Goal: Communication & Community: Answer question/provide support

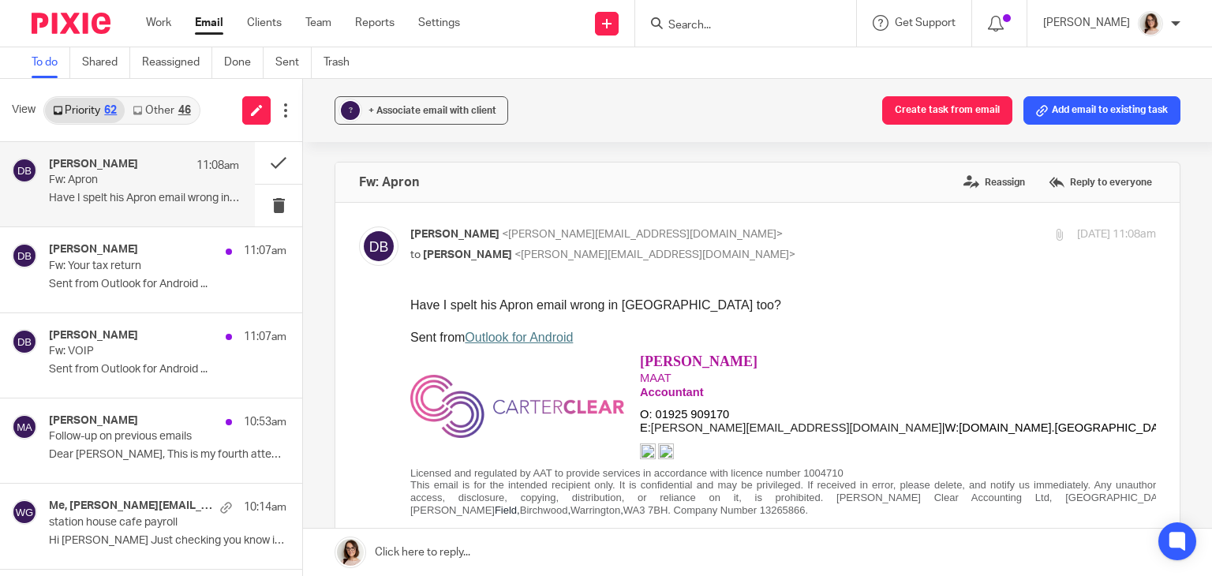
scroll to position [319, 0]
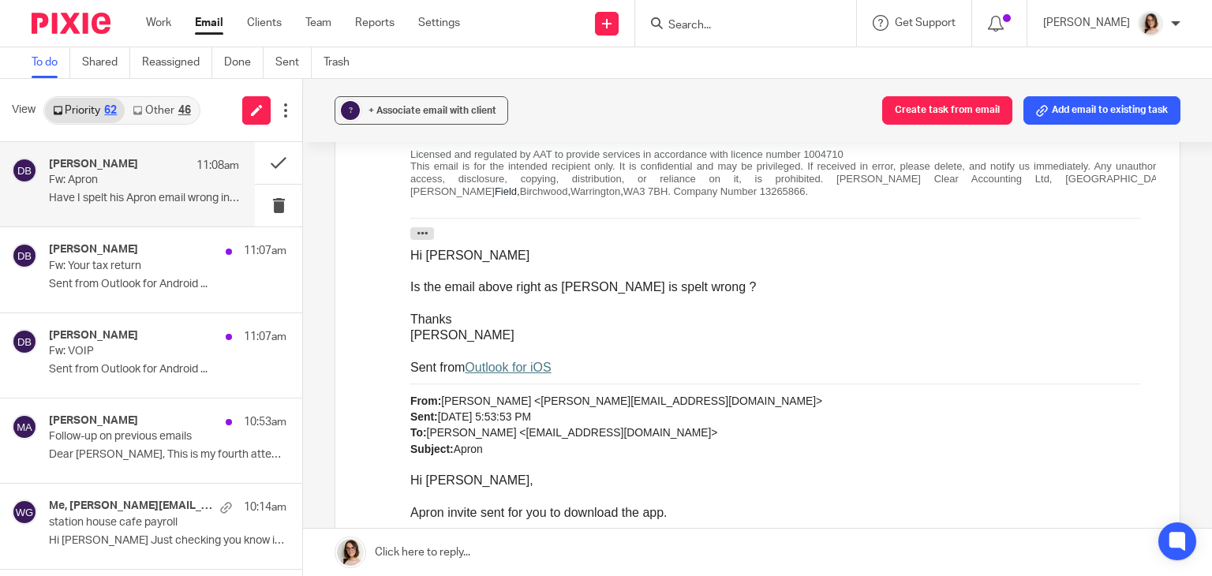
click at [218, 26] on link "Email" at bounding box center [209, 23] width 28 height 16
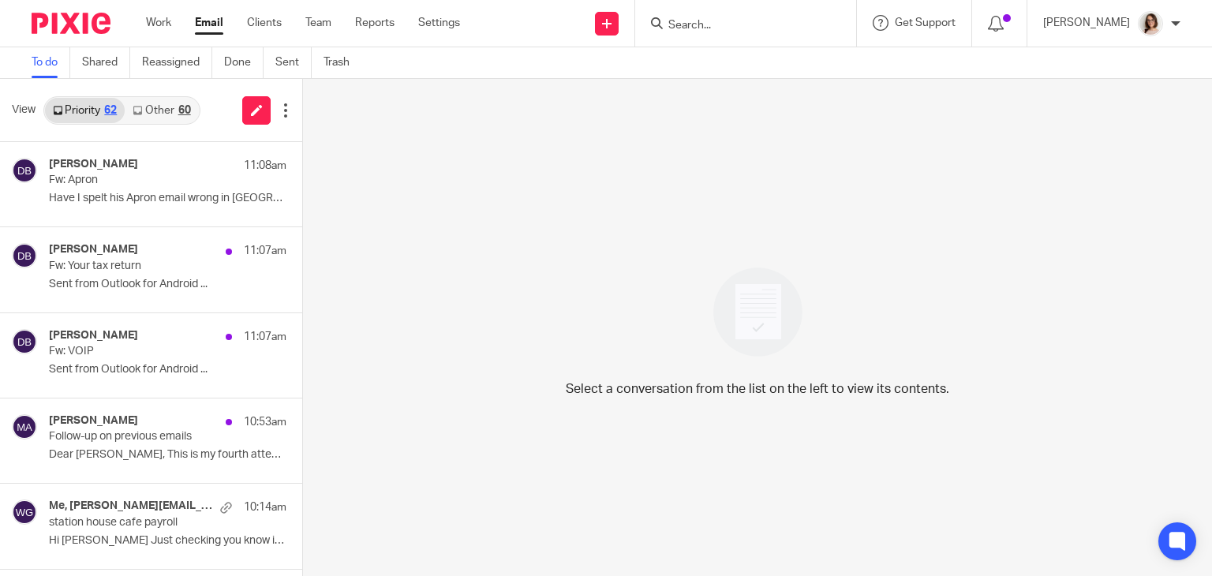
click at [584, 519] on div "Select a conversation from the list on the left to view its contents." at bounding box center [757, 327] width 909 height 497
click at [136, 372] on p "Sent from Outlook for Android ..." at bounding box center [144, 369] width 190 height 13
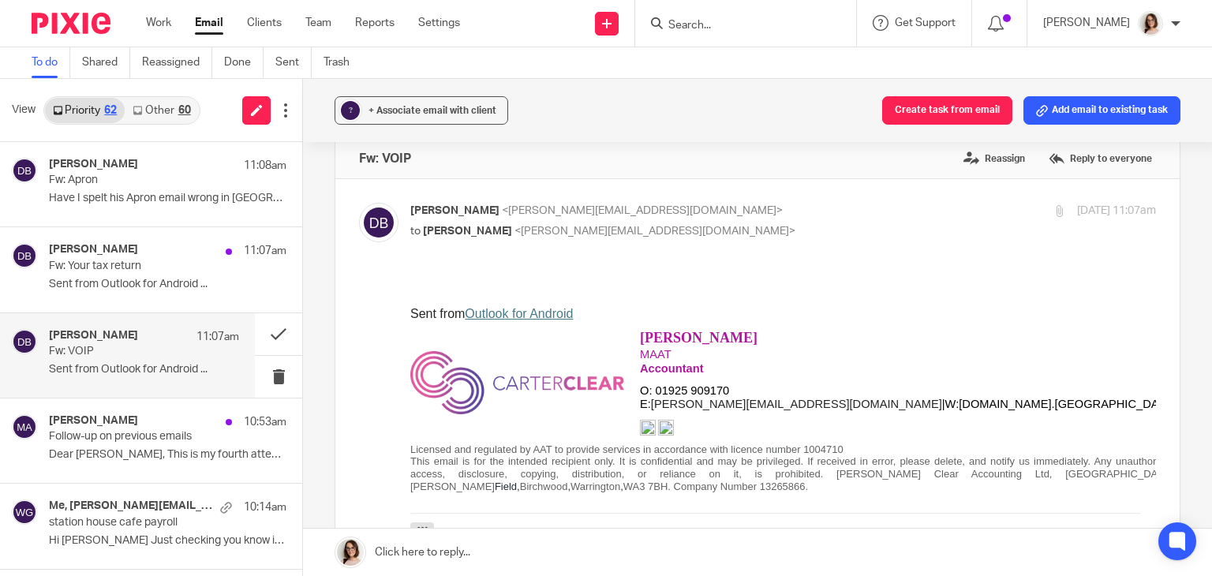
scroll to position [16, 0]
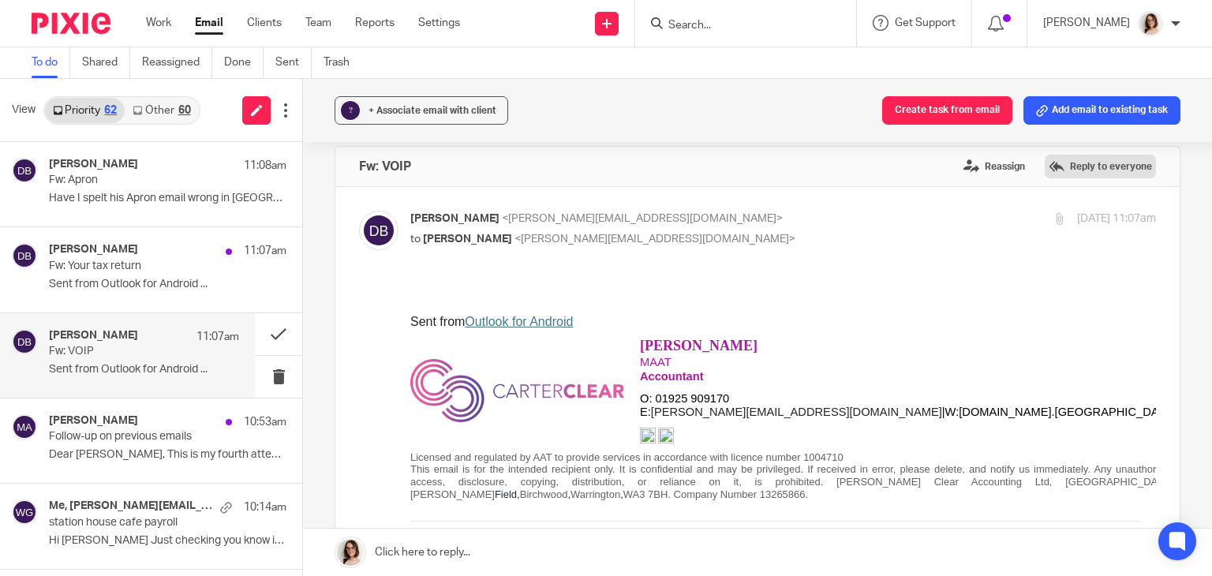
click at [1060, 160] on label "Reply to everyone" at bounding box center [1100, 167] width 111 height 24
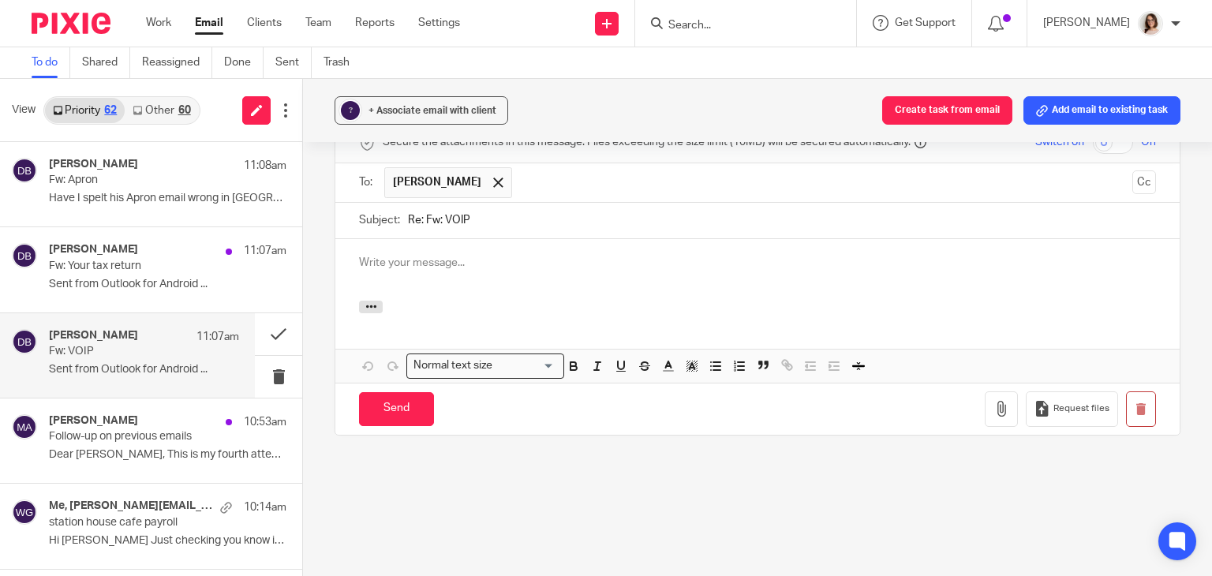
scroll to position [0, 0]
click at [401, 398] on input "Send" at bounding box center [396, 409] width 75 height 34
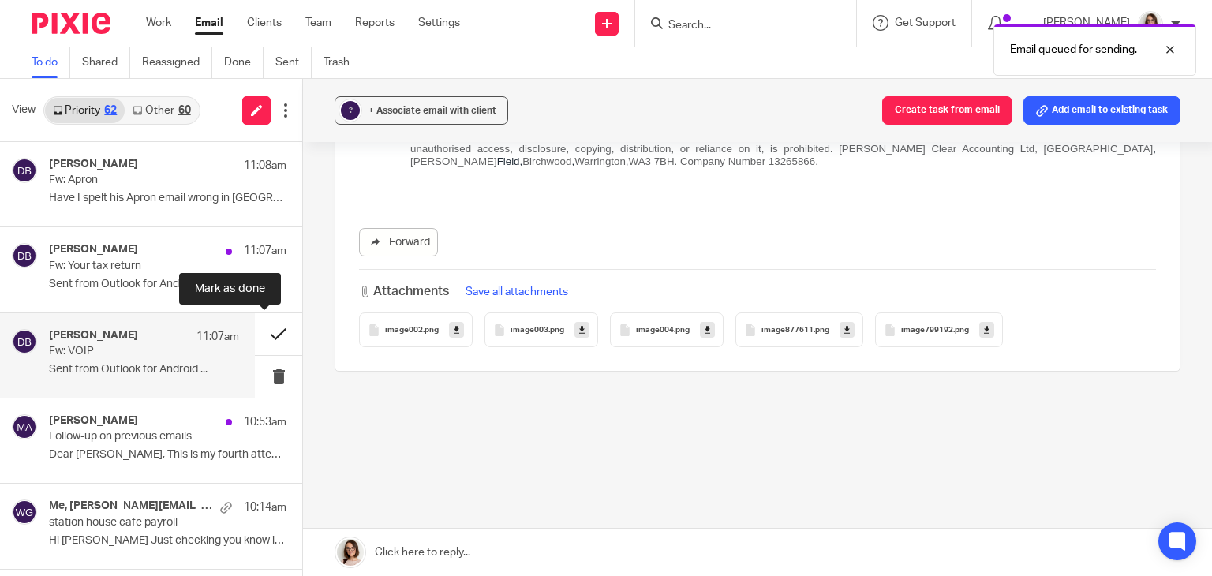
click at [258, 342] on button at bounding box center [278, 334] width 47 height 42
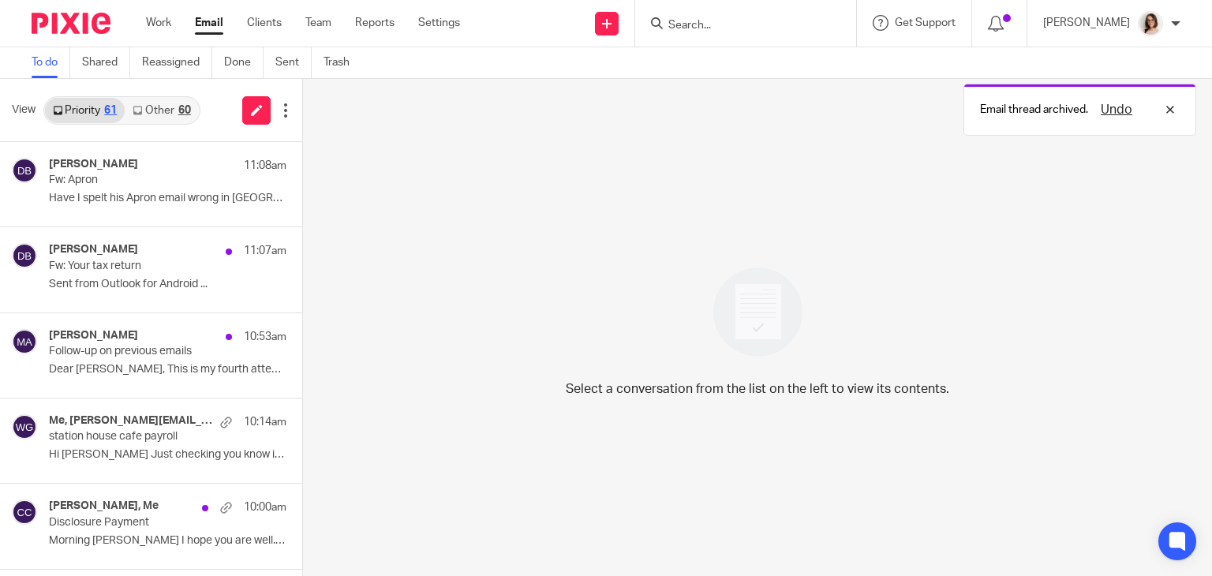
click at [161, 105] on link "Other 60" at bounding box center [161, 110] width 73 height 25
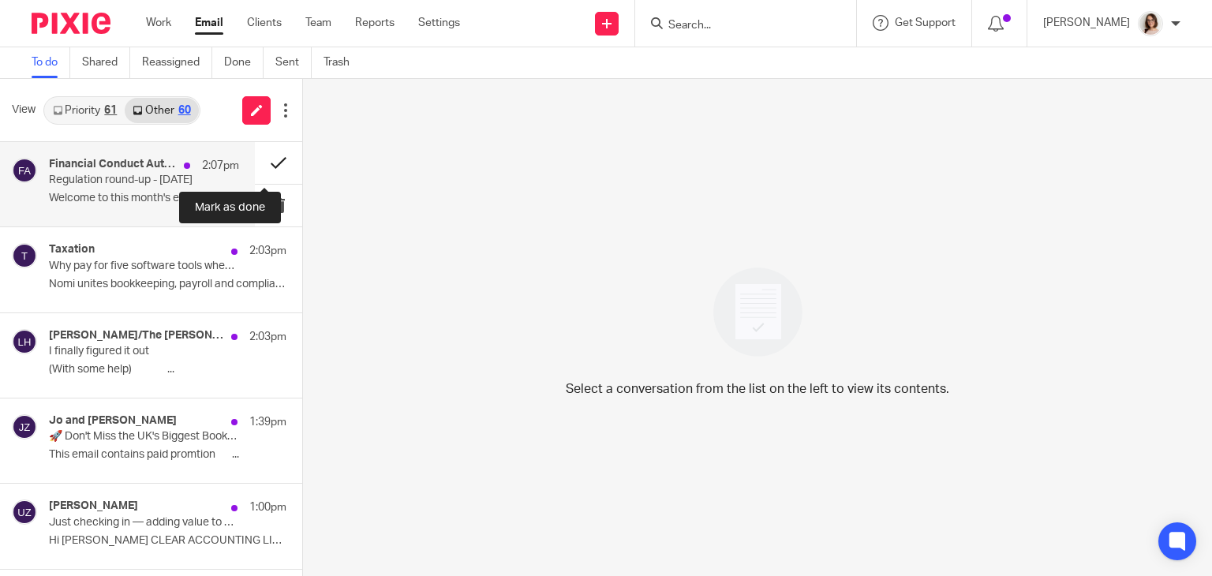
click at [257, 163] on button at bounding box center [278, 163] width 47 height 42
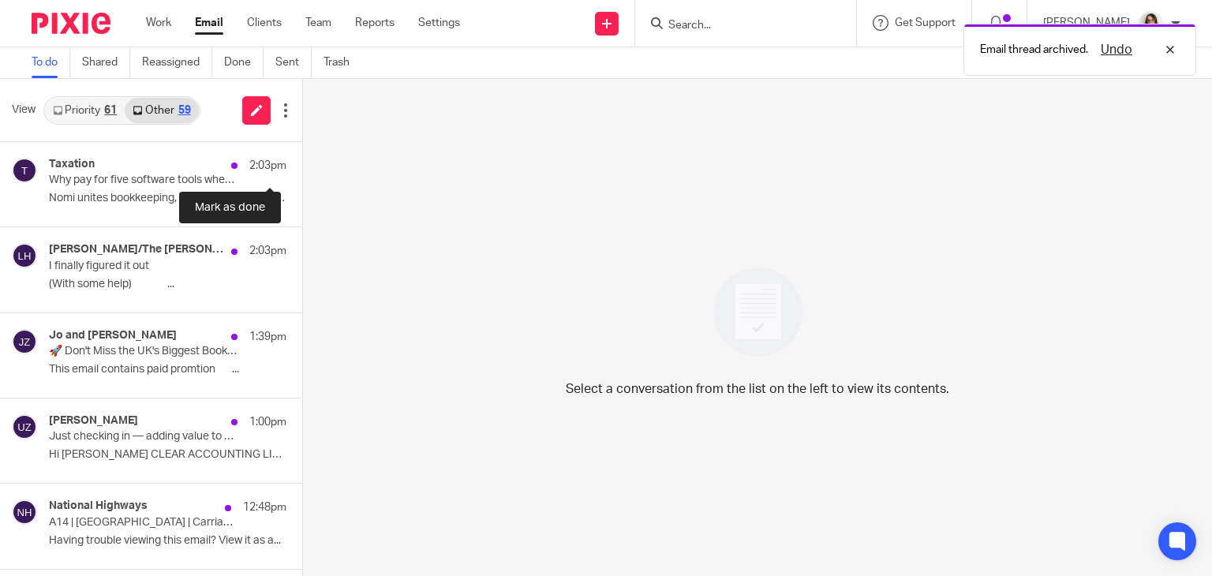
click at [302, 163] on button at bounding box center [308, 163] width 13 height 42
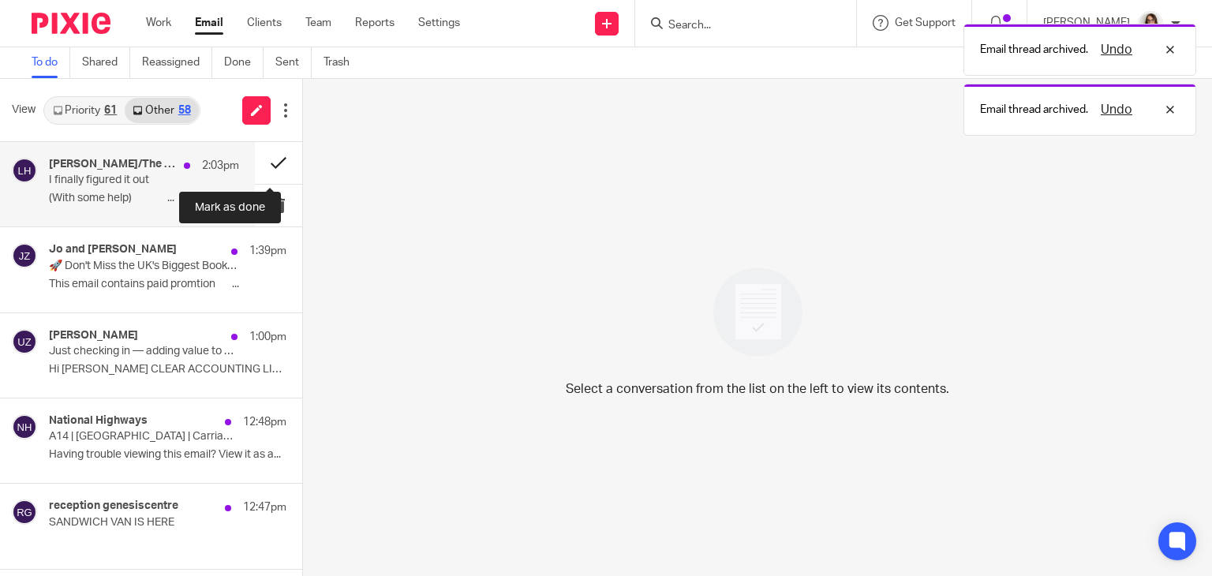
click at [269, 160] on button at bounding box center [278, 163] width 47 height 42
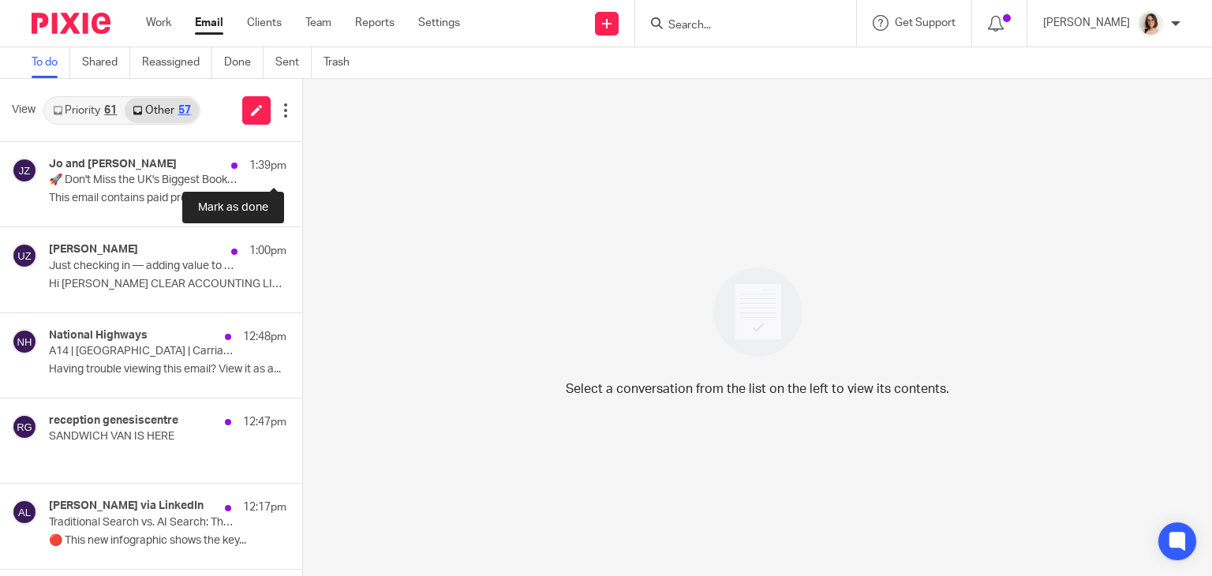
click at [302, 160] on button at bounding box center [308, 163] width 13 height 42
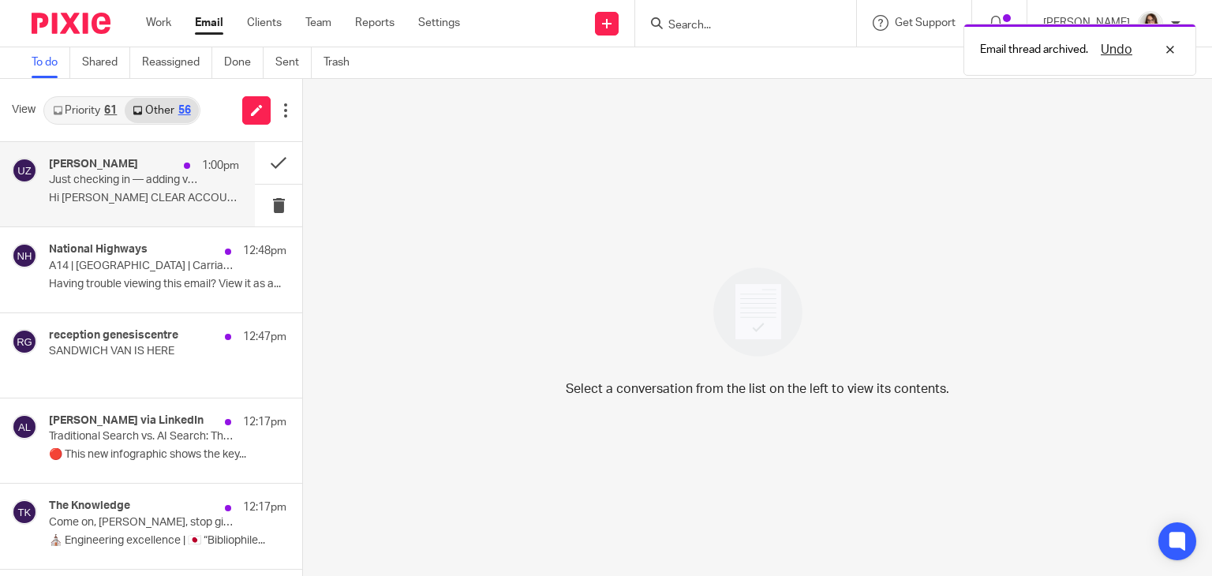
click at [189, 200] on p "Hi CARTER CLEAR ACCOUNTING LIMITED, Just..." at bounding box center [144, 198] width 190 height 13
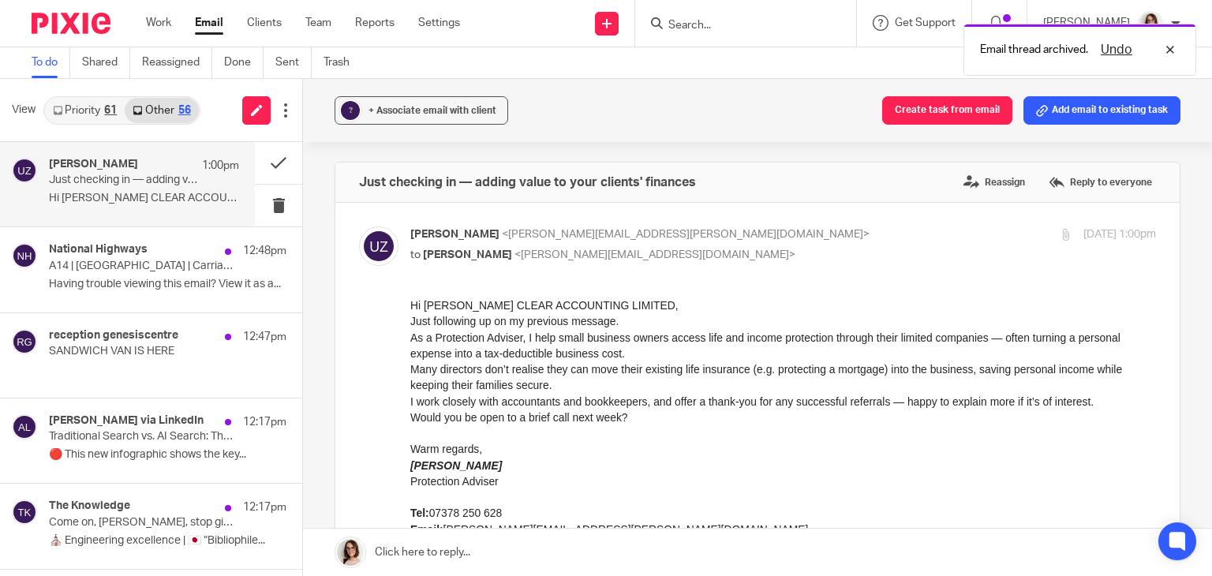
scroll to position [0, 0]
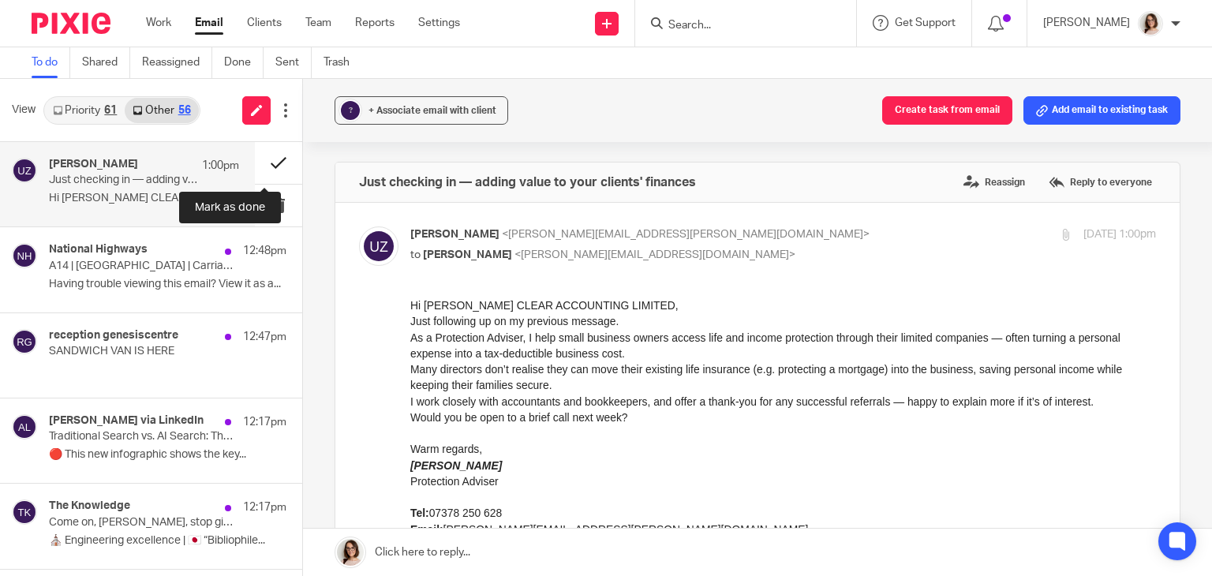
click at [265, 163] on button at bounding box center [278, 163] width 47 height 42
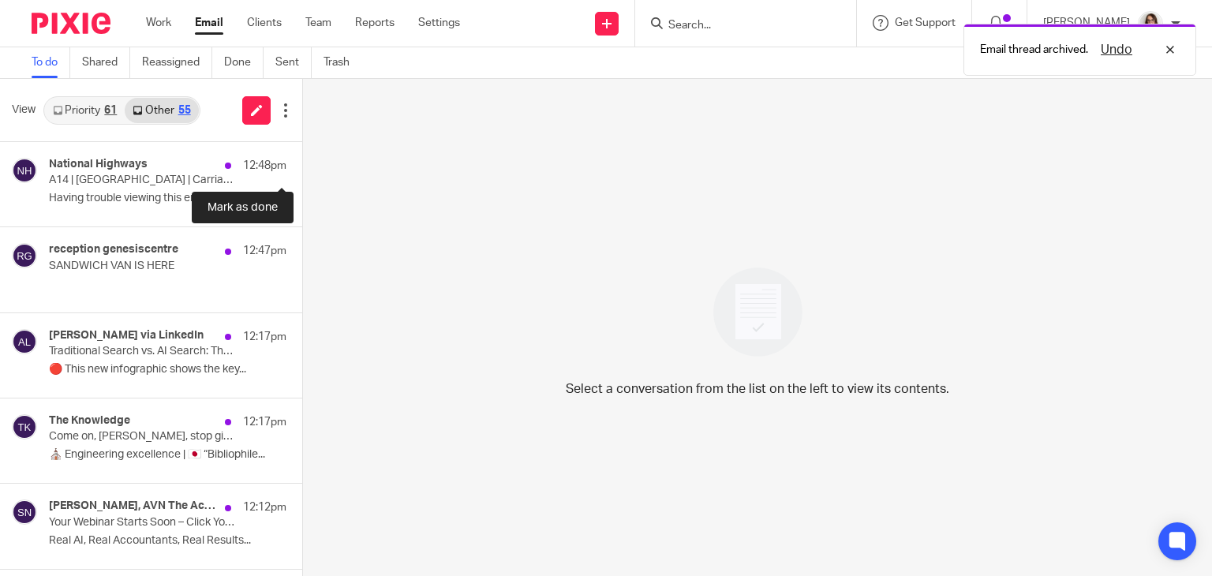
click at [302, 163] on button at bounding box center [308, 163] width 13 height 42
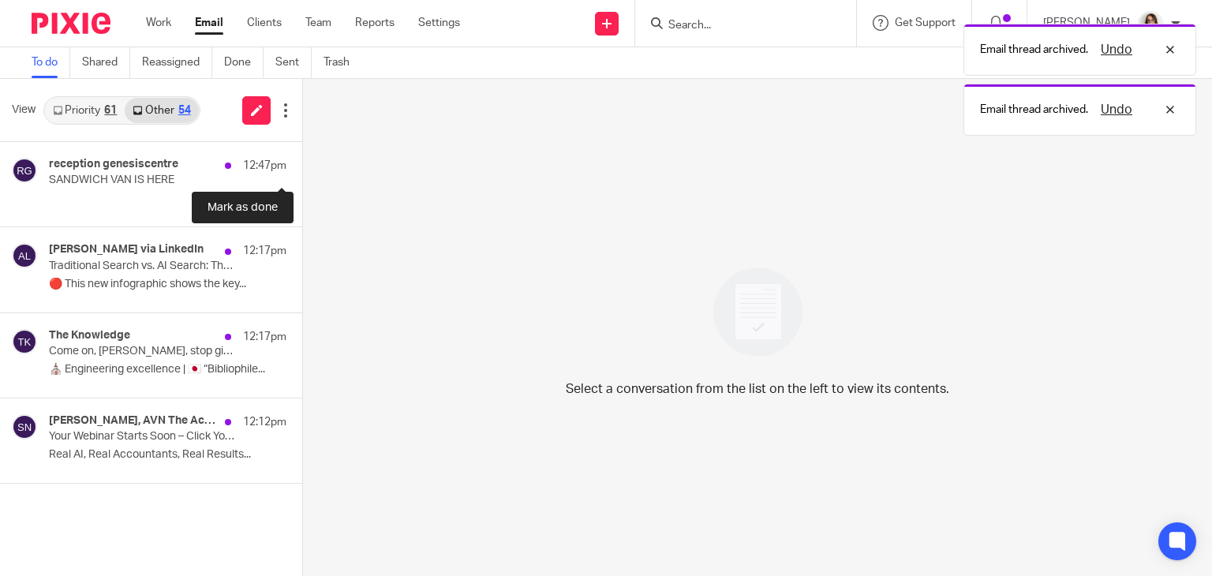
click at [302, 163] on button at bounding box center [308, 163] width 13 height 42
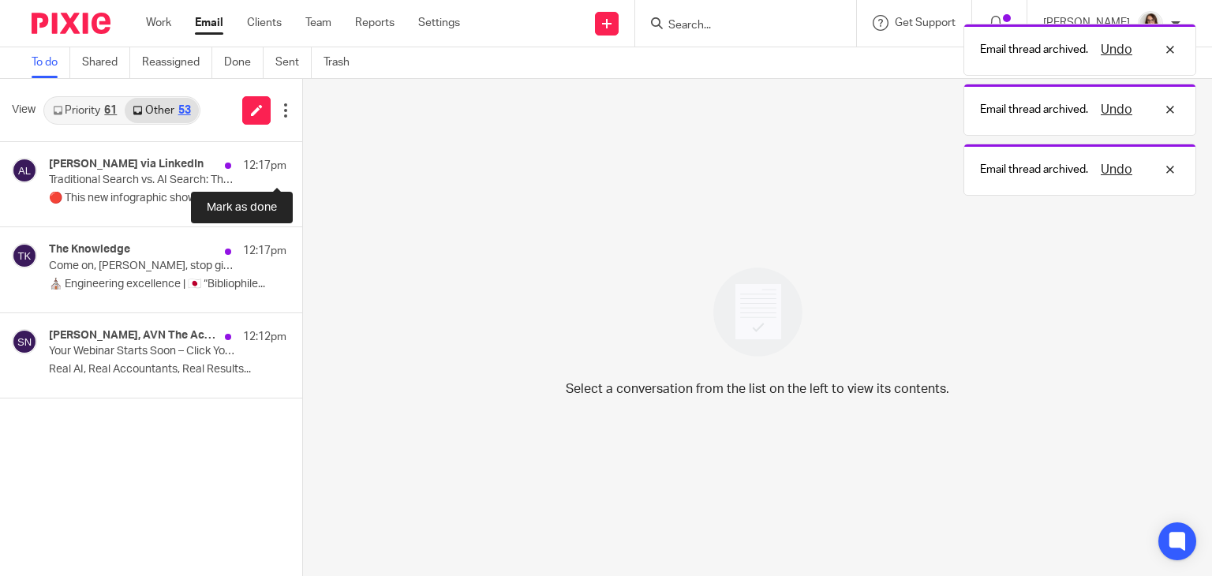
click at [302, 163] on button at bounding box center [308, 163] width 13 height 42
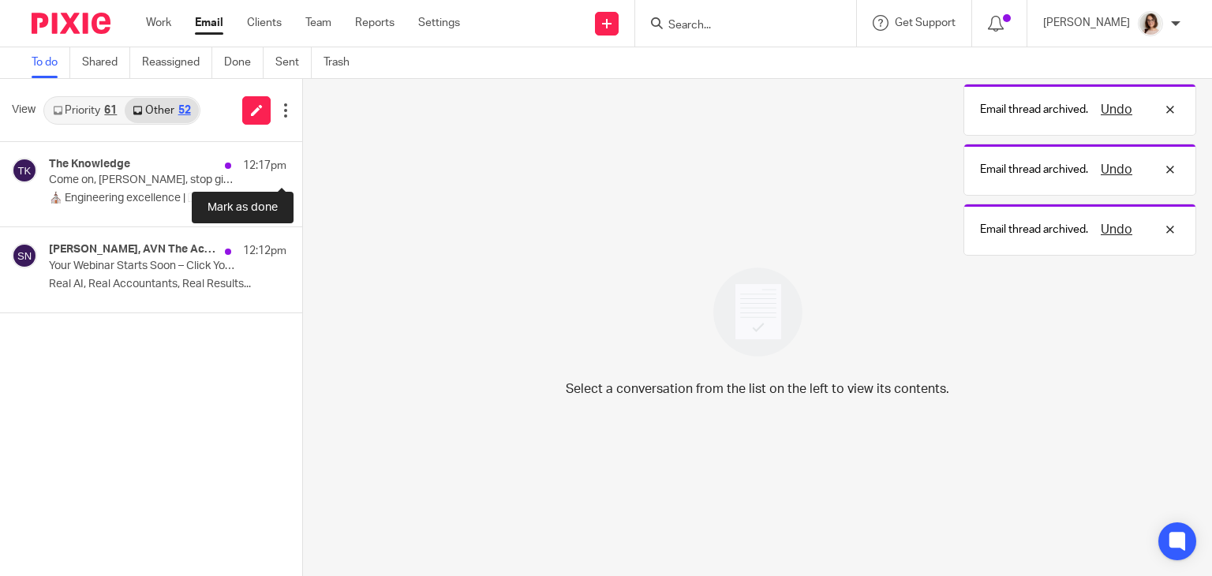
click at [302, 163] on button at bounding box center [308, 163] width 13 height 42
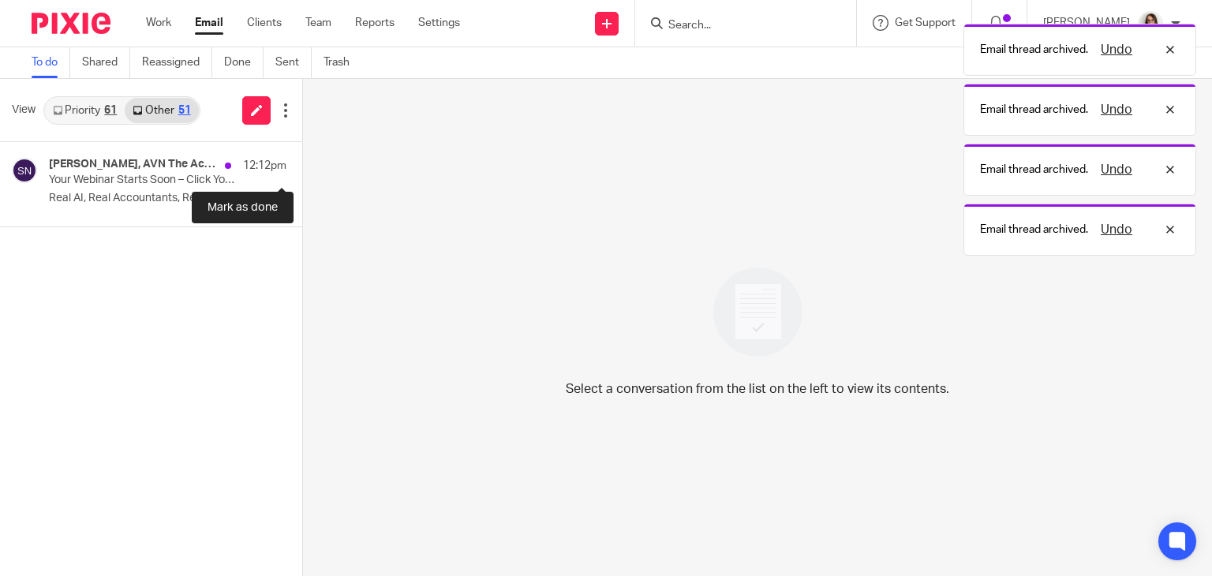
click at [302, 163] on button at bounding box center [308, 163] width 13 height 42
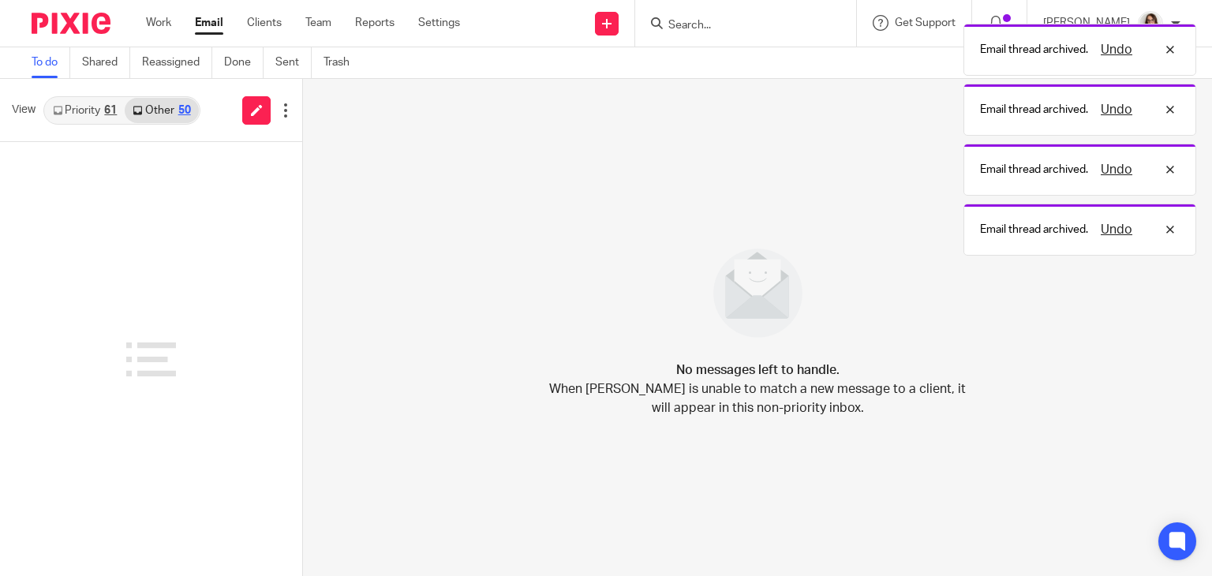
click at [210, 29] on link "Email" at bounding box center [209, 23] width 28 height 16
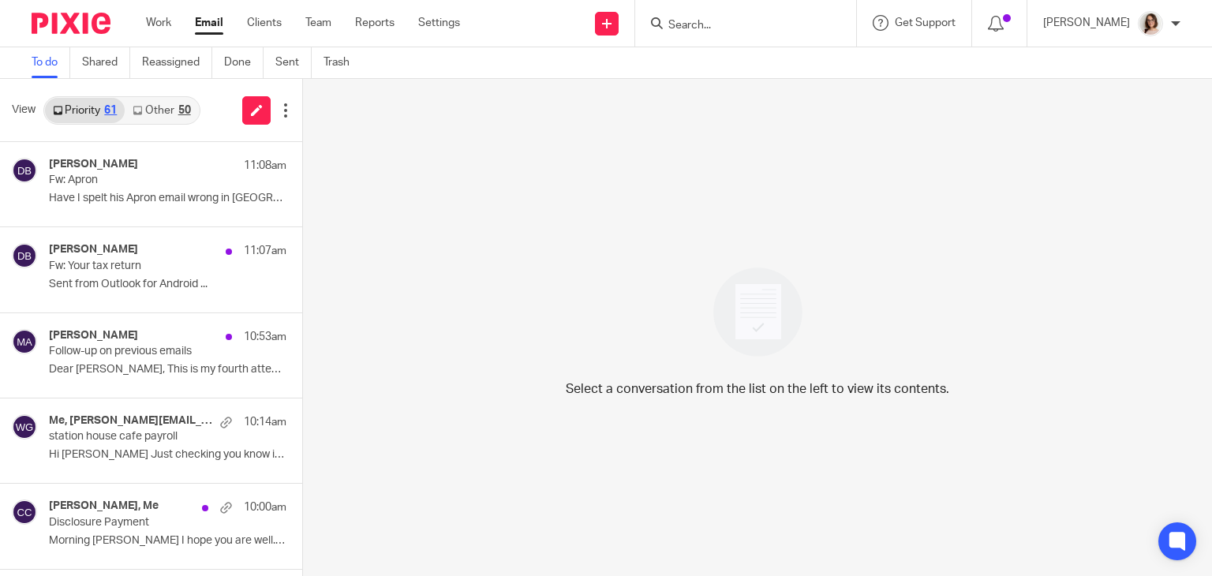
click at [170, 113] on link "Other 50" at bounding box center [161, 110] width 73 height 25
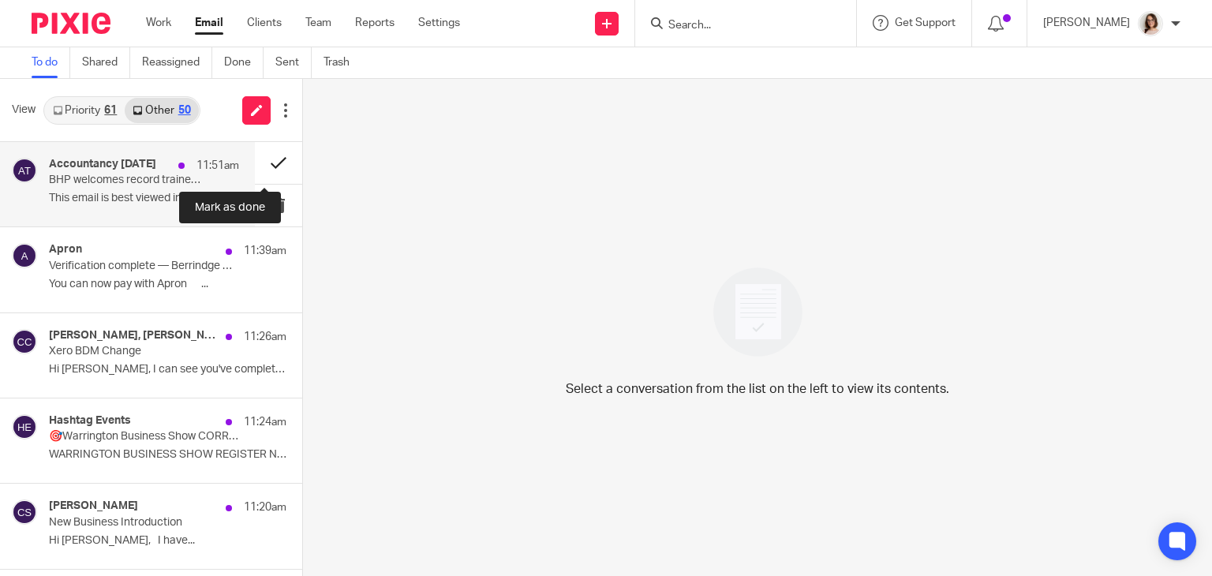
click at [260, 162] on button at bounding box center [278, 163] width 47 height 42
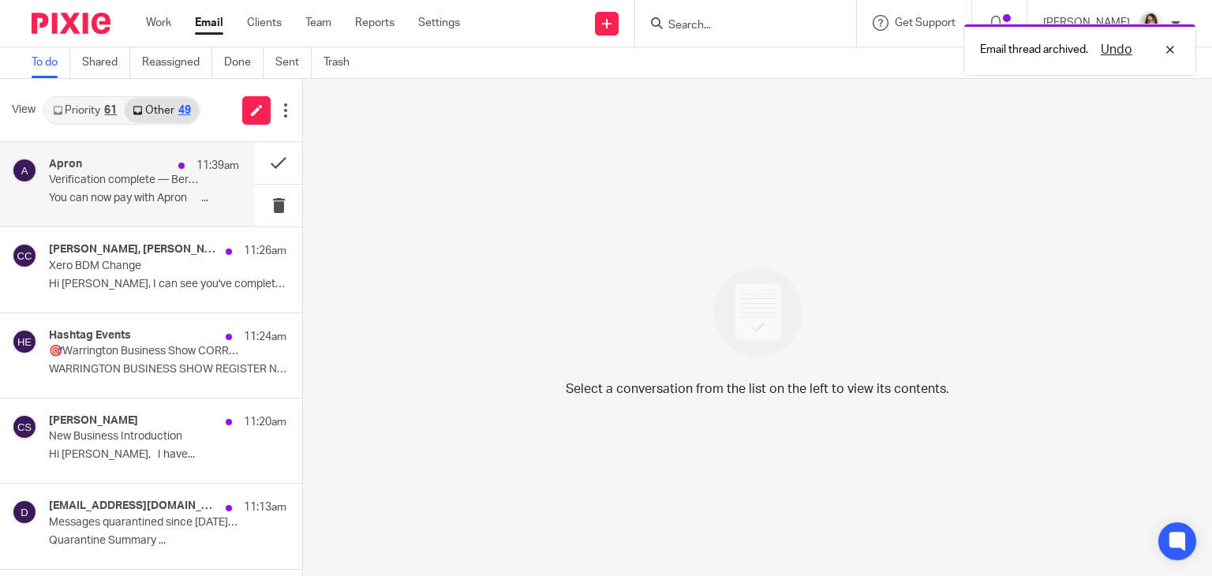
click at [159, 221] on div "Apron 11:39am Verification complete — Berrindge Property Improvements Ltd You c…" at bounding box center [127, 184] width 255 height 84
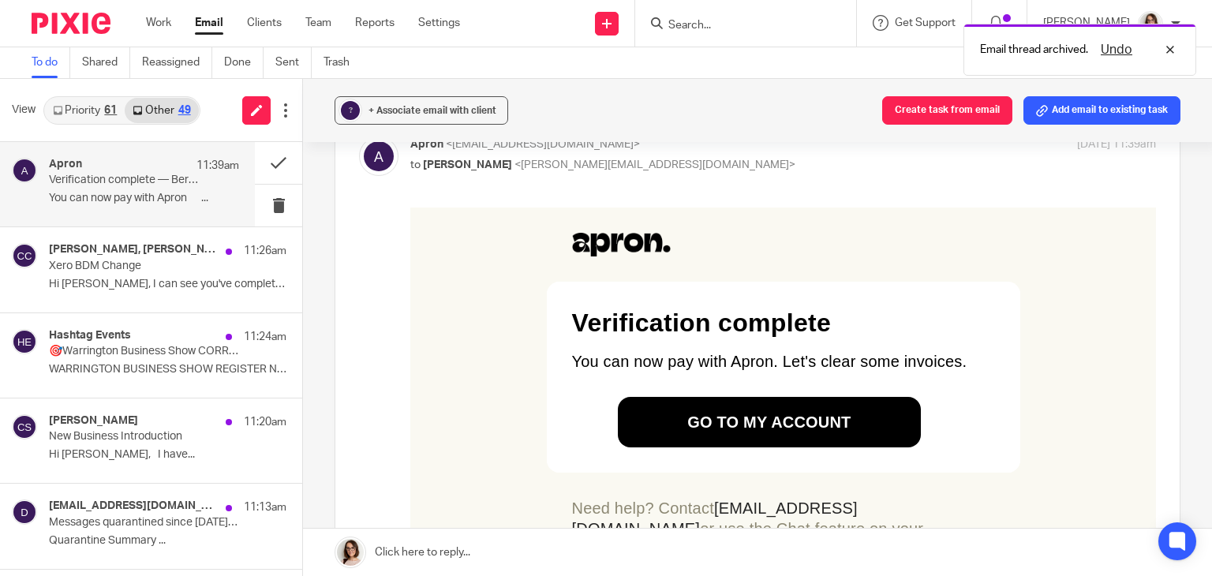
scroll to position [128, 0]
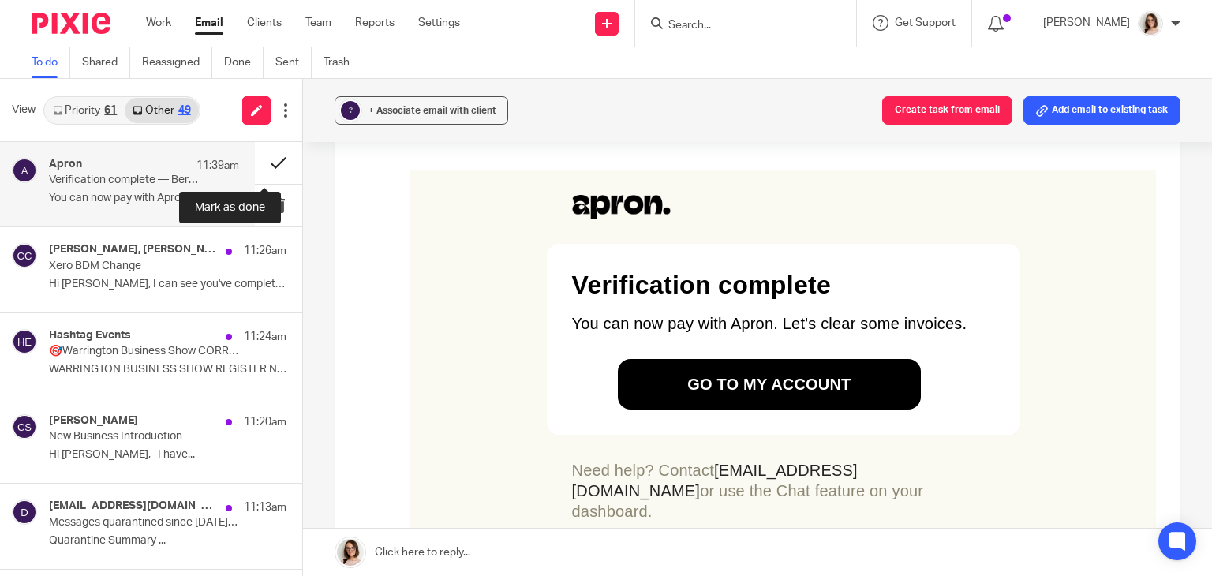
click at [262, 163] on button at bounding box center [278, 163] width 47 height 42
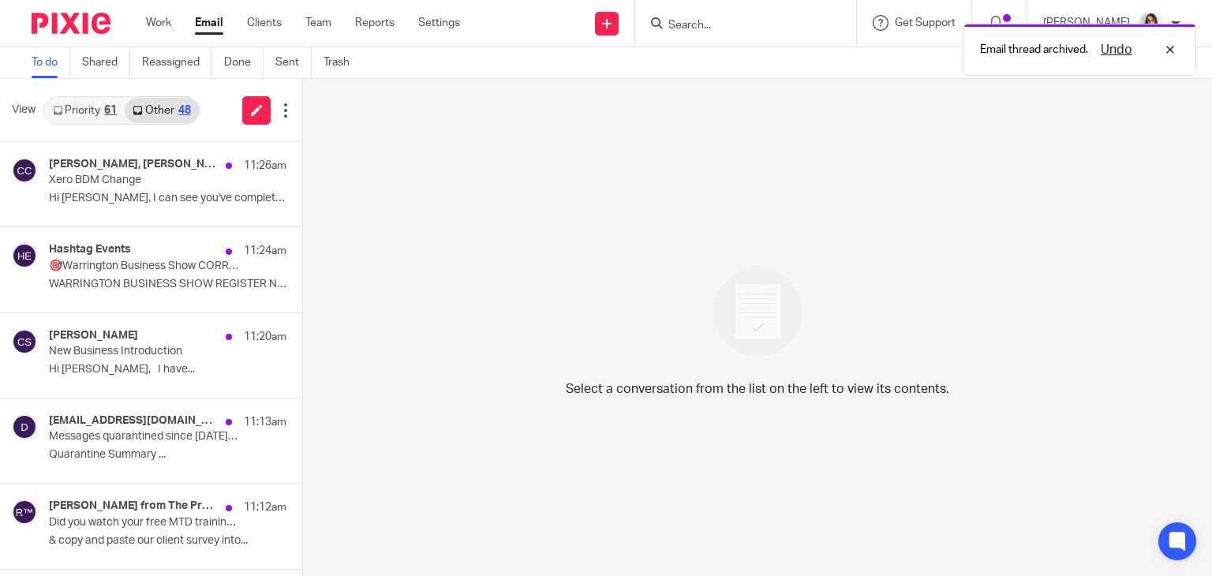
click at [84, 114] on link "Priority 61" at bounding box center [85, 110] width 80 height 25
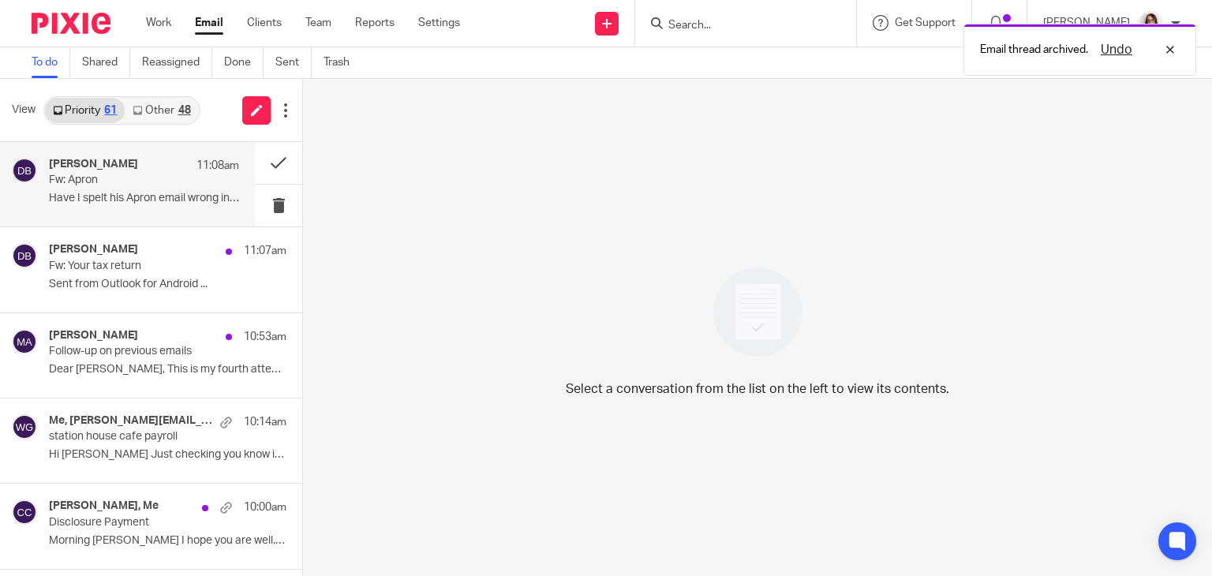
click at [145, 181] on p "Fw: Apron" at bounding box center [125, 180] width 152 height 13
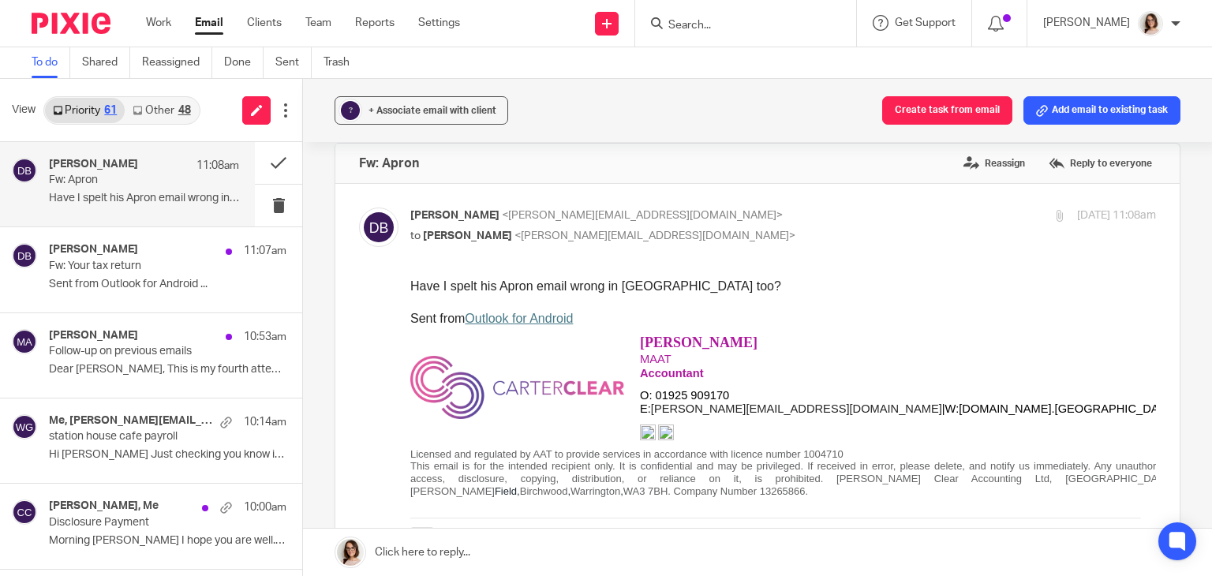
scroll to position [0, 0]
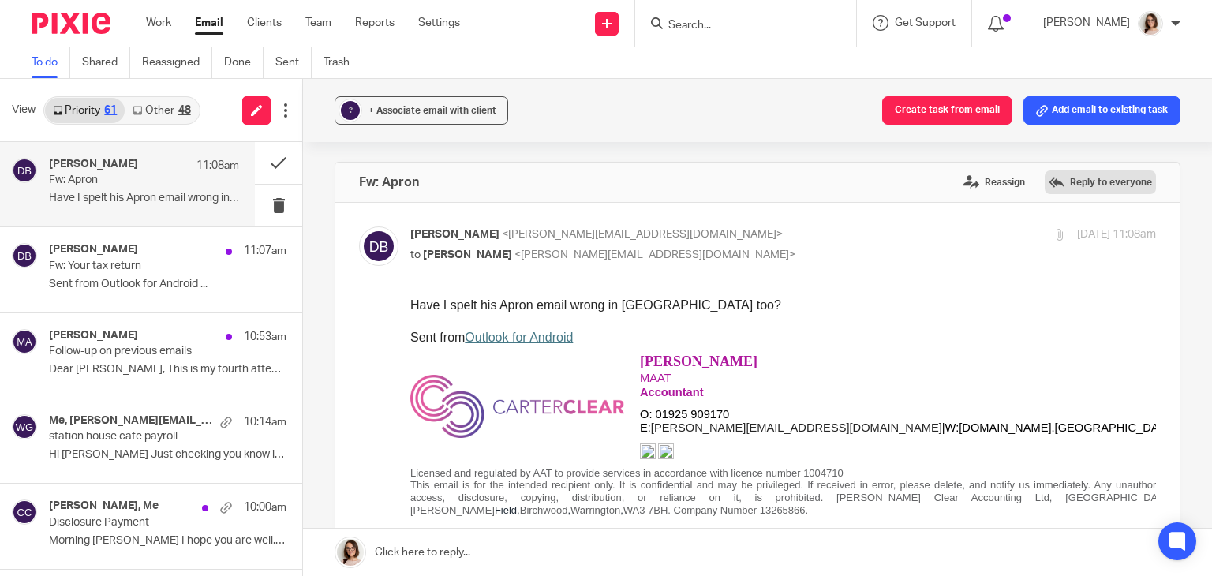
click at [1074, 187] on label "Reply to everyone" at bounding box center [1100, 182] width 111 height 24
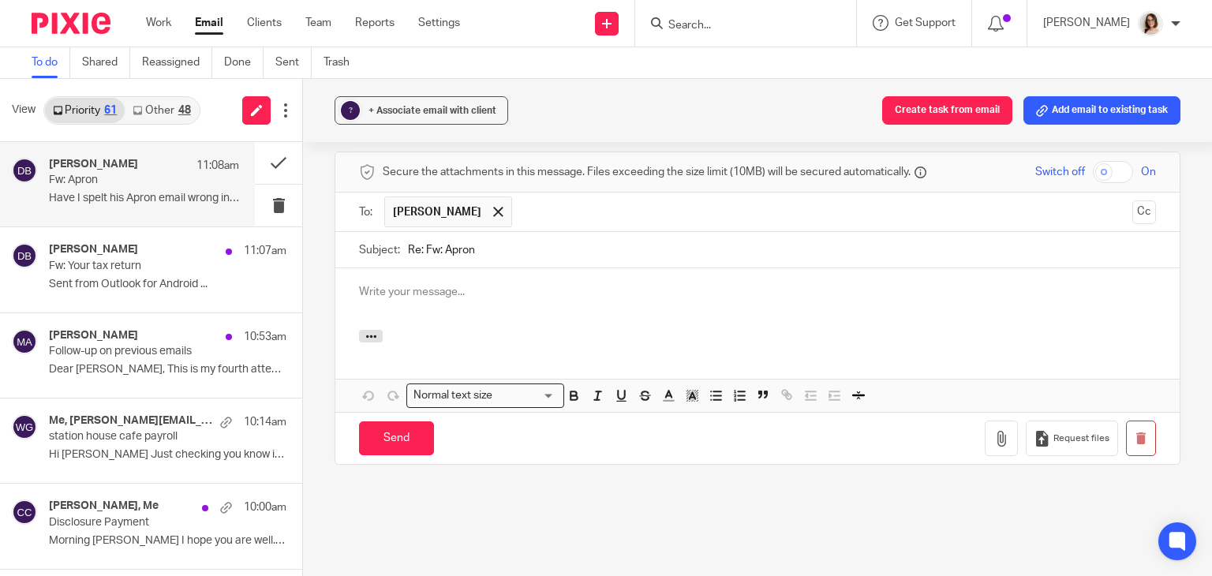
click at [520, 196] on input "text" at bounding box center [822, 211] width 605 height 31
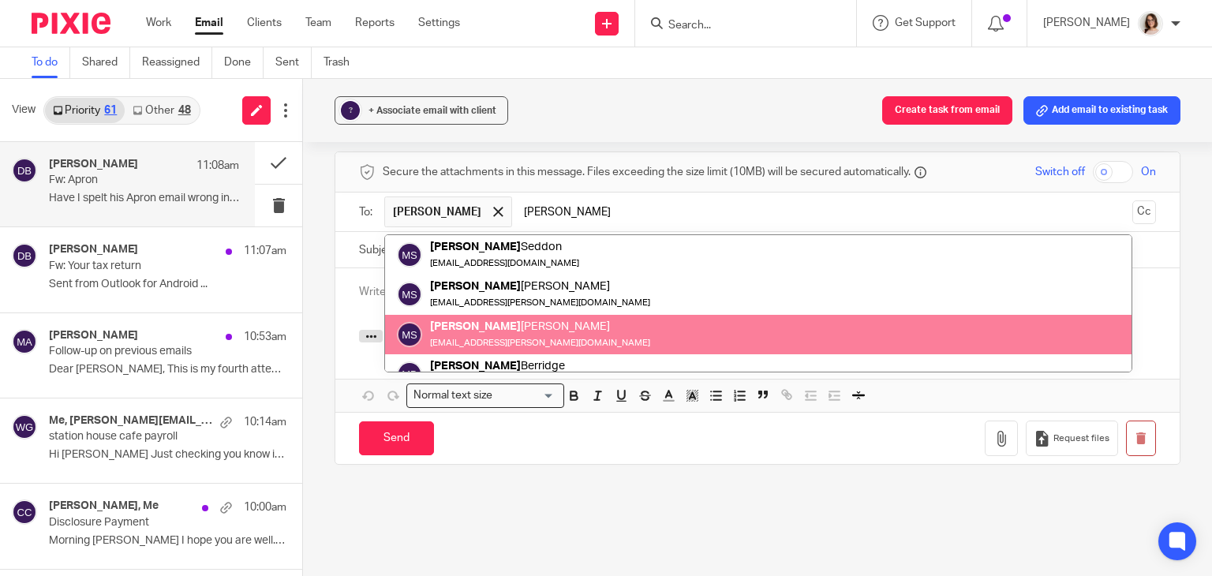
scroll to position [61, 0]
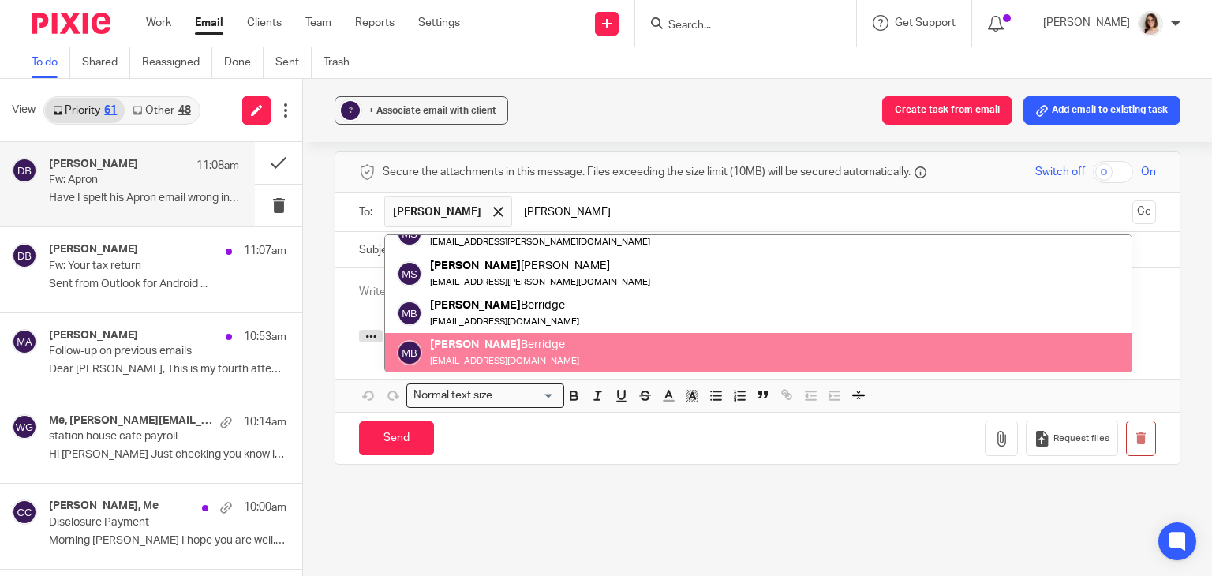
type input "michael"
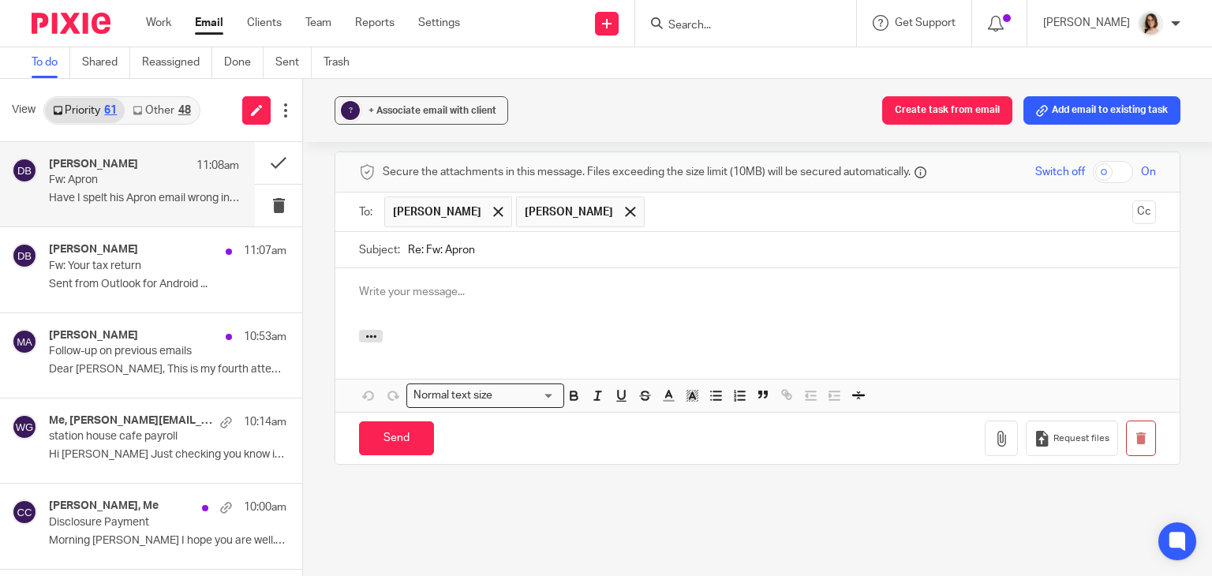
click at [394, 284] on p at bounding box center [757, 292] width 797 height 16
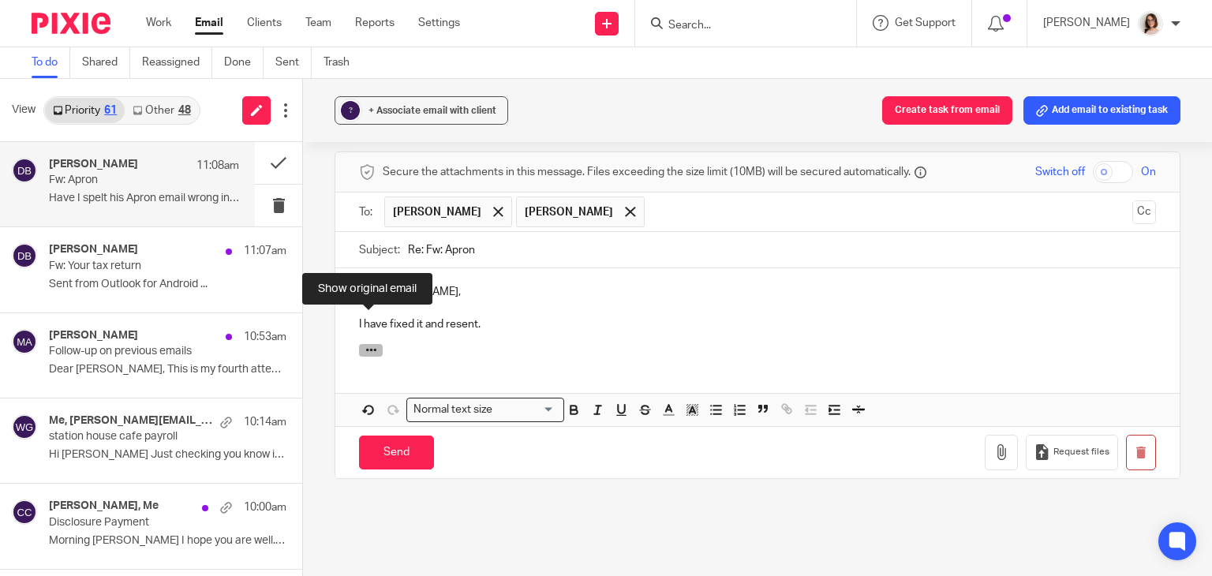
click at [372, 344] on icon "button" at bounding box center [371, 350] width 12 height 12
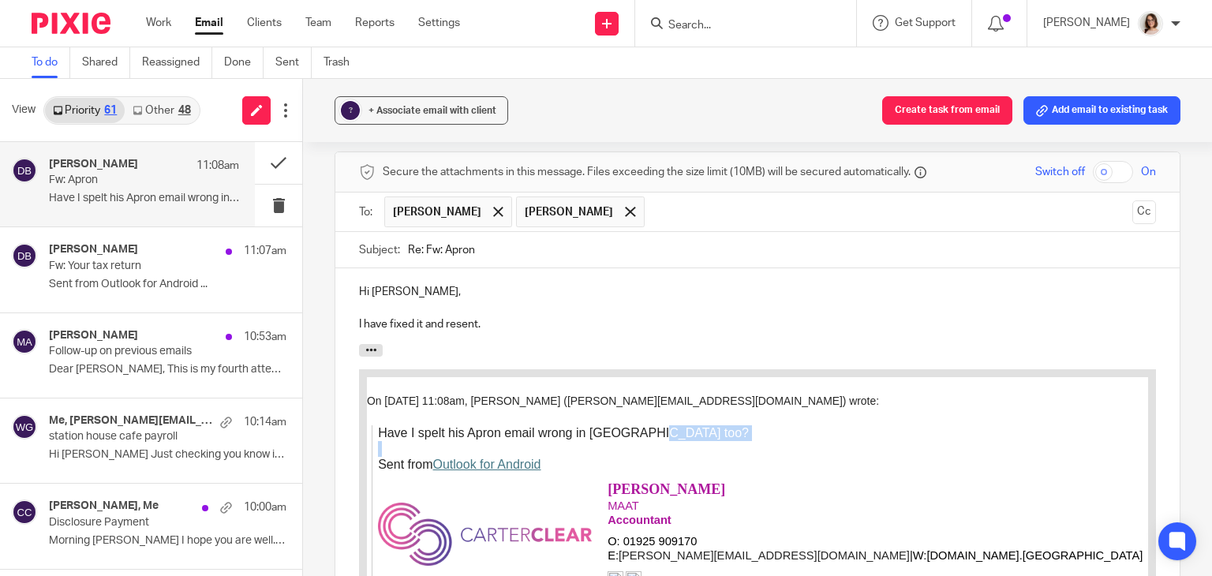
drag, startPoint x: 658, startPoint y: 435, endPoint x: 343, endPoint y: 447, distance: 315.0
click at [493, 316] on p "I have fixed it and resent." at bounding box center [757, 324] width 797 height 16
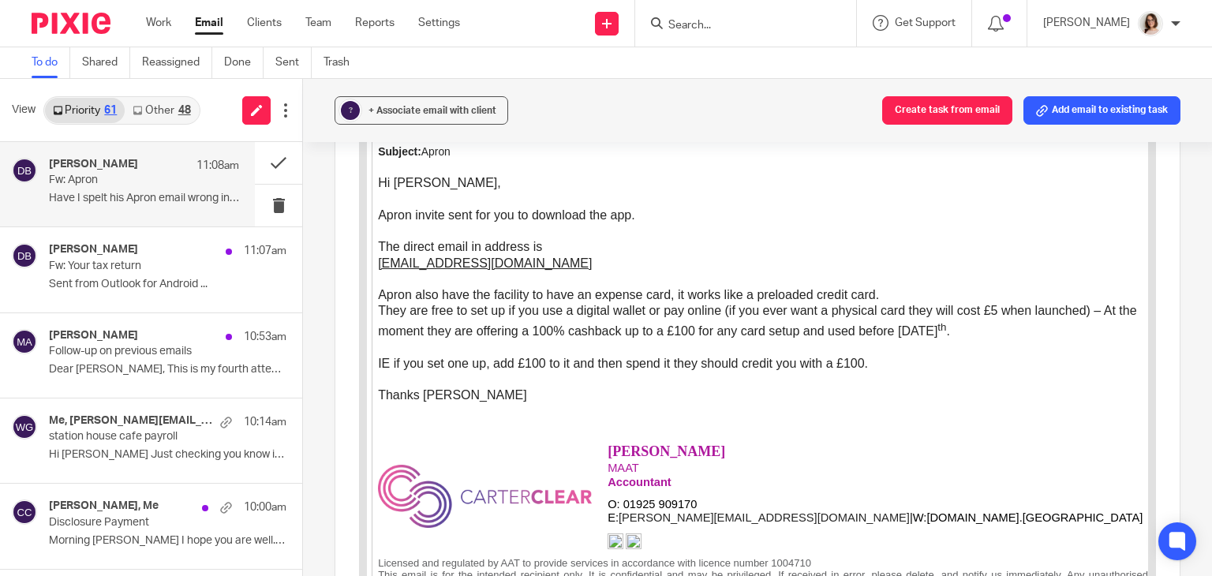
scroll to position [2502, 0]
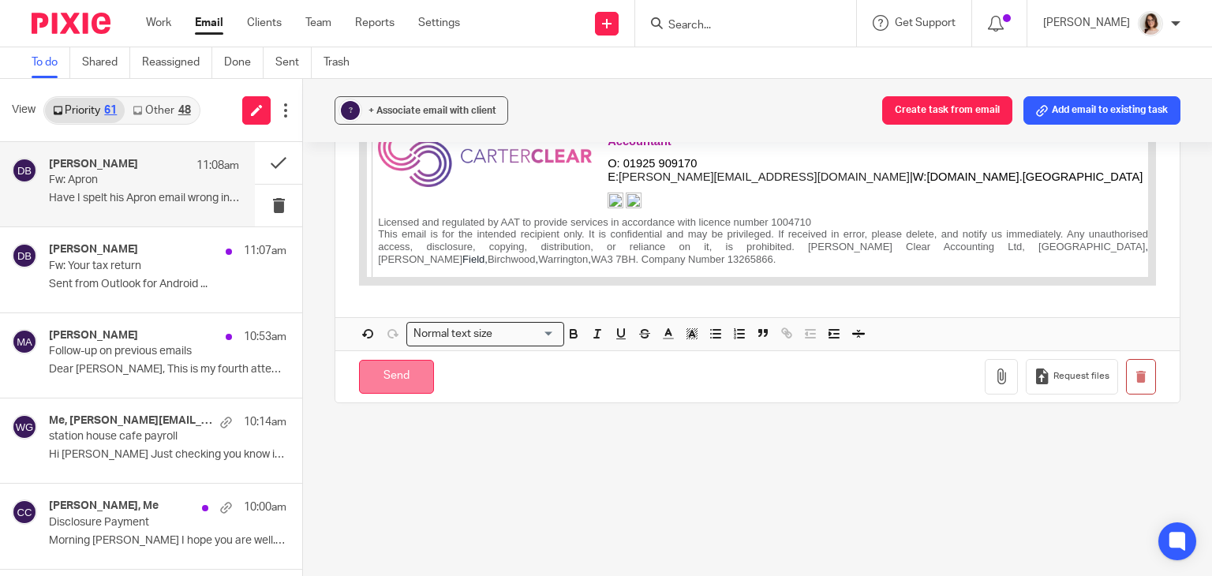
click at [390, 360] on input "Send" at bounding box center [396, 377] width 75 height 34
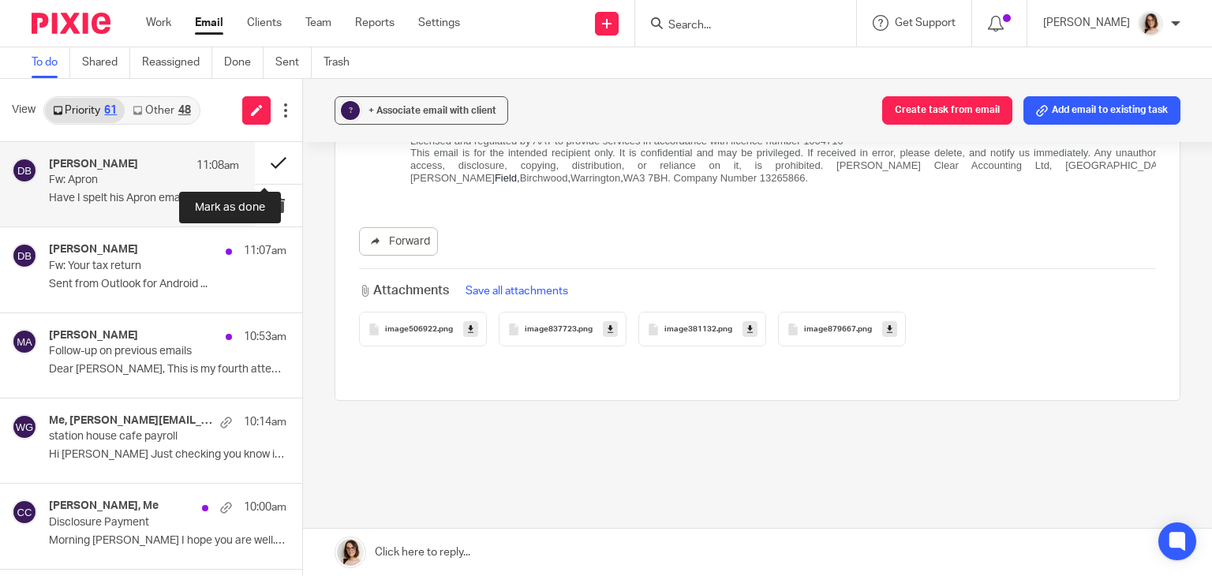
click at [263, 159] on button at bounding box center [278, 163] width 47 height 42
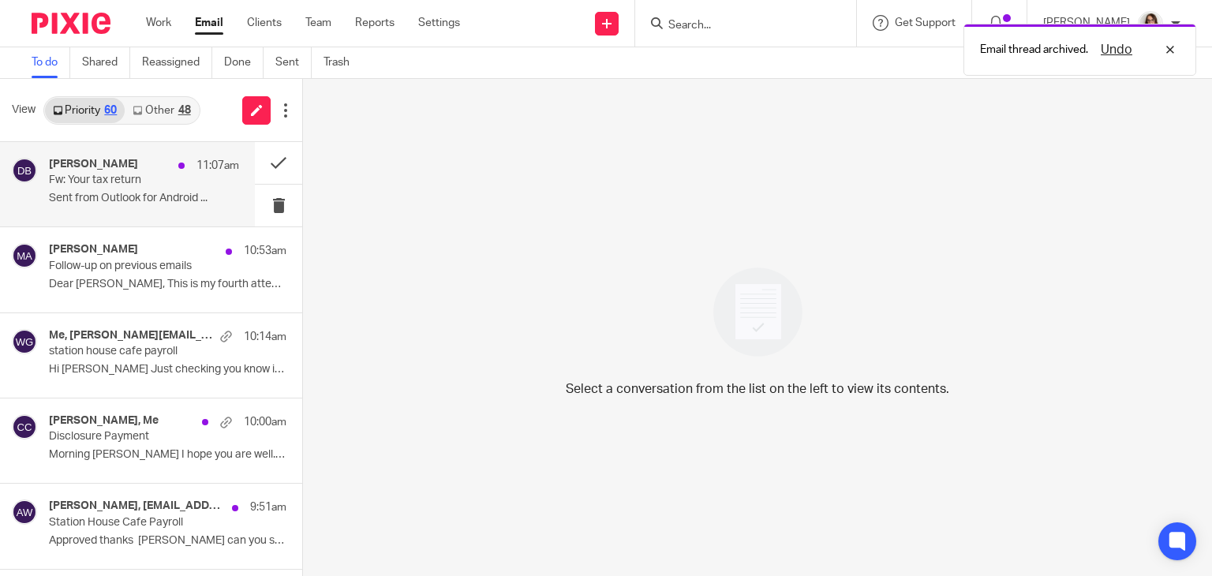
click at [183, 210] on div "Dave Bennett 11:07am Fw: Your tax return Sent from Outlook for Android ..." at bounding box center [144, 184] width 190 height 53
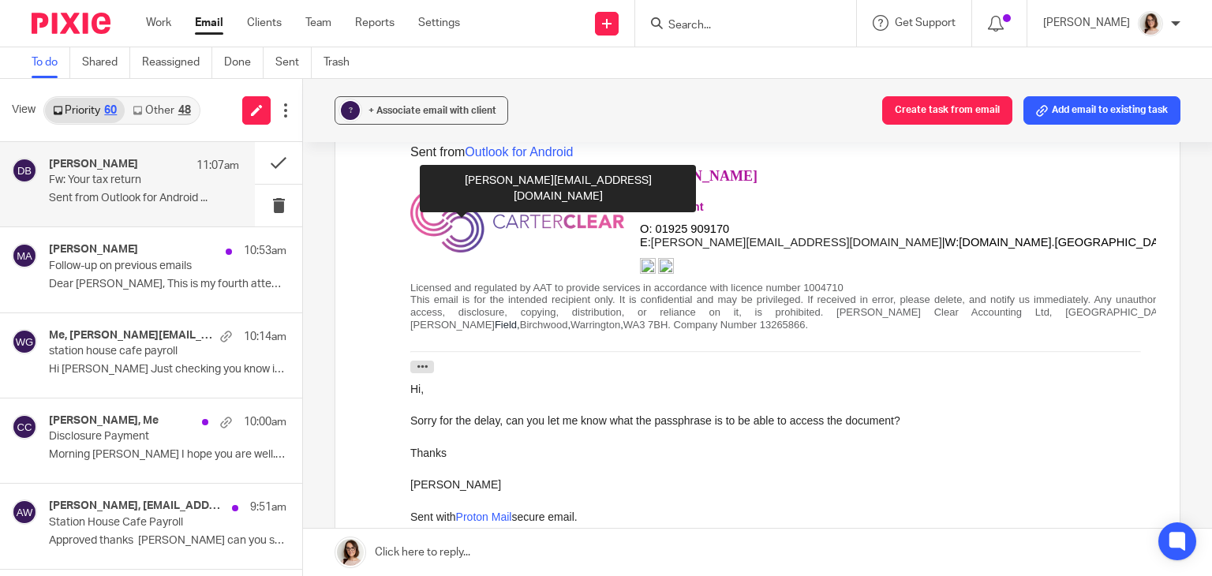
scroll to position [0, 0]
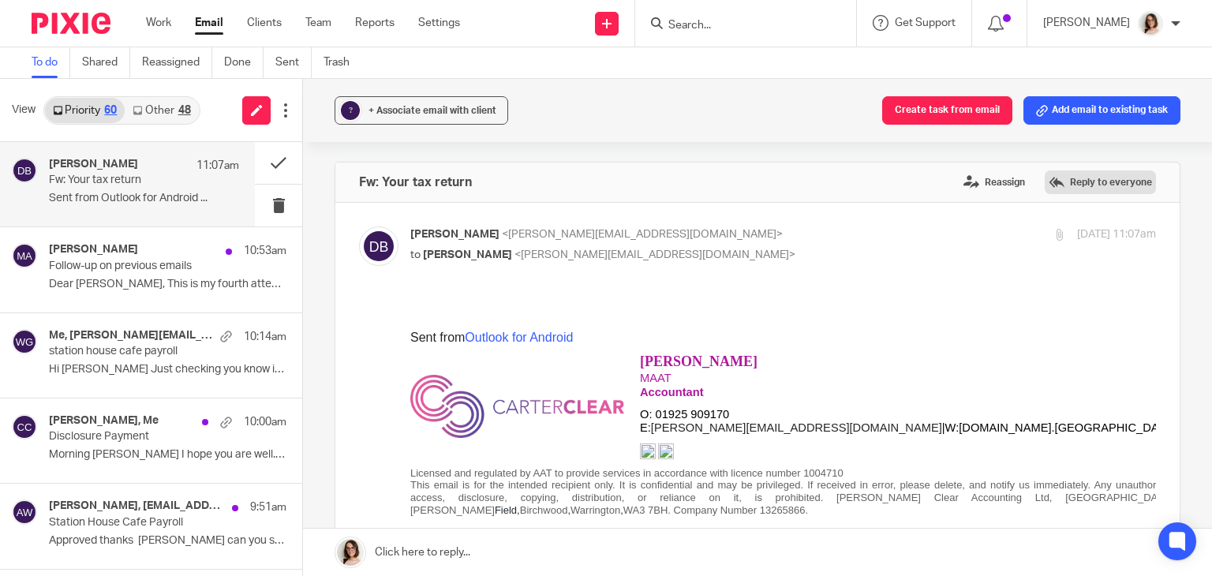
click at [1076, 174] on label "Reply to everyone" at bounding box center [1100, 182] width 111 height 24
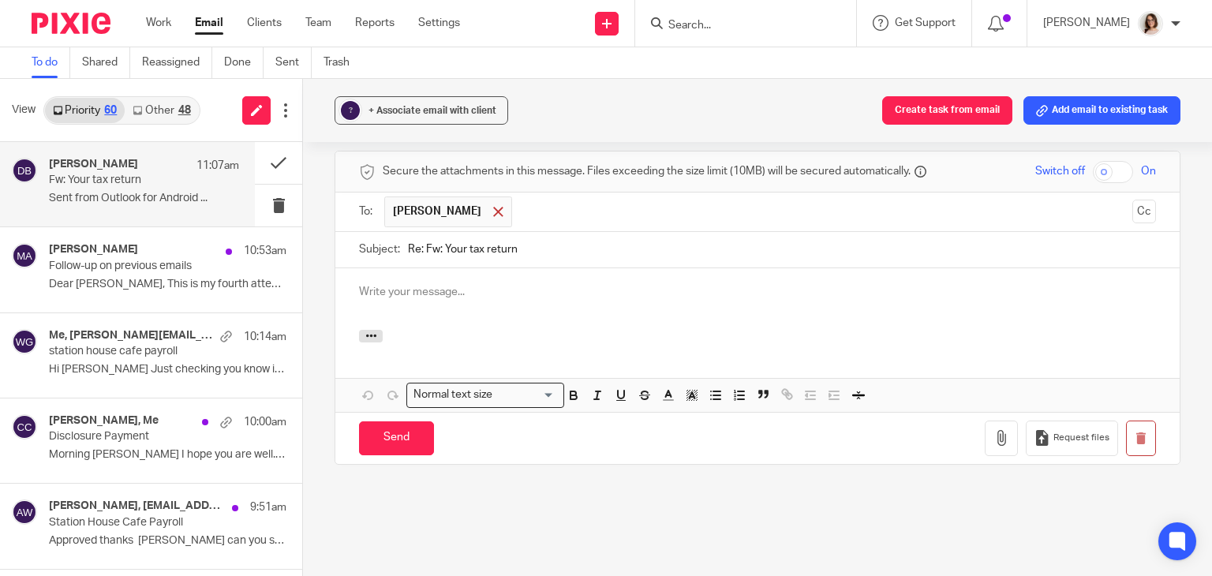
click at [493, 207] on span at bounding box center [498, 212] width 10 height 10
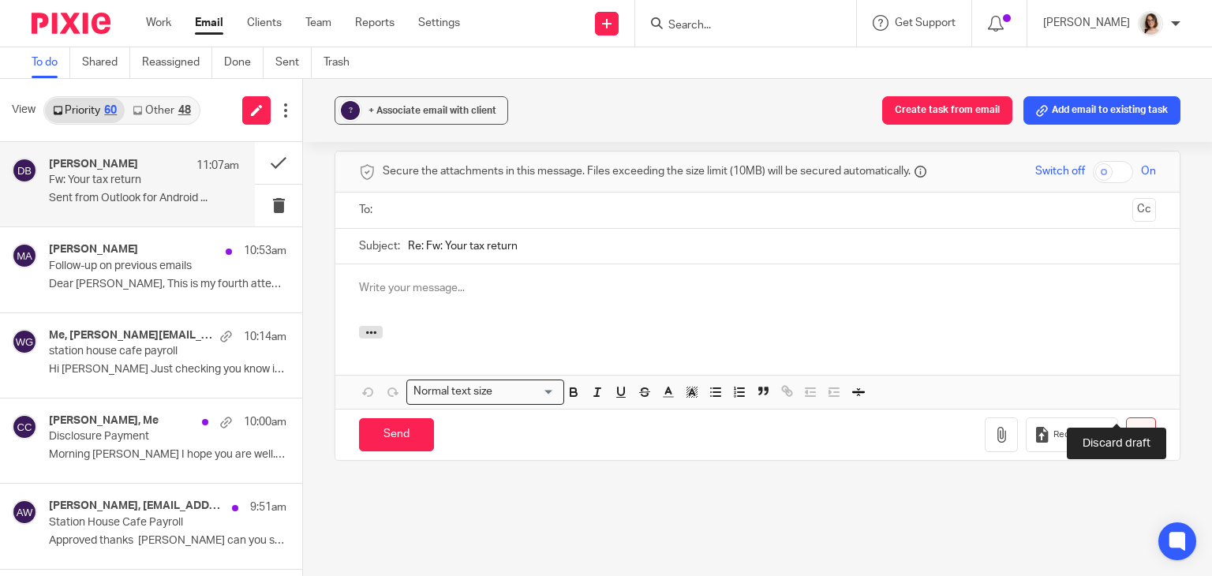
click at [1126, 417] on button "button" at bounding box center [1141, 435] width 30 height 36
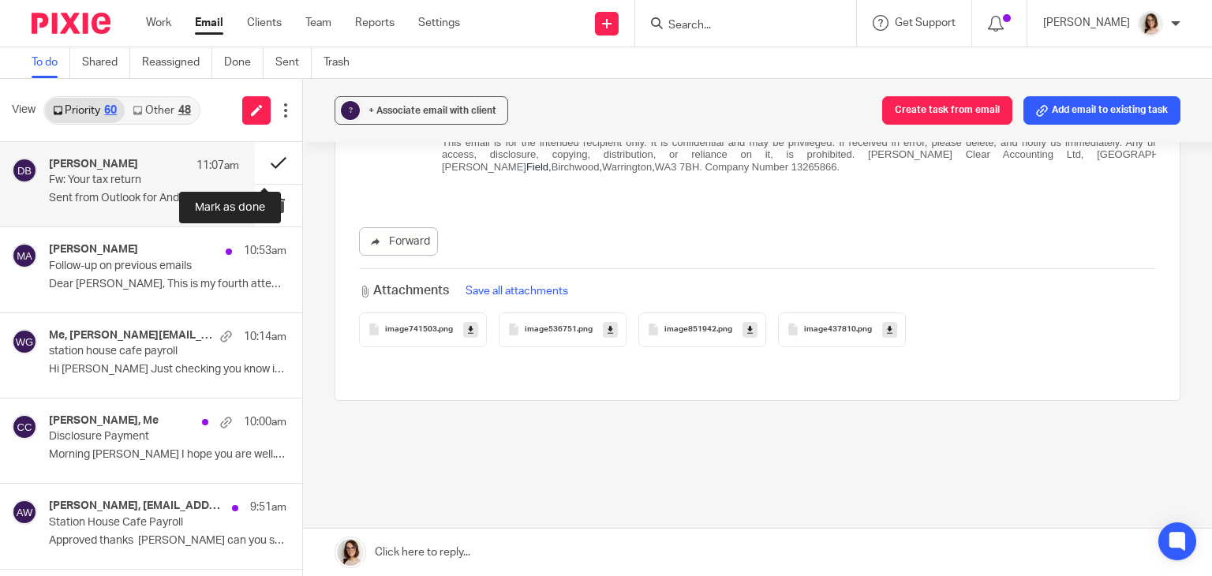
click at [268, 156] on button at bounding box center [278, 163] width 47 height 42
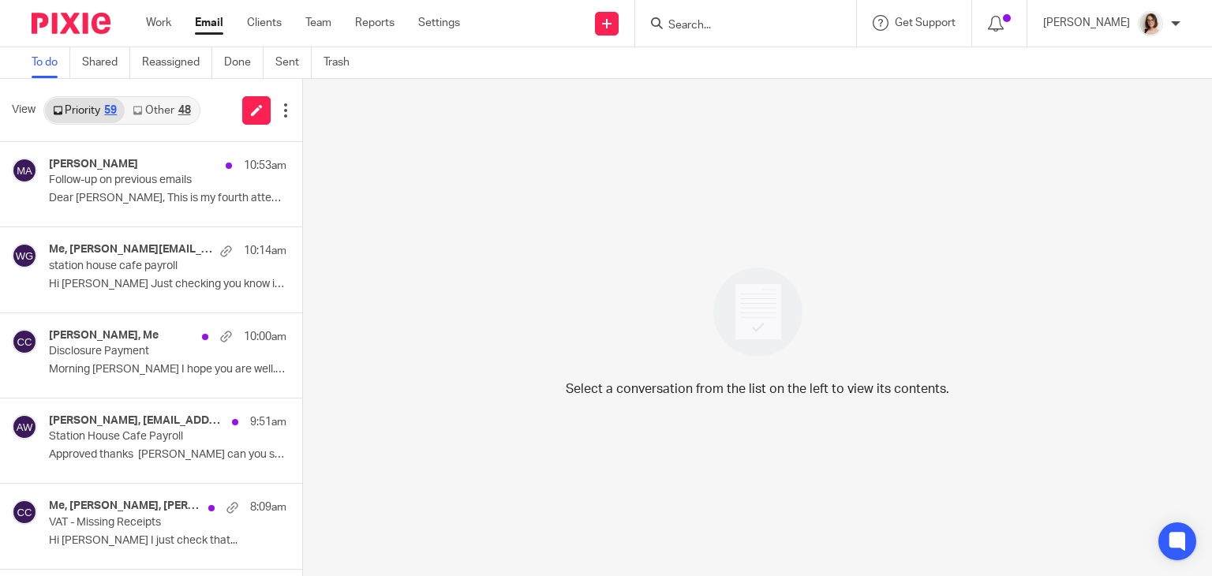
click at [215, 27] on link "Email" at bounding box center [209, 23] width 28 height 16
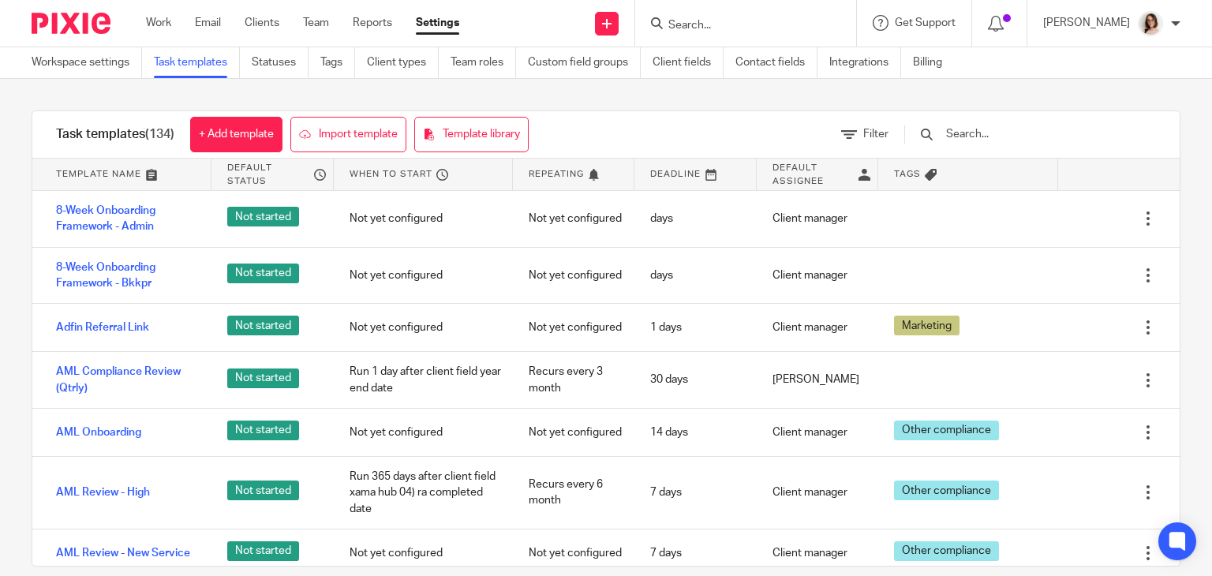
click at [719, 28] on input "Search" at bounding box center [738, 26] width 142 height 14
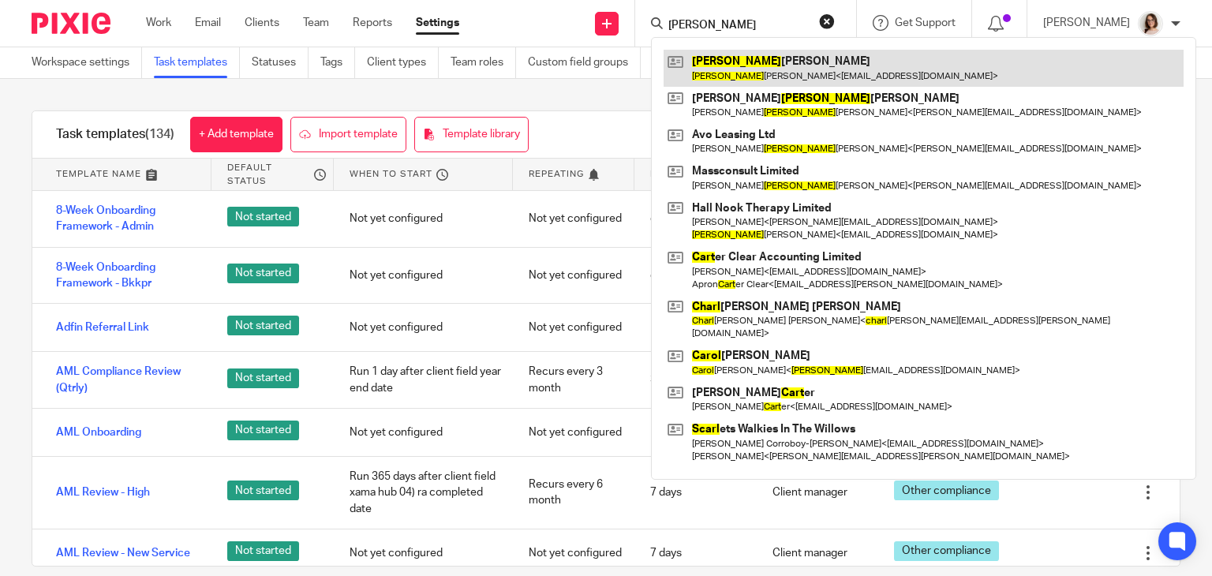
type input "carl"
click at [749, 79] on link at bounding box center [923, 68] width 520 height 36
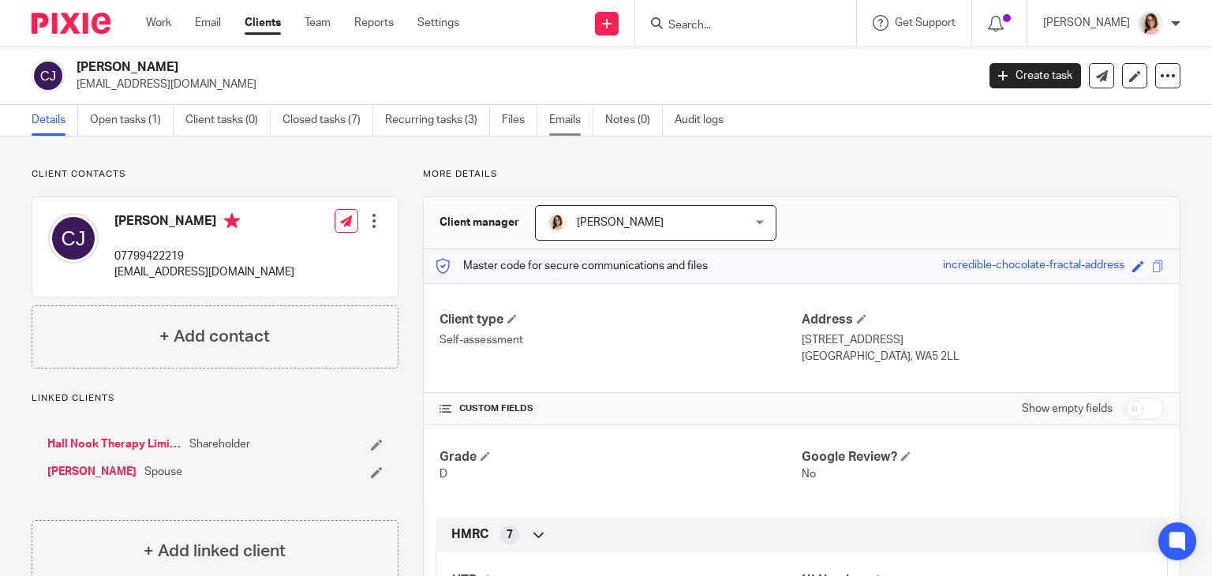
click at [566, 122] on link "Emails" at bounding box center [571, 120] width 44 height 31
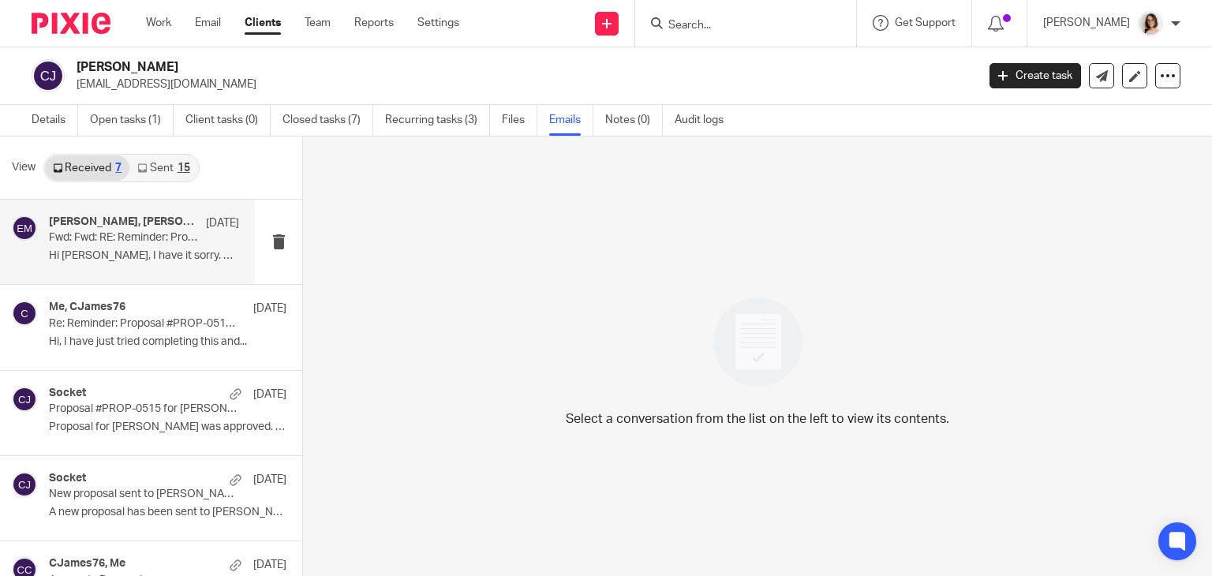
click at [148, 248] on div "Emma Milne, Stephanie James 28 Jul Fwd: Fwd: RE: Reminder: Proposal #PROP-0515:…" at bounding box center [144, 241] width 190 height 53
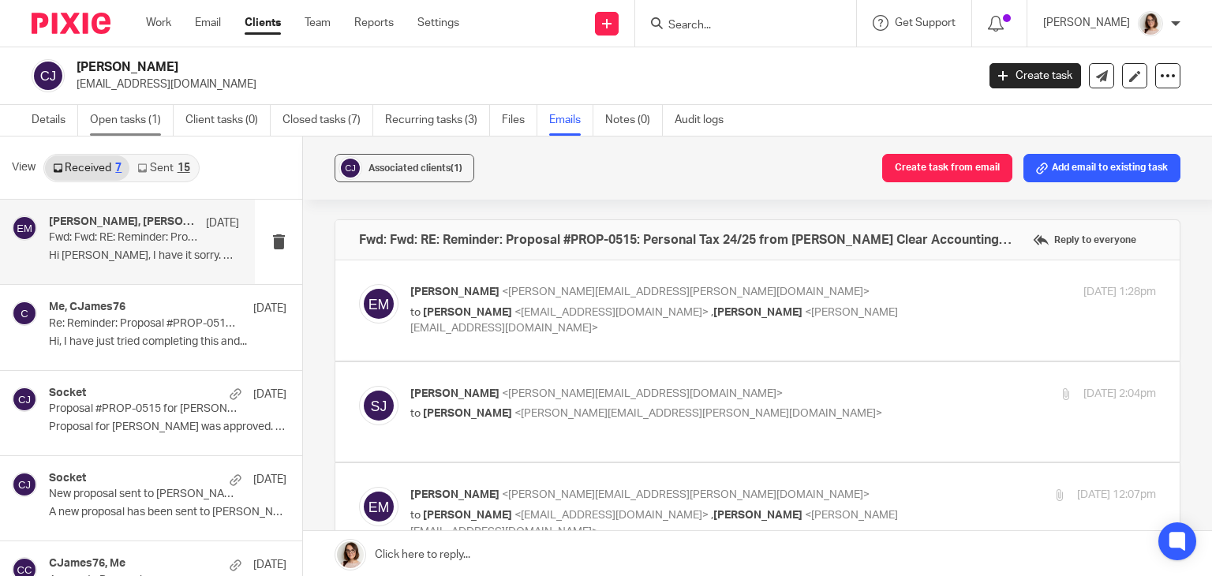
click at [110, 129] on link "Open tasks (1)" at bounding box center [132, 120] width 84 height 31
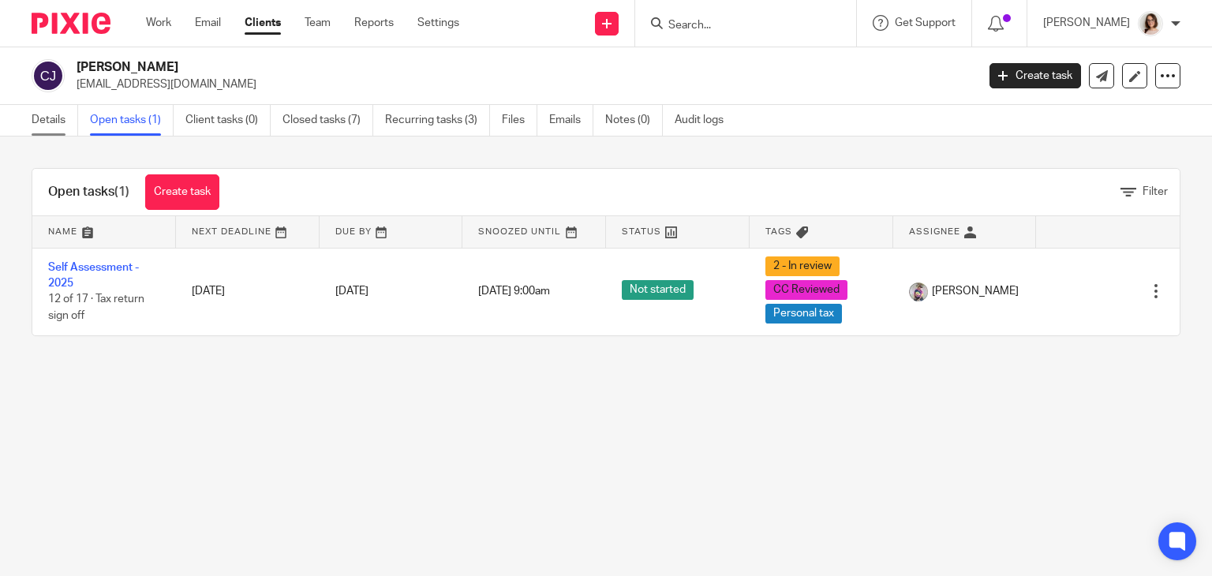
click at [51, 124] on link "Details" at bounding box center [55, 120] width 47 height 31
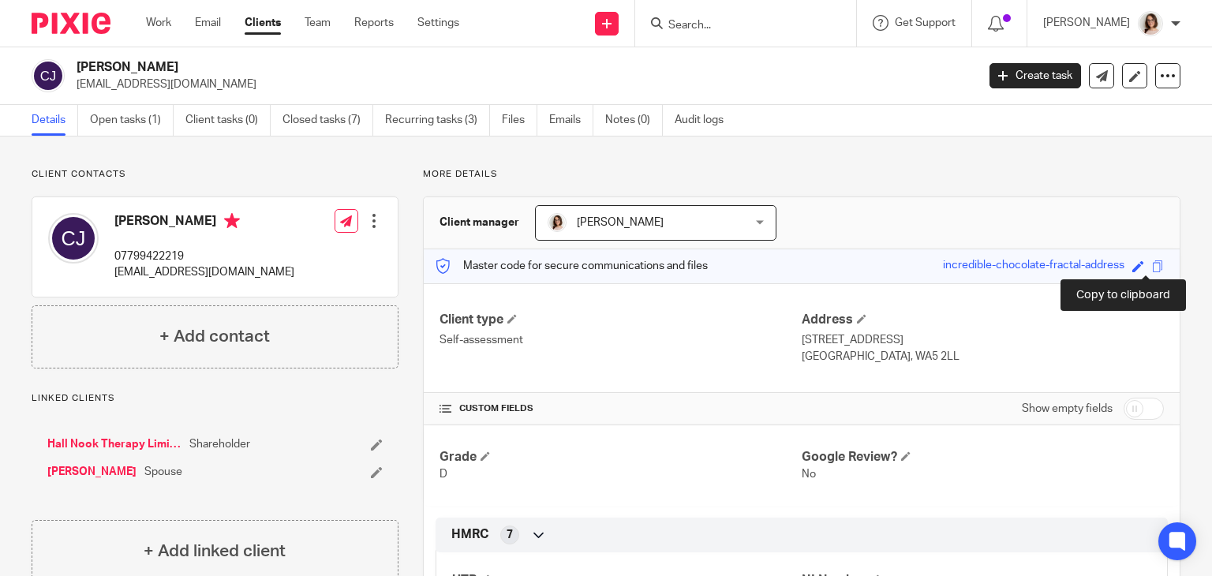
click at [1152, 271] on span at bounding box center [1158, 266] width 12 height 12
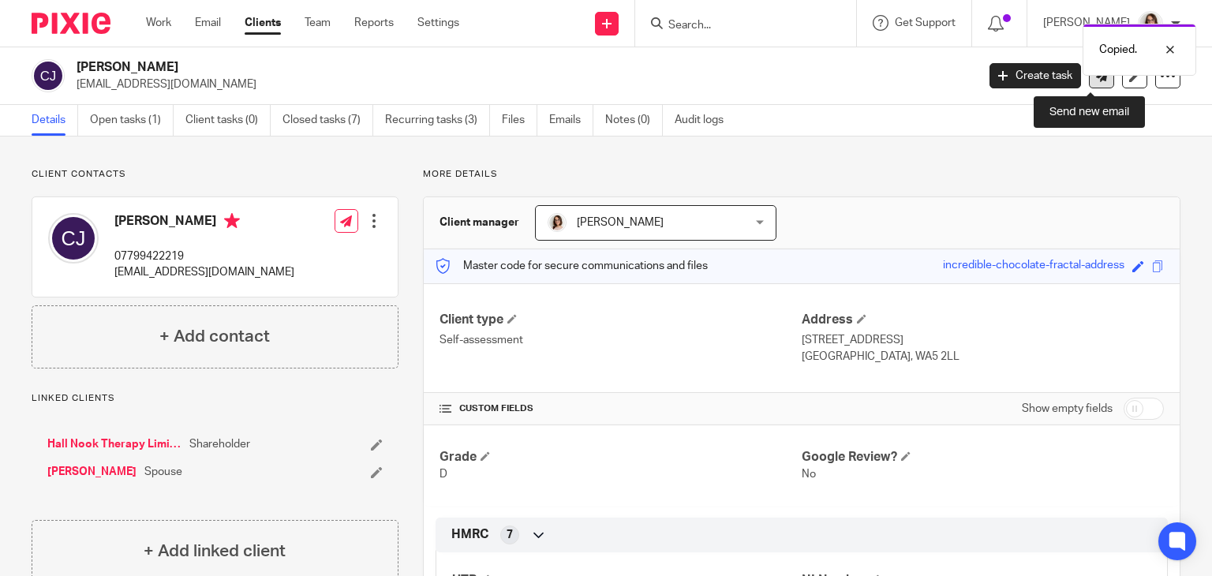
click at [1089, 86] on link at bounding box center [1101, 75] width 25 height 25
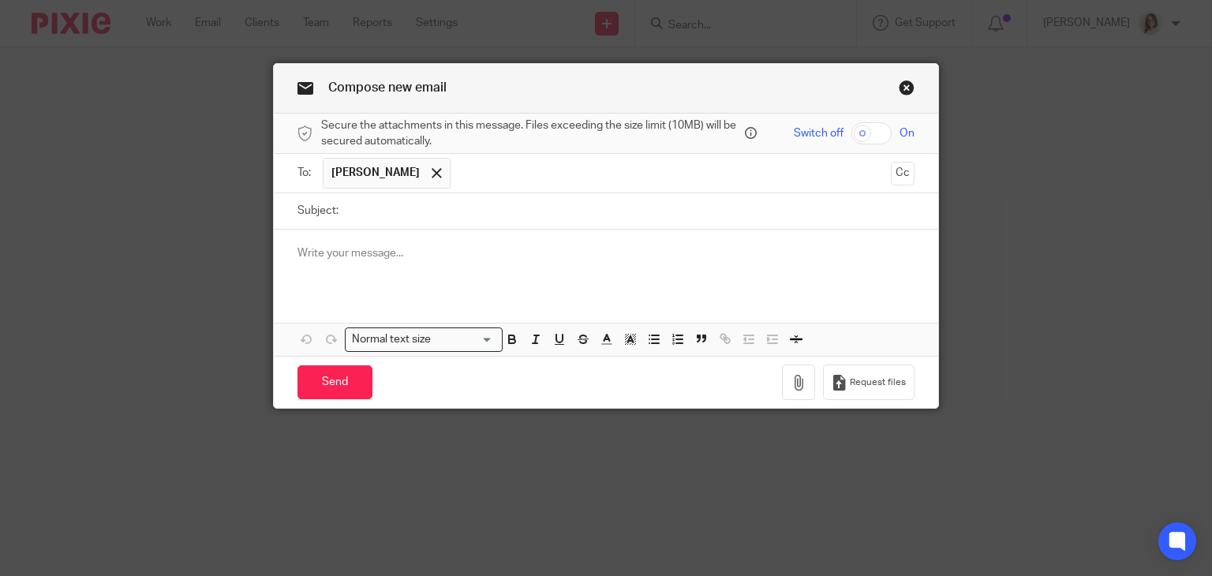
click at [374, 202] on input "Subject:" at bounding box center [630, 211] width 569 height 36
type input "Passphrase"
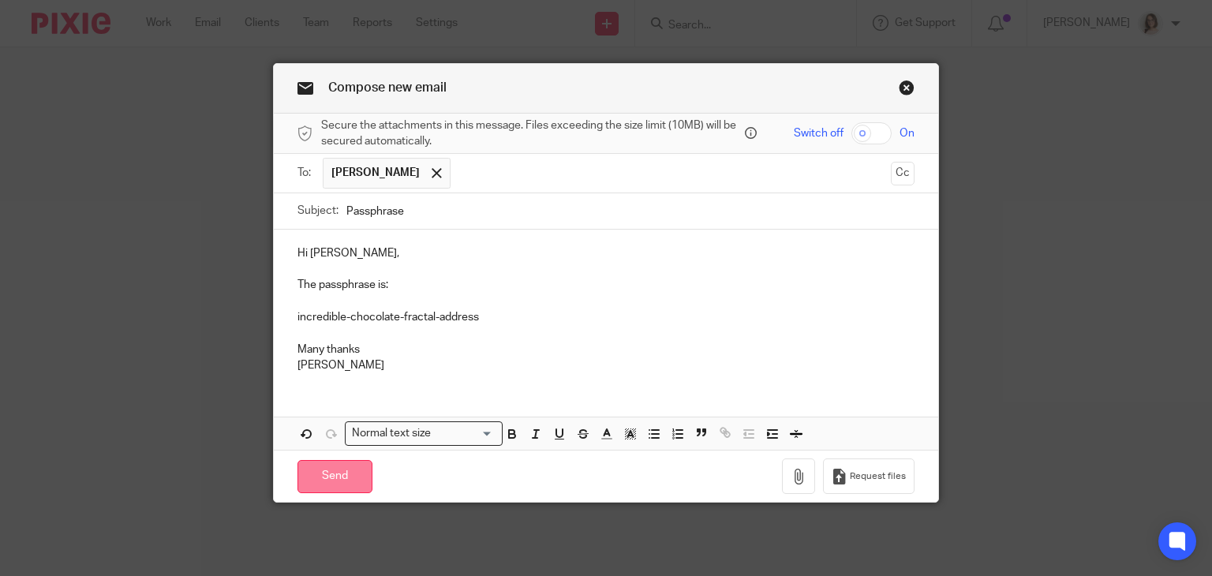
click at [330, 482] on input "Send" at bounding box center [334, 477] width 75 height 34
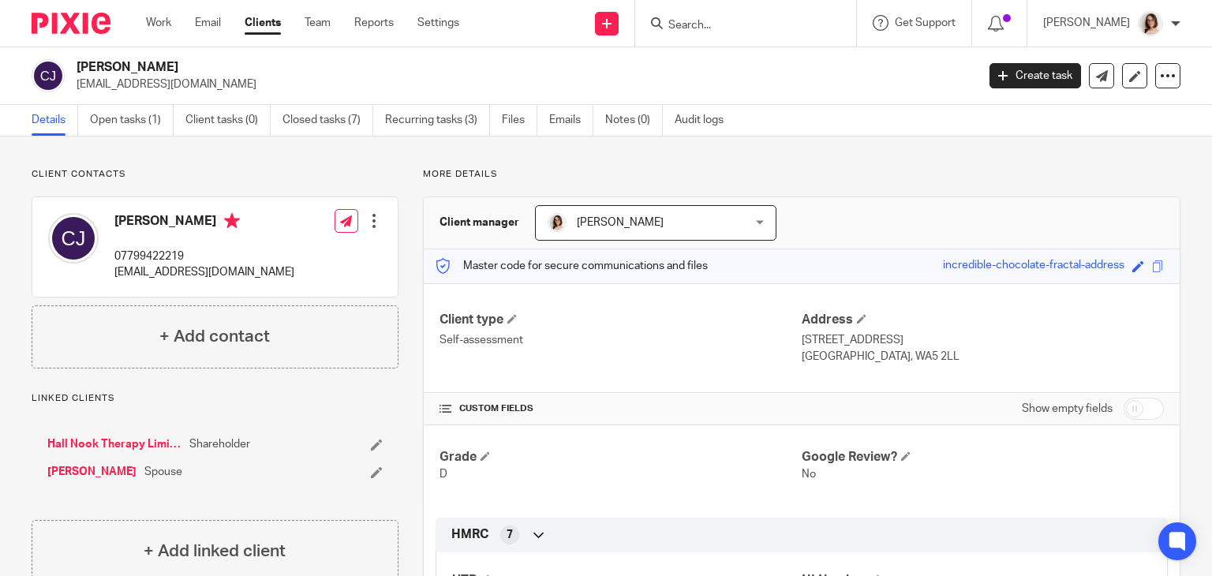
click at [767, 27] on input "Search" at bounding box center [738, 26] width 142 height 14
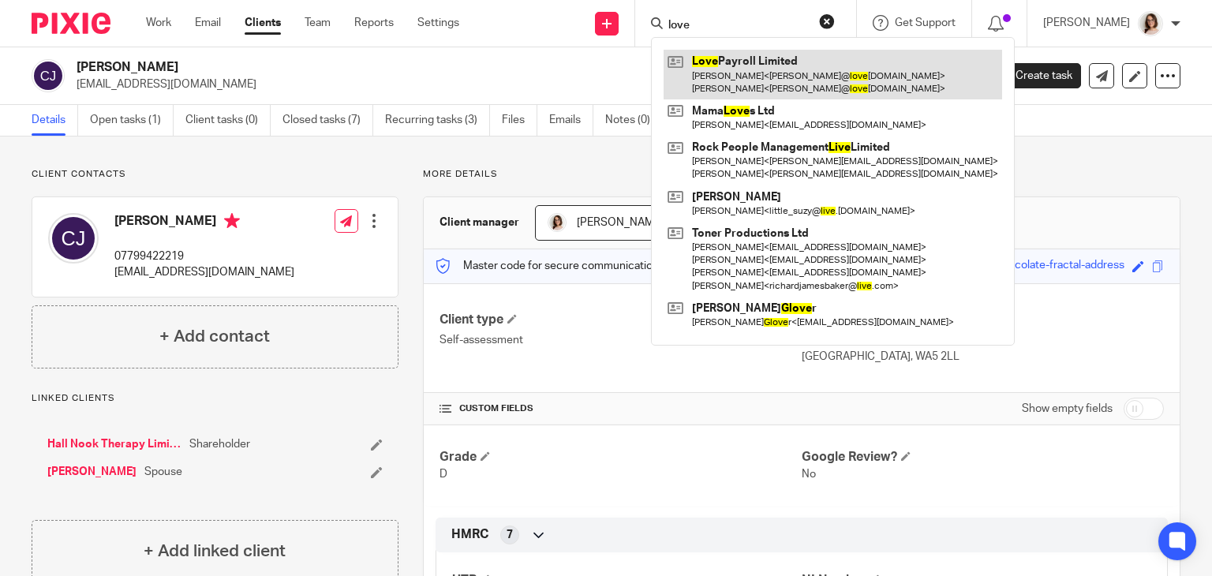
type input "love"
click at [798, 63] on link at bounding box center [832, 74] width 338 height 49
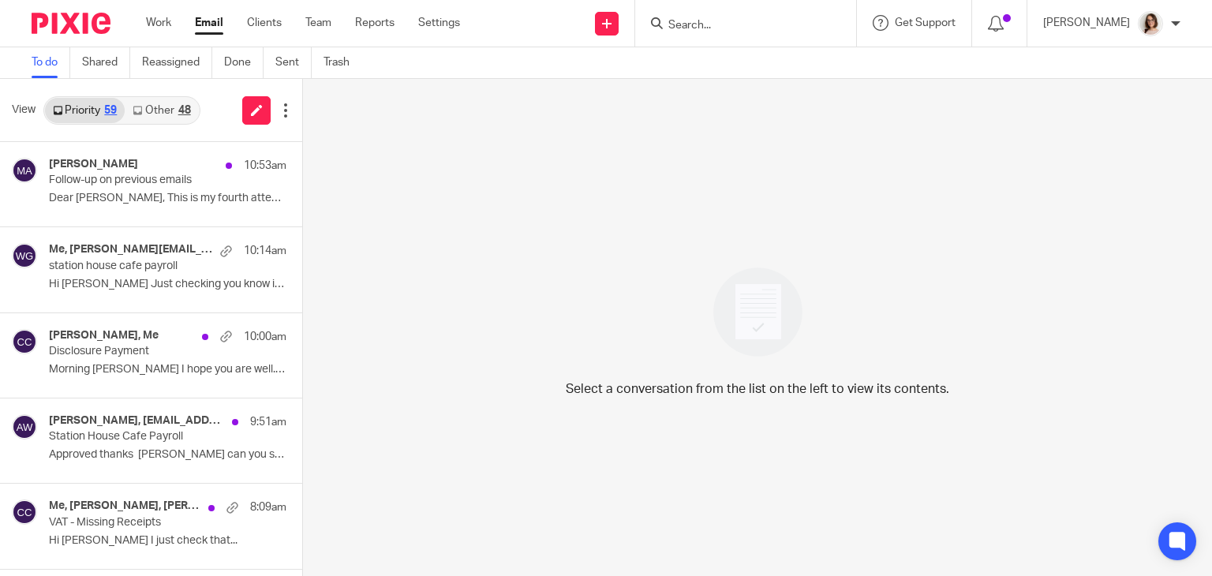
click at [169, 110] on link "Other 48" at bounding box center [161, 110] width 73 height 25
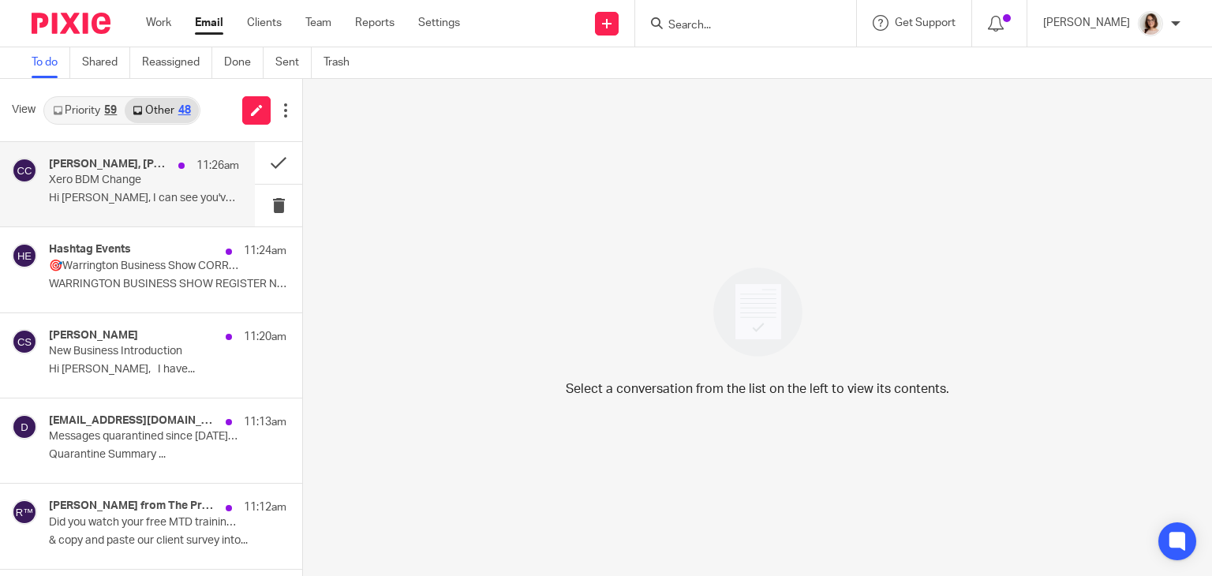
click at [185, 190] on div "[PERSON_NAME], [PERSON_NAME] 11:26am Xero BDM Change Hi [PERSON_NAME], I can se…" at bounding box center [144, 184] width 190 height 53
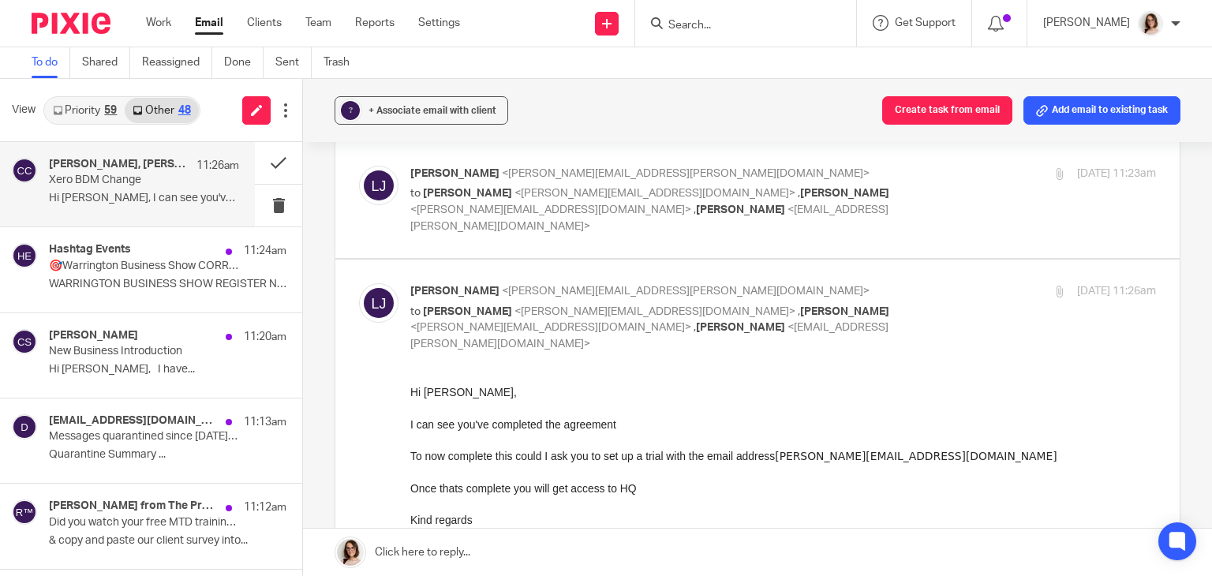
scroll to position [196, 0]
click at [217, 20] on link "Email" at bounding box center [209, 23] width 28 height 16
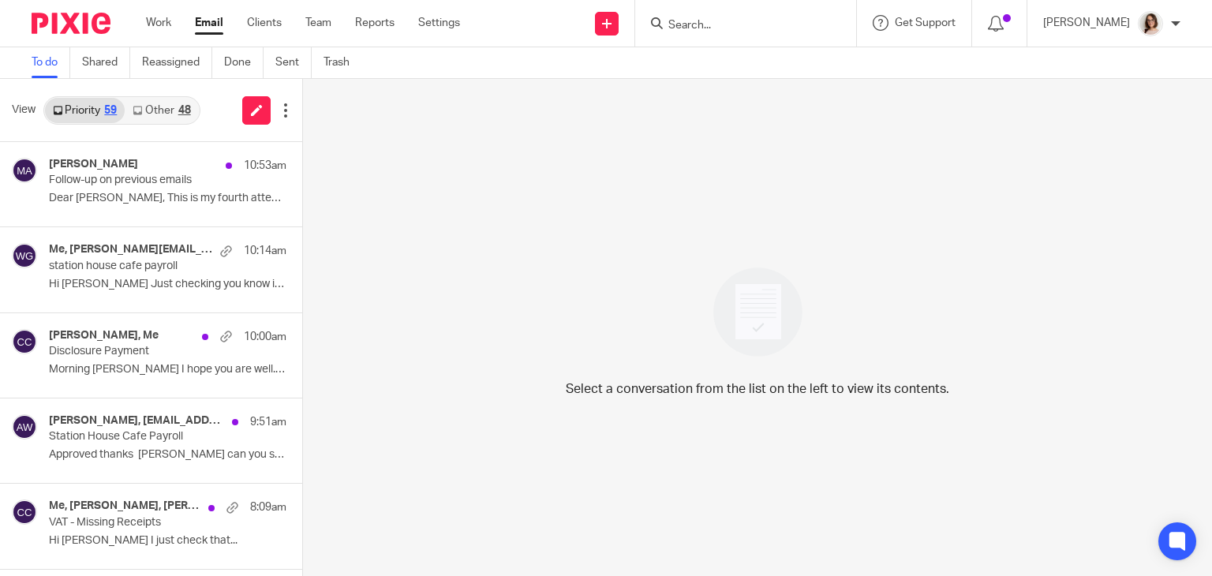
click at [216, 23] on link "Email" at bounding box center [209, 23] width 28 height 16
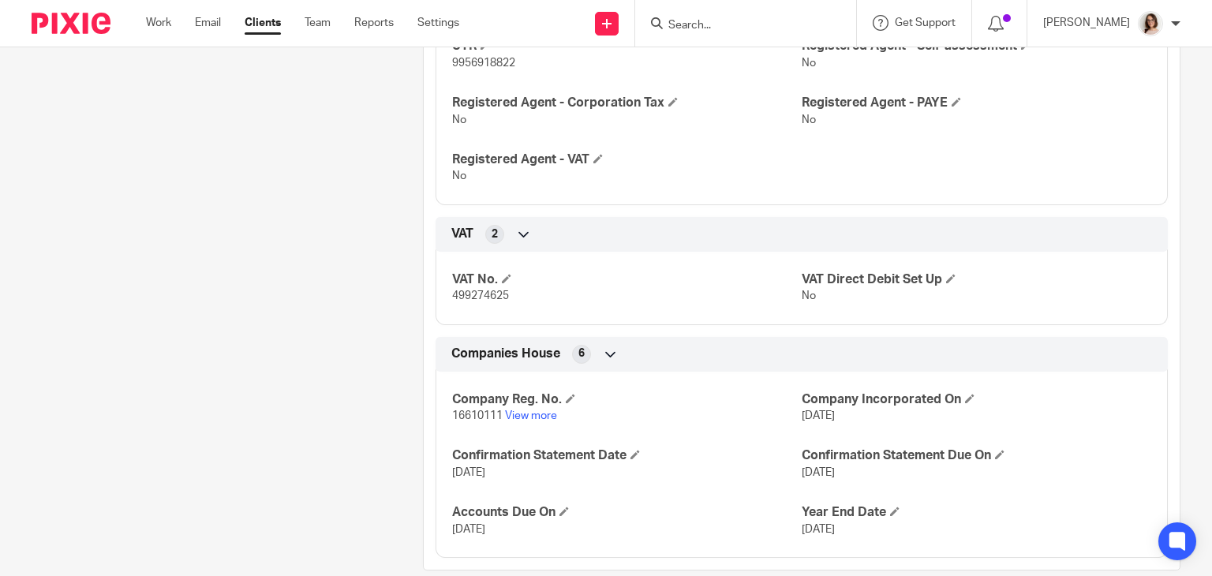
scroll to position [719, 0]
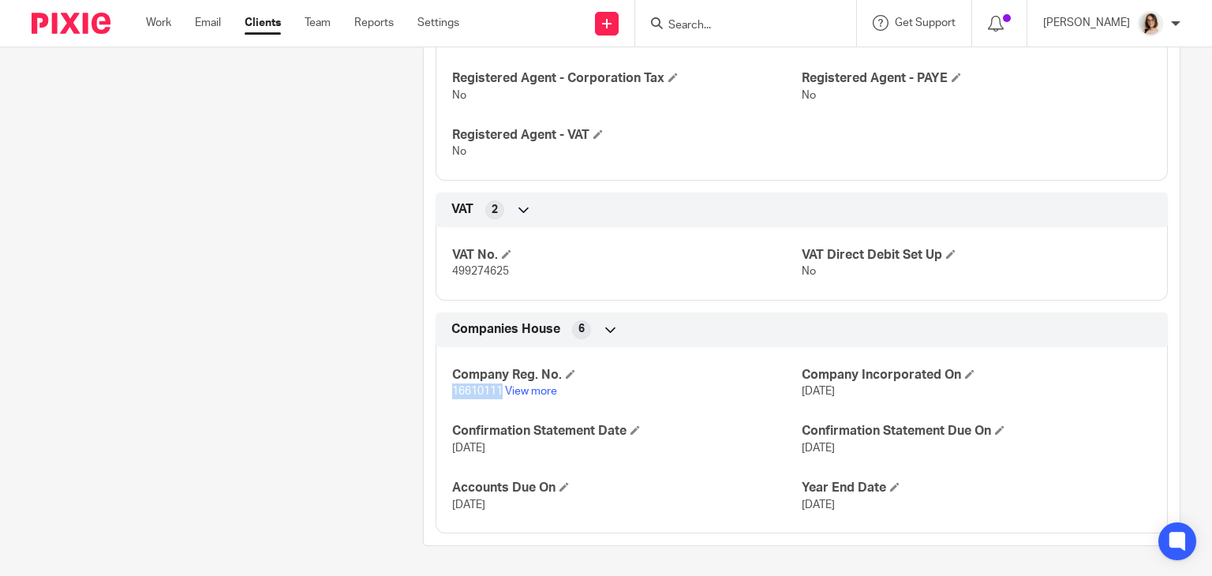
drag, startPoint x: 496, startPoint y: 391, endPoint x: 450, endPoint y: 398, distance: 46.4
click at [450, 398] on div "Company Reg. No. 16610111 View more Company Incorporated On [DATE] Confirmation…" at bounding box center [801, 434] width 732 height 198
copy span "16610111"
drag, startPoint x: 506, startPoint y: 272, endPoint x: 448, endPoint y: 275, distance: 57.6
click at [452, 275] on p "499274625" at bounding box center [626, 272] width 349 height 16
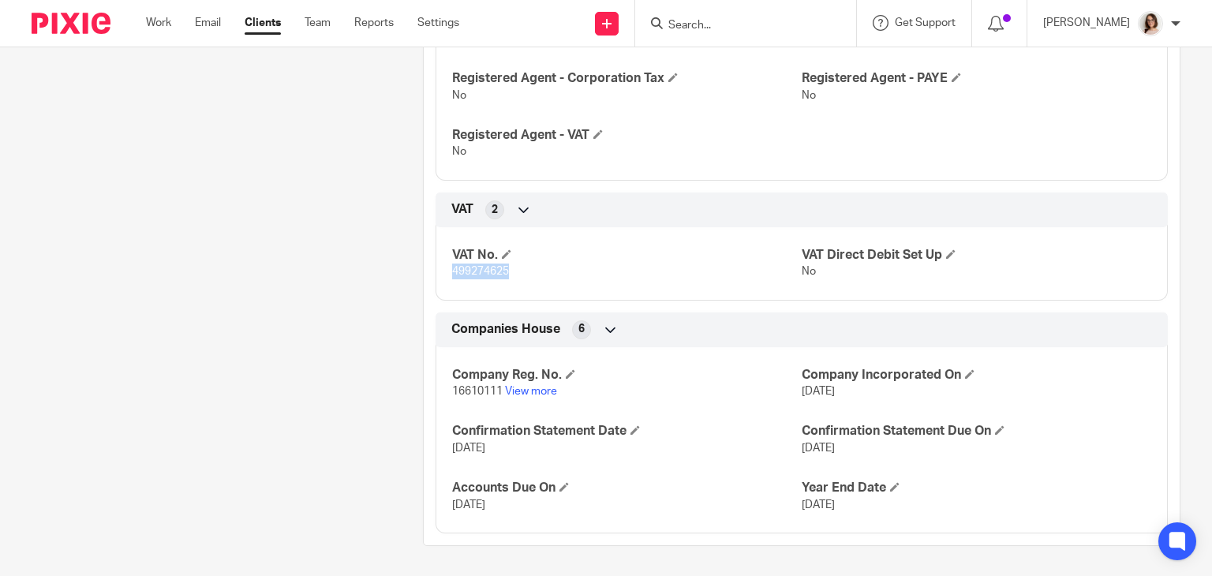
copy span "499274625"
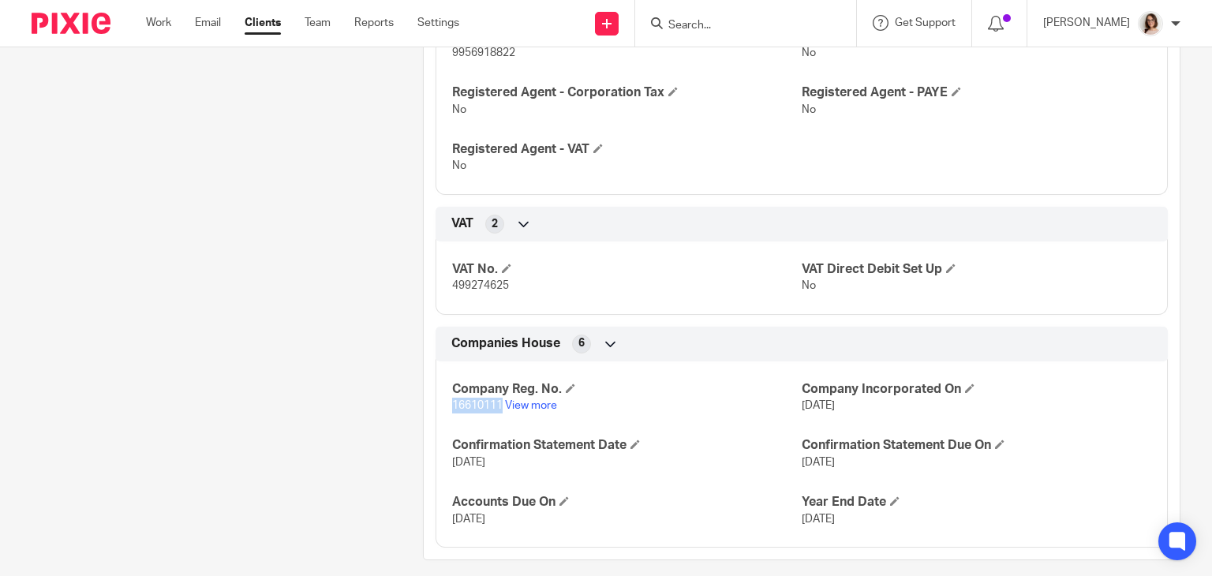
drag, startPoint x: 496, startPoint y: 407, endPoint x: 449, endPoint y: 408, distance: 47.3
click at [452, 408] on span "16610111" at bounding box center [477, 405] width 50 height 11
copy span "16610111"
drag, startPoint x: 514, startPoint y: 286, endPoint x: 445, endPoint y: 290, distance: 69.5
click at [445, 290] on div "VAT No. 499274625 VAT Direct Debit Set Up No" at bounding box center [801, 272] width 732 height 85
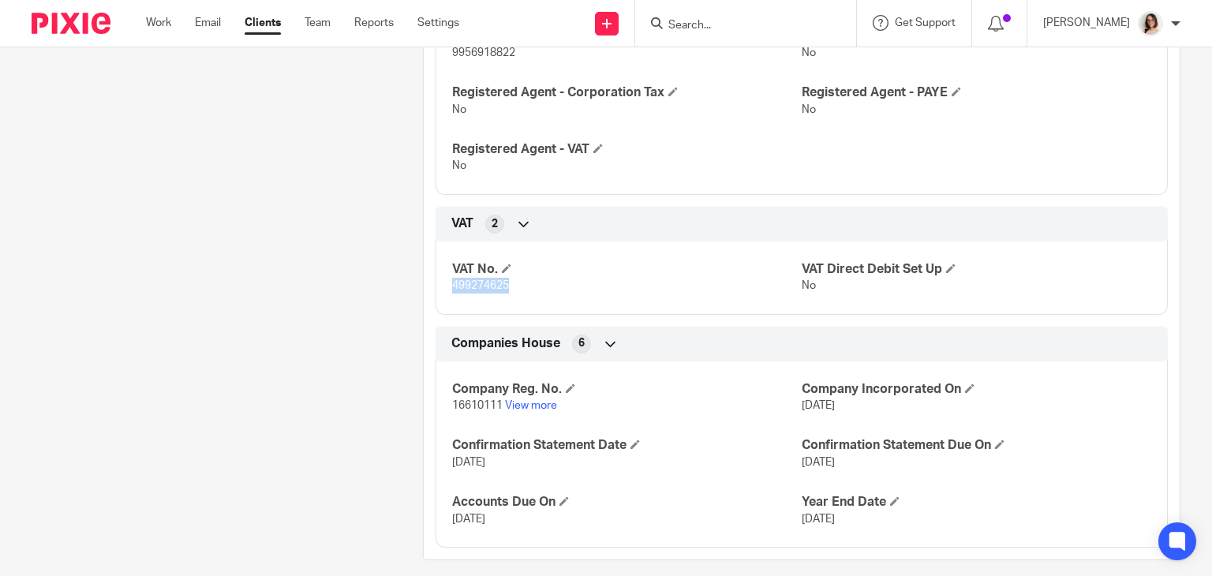
copy span "499274625"
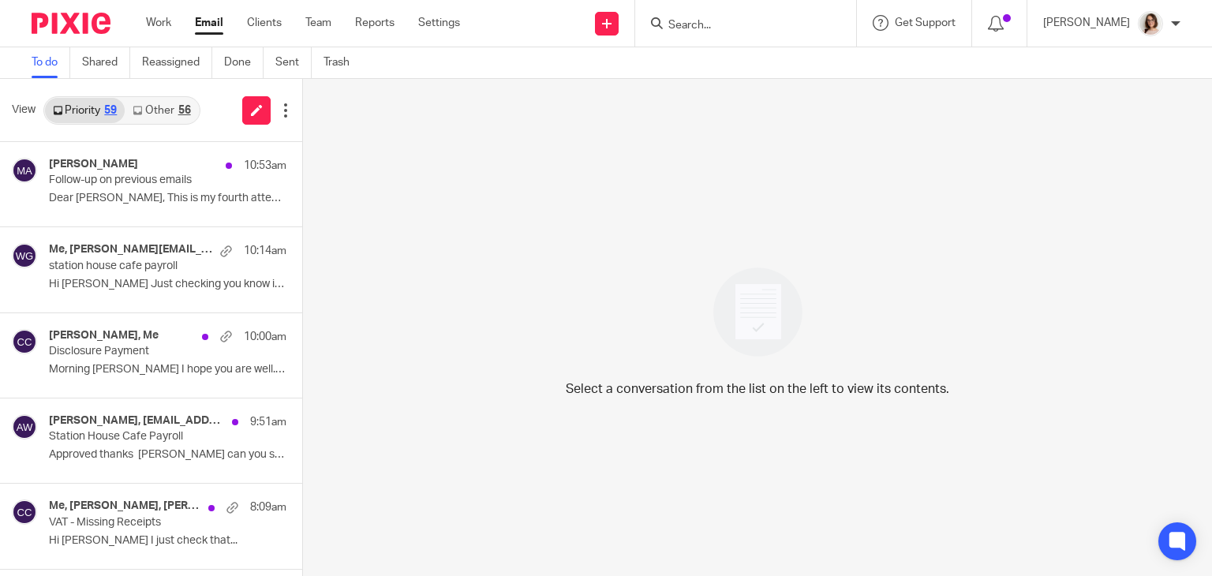
click at [163, 114] on link "Other 56" at bounding box center [161, 110] width 73 height 25
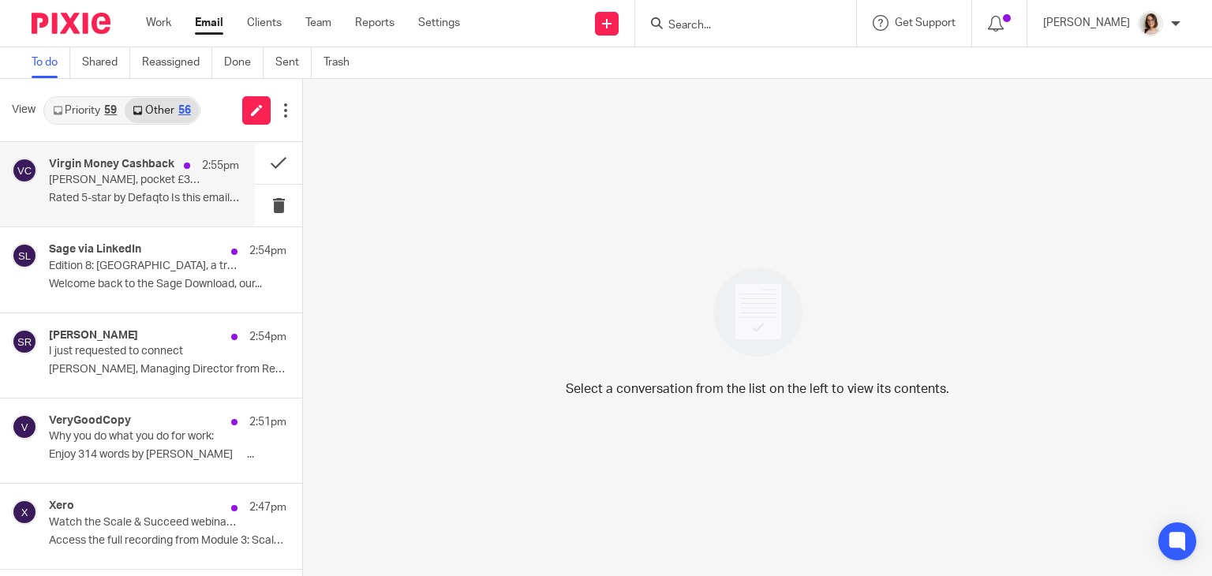
click at [185, 192] on p "Rated 5-star by Defaqto Is this email not..." at bounding box center [144, 198] width 190 height 13
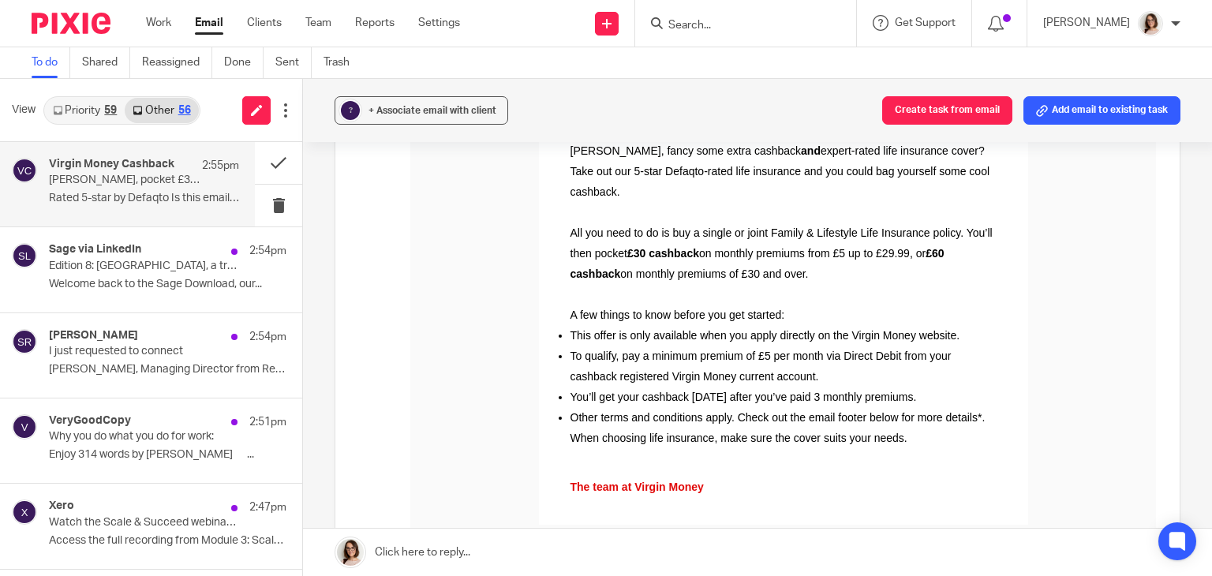
scroll to position [508, 0]
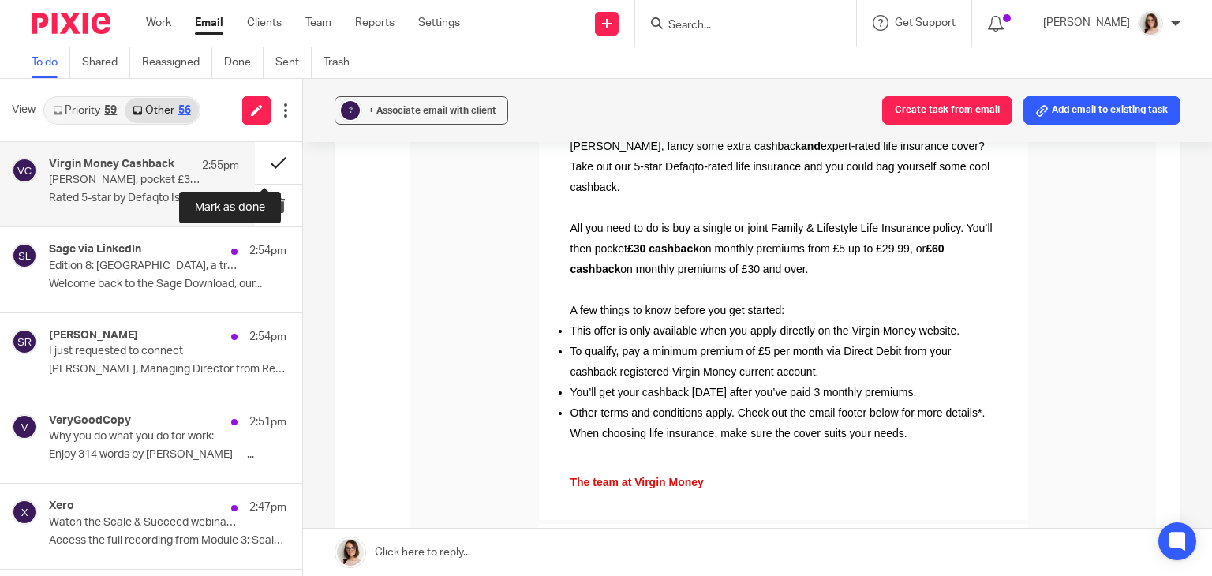
click at [268, 164] on button at bounding box center [278, 163] width 47 height 42
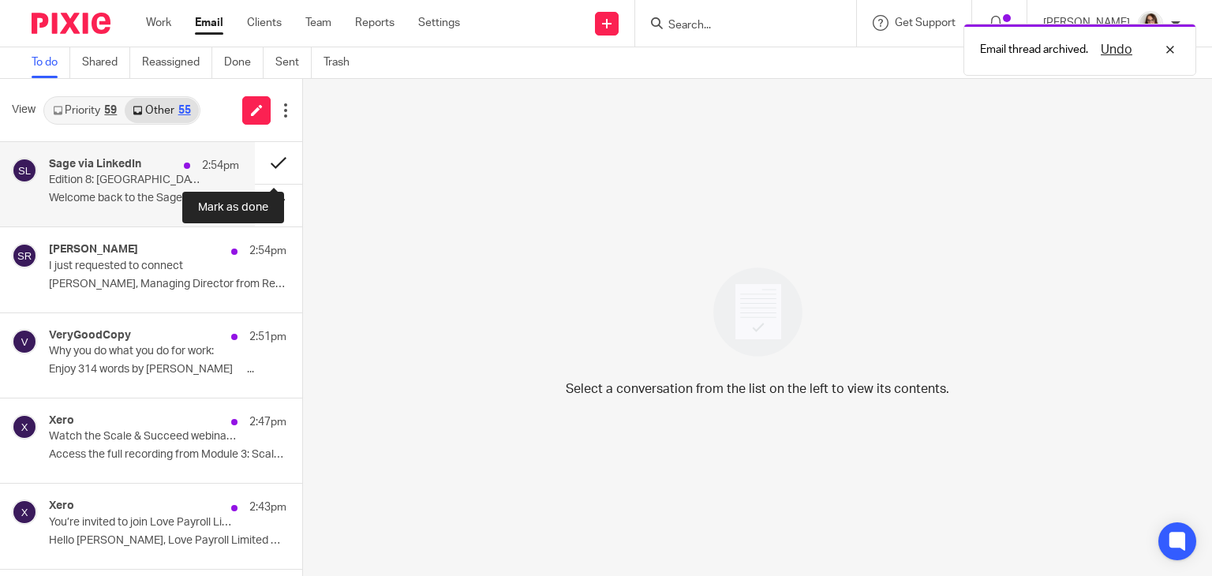
click at [259, 164] on button at bounding box center [278, 163] width 47 height 42
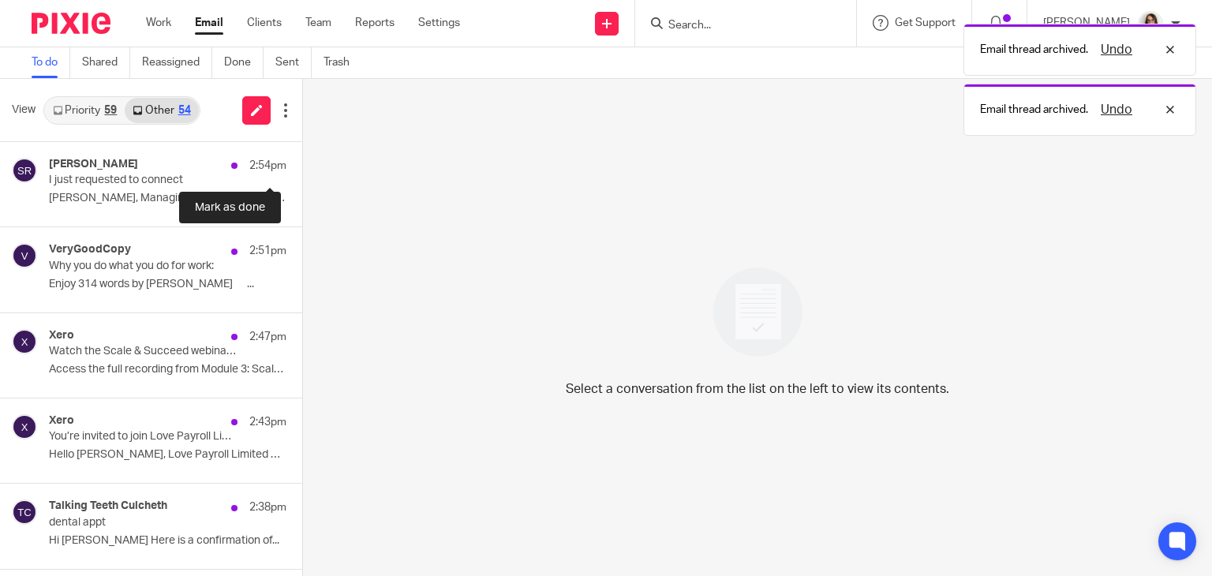
click at [302, 164] on button at bounding box center [308, 163] width 13 height 42
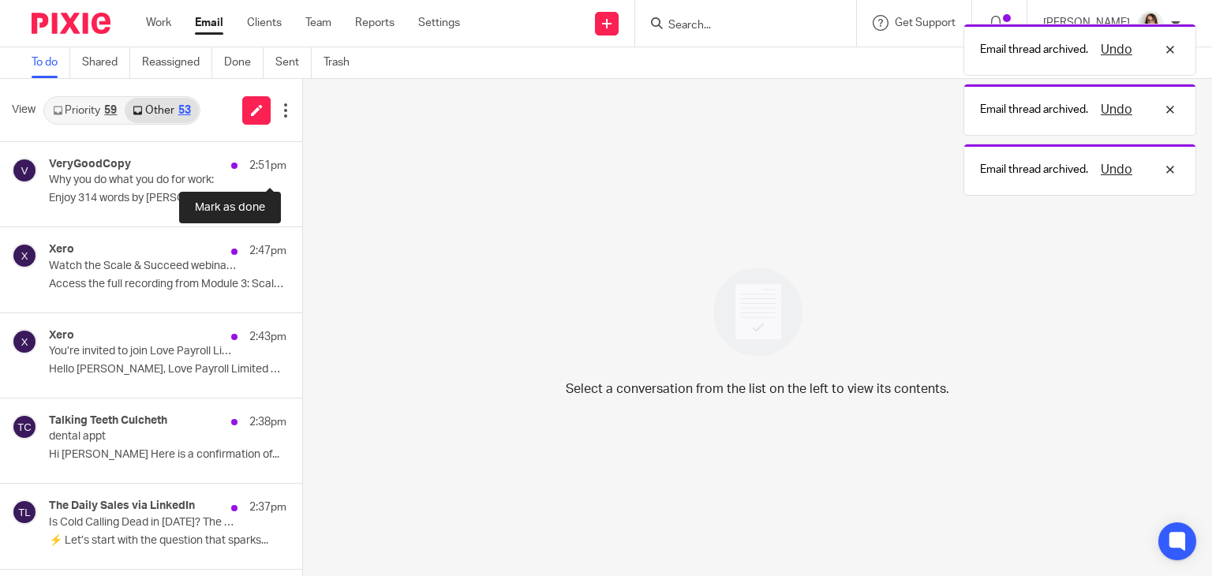
click at [302, 164] on button at bounding box center [308, 163] width 13 height 42
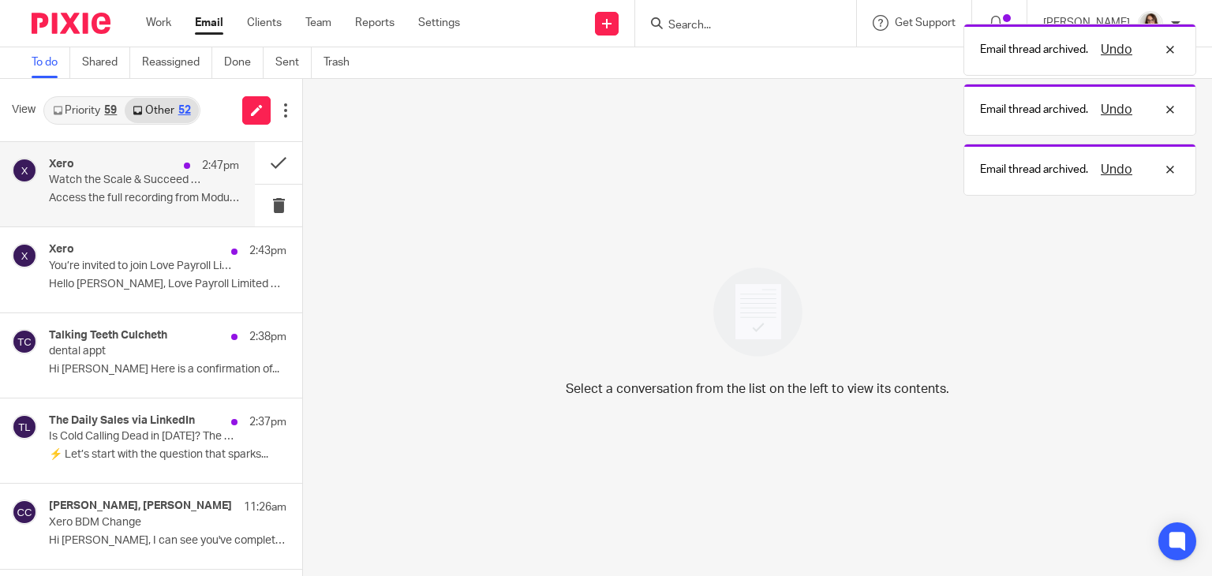
click at [134, 219] on div "Xero 2:47pm Watch the Scale & Succeed webinar on-demand Access the full recordi…" at bounding box center [127, 184] width 255 height 84
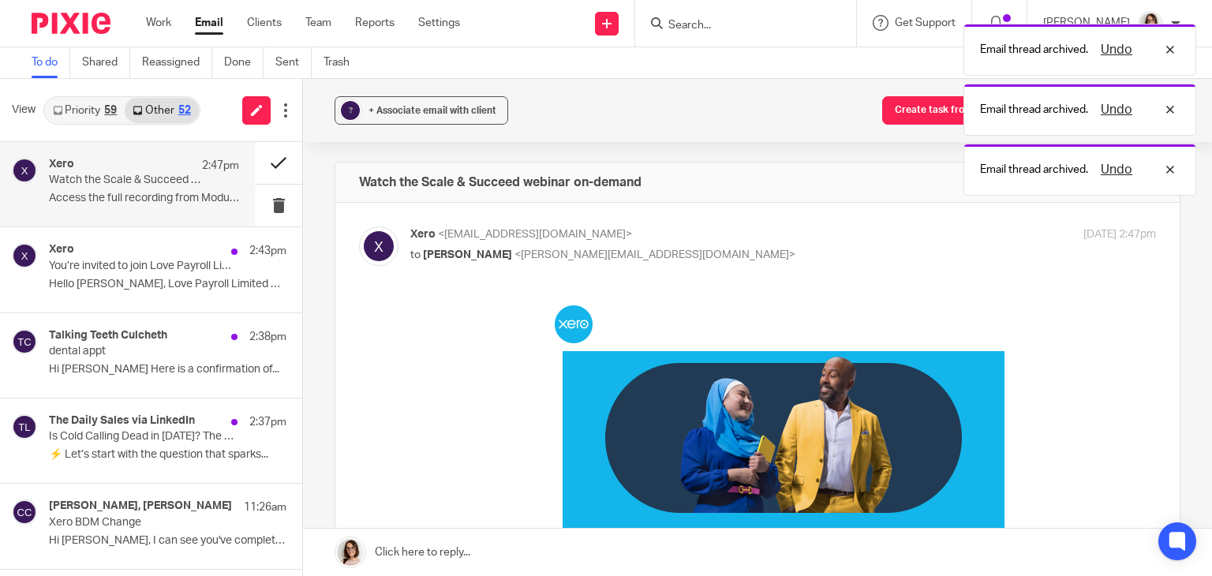
scroll to position [0, 0]
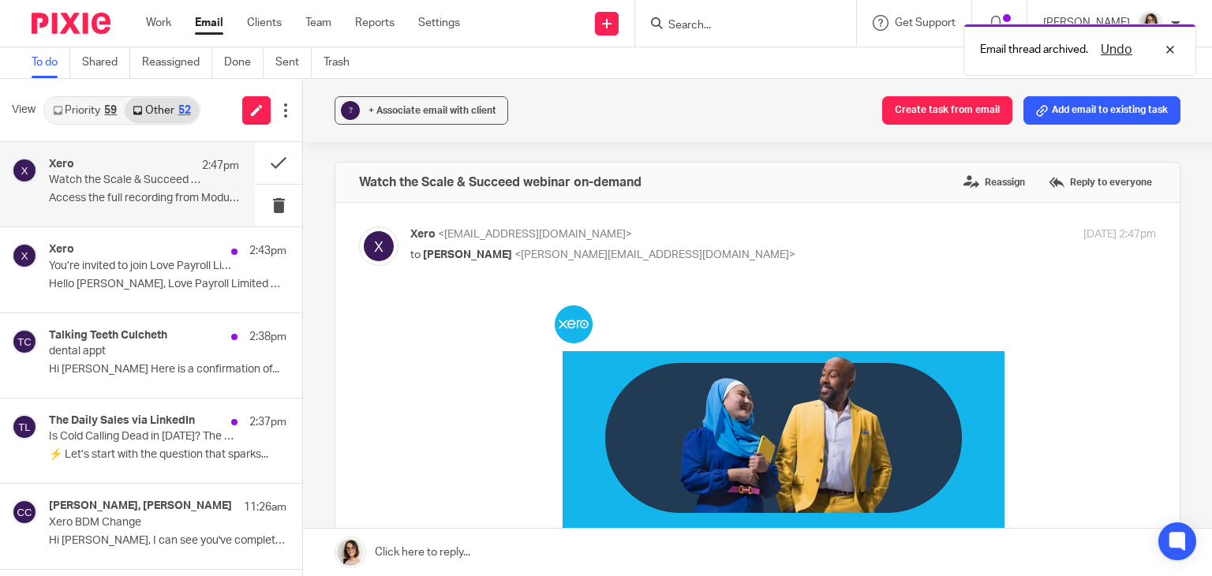
click at [904, 117] on button "Create task from email" at bounding box center [947, 110] width 130 height 28
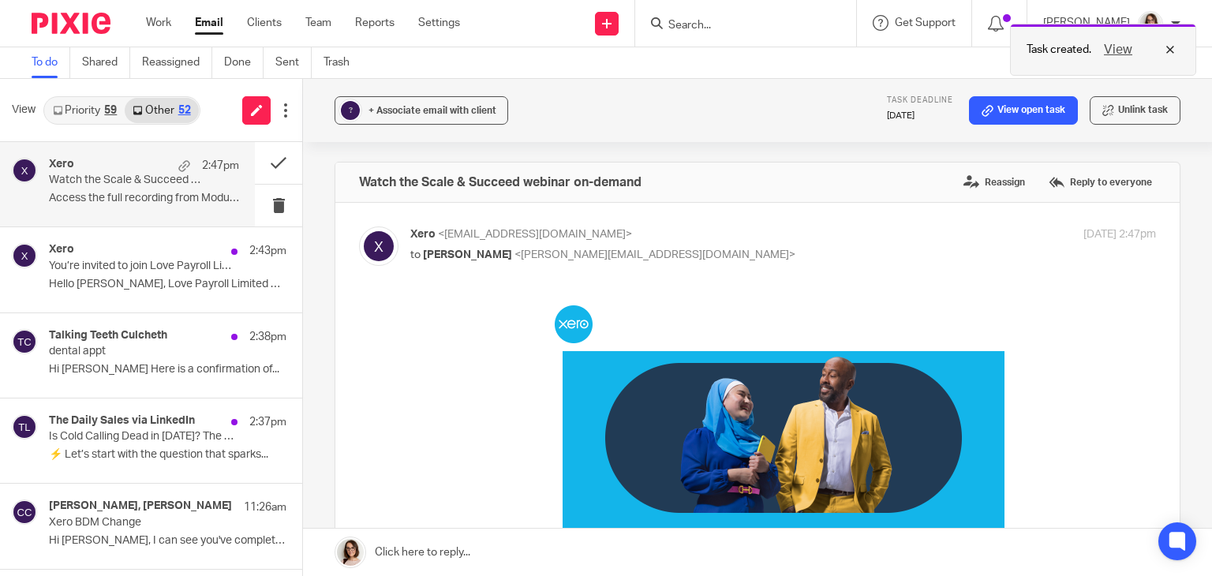
click at [1125, 48] on button "View" at bounding box center [1118, 49] width 38 height 19
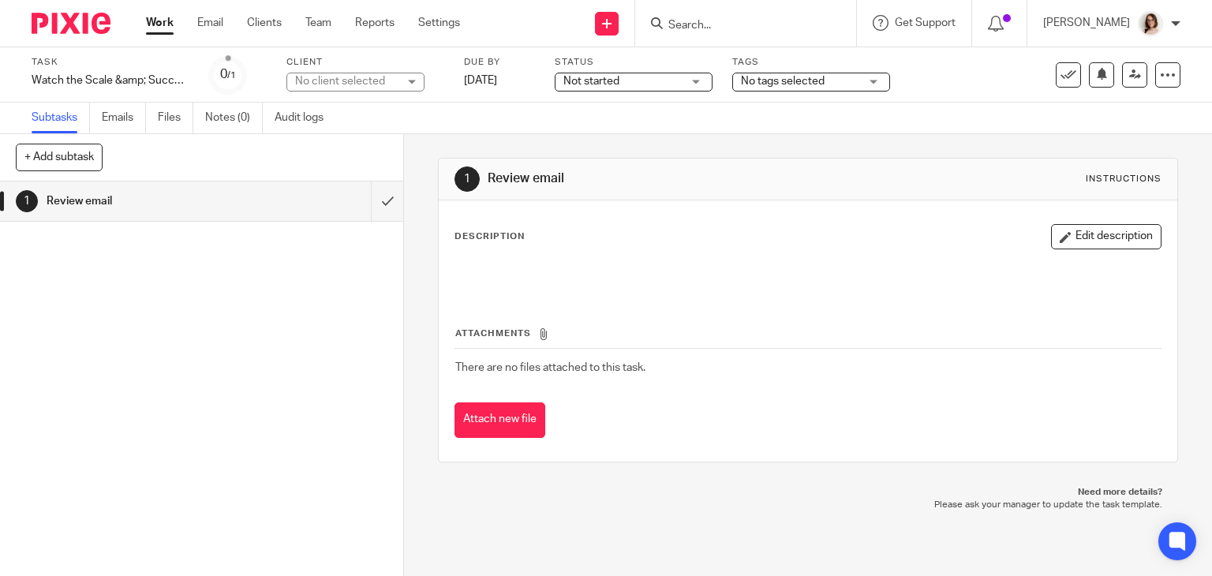
click at [385, 83] on div "No client selected" at bounding box center [346, 81] width 103 height 16
type input "caroli"
click at [360, 160] on li "[PERSON_NAME]" at bounding box center [355, 153] width 136 height 32
click at [211, 23] on link "Email" at bounding box center [210, 23] width 26 height 16
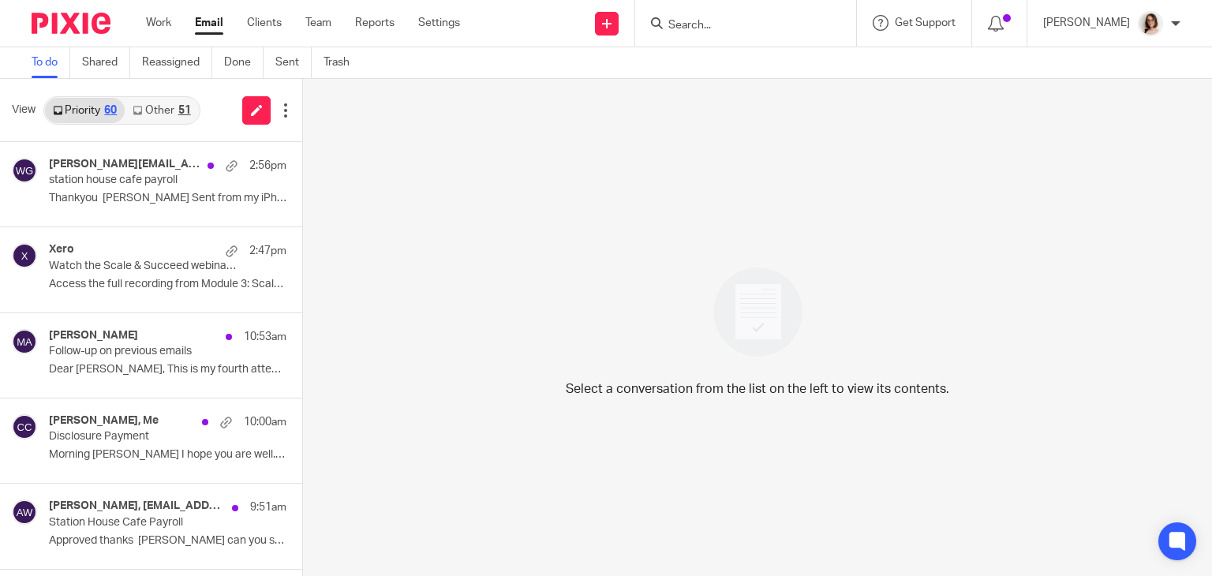
click at [166, 114] on link "Other 51" at bounding box center [161, 110] width 73 height 25
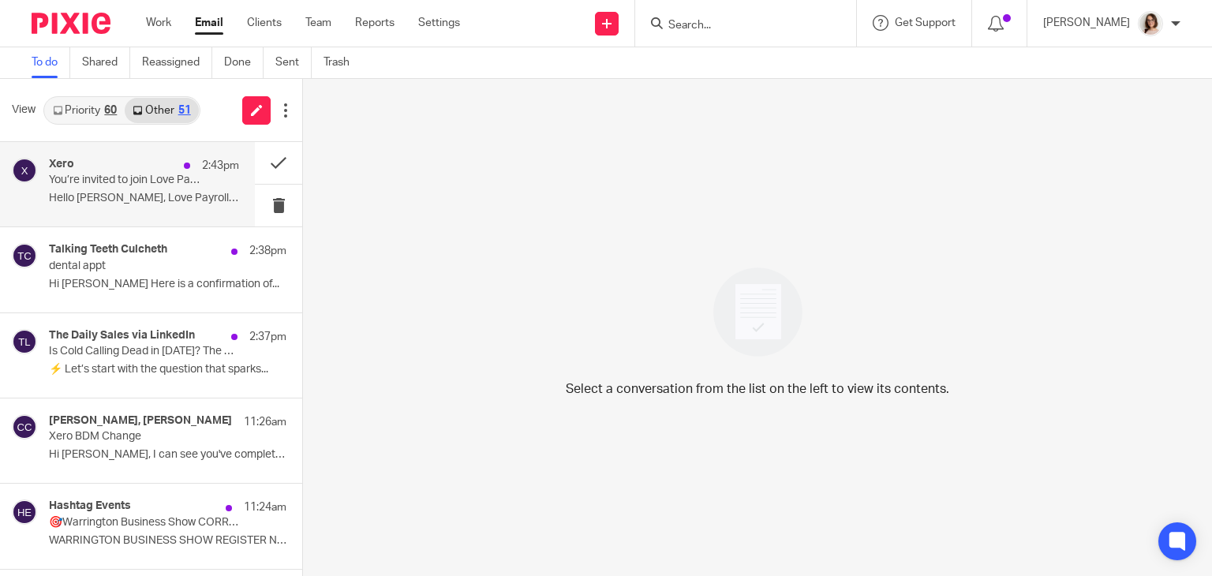
click at [181, 192] on p "Hello [PERSON_NAME], Love Payroll Limited would like..." at bounding box center [144, 198] width 190 height 13
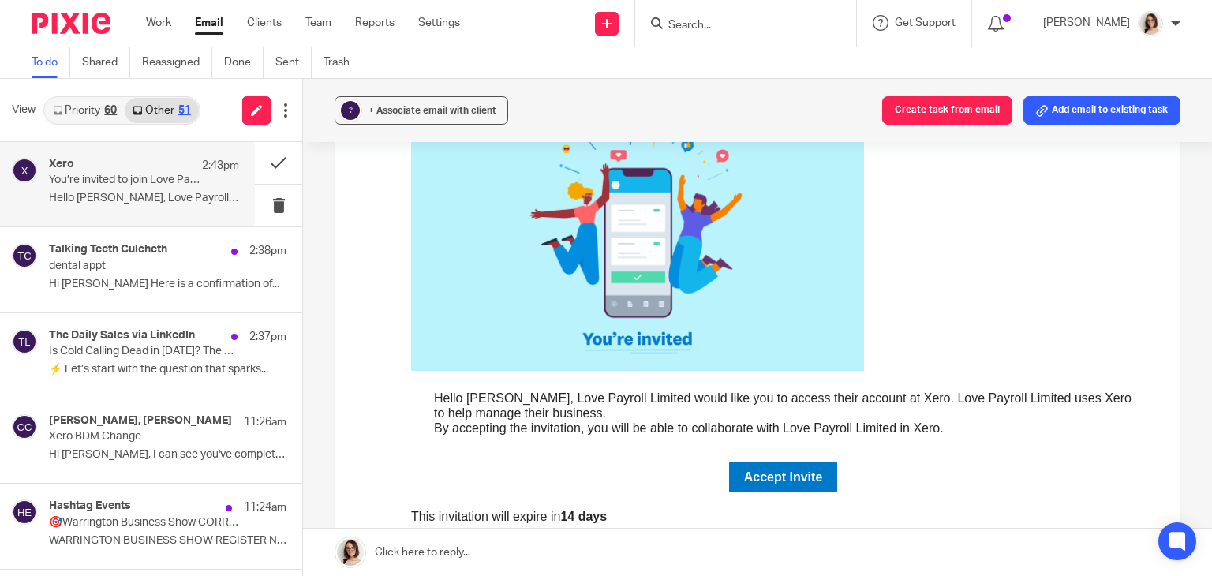
scroll to position [196, 0]
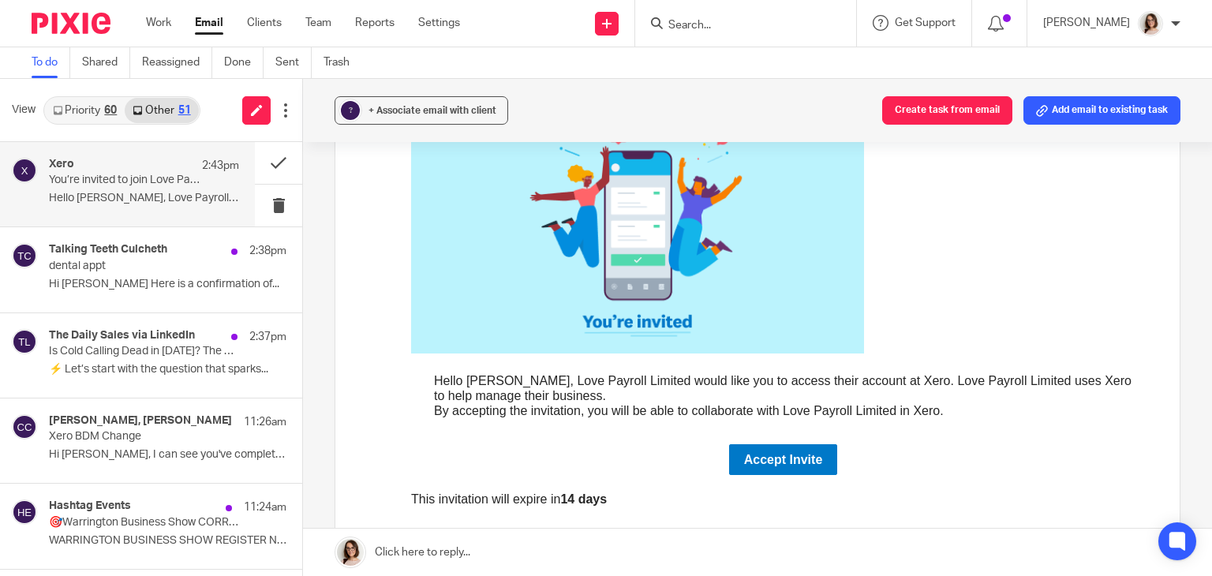
click at [166, 196] on p "Hello [PERSON_NAME], Love Payroll Limited would like..." at bounding box center [144, 198] width 190 height 13
click at [737, 461] on link "Accept Invite" at bounding box center [783, 459] width 109 height 31
click at [260, 164] on button at bounding box center [278, 163] width 47 height 42
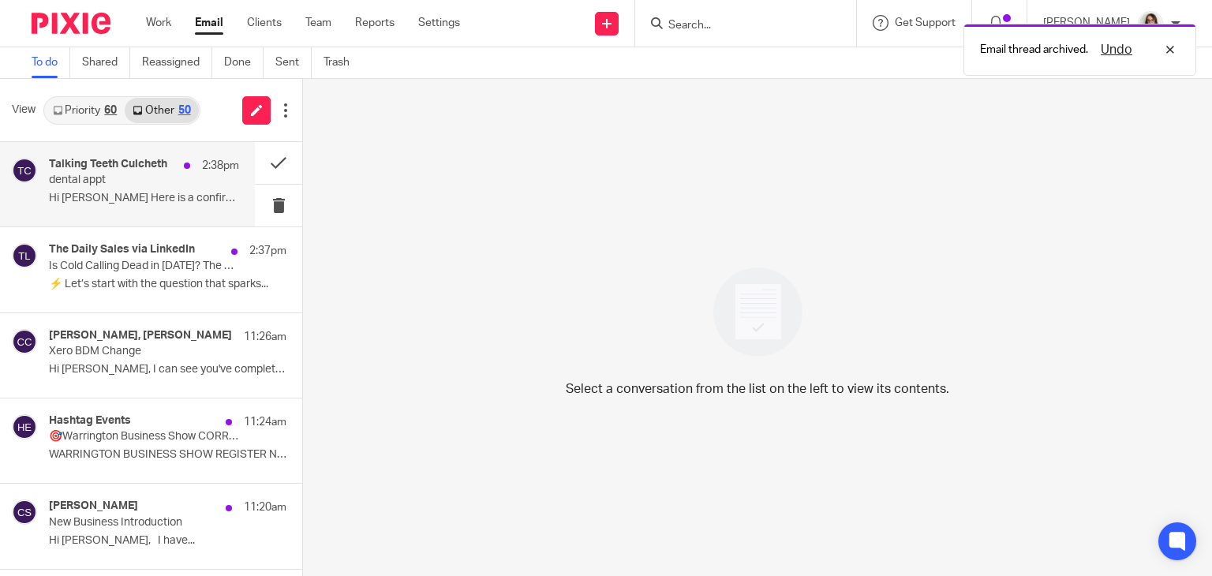
click at [175, 207] on div "Talking Teeth Culcheth 2:38pm dental appt Hi [PERSON_NAME] Here is a confirmati…" at bounding box center [144, 184] width 190 height 53
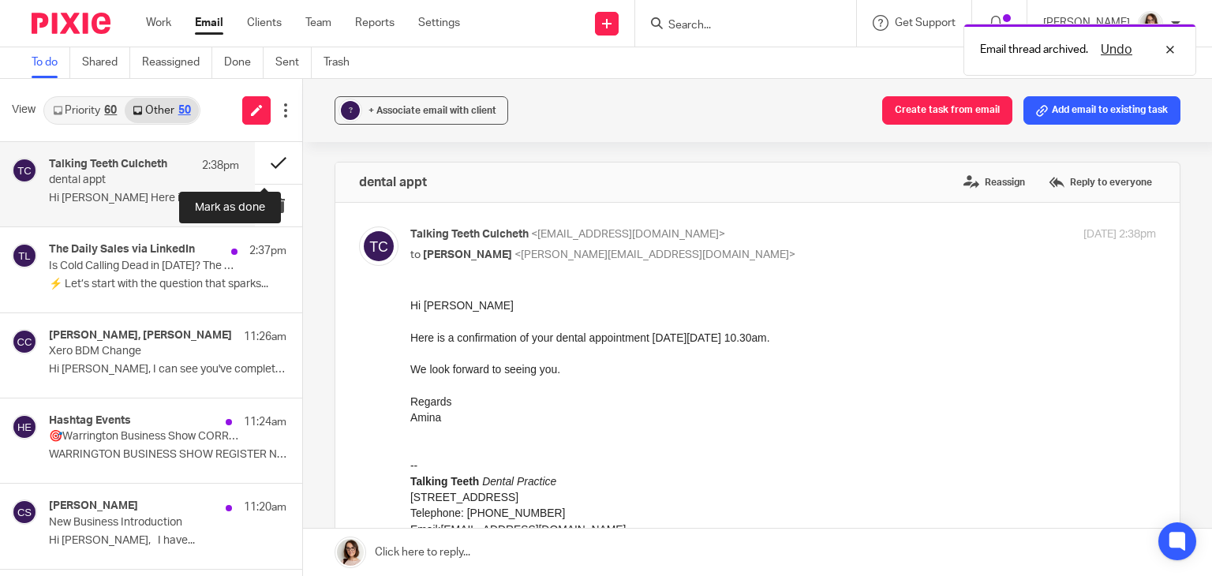
scroll to position [0, 0]
click at [257, 163] on button at bounding box center [278, 163] width 47 height 42
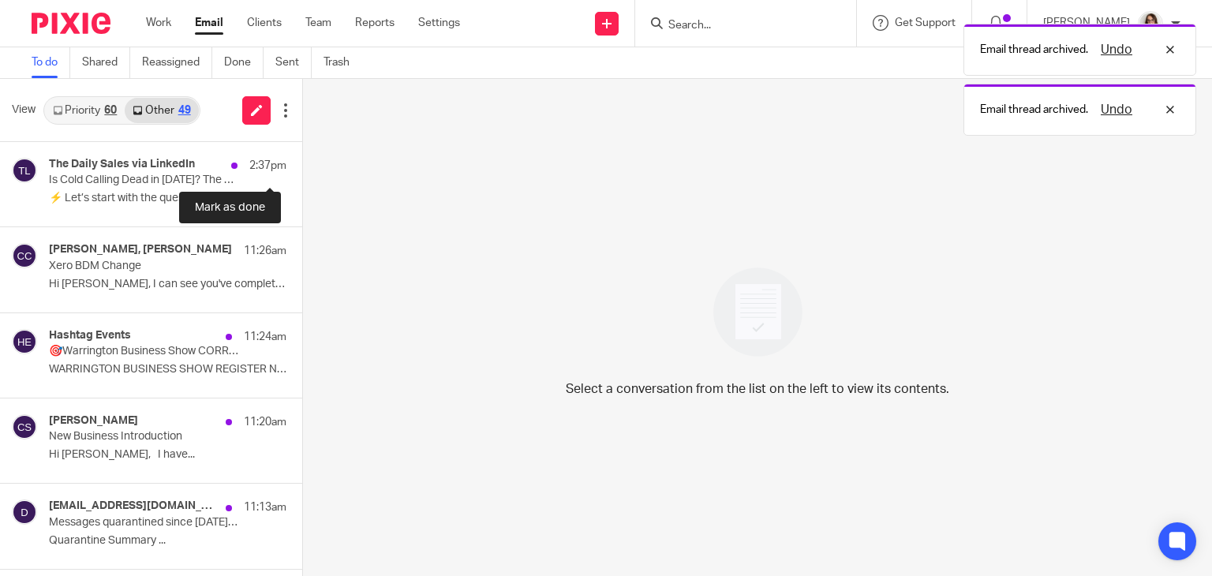
click at [302, 163] on button at bounding box center [308, 163] width 13 height 42
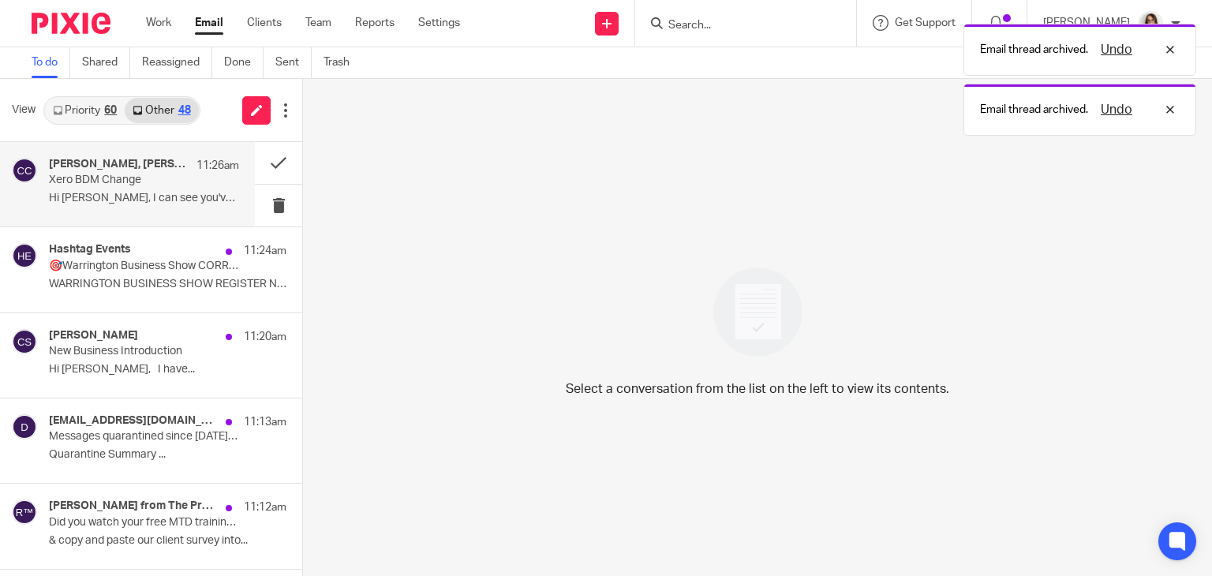
click at [158, 187] on div "[PERSON_NAME], [PERSON_NAME] 11:26am Xero BDM Change Hi [PERSON_NAME], I can se…" at bounding box center [144, 184] width 190 height 53
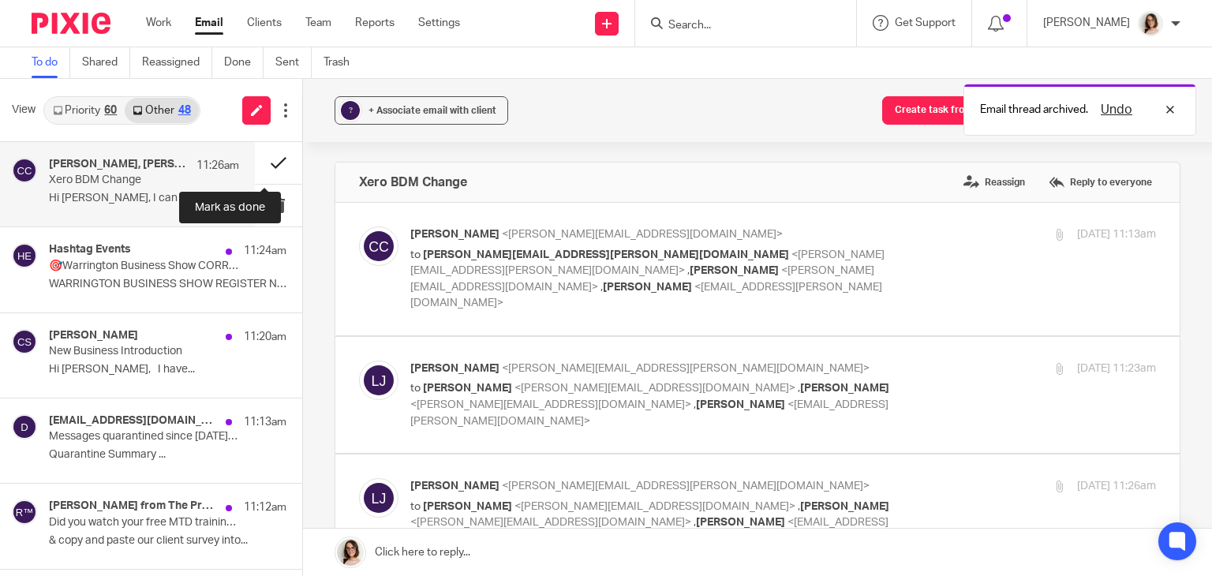
click at [262, 163] on button at bounding box center [278, 163] width 47 height 42
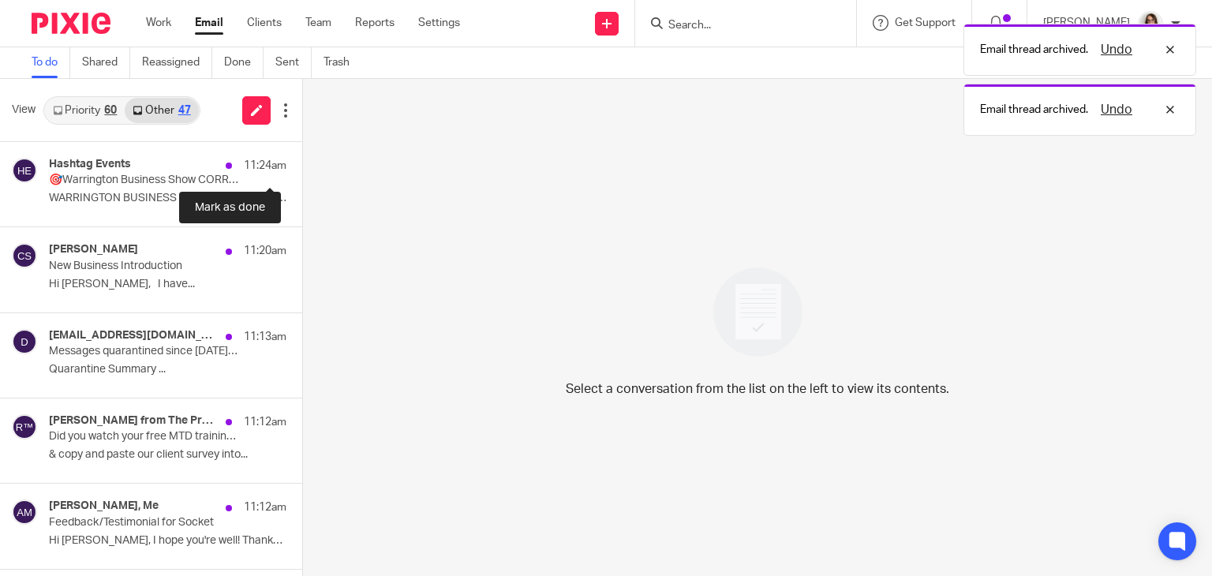
click at [302, 163] on button at bounding box center [308, 163] width 13 height 42
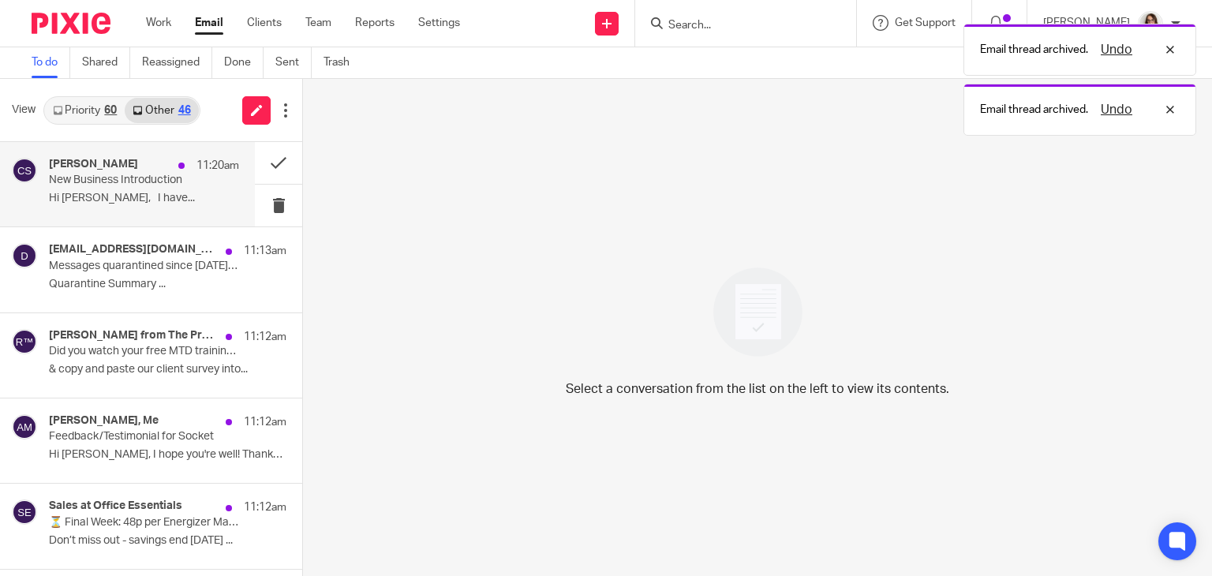
click at [163, 195] on p "Hi [PERSON_NAME], I have..." at bounding box center [144, 198] width 190 height 13
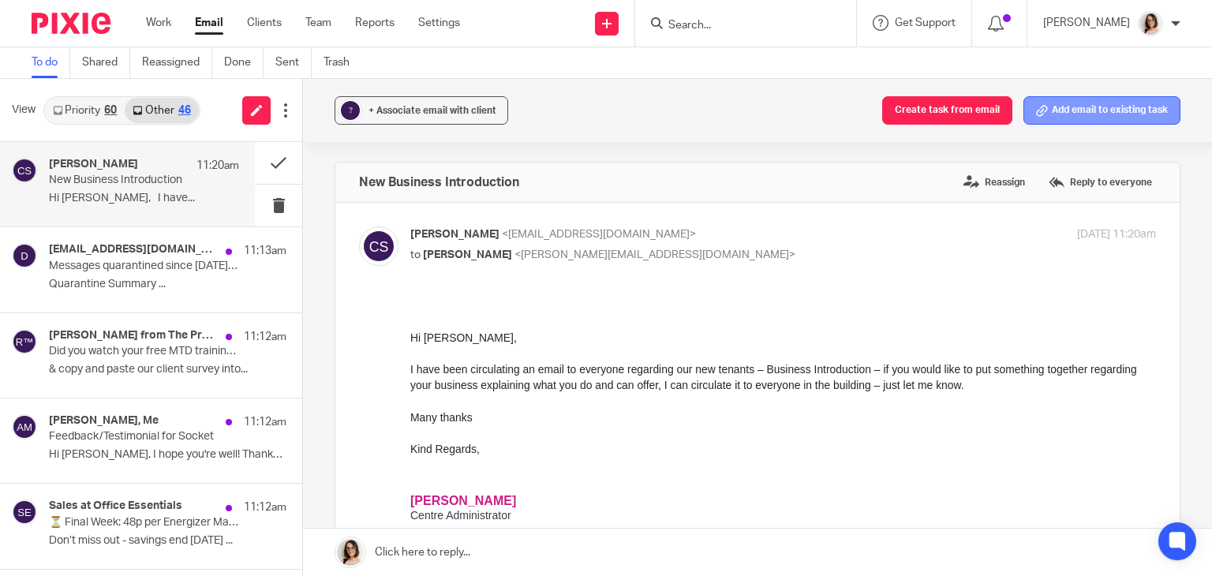
click at [1051, 106] on button "Add email to existing task" at bounding box center [1101, 110] width 157 height 28
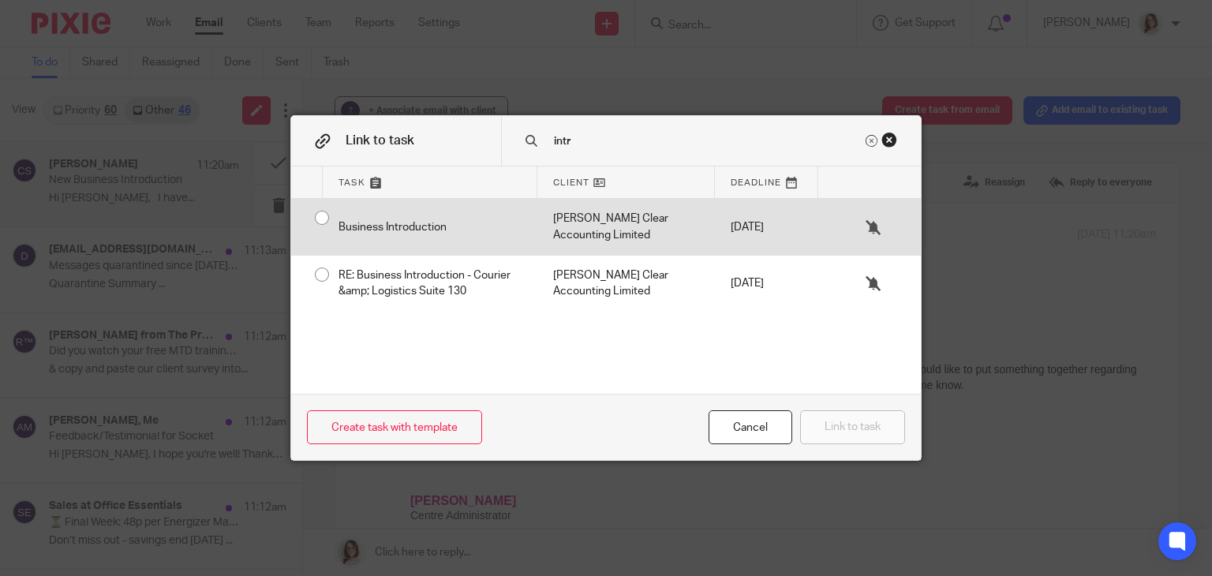
type input "intr"
click at [311, 220] on input "radio" at bounding box center [322, 218] width 30 height 30
radio input "false"
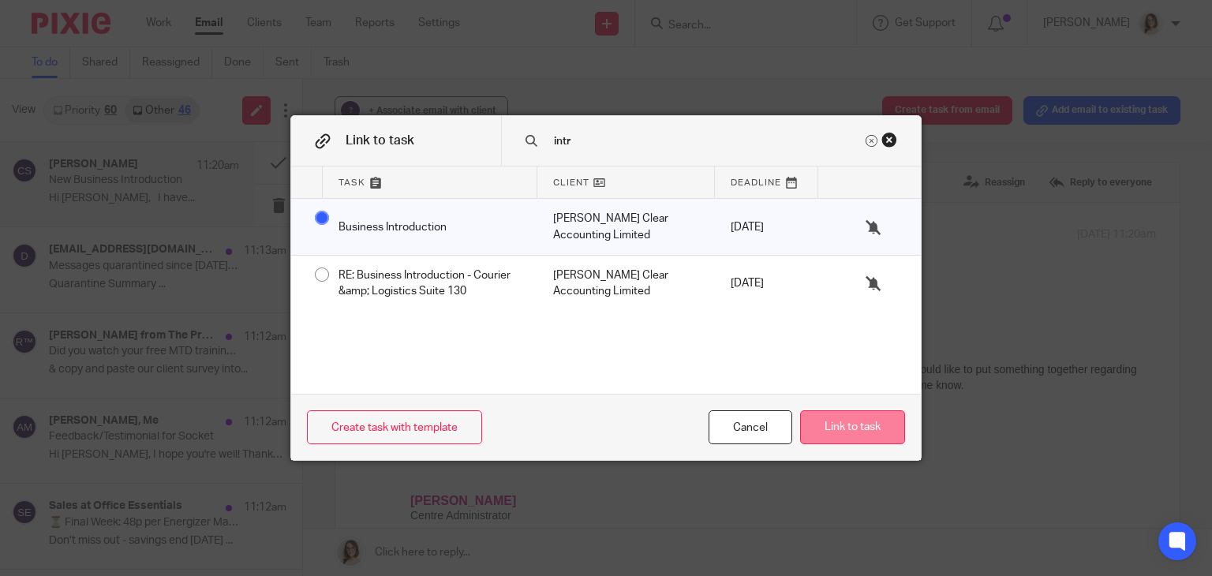
click at [816, 425] on button "Link to task" at bounding box center [852, 427] width 105 height 34
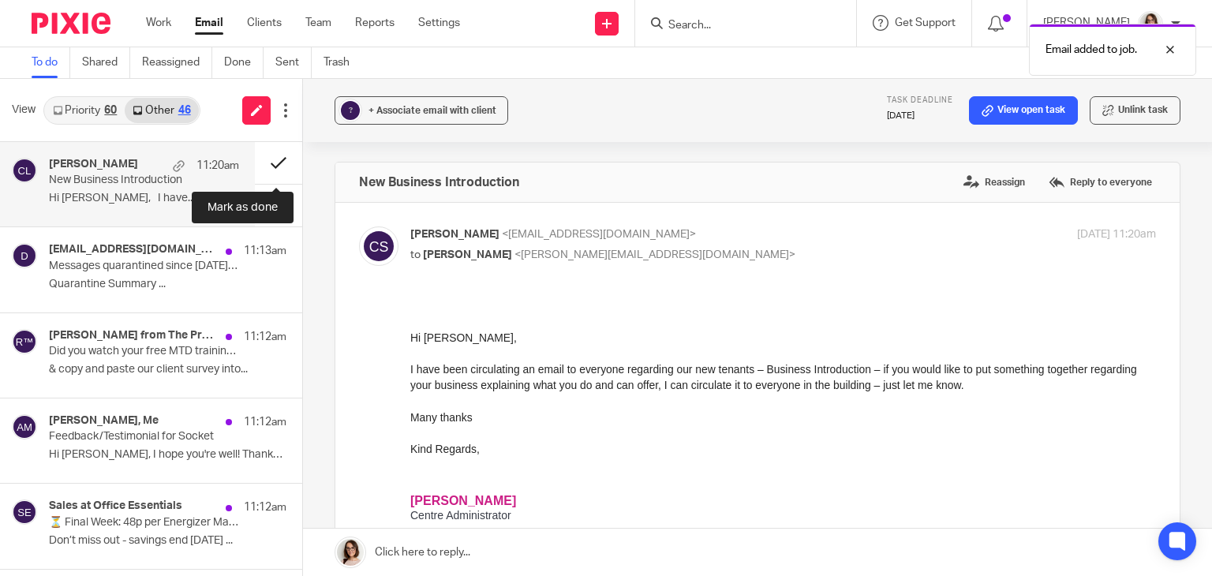
click at [275, 168] on button at bounding box center [278, 163] width 47 height 42
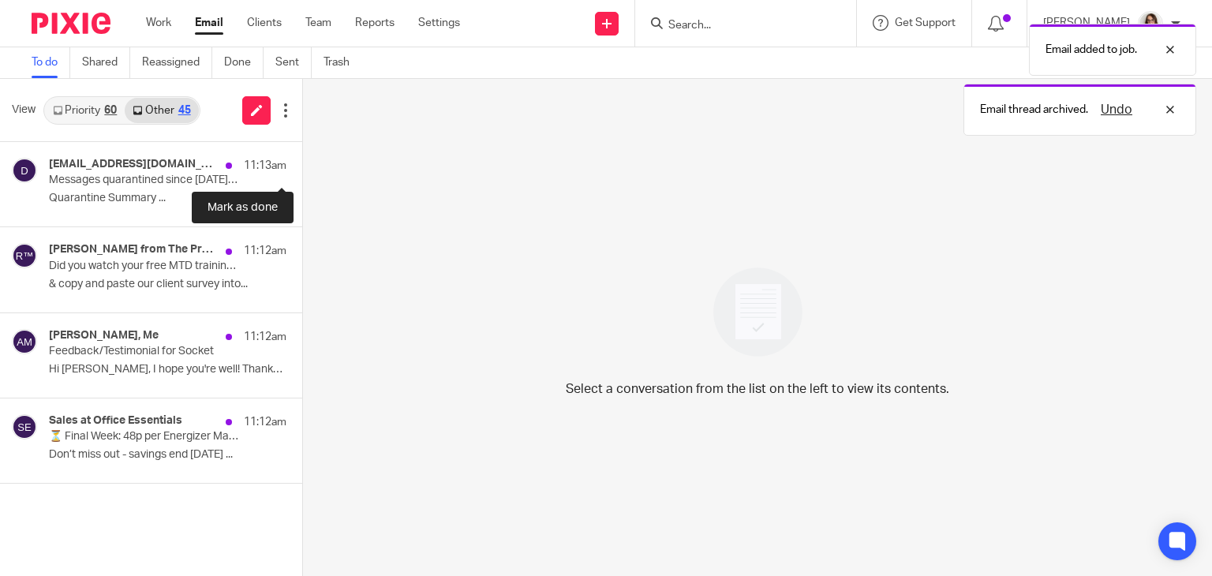
click at [302, 168] on button at bounding box center [308, 163] width 13 height 42
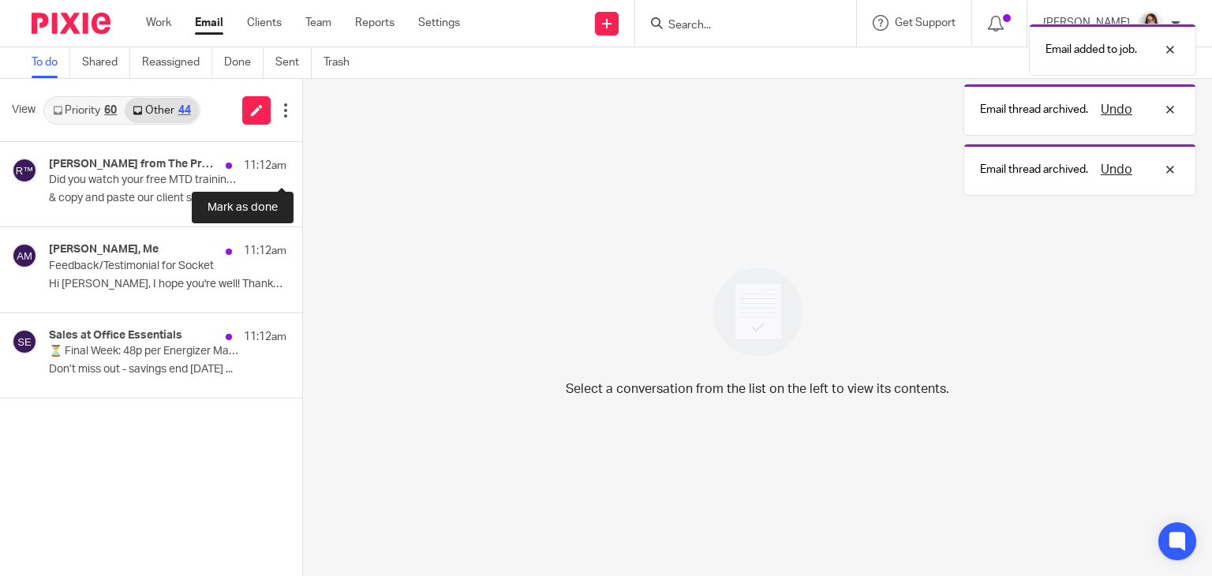
click at [302, 168] on button at bounding box center [308, 163] width 13 height 42
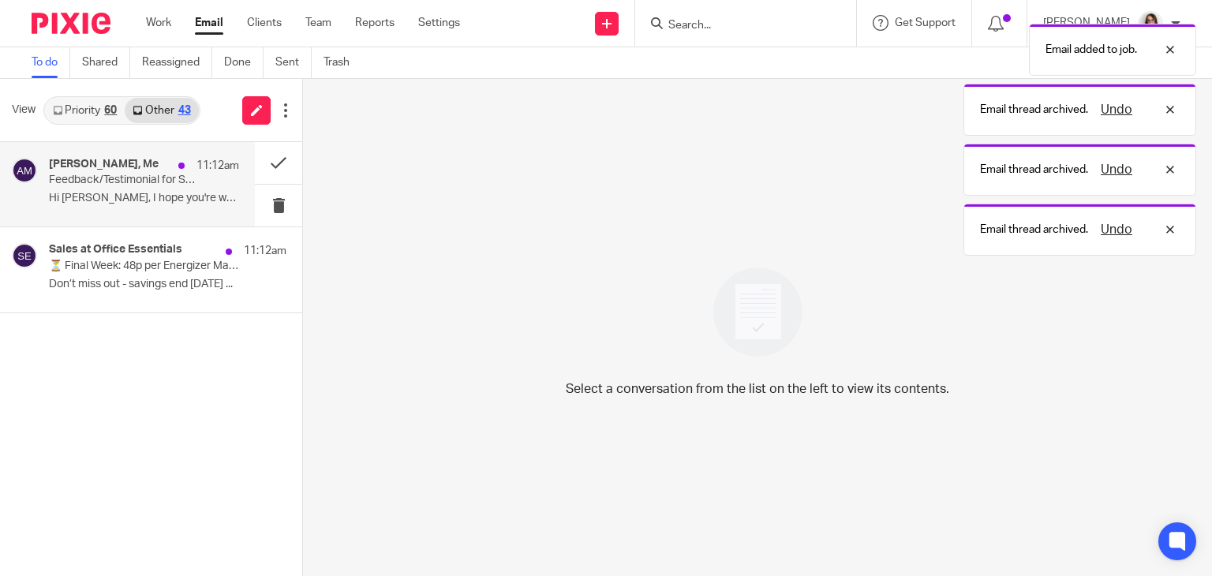
click at [177, 188] on div "[PERSON_NAME], Me 11:12am Feedback/Testimonial for Socket Hi [PERSON_NAME], I h…" at bounding box center [144, 184] width 190 height 53
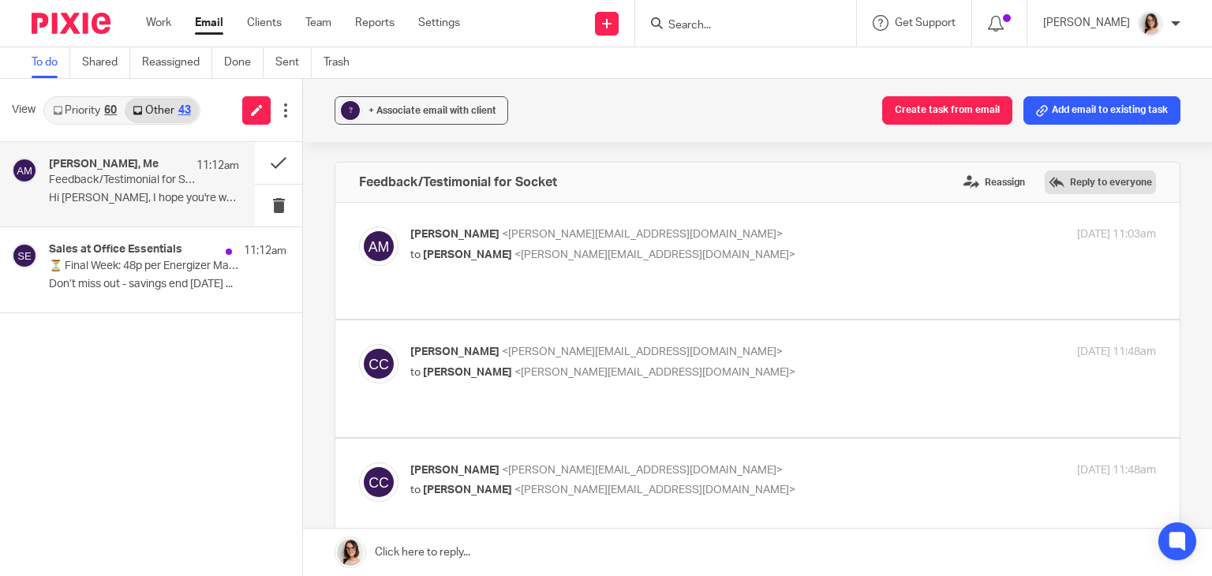
click at [1073, 181] on label "Reply to everyone" at bounding box center [1100, 182] width 111 height 24
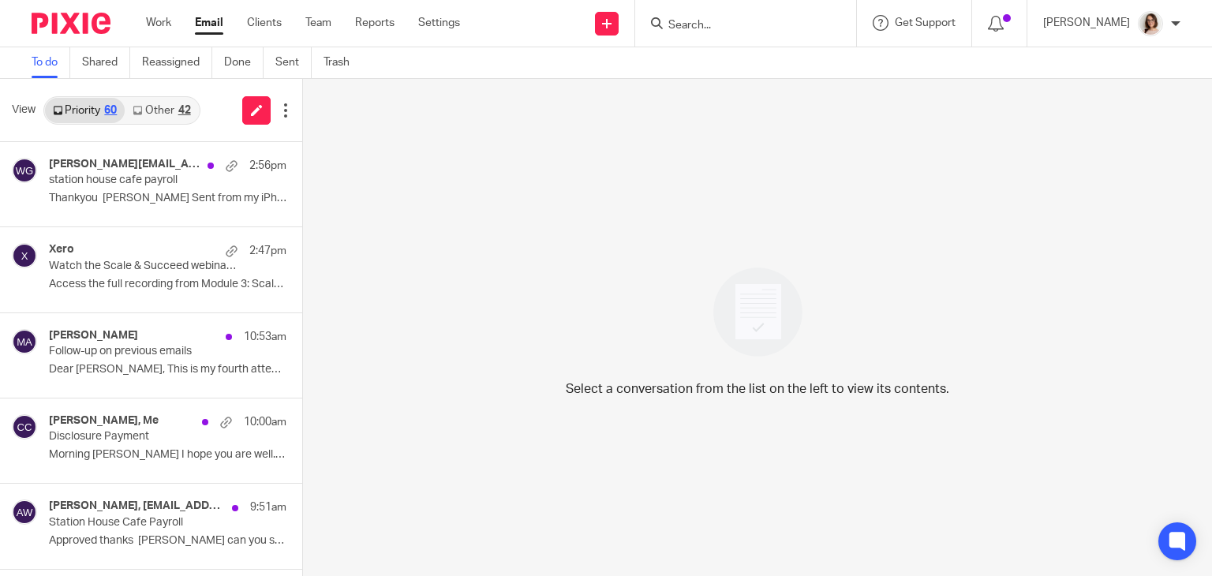
click at [159, 105] on link "Other 42" at bounding box center [161, 110] width 73 height 25
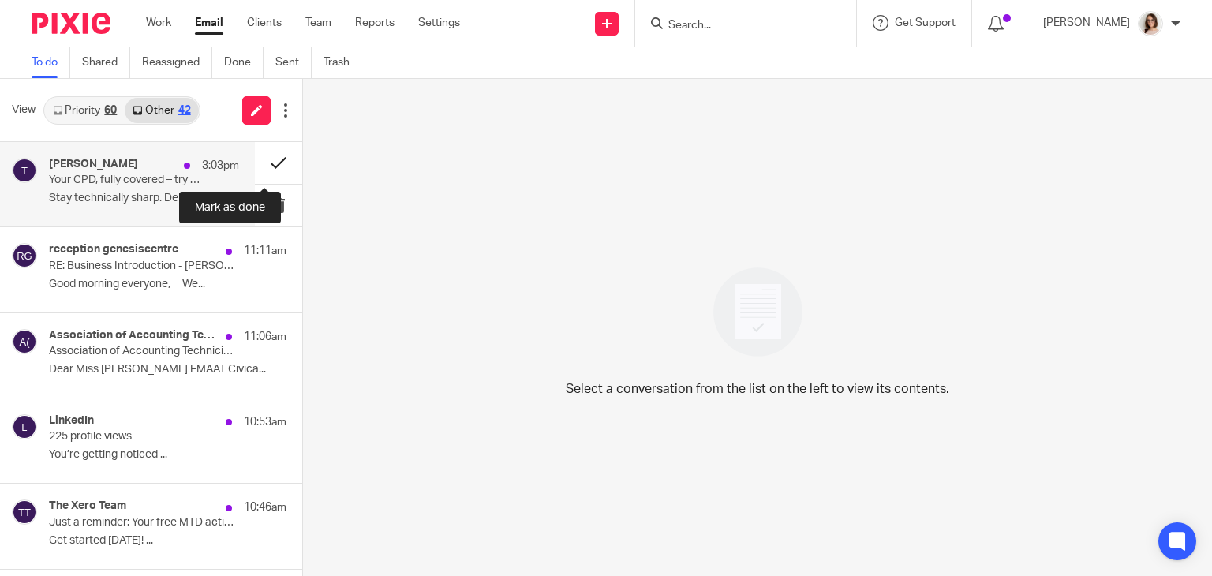
click at [260, 171] on button at bounding box center [278, 163] width 47 height 42
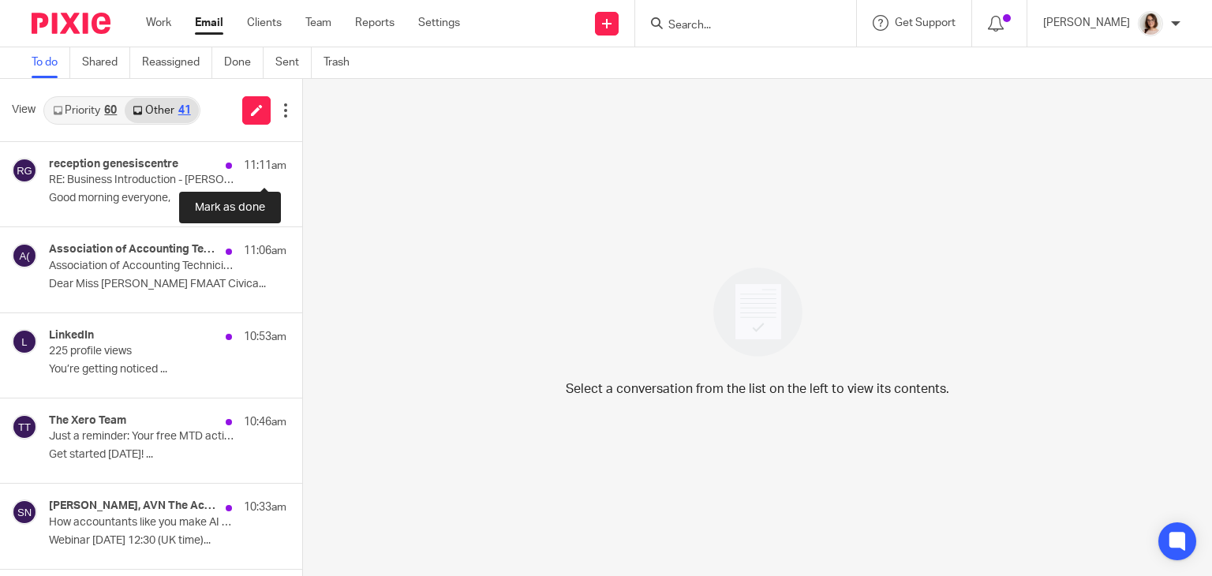
click at [302, 171] on button at bounding box center [308, 163] width 13 height 42
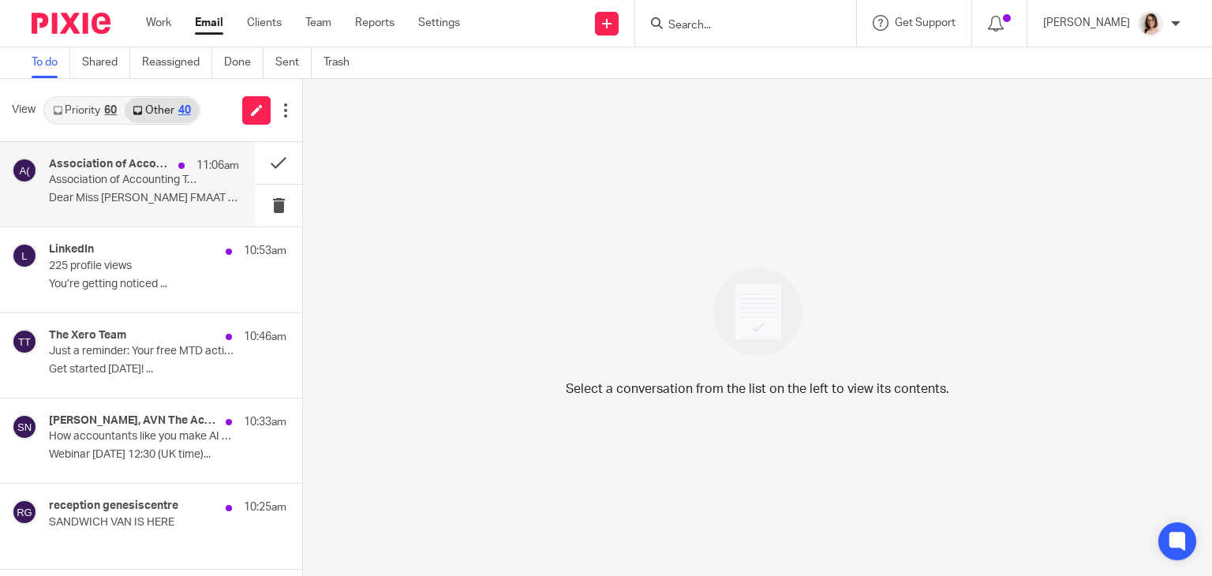
click at [165, 192] on p "Dear Miss [PERSON_NAME] FMAAT Civica..." at bounding box center [144, 198] width 190 height 13
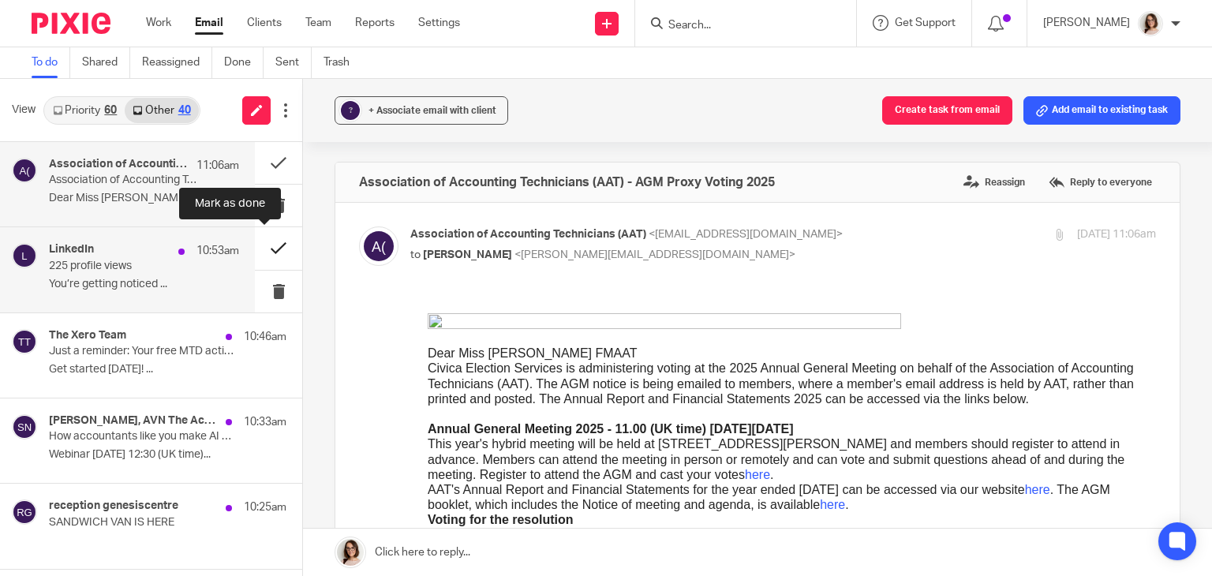
click at [264, 249] on button at bounding box center [278, 248] width 47 height 42
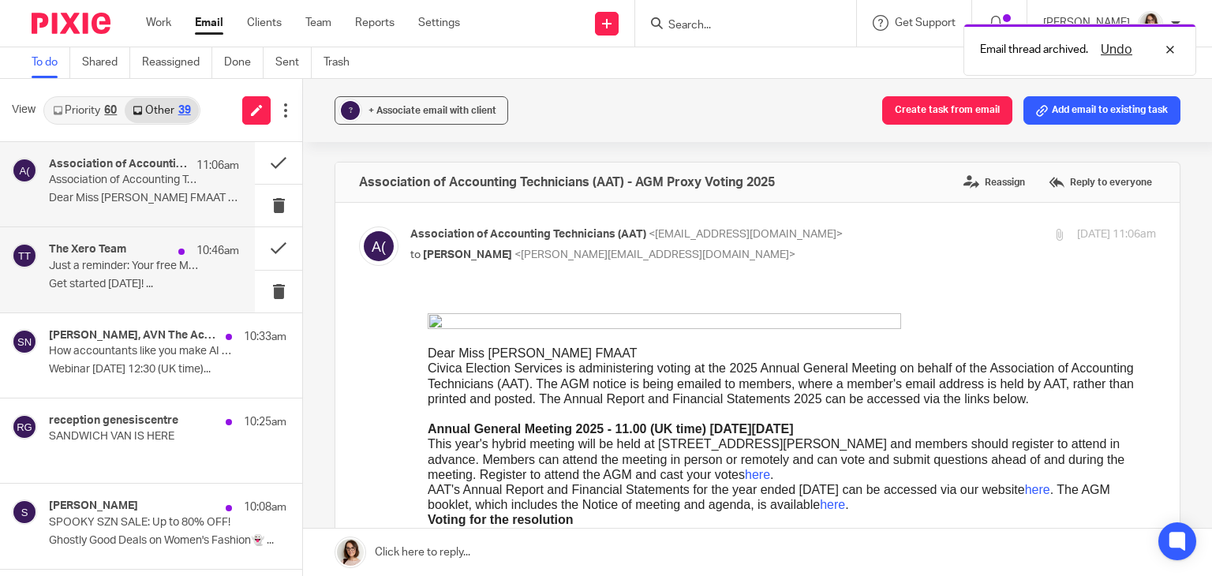
click at [192, 275] on div "The Xero Team 10:46am Just a reminder: Your free MTD action plan is waiting Get…" at bounding box center [144, 269] width 190 height 53
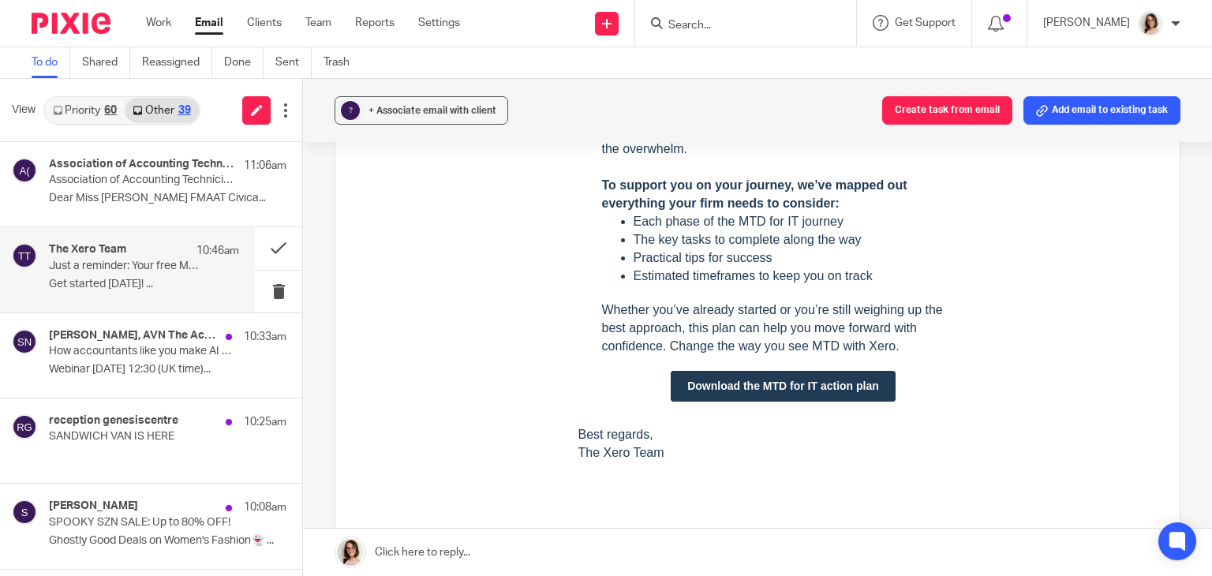
scroll to position [723, 0]
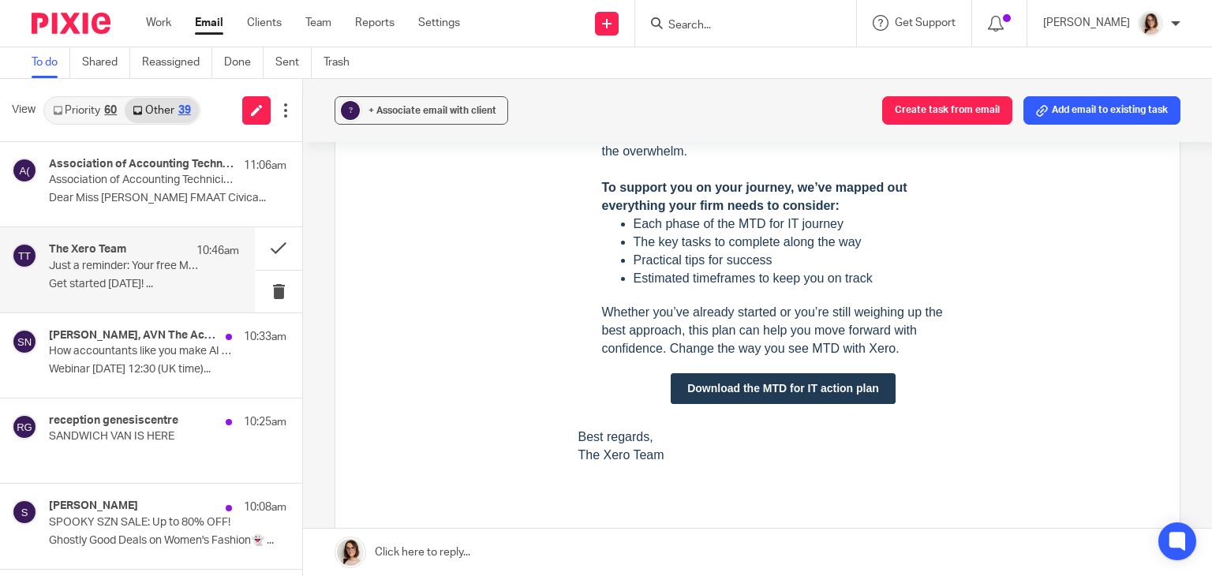
click at [776, 387] on link "Download the MTD for IT action plan" at bounding box center [783, 388] width 225 height 31
click at [260, 245] on button at bounding box center [278, 248] width 47 height 42
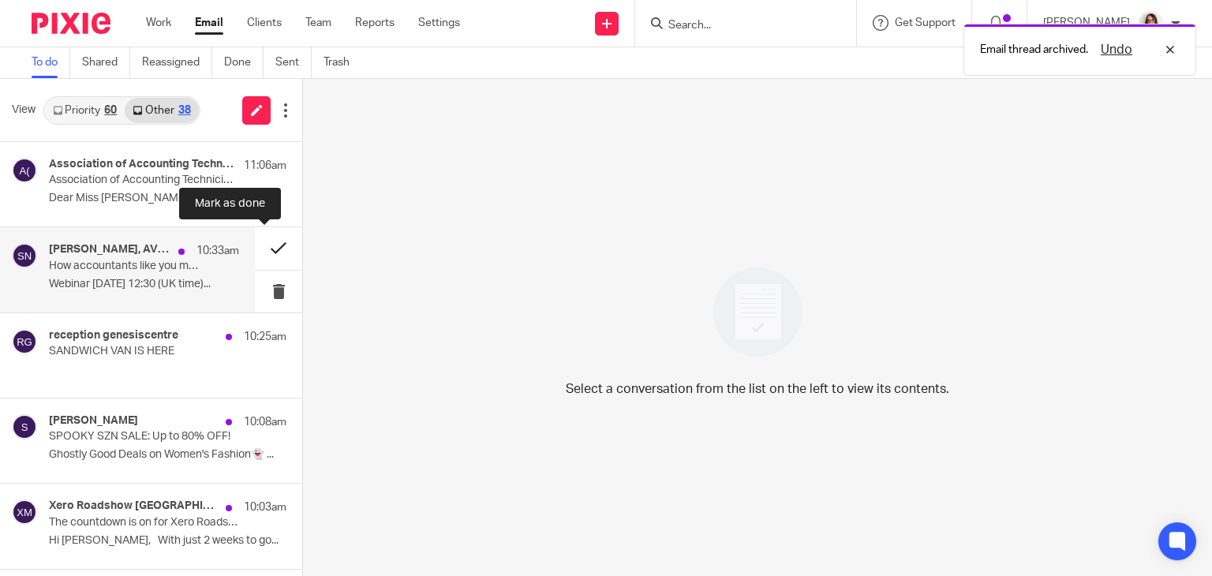
click at [263, 248] on button at bounding box center [278, 248] width 47 height 42
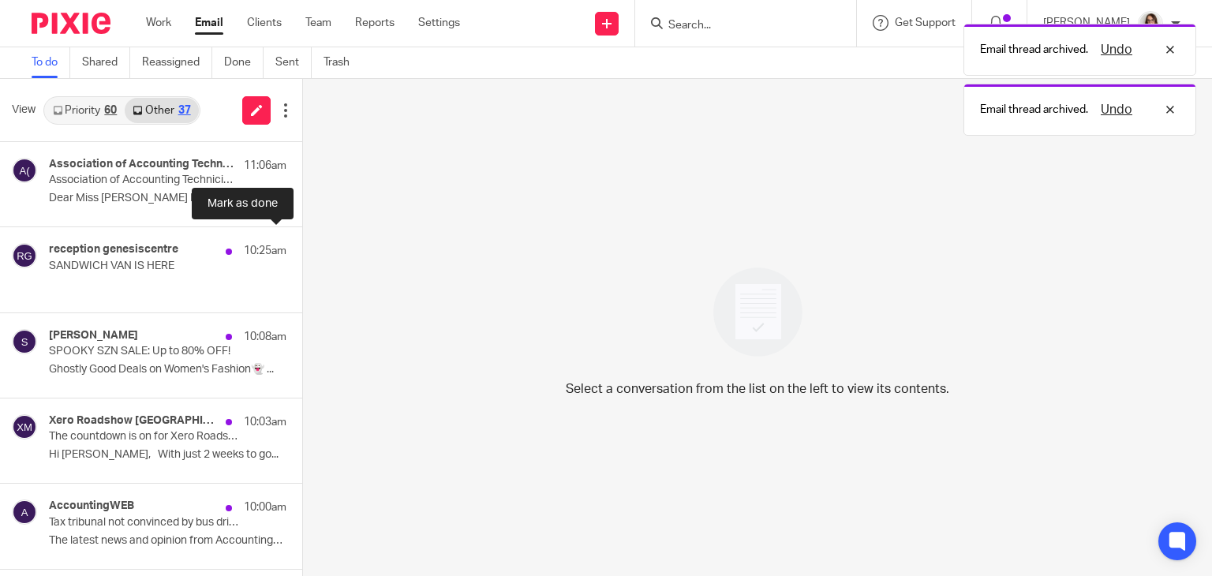
click at [302, 248] on button at bounding box center [308, 248] width 13 height 42
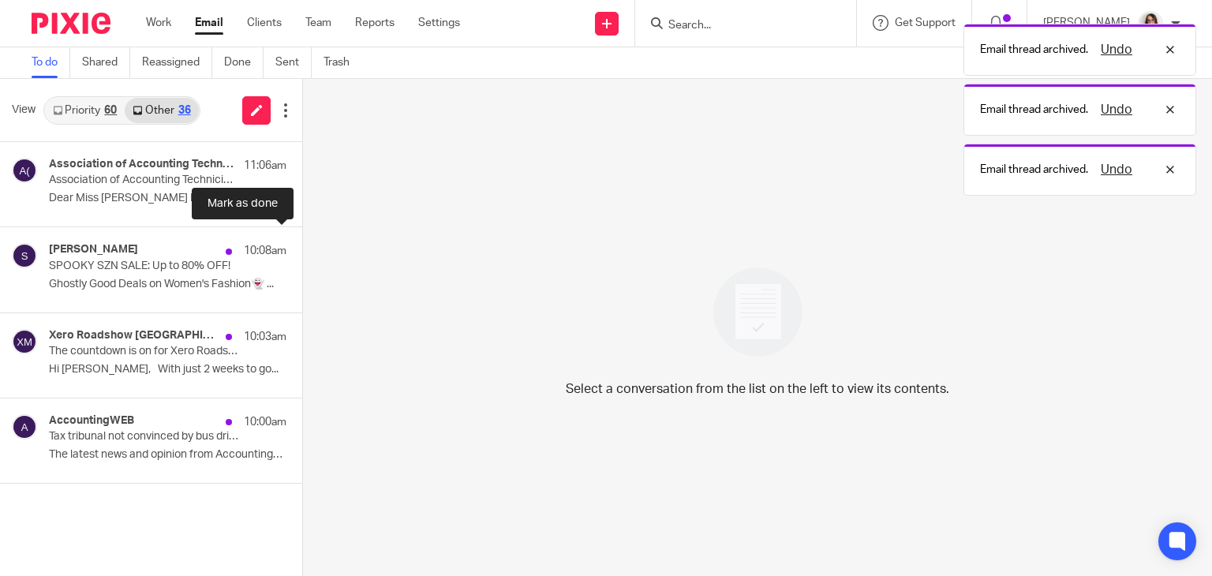
click at [302, 248] on button at bounding box center [308, 248] width 13 height 42
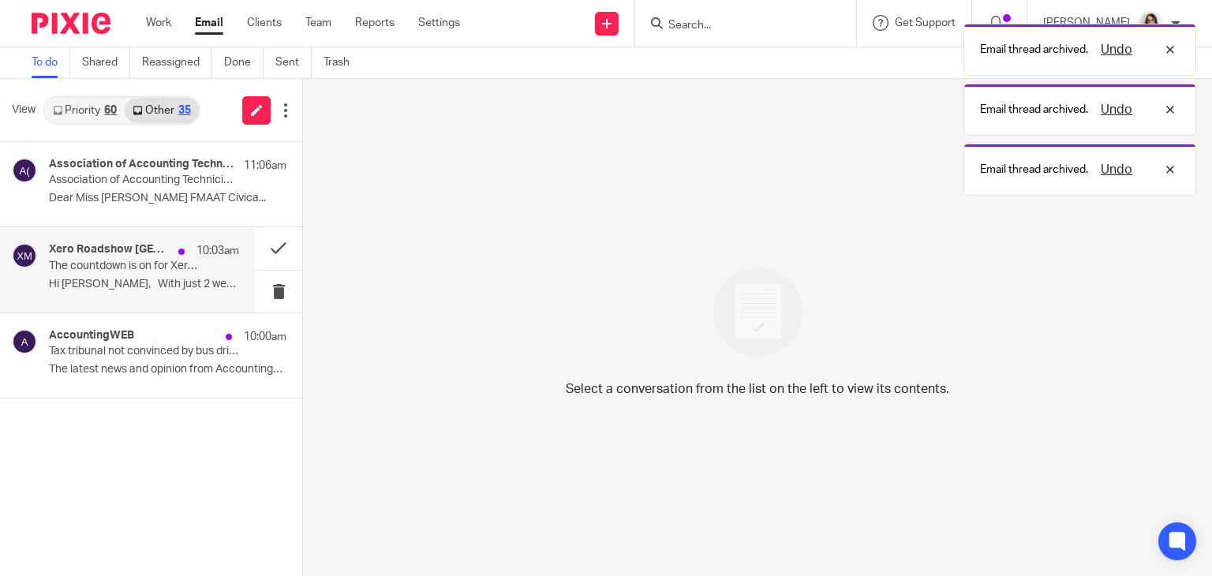
click at [196, 260] on p "The countdown is on for Xero Roadshow UK - [GEOGRAPHIC_DATA]" at bounding box center [125, 266] width 152 height 13
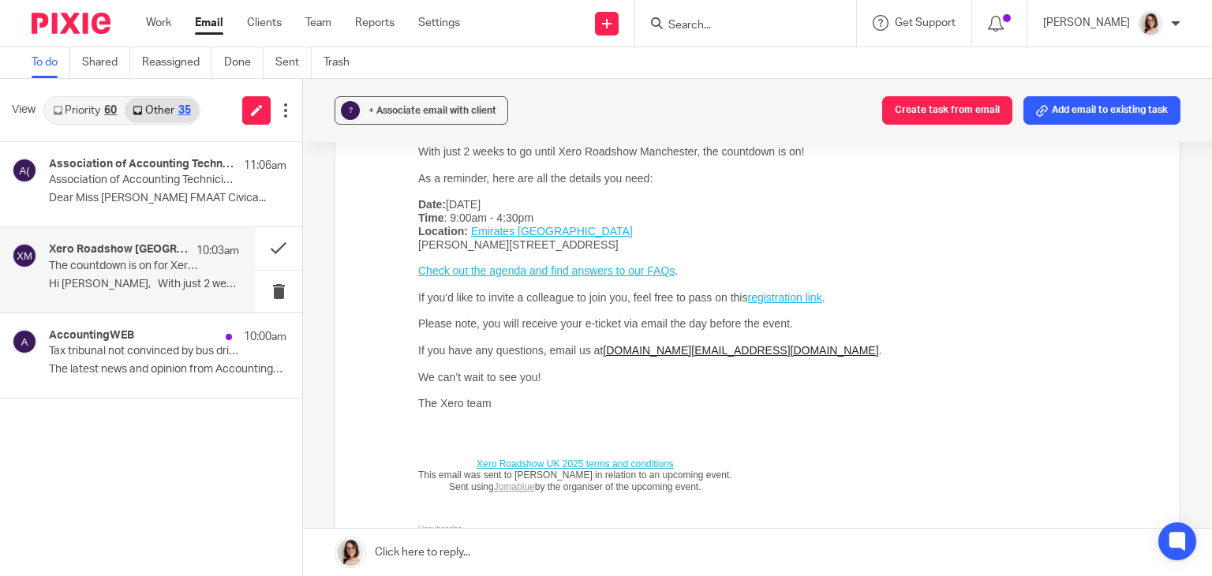
scroll to position [360, 0]
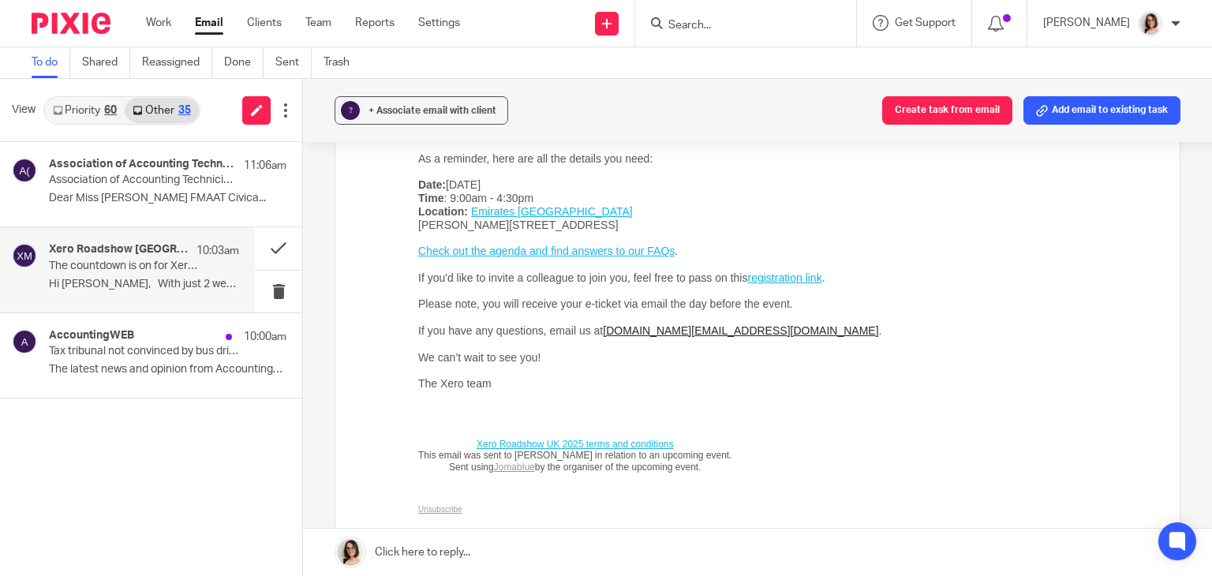
click at [1075, 334] on div "Hi Caroline, With just 2 weeks to go until Xero Roadshow Manchester, the countd…" at bounding box center [783, 239] width 746 height 576
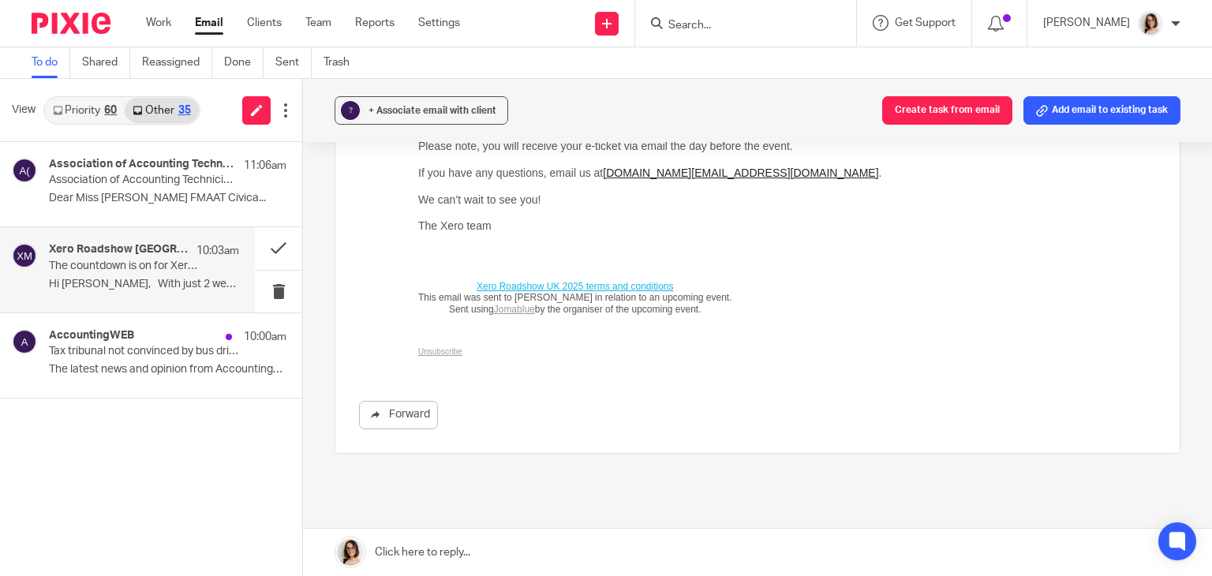
scroll to position [524, 0]
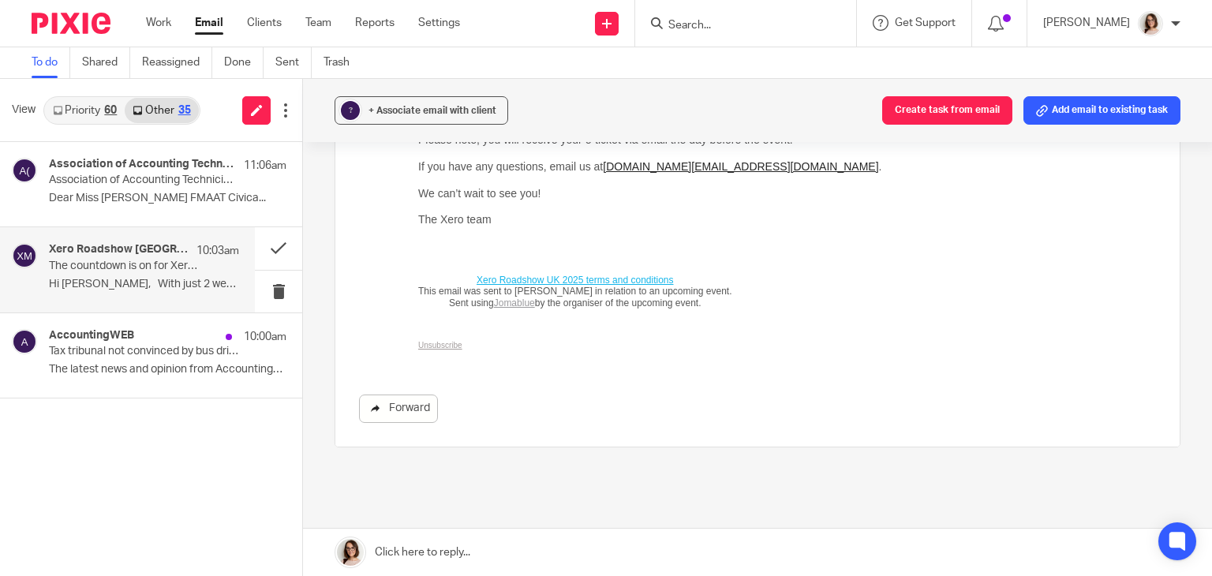
click at [407, 399] on link "Forward" at bounding box center [398, 408] width 79 height 28
click at [268, 252] on button at bounding box center [278, 248] width 47 height 42
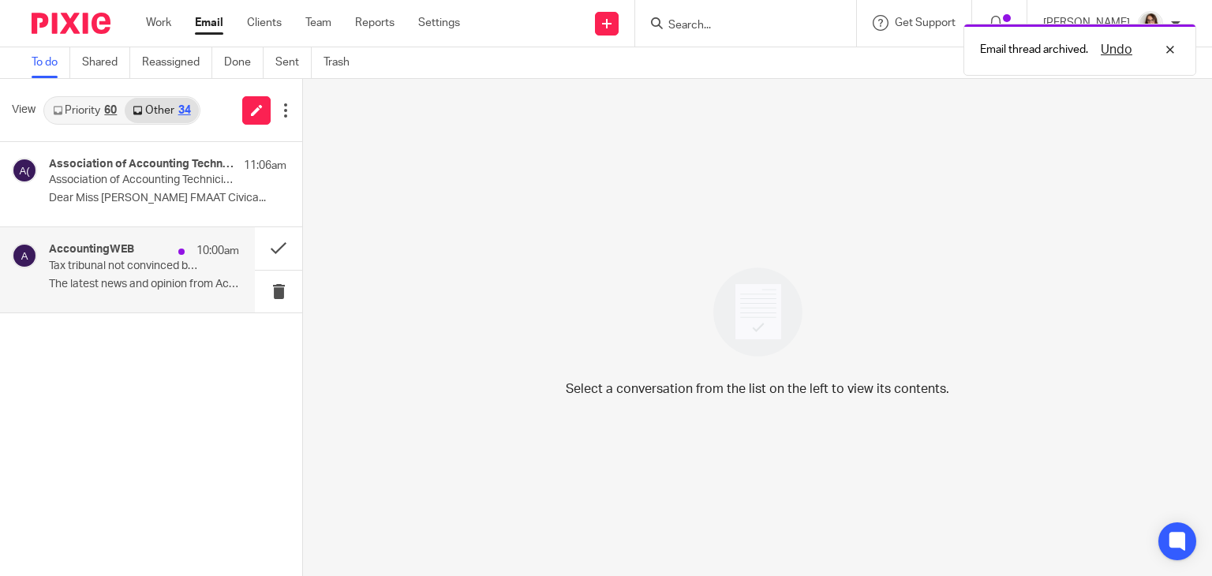
click at [195, 267] on p "Tax tribunal not convinced by bus driver’s rat tale" at bounding box center [125, 266] width 152 height 13
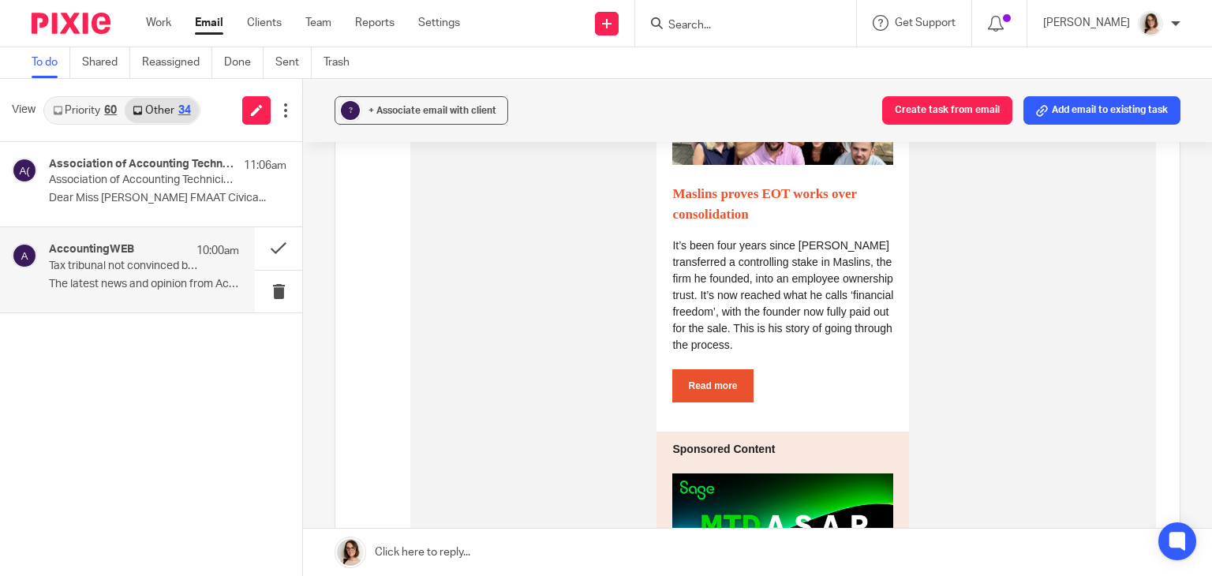
scroll to position [1644, 0]
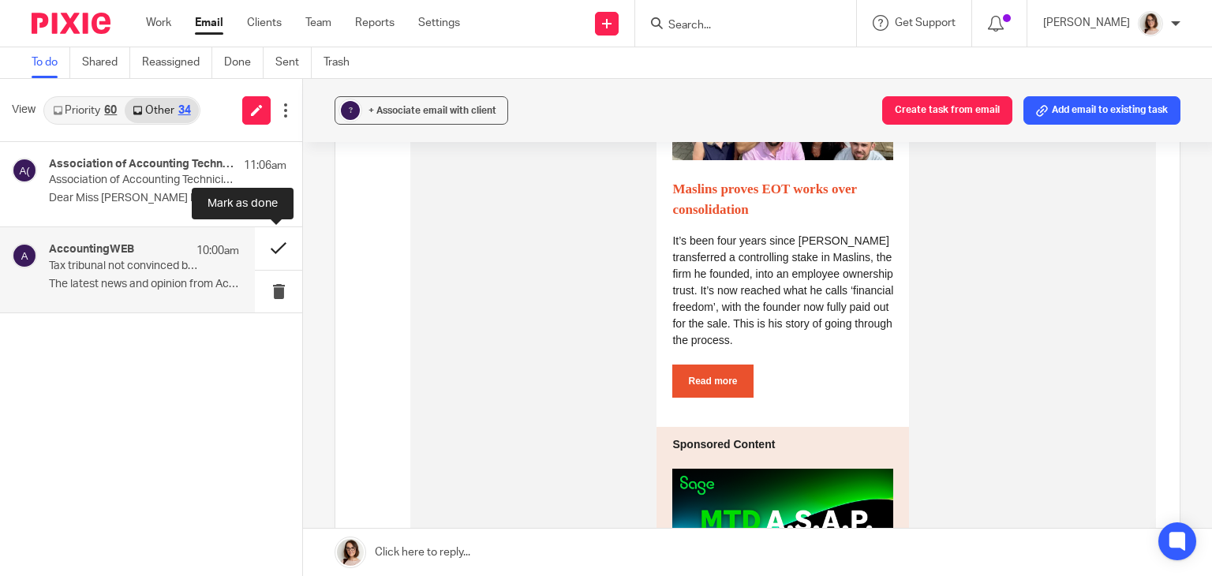
click at [267, 241] on button at bounding box center [278, 248] width 47 height 42
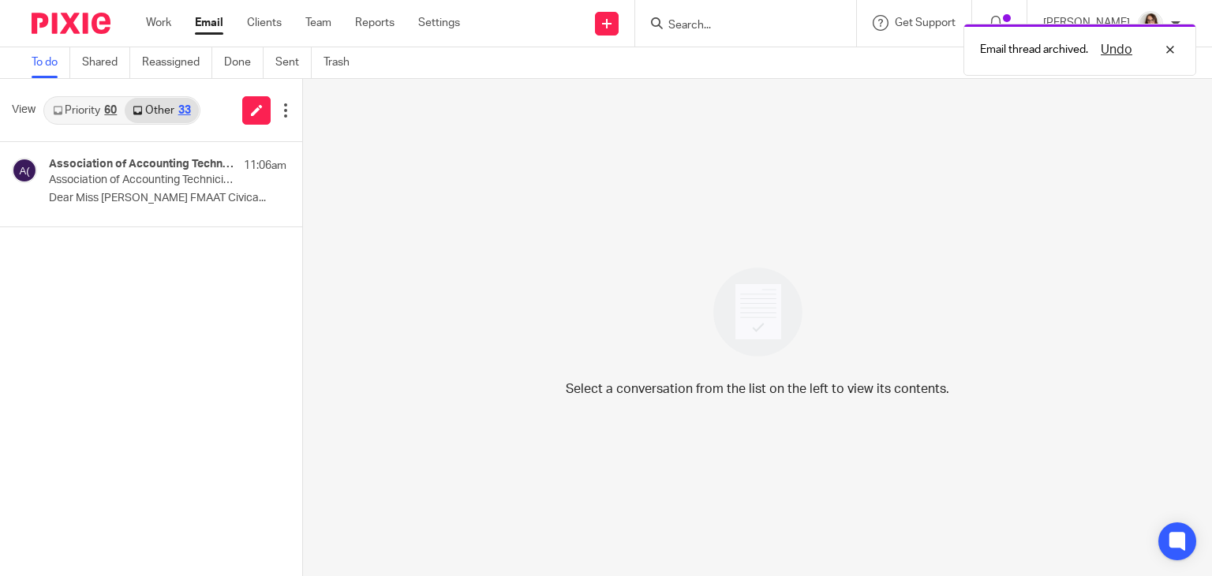
click at [212, 23] on link "Email" at bounding box center [209, 23] width 28 height 16
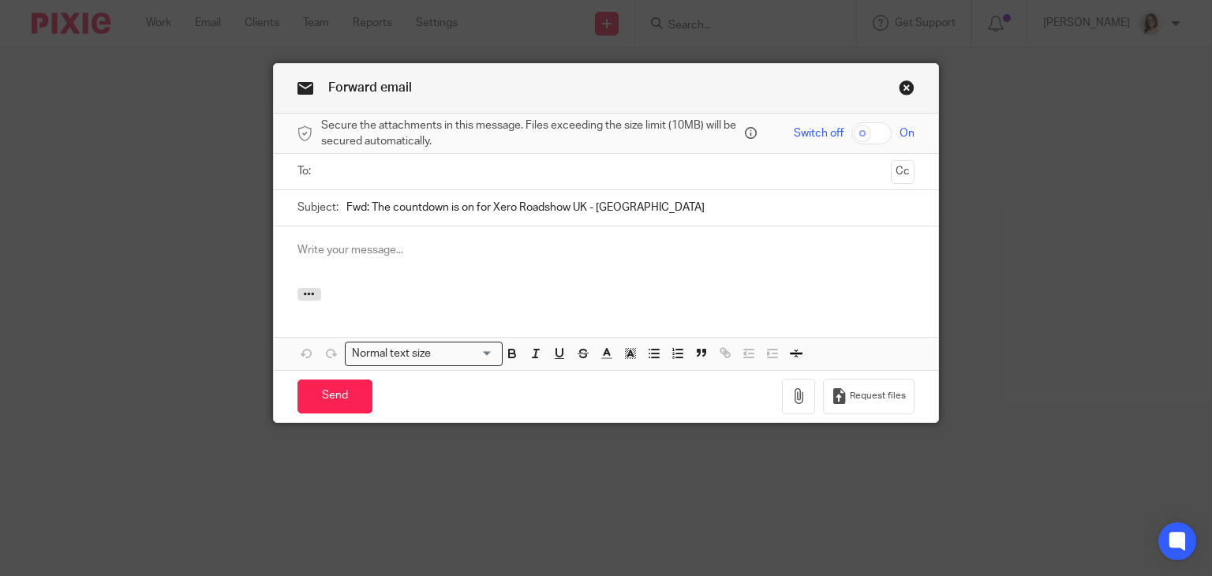
click at [360, 171] on input "text" at bounding box center [606, 172] width 558 height 18
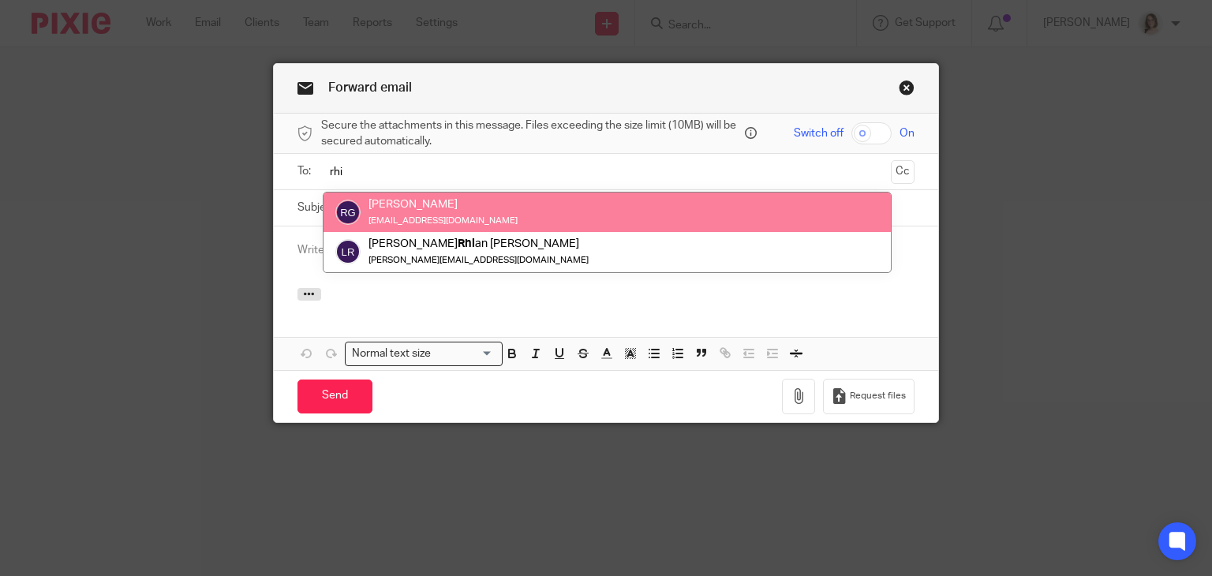
type input "rhi"
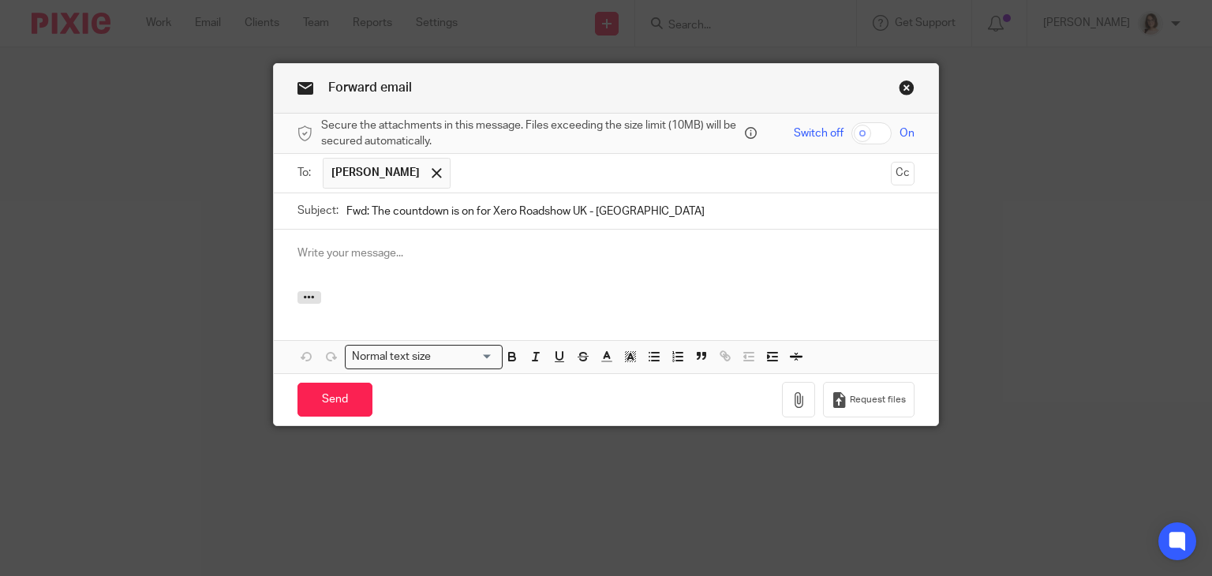
click at [334, 250] on p at bounding box center [606, 253] width 618 height 16
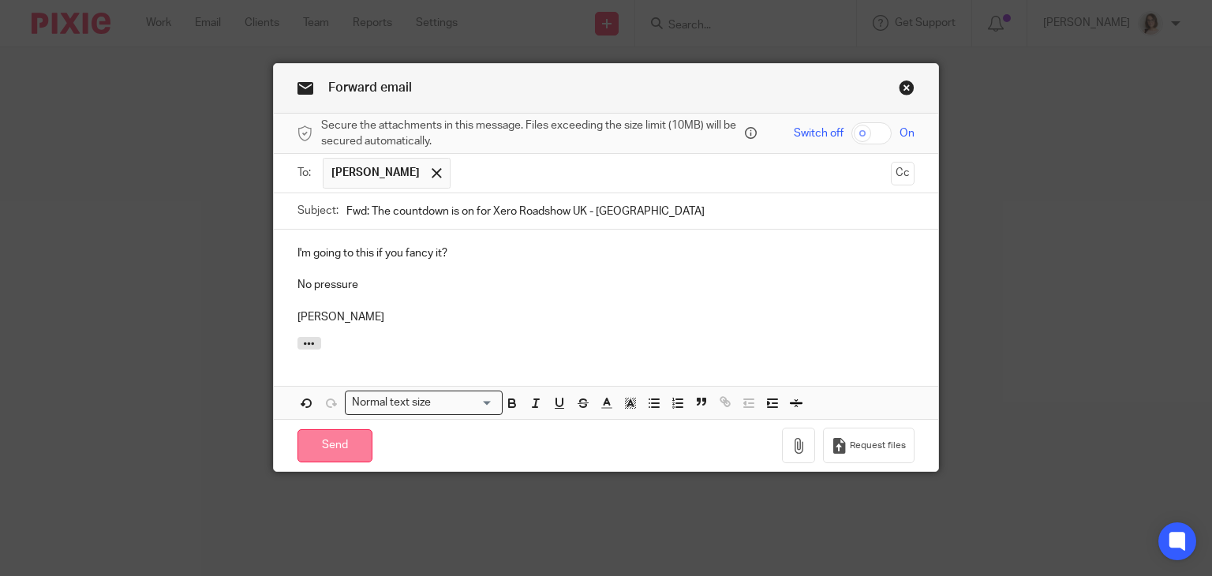
click at [327, 429] on input "Send" at bounding box center [334, 446] width 75 height 34
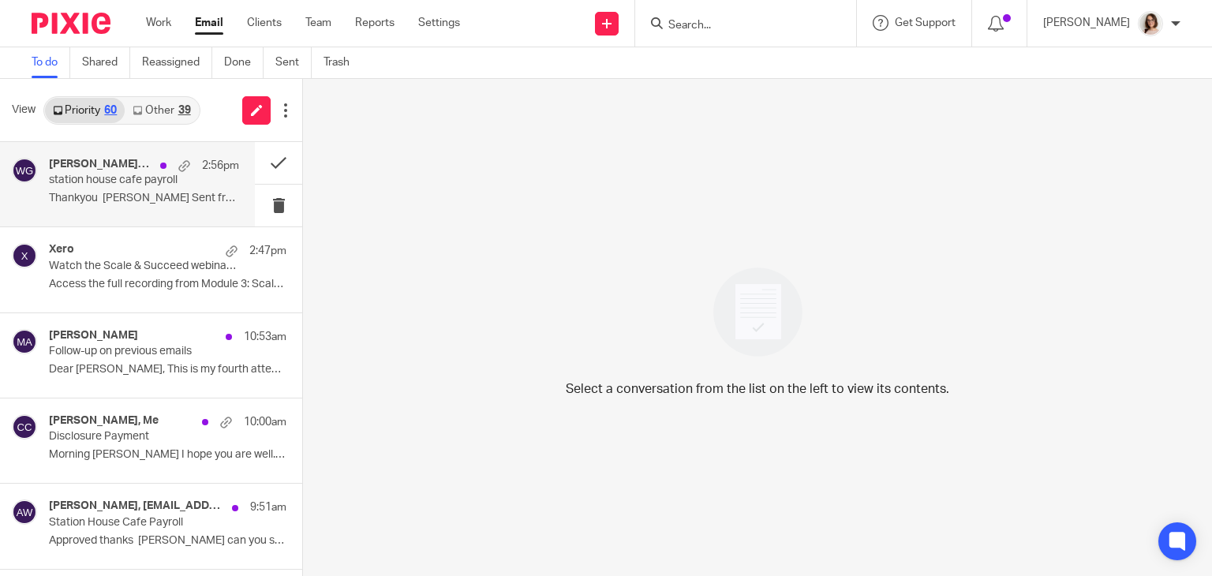
click at [143, 187] on p "station house cafe payroll" at bounding box center [125, 180] width 152 height 13
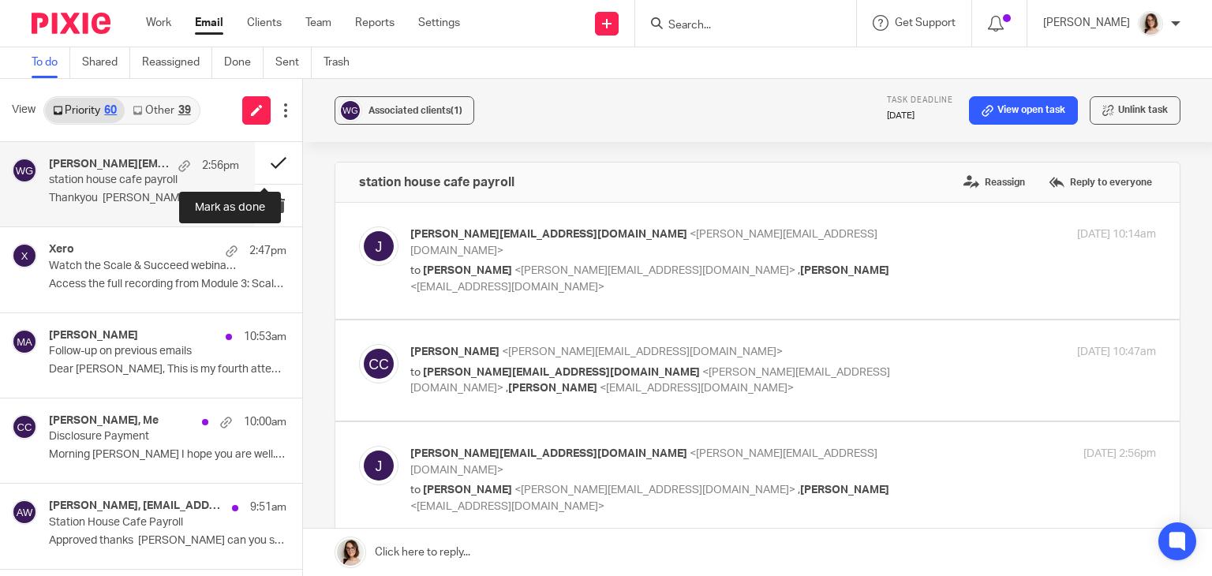
click at [260, 167] on button at bounding box center [278, 163] width 47 height 42
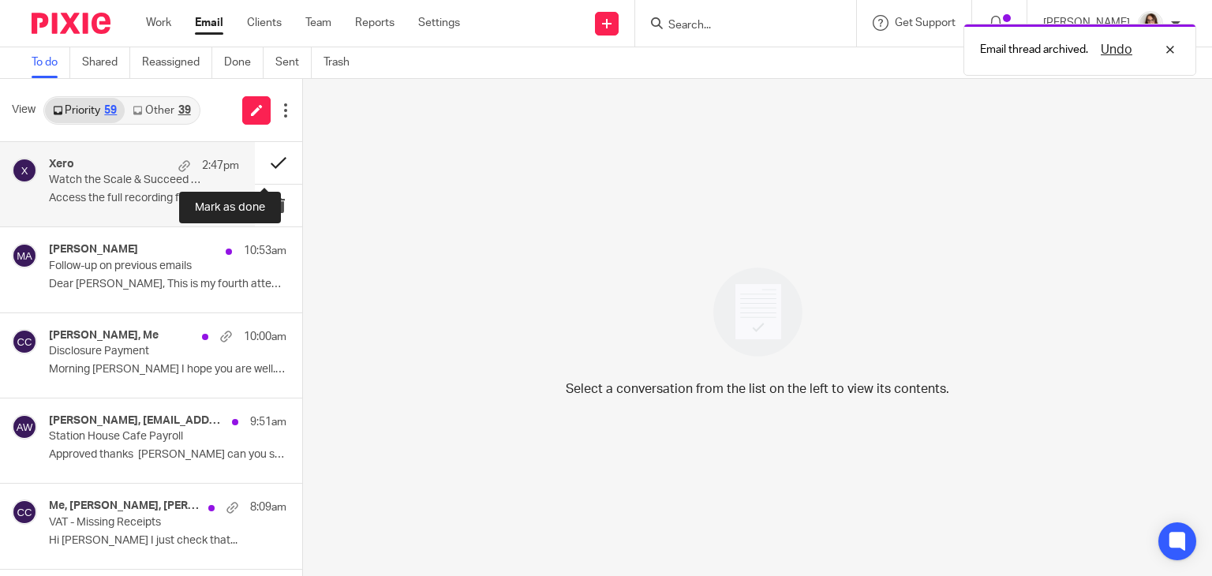
click at [258, 166] on button at bounding box center [278, 163] width 47 height 42
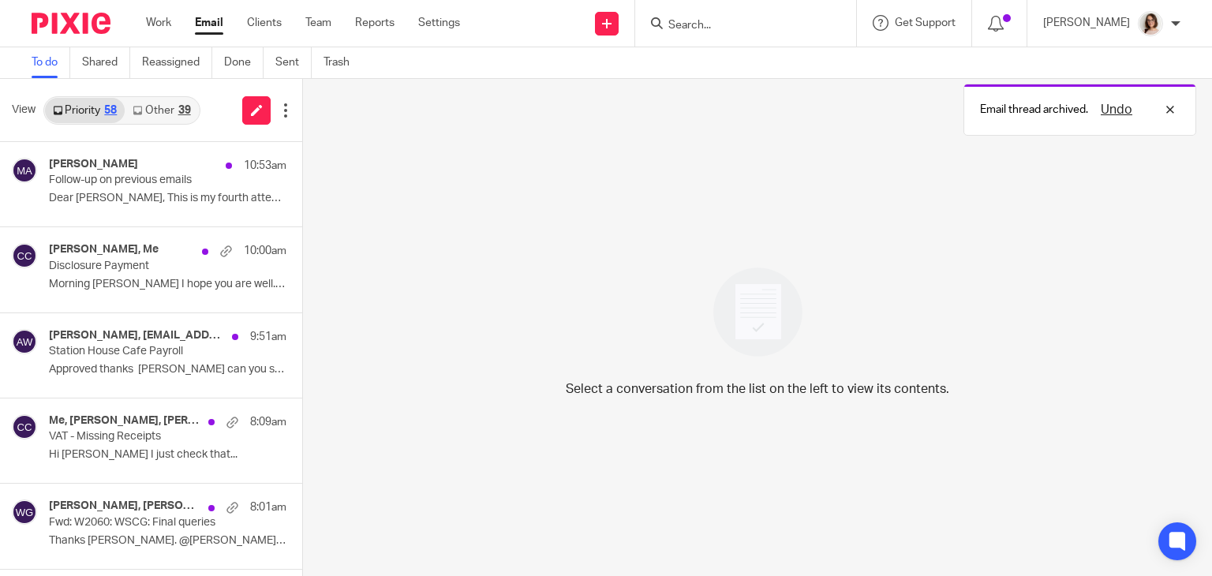
click at [166, 111] on link "Other 39" at bounding box center [161, 110] width 73 height 25
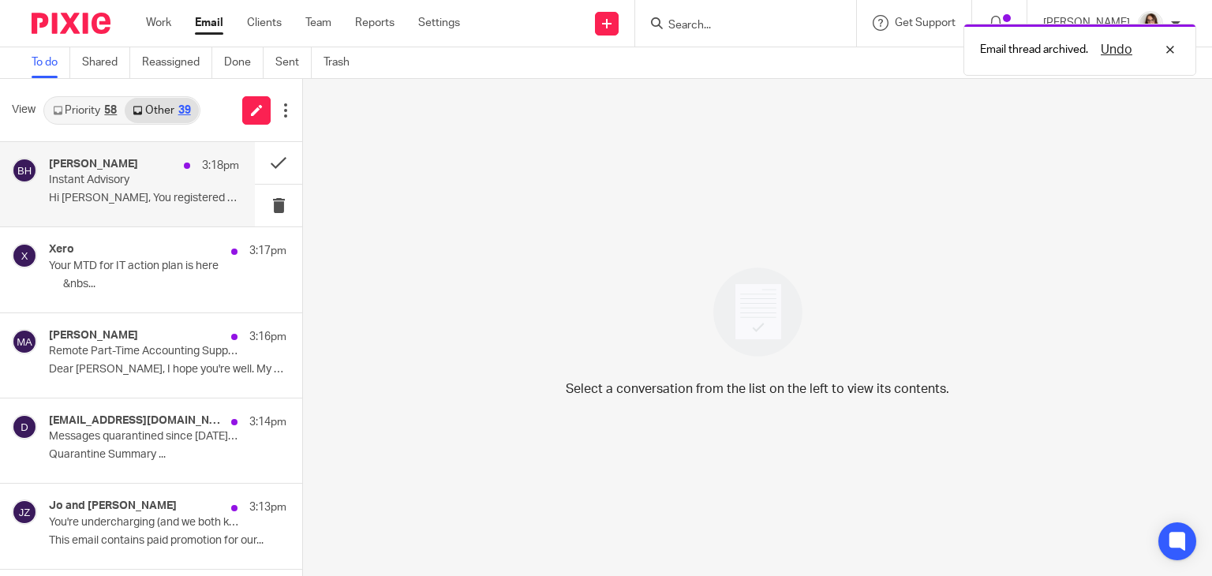
click at [178, 185] on p "Instant Advisory" at bounding box center [125, 180] width 152 height 13
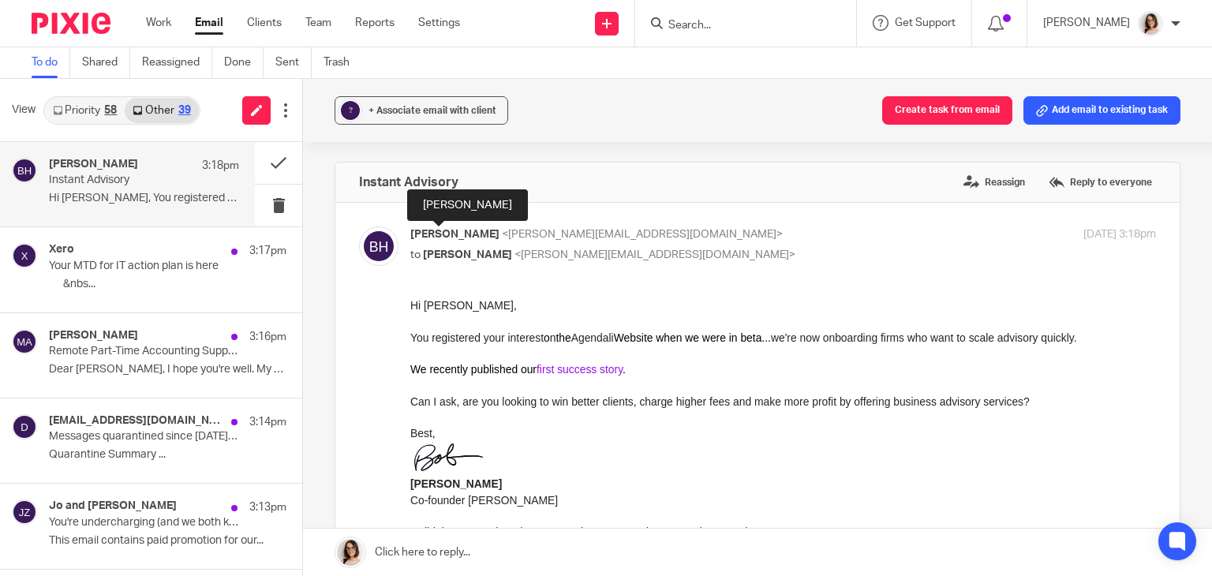
click at [609, 374] on link "first success story" at bounding box center [579, 369] width 86 height 13
click at [142, 192] on p "Hi Caroline, You registered your interest on..." at bounding box center [144, 198] width 190 height 13
click at [417, 113] on span "+ Associate email with client" at bounding box center [432, 110] width 128 height 9
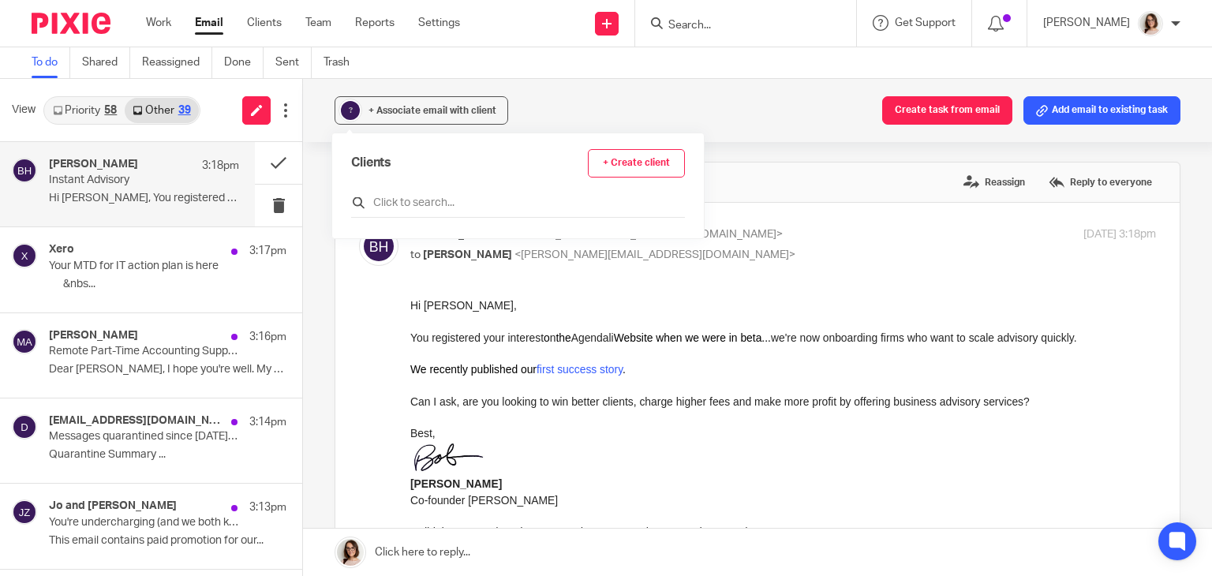
click at [405, 206] on input "text" at bounding box center [518, 203] width 334 height 16
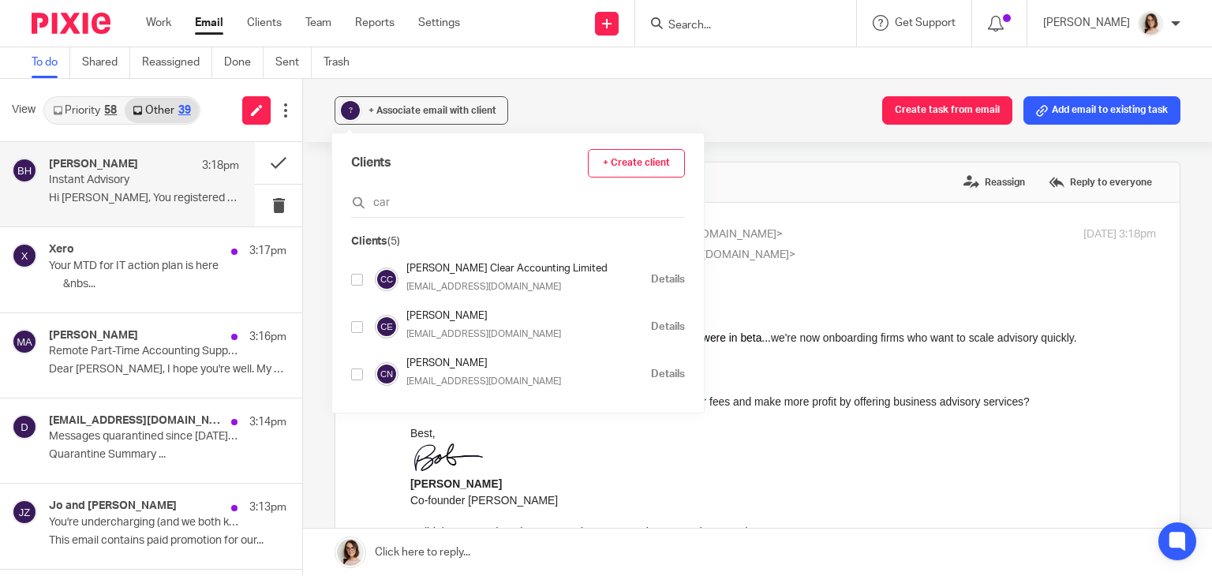
type input "car"
click at [357, 379] on input "checkbox" at bounding box center [357, 374] width 12 height 12
checkbox input "true"
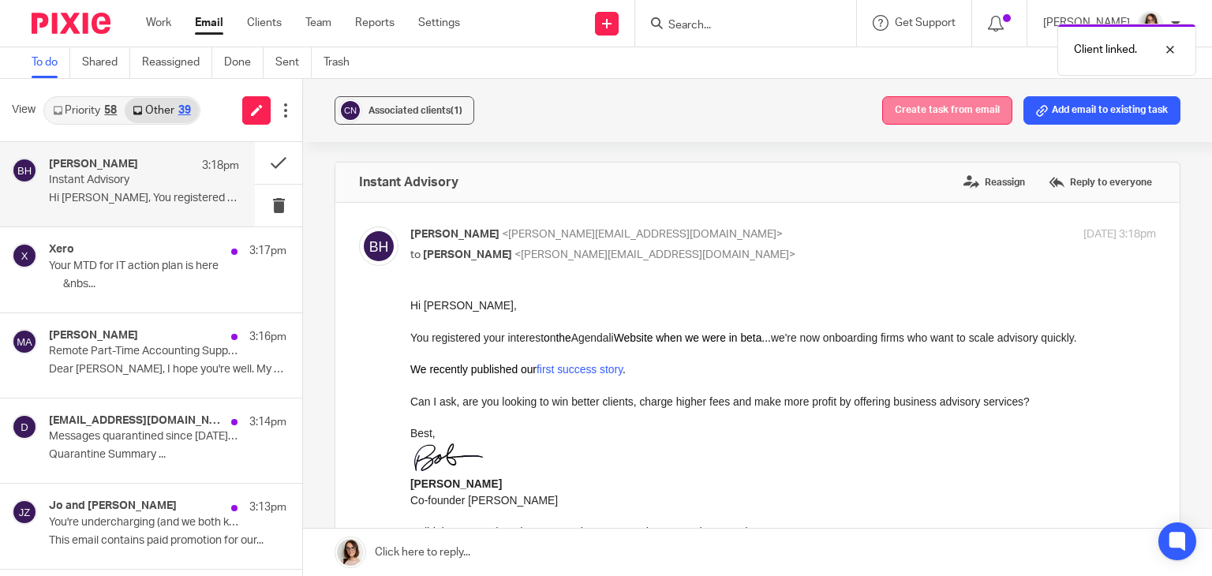
click at [940, 105] on button "Create task from email" at bounding box center [947, 110] width 130 height 28
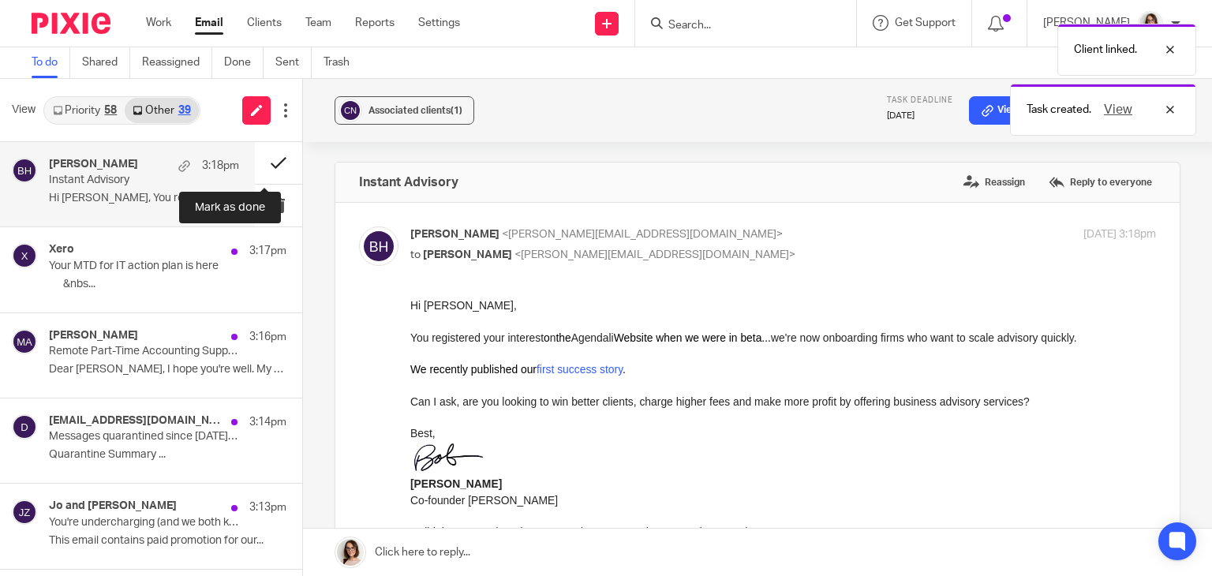
click at [265, 162] on button at bounding box center [278, 163] width 47 height 42
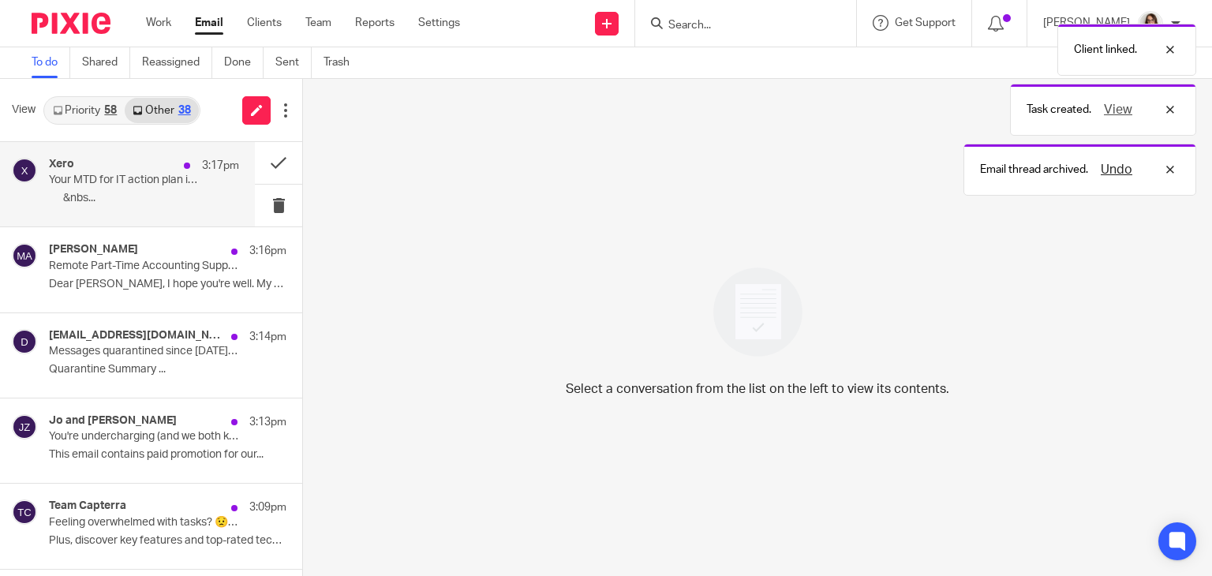
click at [179, 205] on p "‌ ‌ ‌ ‌ ‌ ‌ ‌&nbs..." at bounding box center [144, 198] width 190 height 13
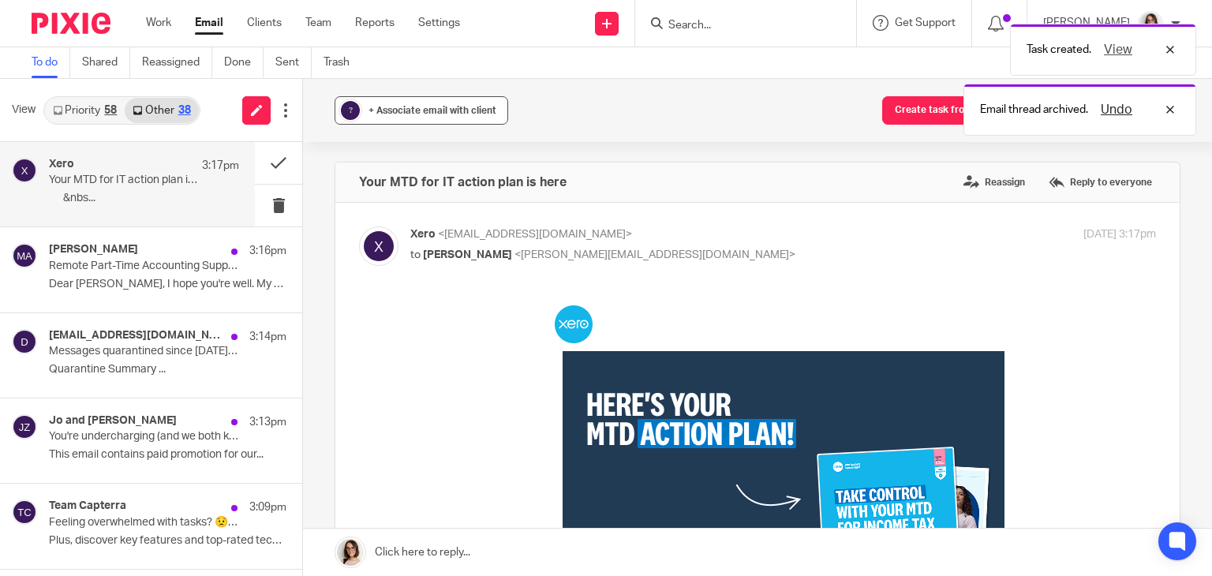
click at [431, 108] on span "+ Associate email with client" at bounding box center [432, 110] width 128 height 9
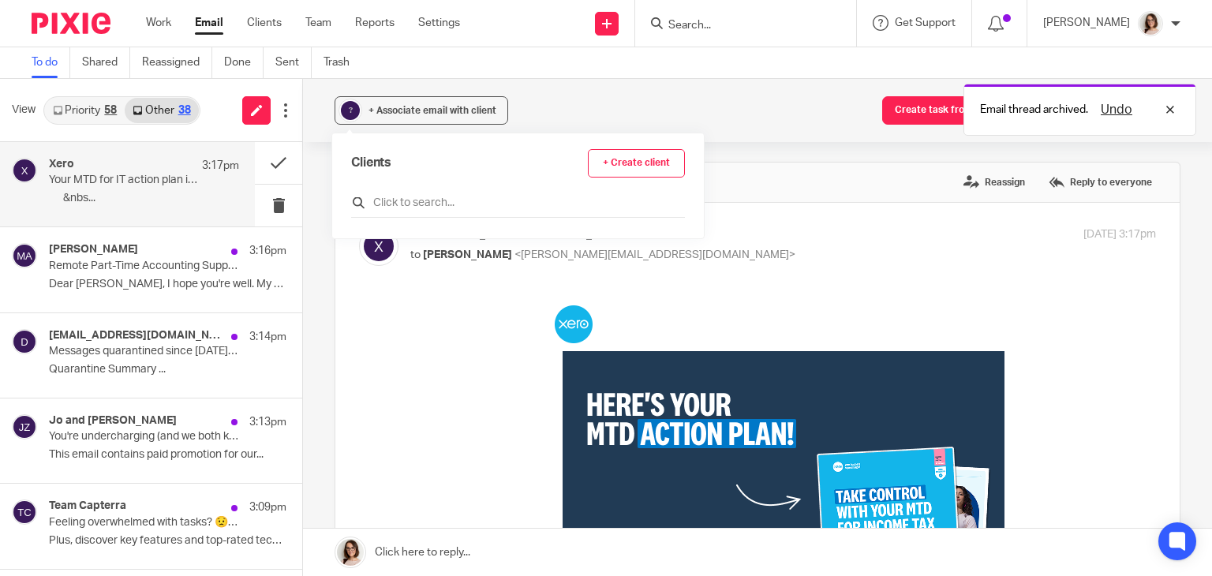
click at [398, 200] on input "text" at bounding box center [518, 203] width 334 height 16
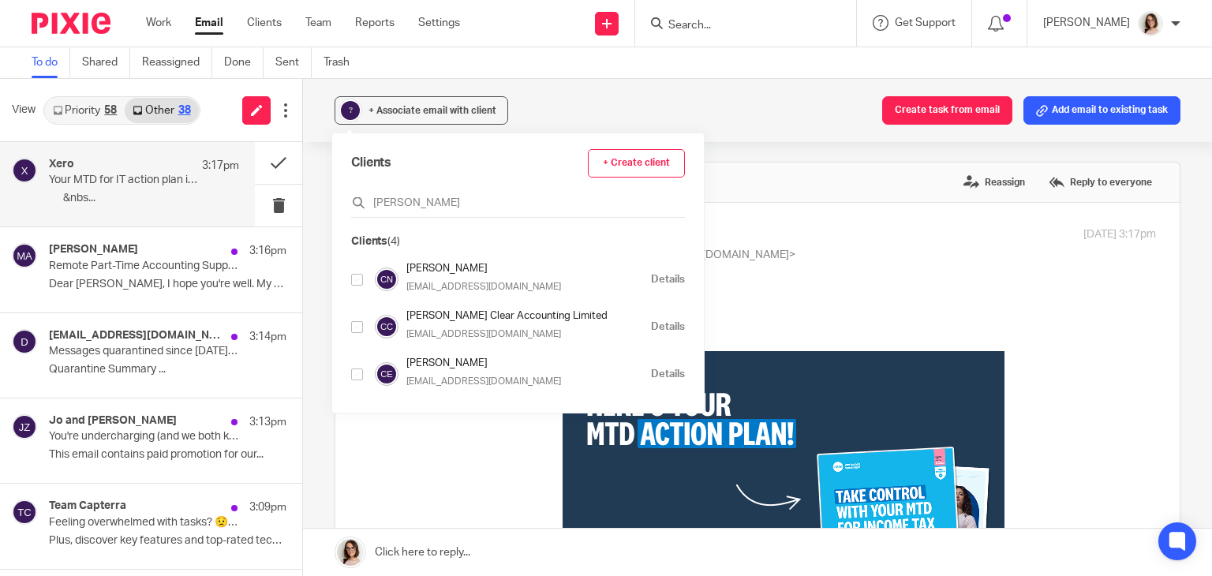
type input "carol"
click at [485, 327] on p "[EMAIL_ADDRESS][DOMAIN_NAME]" at bounding box center [500, 334] width 189 height 14
click at [353, 329] on input "checkbox" at bounding box center [357, 327] width 12 height 12
checkbox input "true"
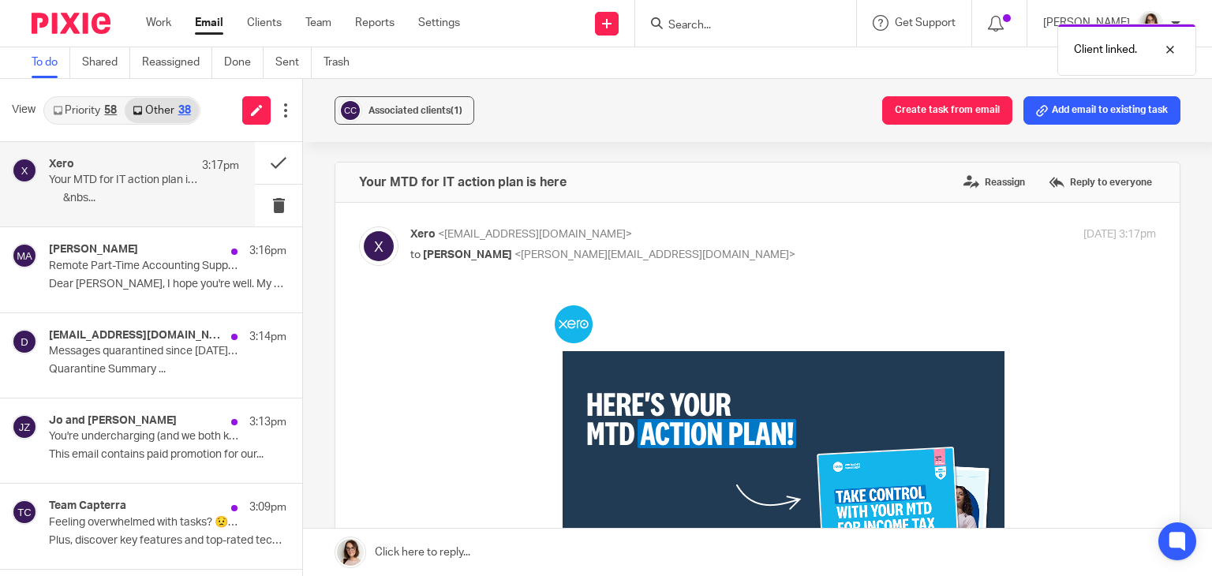
click at [813, 231] on p "Xero <noreply@send.xero.com>" at bounding box center [658, 234] width 497 height 17
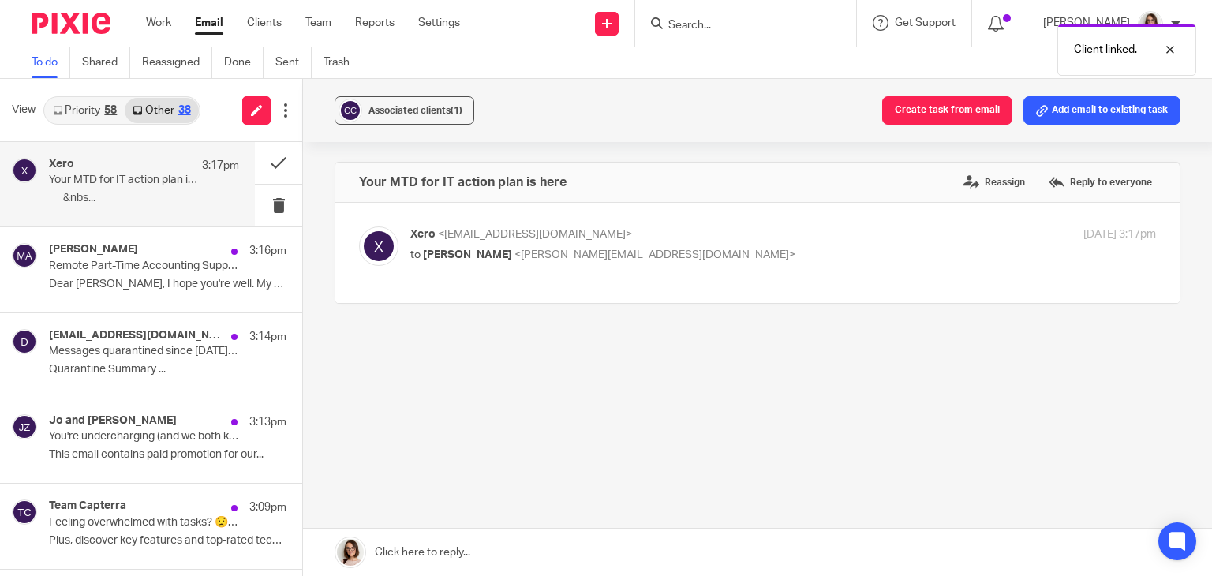
click at [733, 282] on label at bounding box center [757, 253] width 844 height 100
click at [359, 226] on input "checkbox" at bounding box center [358, 226] width 1 height 1
checkbox input "true"
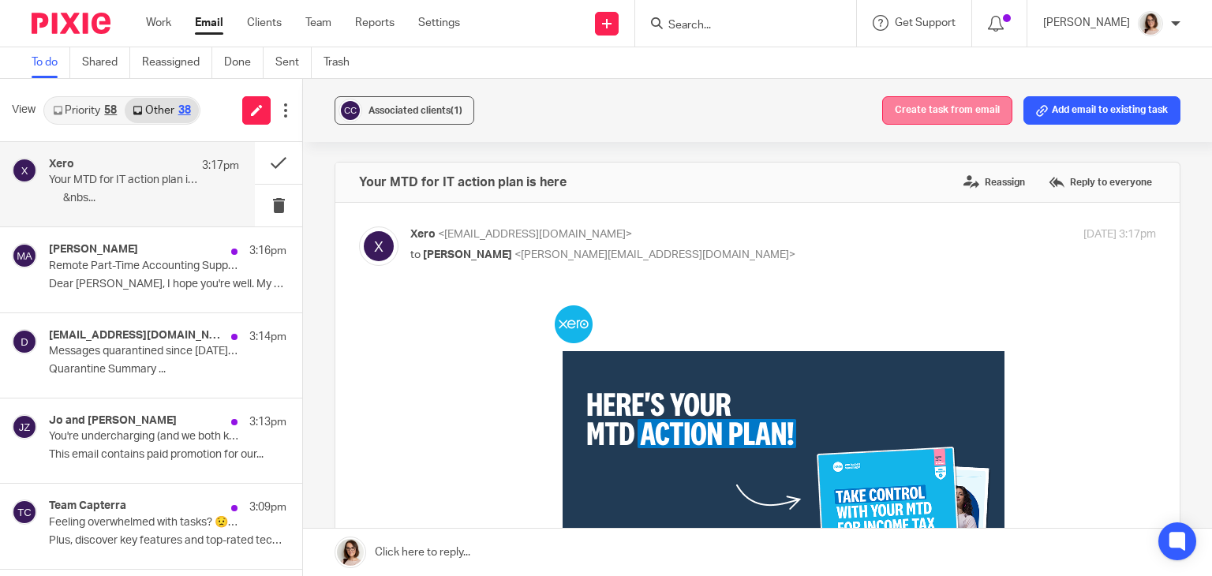
click at [959, 111] on button "Create task from email" at bounding box center [947, 110] width 130 height 28
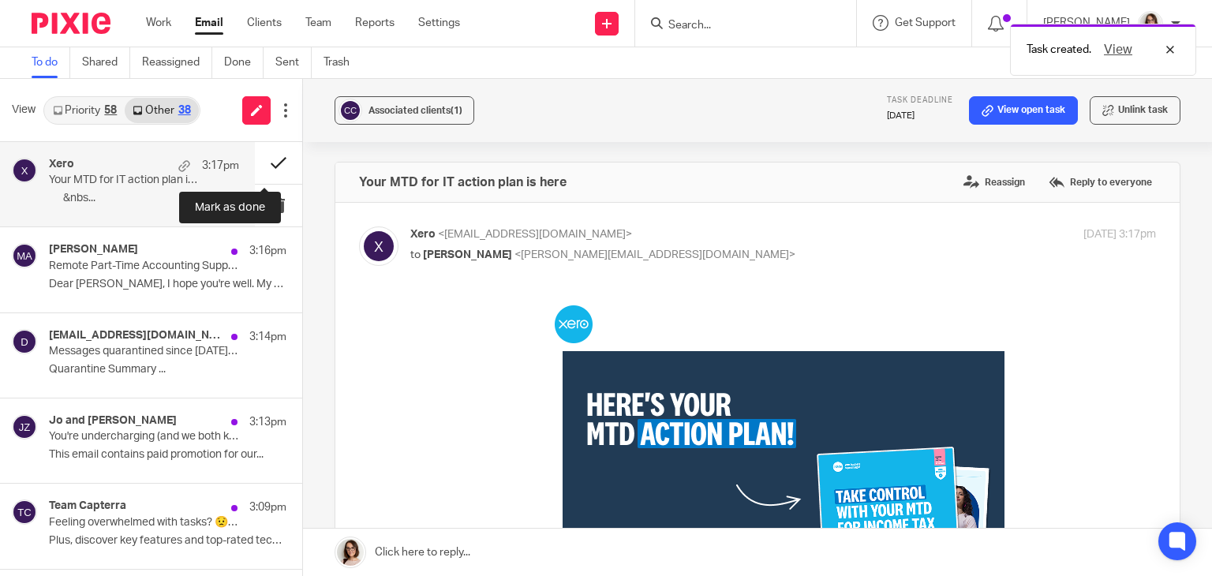
click at [268, 167] on button at bounding box center [278, 163] width 47 height 42
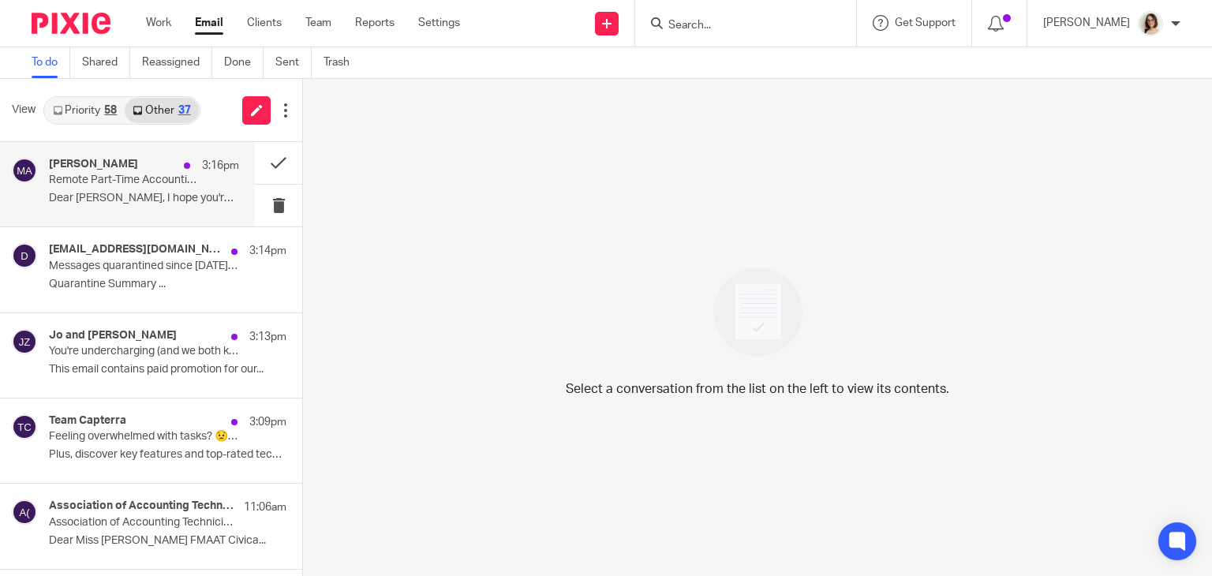
click at [157, 188] on div "Muhammad Aaqib 3:16pm Remote Part-Time Accounting Support – Experienced Associa…" at bounding box center [144, 184] width 190 height 53
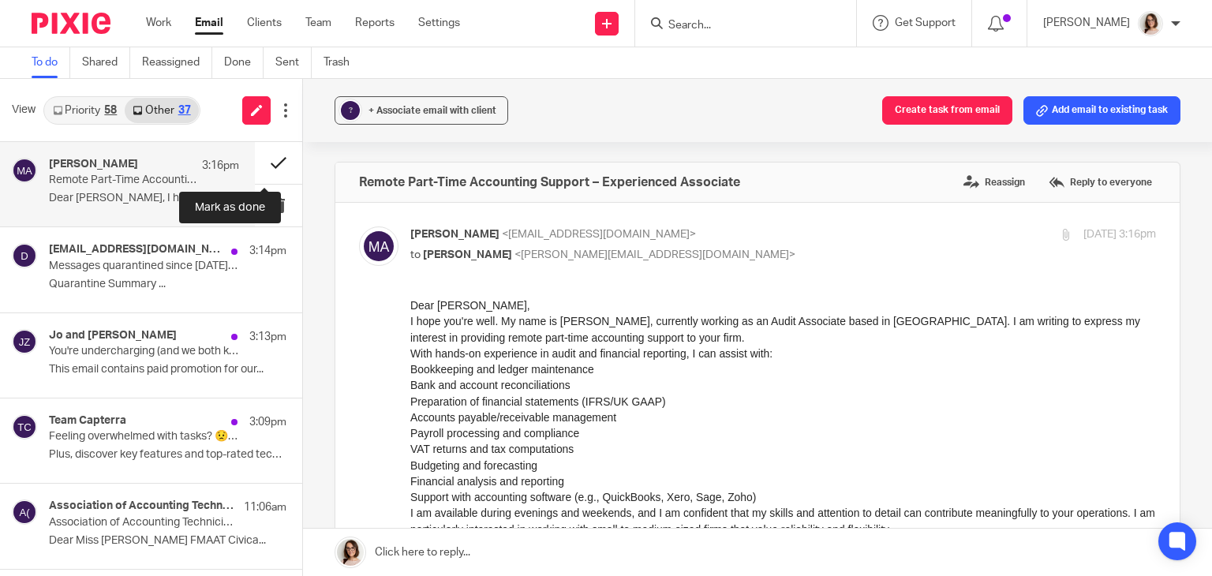
click at [259, 158] on button at bounding box center [278, 163] width 47 height 42
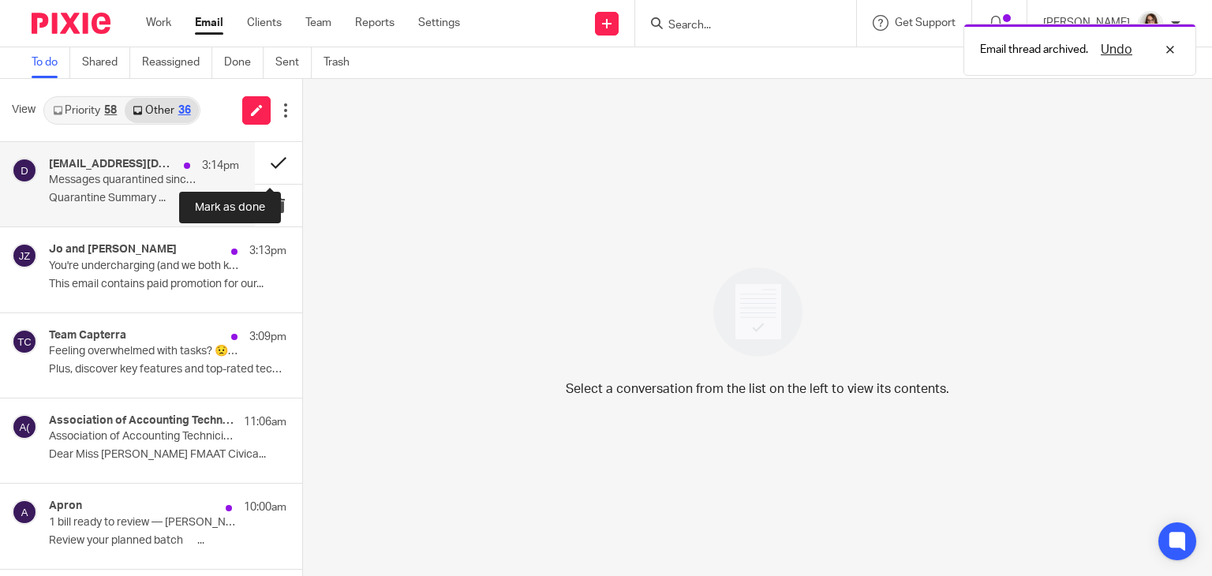
click at [266, 166] on button at bounding box center [278, 163] width 47 height 42
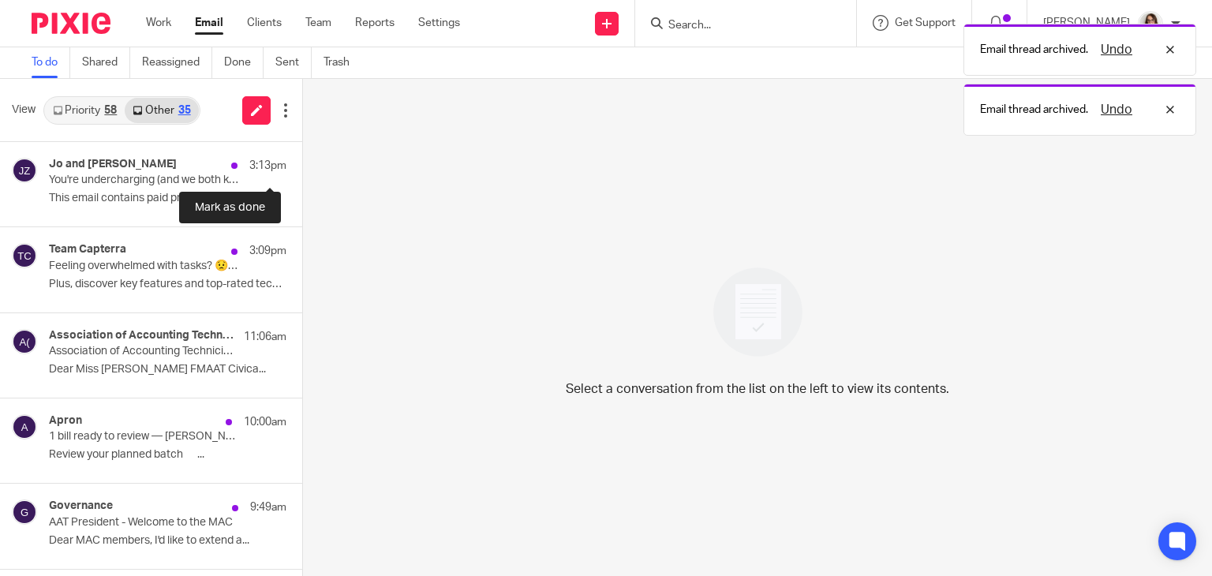
click at [302, 166] on button at bounding box center [308, 163] width 13 height 42
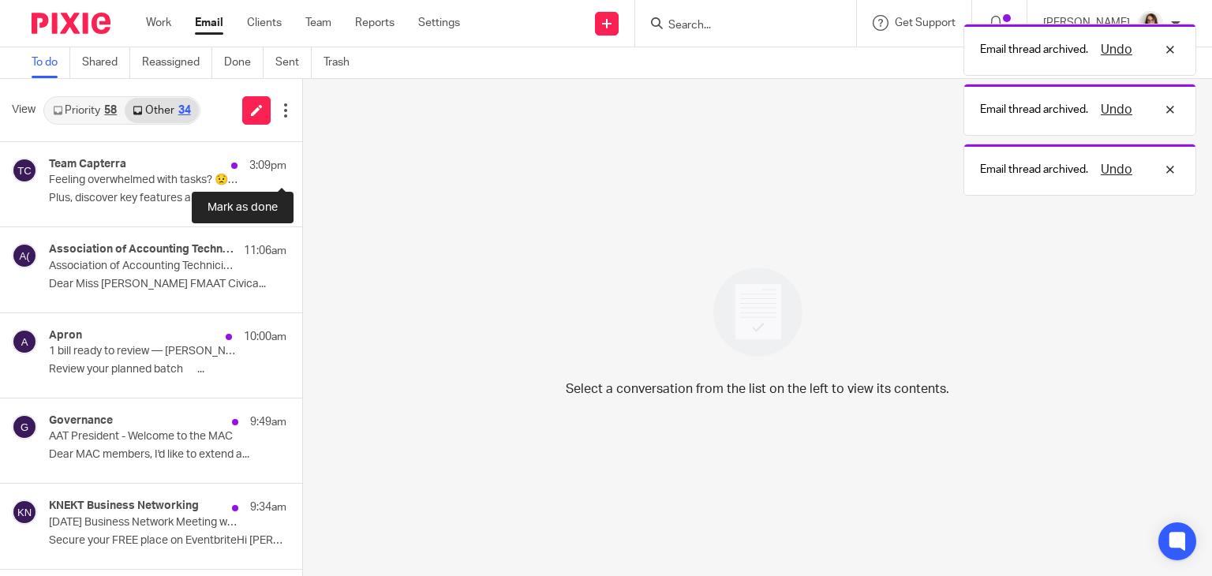
click at [302, 166] on button at bounding box center [308, 163] width 13 height 42
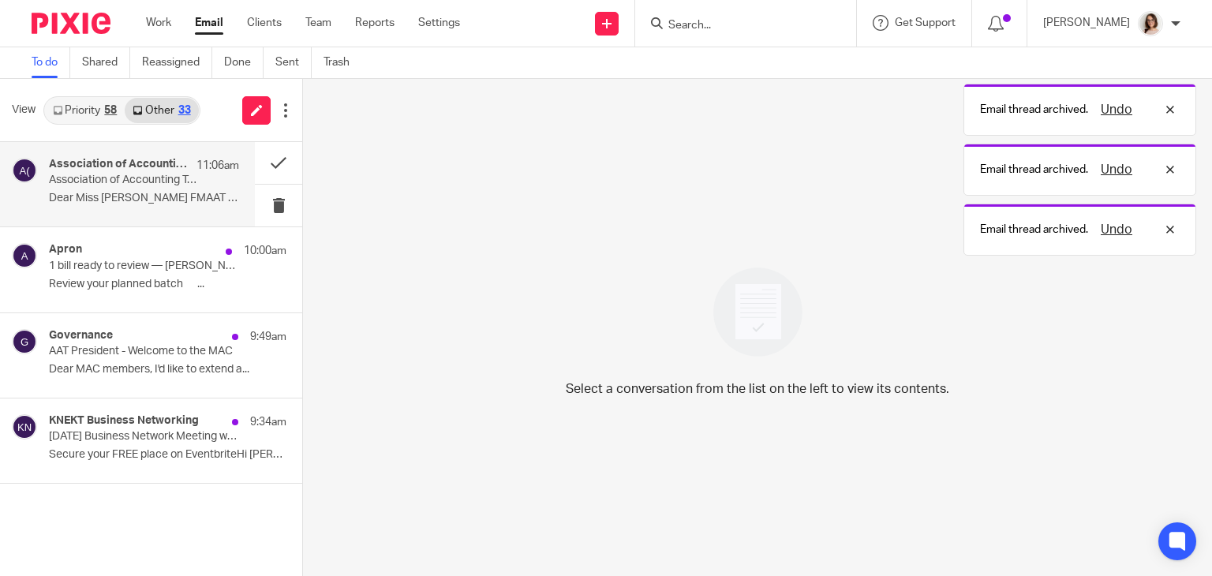
click at [147, 200] on p "Dear Miss [PERSON_NAME] FMAAT Civica..." at bounding box center [144, 198] width 190 height 13
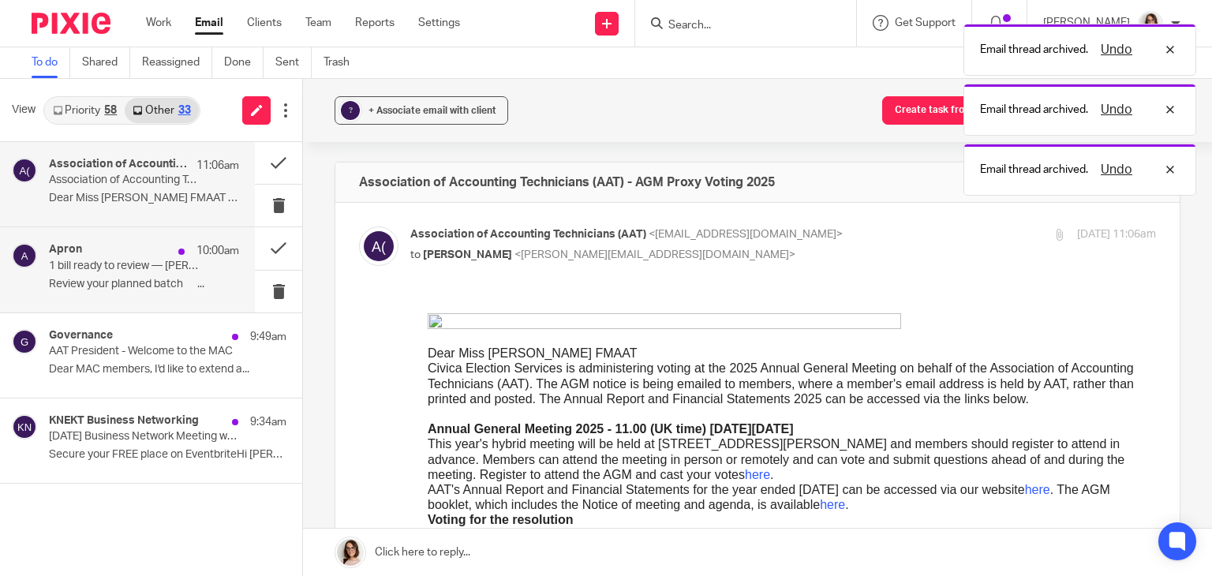
click at [155, 285] on p "Review your planned batch ͏ ‌ ͏ ‌..." at bounding box center [144, 284] width 190 height 13
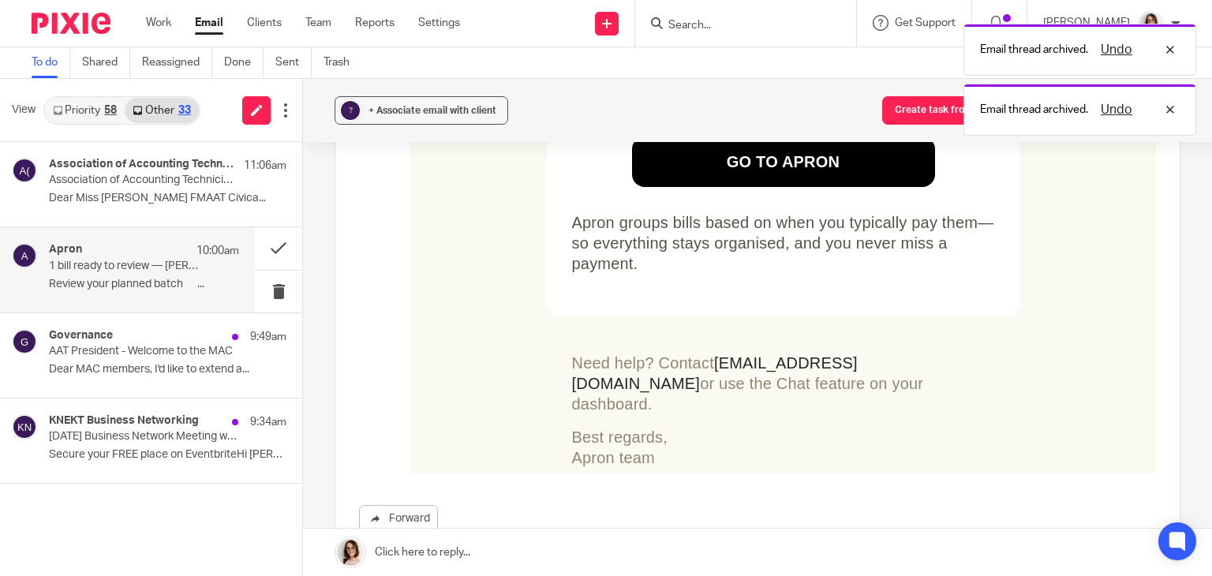
scroll to position [434, 0]
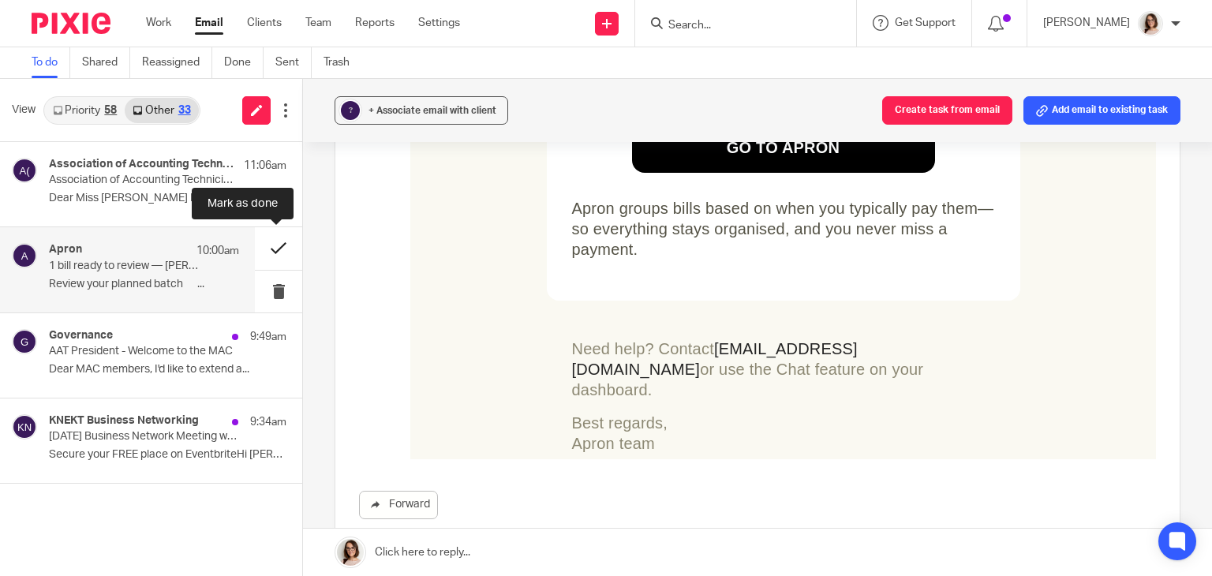
click at [276, 251] on button at bounding box center [278, 248] width 47 height 42
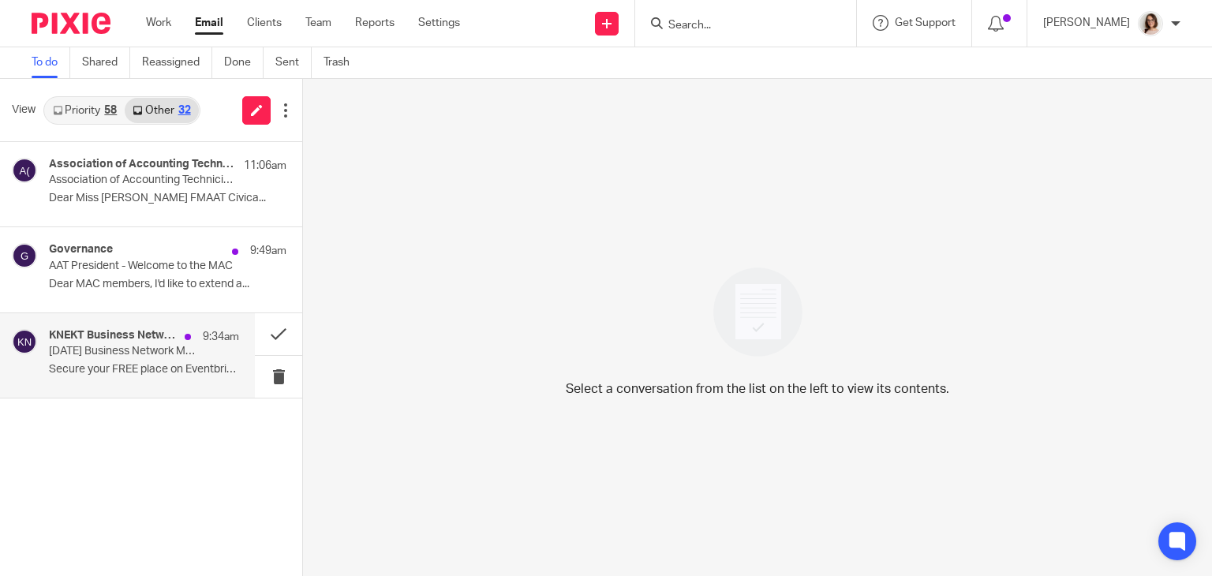
click at [139, 353] on p "Tomorrow's Business Network Meeting with KNEKT" at bounding box center [125, 351] width 152 height 13
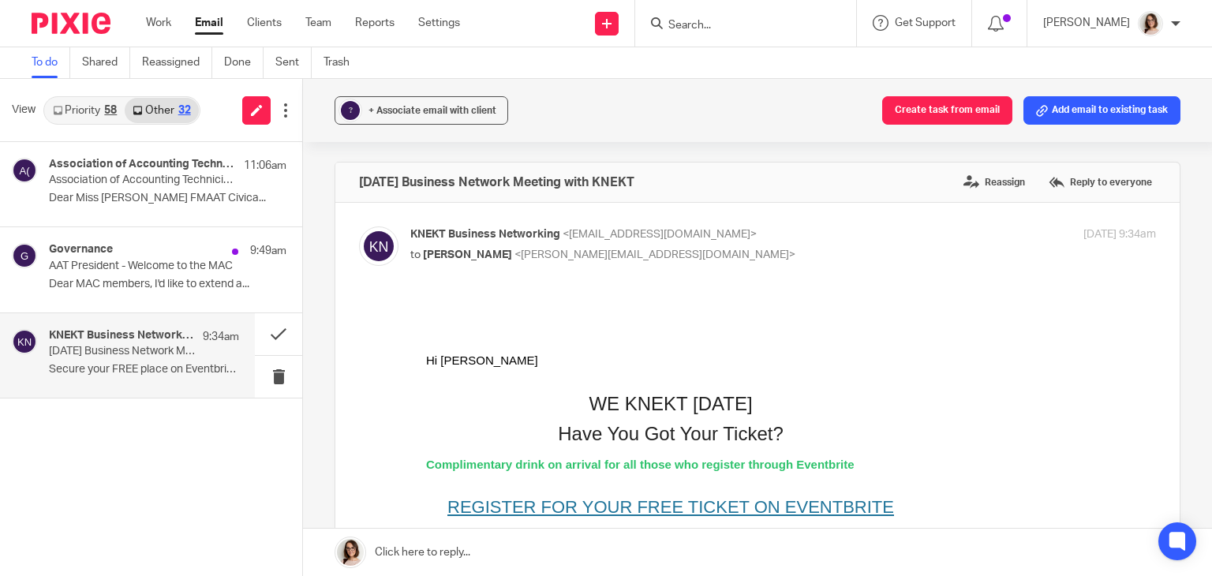
scroll to position [0, 0]
click at [272, 338] on button at bounding box center [278, 334] width 47 height 42
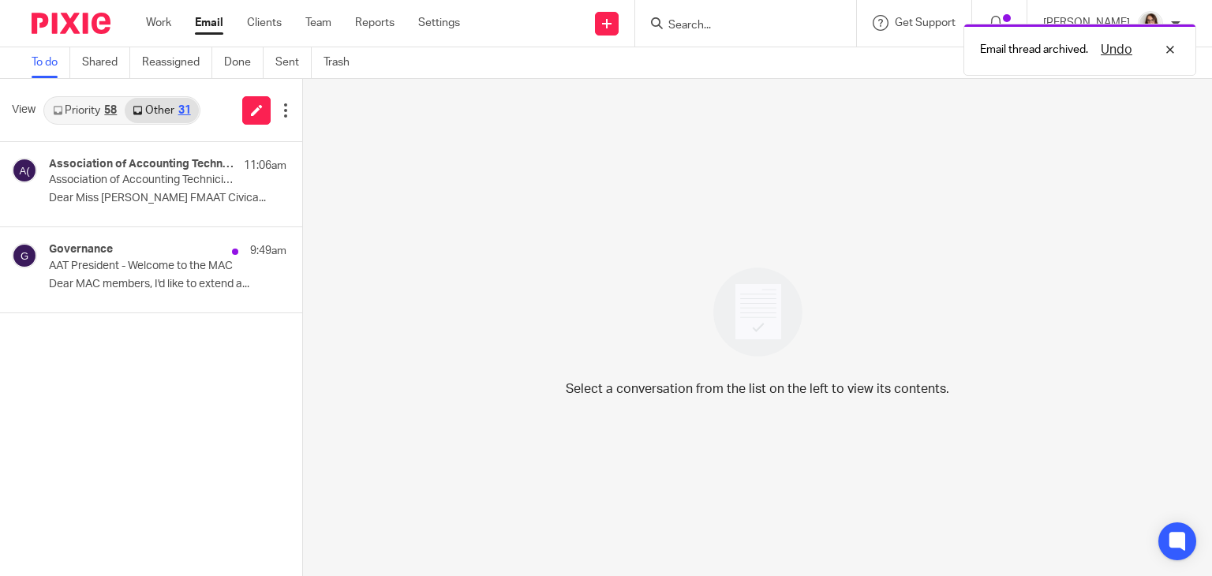
click at [212, 19] on link "Email" at bounding box center [209, 23] width 28 height 16
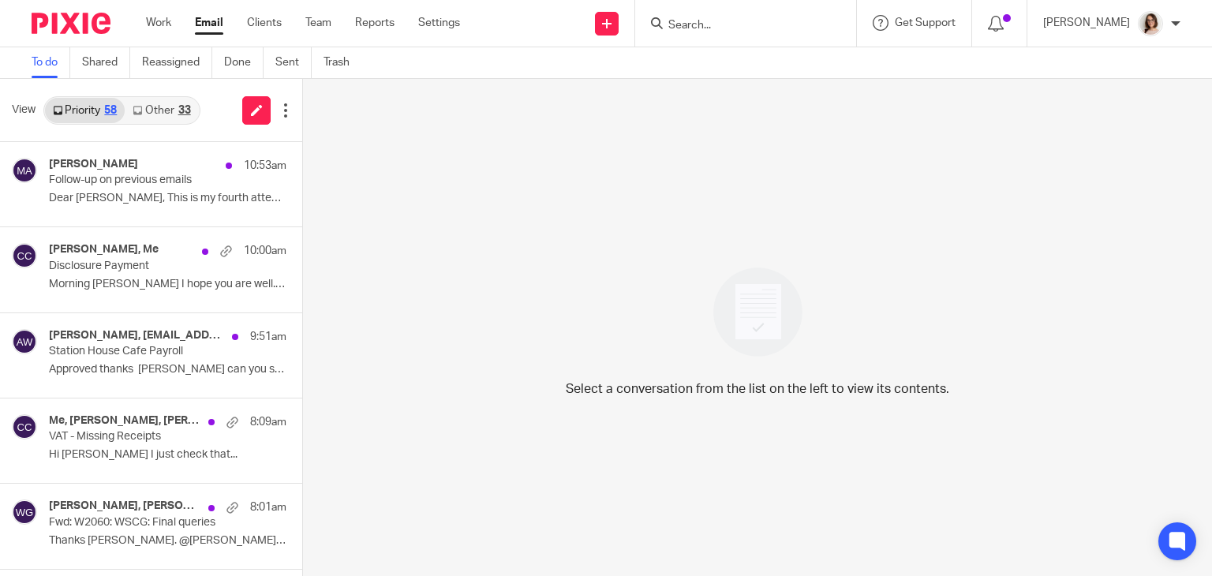
click at [163, 115] on link "Other 33" at bounding box center [161, 110] width 73 height 25
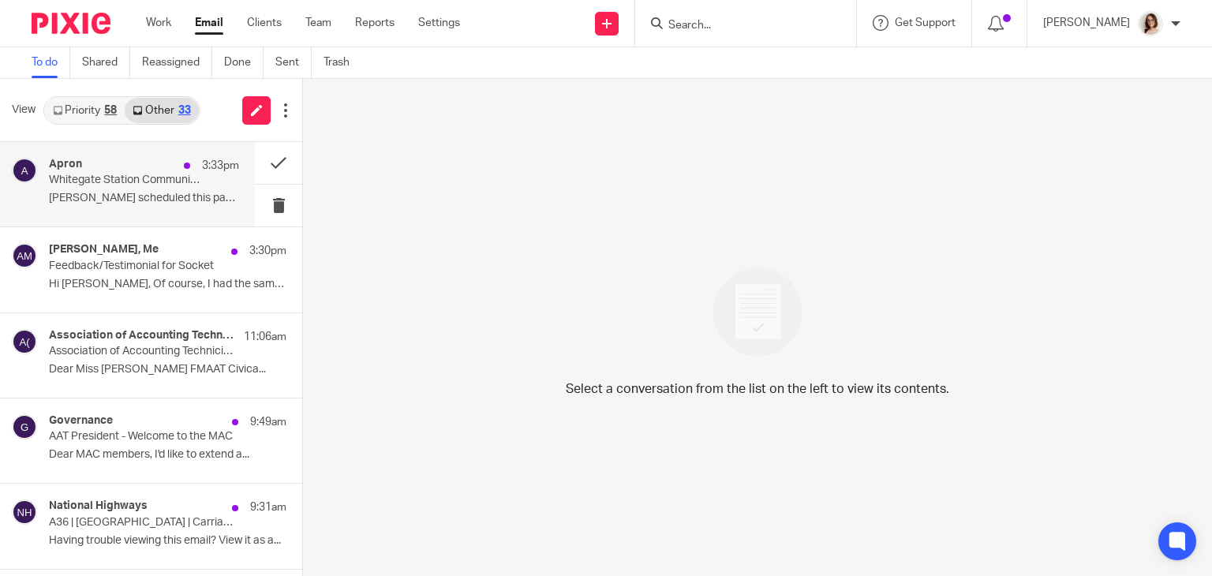
click at [183, 209] on div "Apron 3:33pm Whitegate Station Community Group: BLUE 9737 [PERSON_NAME] schedul…" at bounding box center [144, 184] width 190 height 53
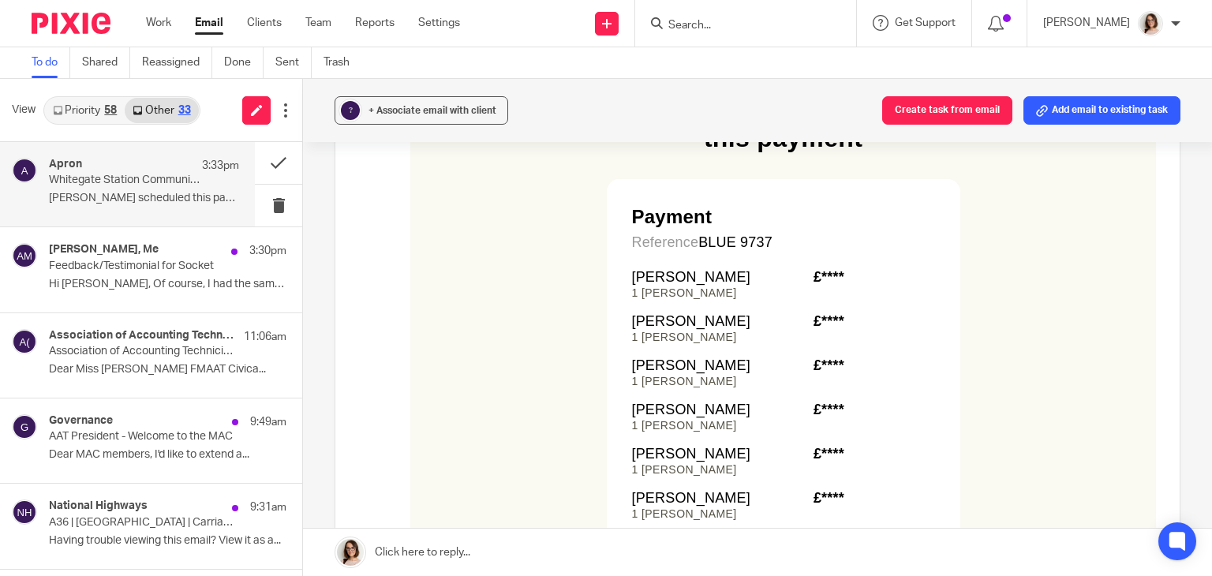
scroll to position [341, 0]
click at [1082, 110] on button "Add email to existing task" at bounding box center [1101, 110] width 157 height 28
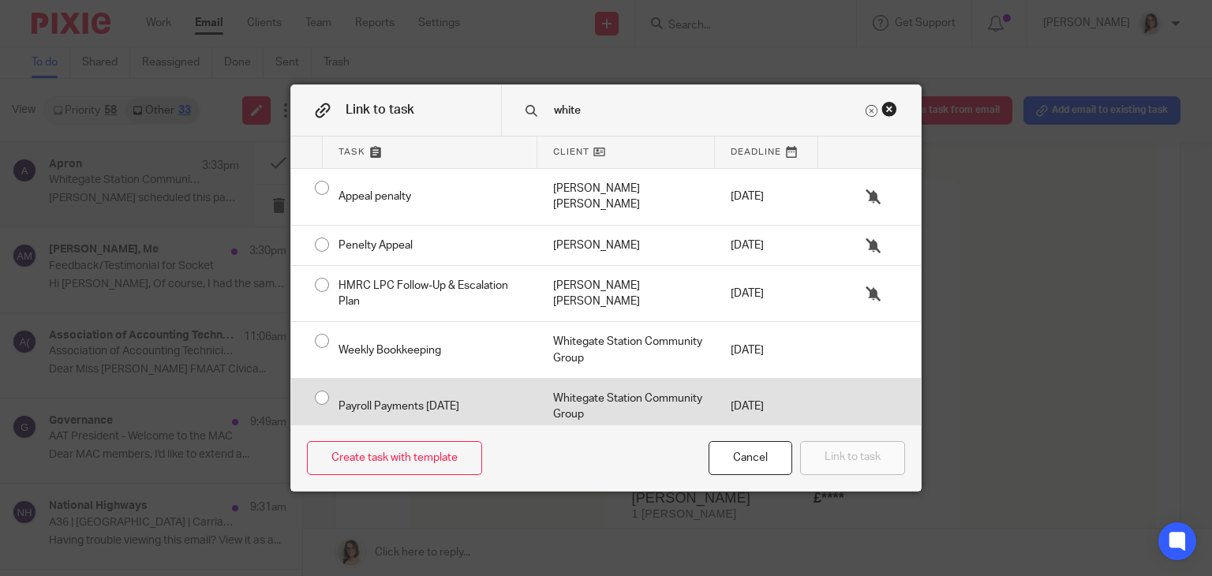
type input "white"
click at [323, 379] on div "Payroll Payments [DATE]" at bounding box center [430, 407] width 215 height 56
radio input "true"
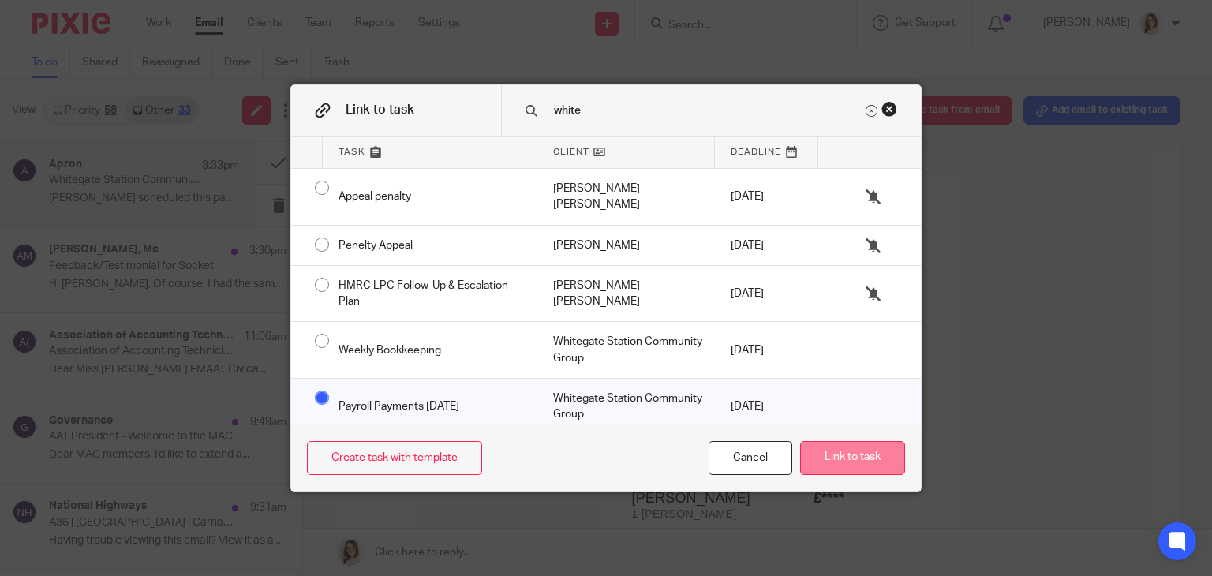
click at [856, 460] on button "Link to task" at bounding box center [852, 458] width 105 height 34
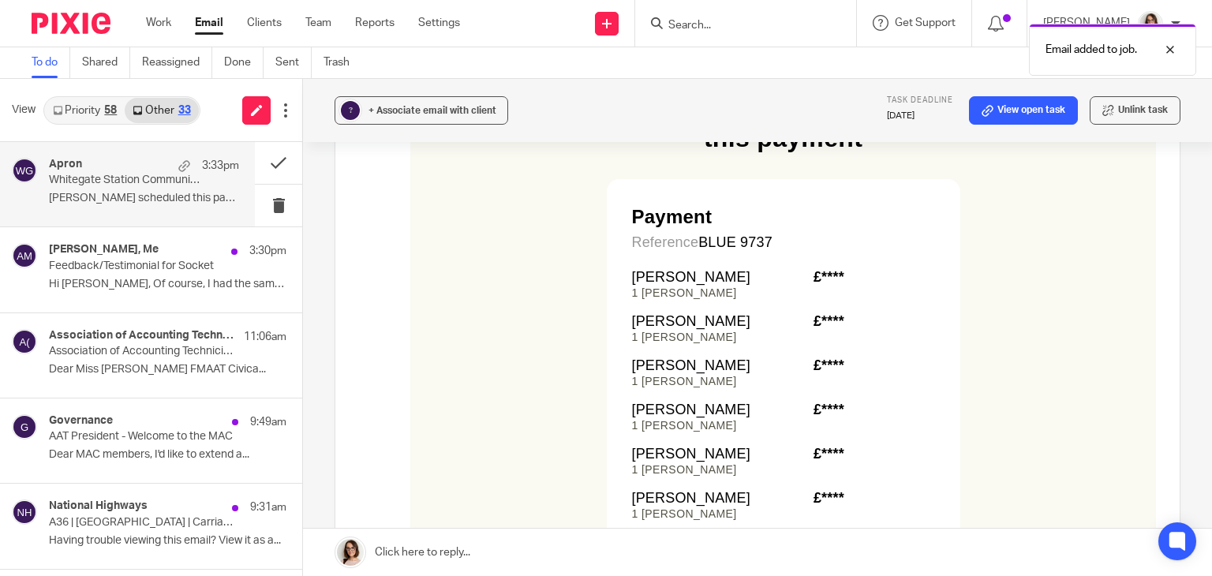
scroll to position [0, 0]
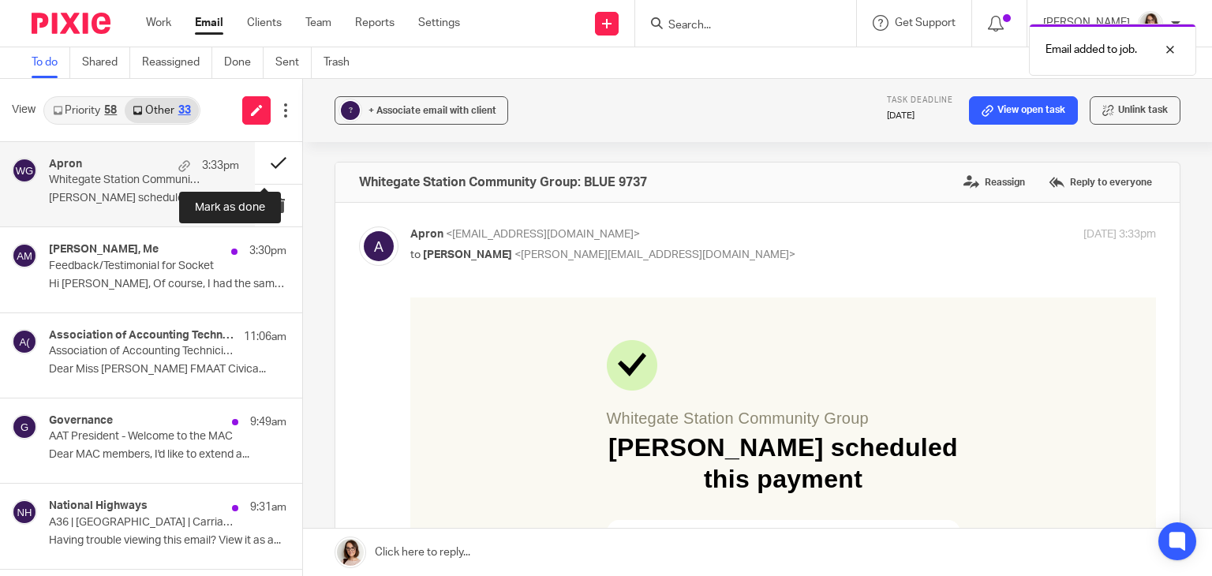
click at [263, 166] on button at bounding box center [278, 163] width 47 height 42
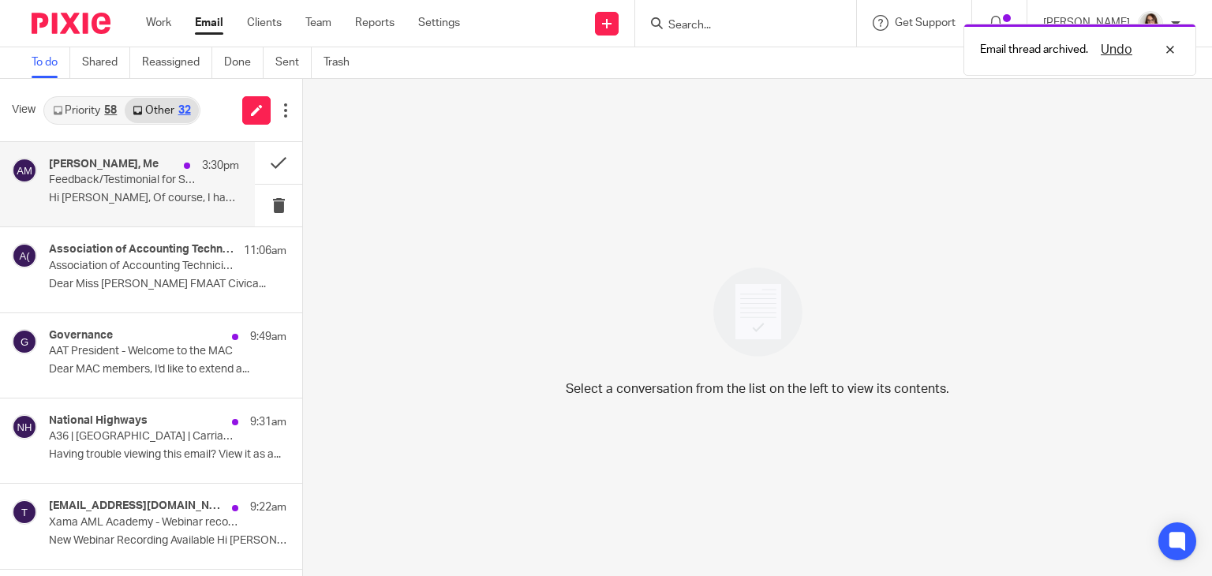
click at [148, 193] on p "Hi [PERSON_NAME], Of course, I had the same thought..." at bounding box center [144, 198] width 190 height 13
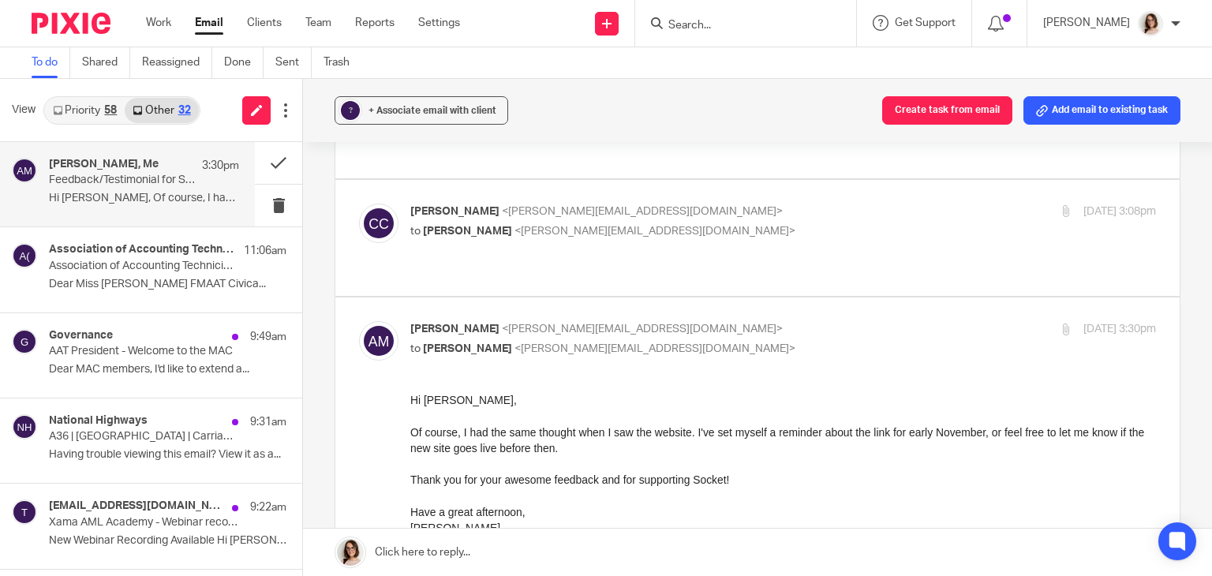
scroll to position [928, 0]
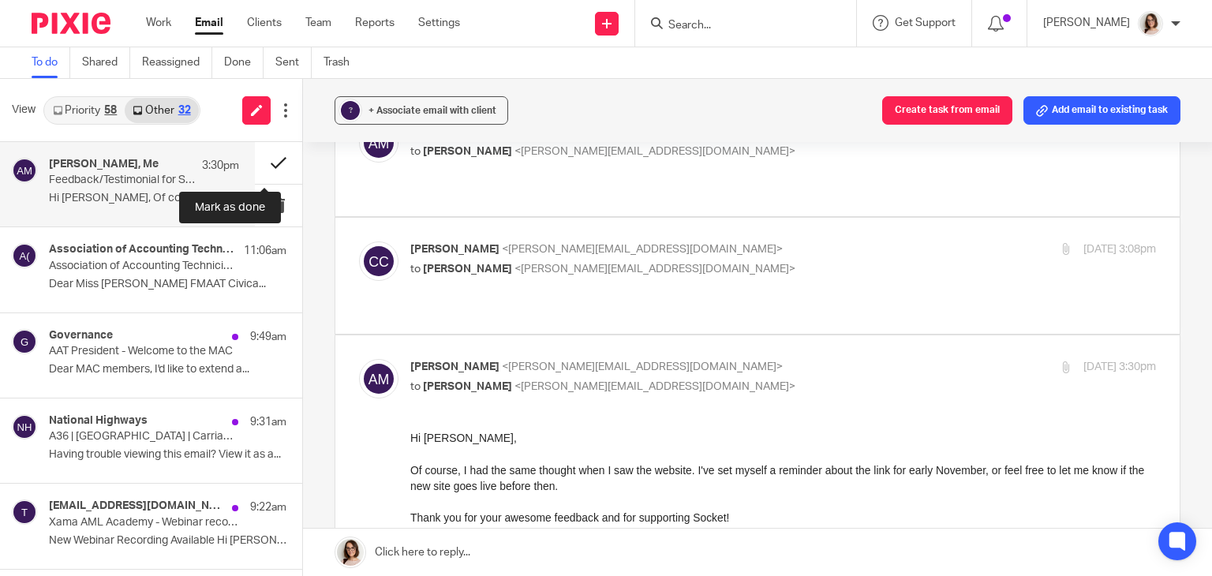
click at [264, 156] on button at bounding box center [278, 163] width 47 height 42
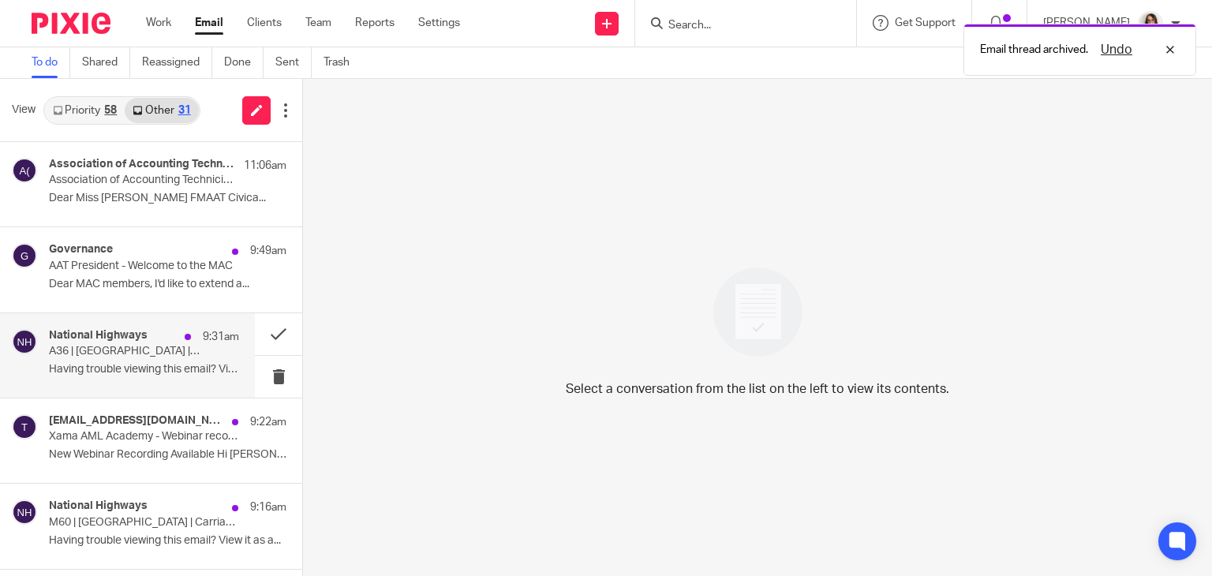
click at [158, 365] on p "Having trouble viewing this email? View it as a..." at bounding box center [144, 369] width 190 height 13
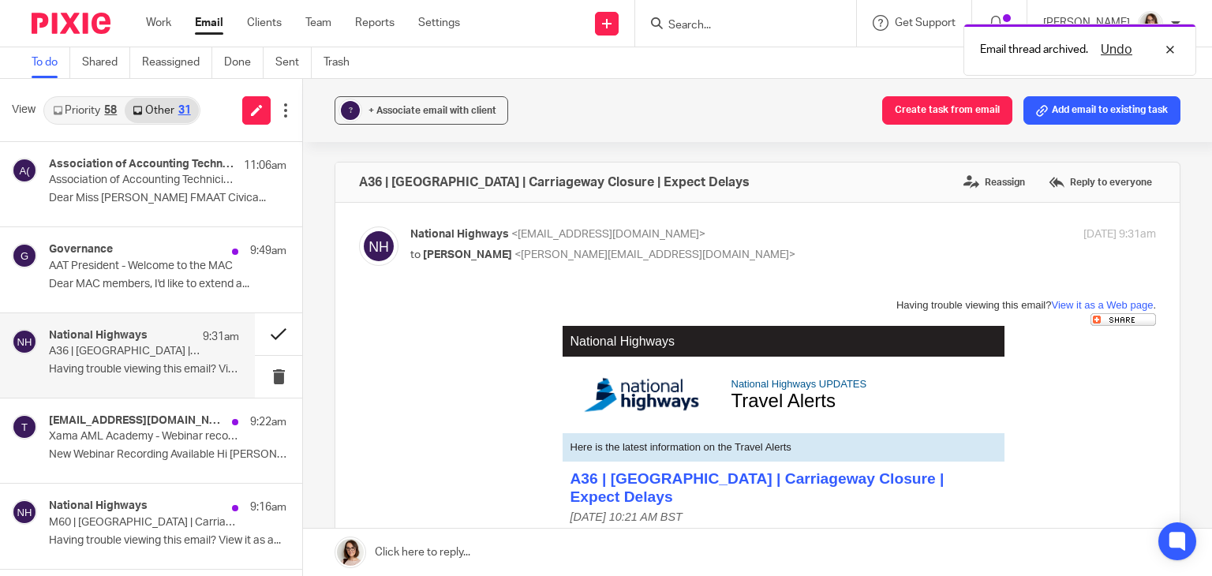
scroll to position [0, 0]
click at [266, 330] on button at bounding box center [278, 334] width 47 height 42
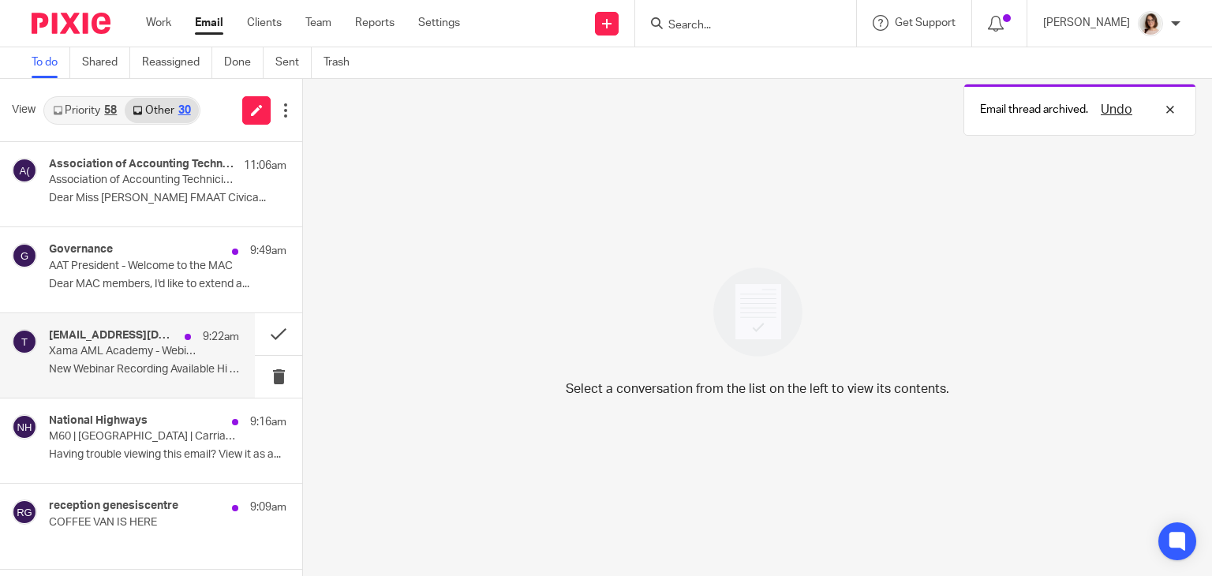
click at [177, 377] on div "[EMAIL_ADDRESS][DOMAIN_NAME] 9:22am Xama AML Academy - Webinar recording "[Webi…" at bounding box center [144, 355] width 190 height 53
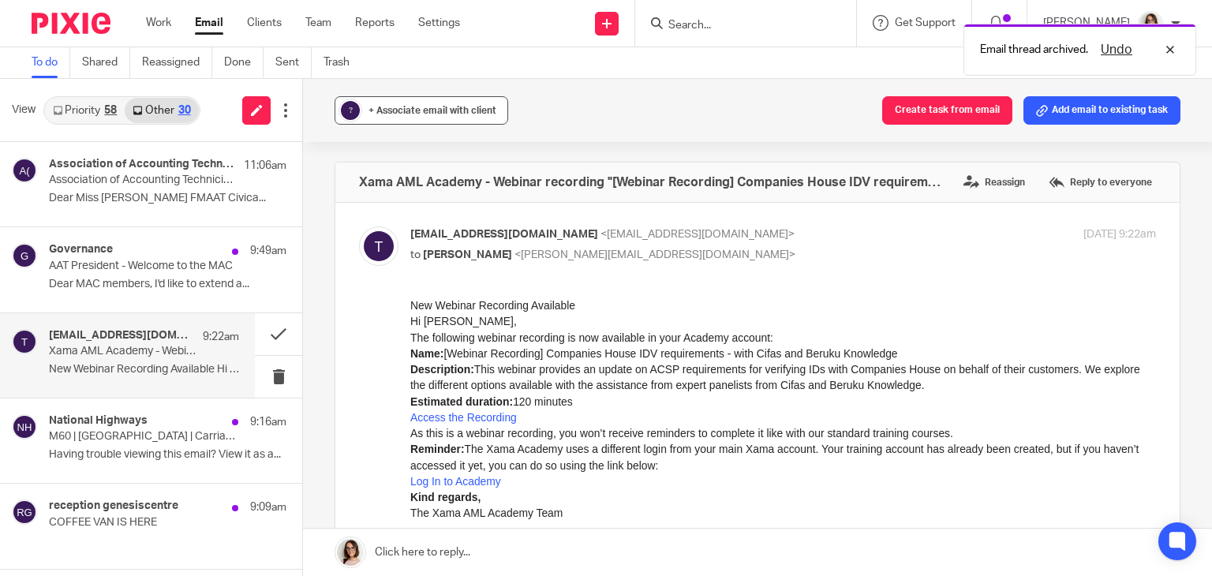
click at [442, 101] on button "? + Associate email with client" at bounding box center [422, 110] width 174 height 28
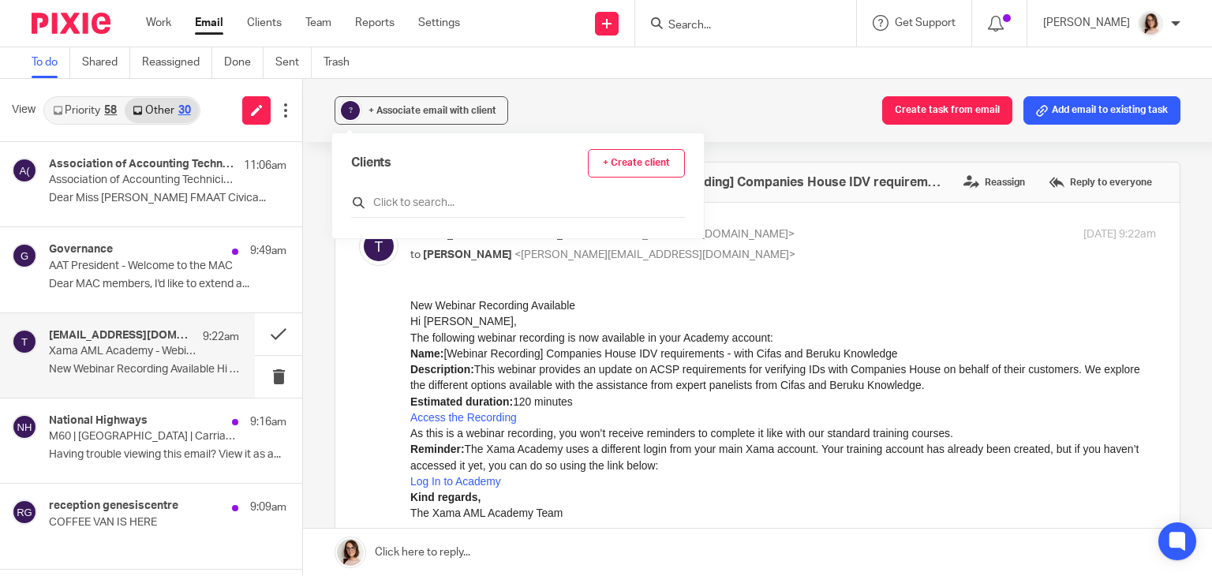
click at [387, 207] on input "text" at bounding box center [518, 203] width 334 height 16
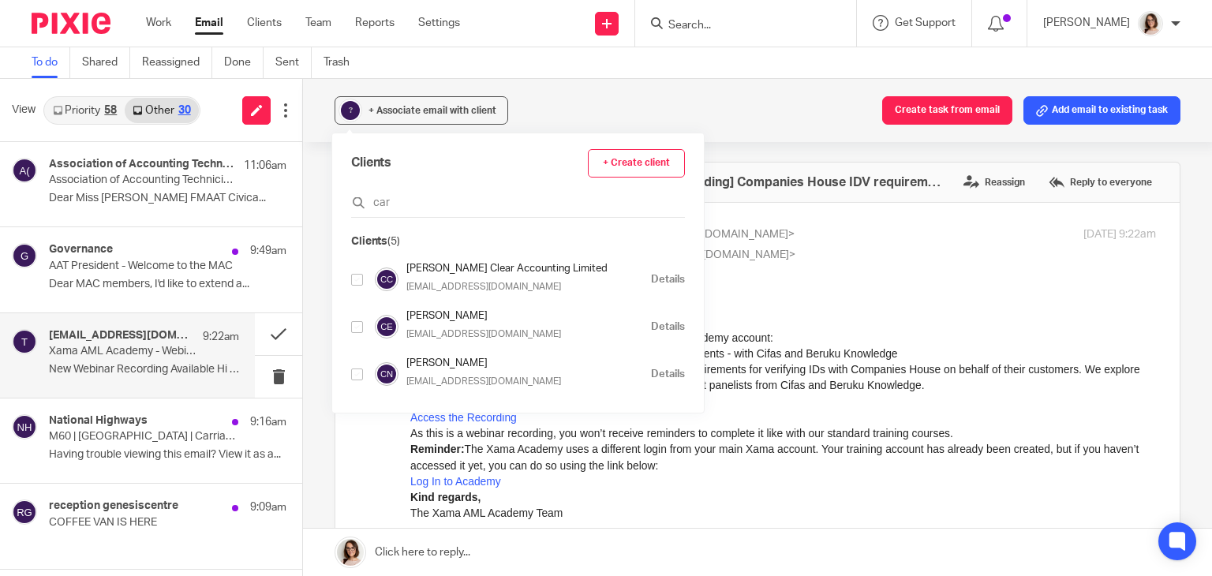
type input "car"
click at [357, 373] on input "checkbox" at bounding box center [357, 374] width 12 height 12
checkbox input "true"
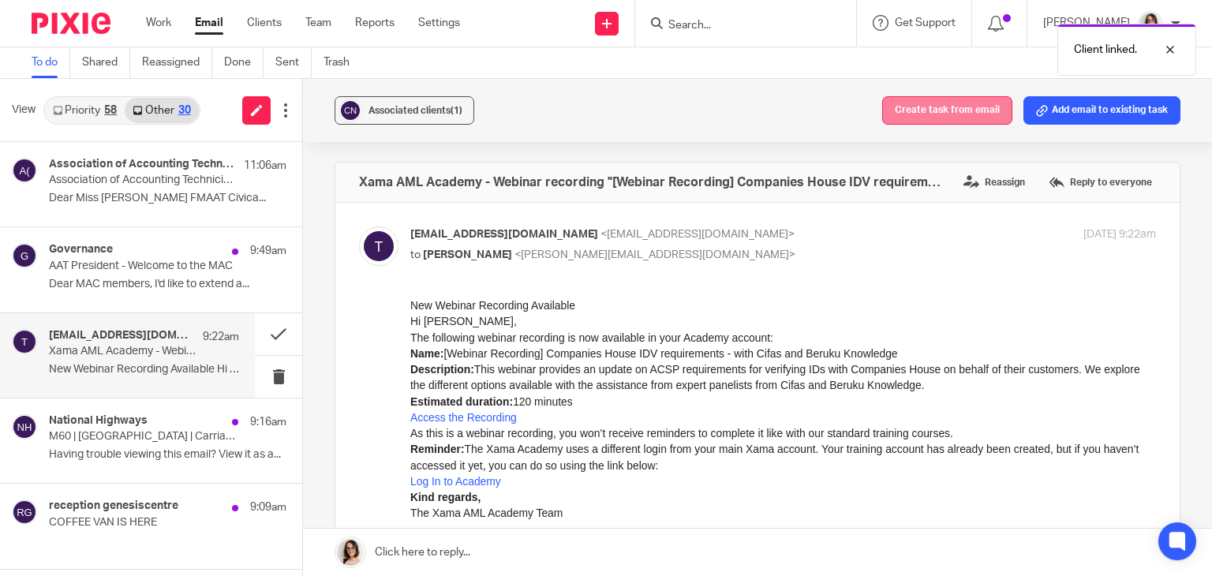
click at [940, 105] on button "Create task from email" at bounding box center [947, 110] width 130 height 28
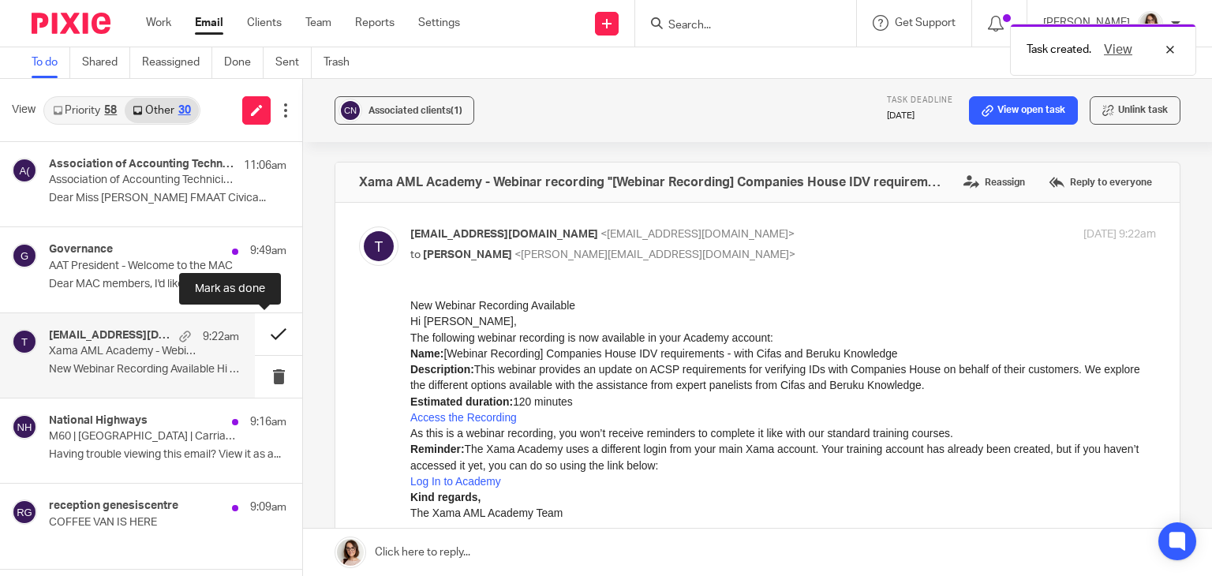
click at [259, 334] on button at bounding box center [278, 334] width 47 height 42
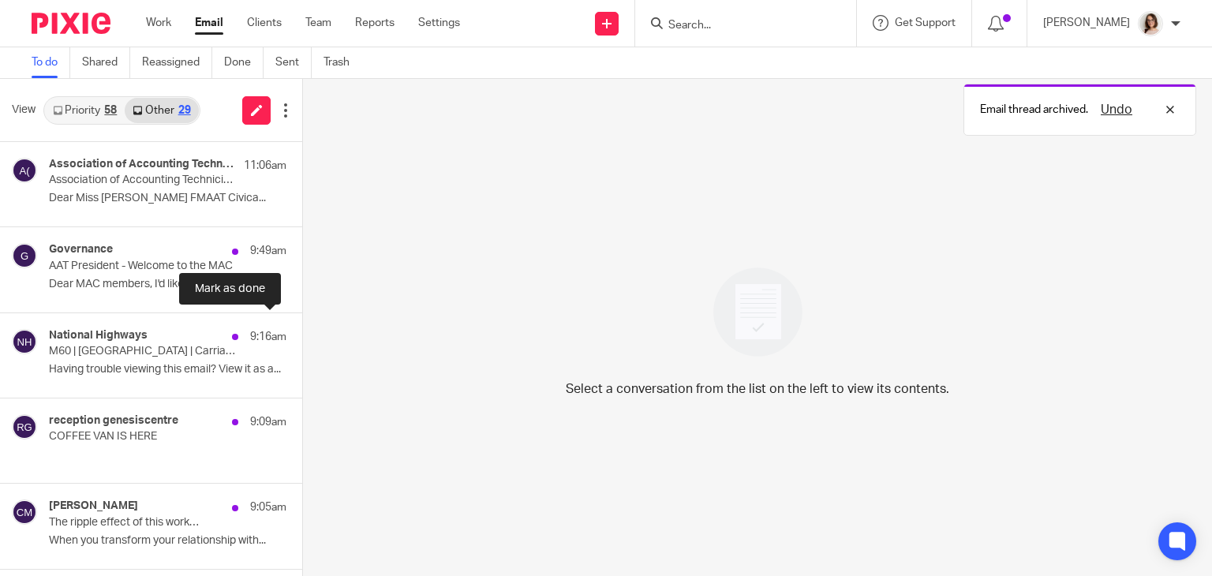
click at [302, 334] on button at bounding box center [308, 334] width 13 height 42
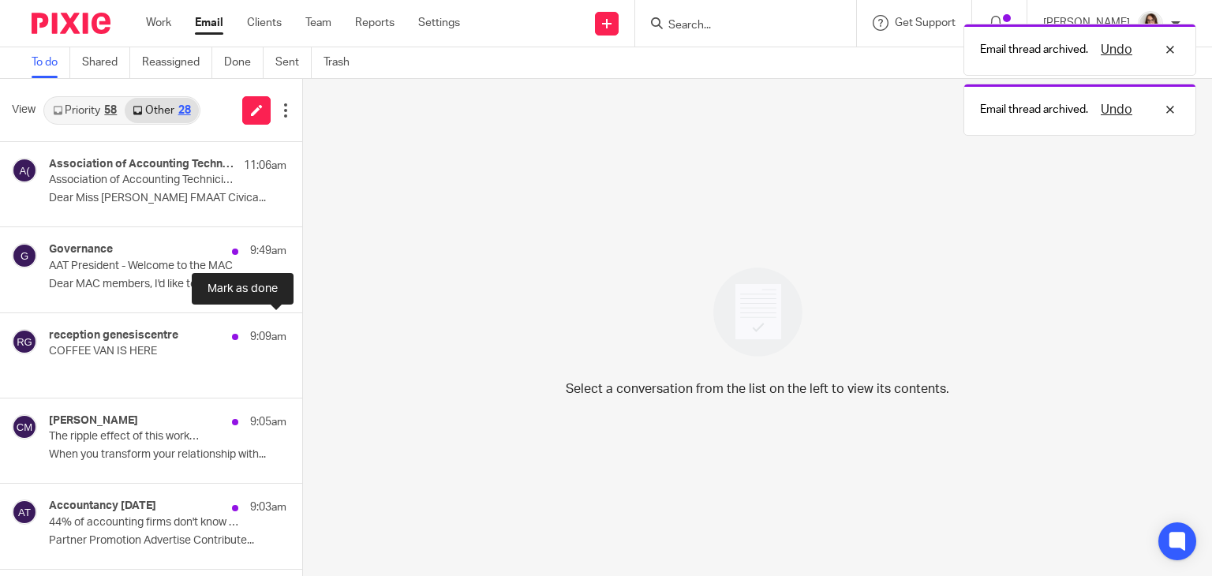
click at [302, 334] on button at bounding box center [308, 334] width 13 height 42
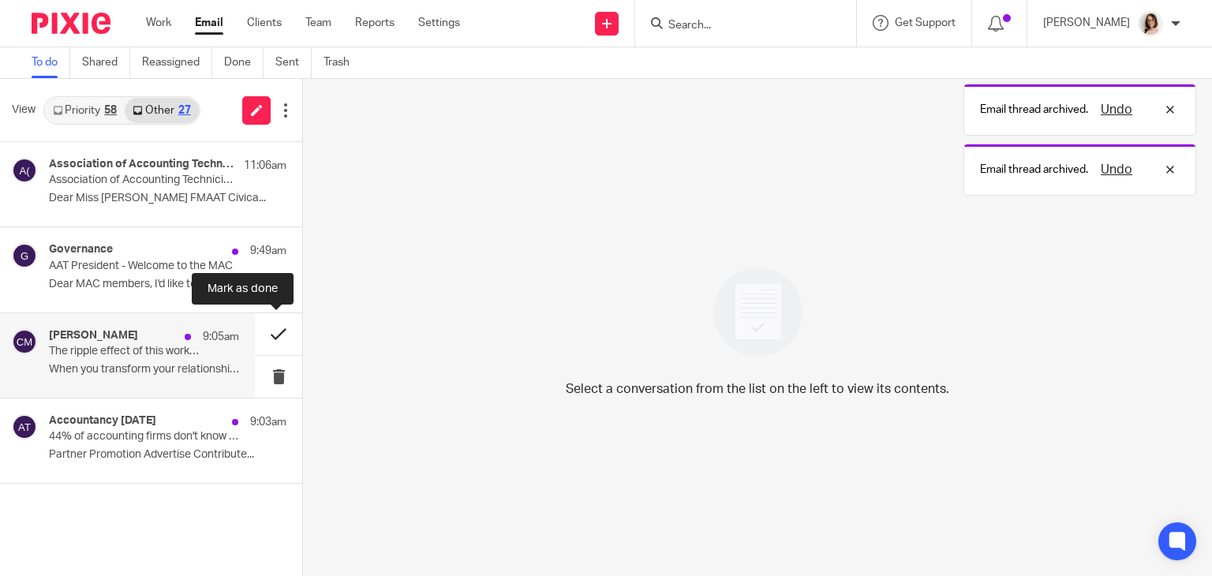
click at [275, 331] on button at bounding box center [278, 334] width 47 height 42
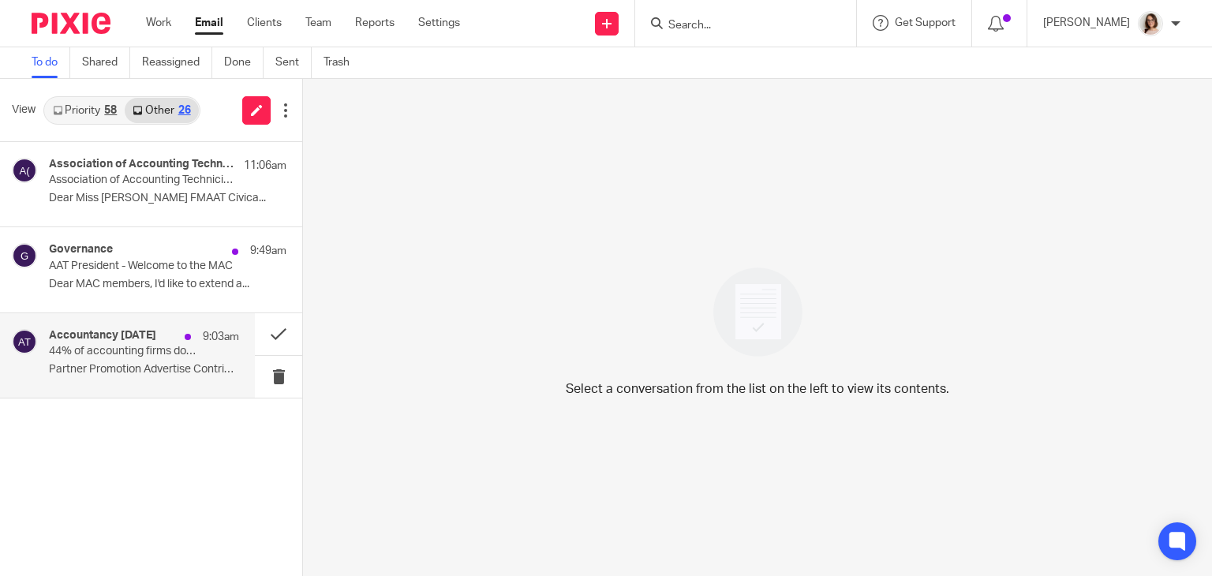
click at [193, 357] on div "Accountancy Today 9:03am 44% of accounting firms don't know where to start with…" at bounding box center [144, 355] width 190 height 53
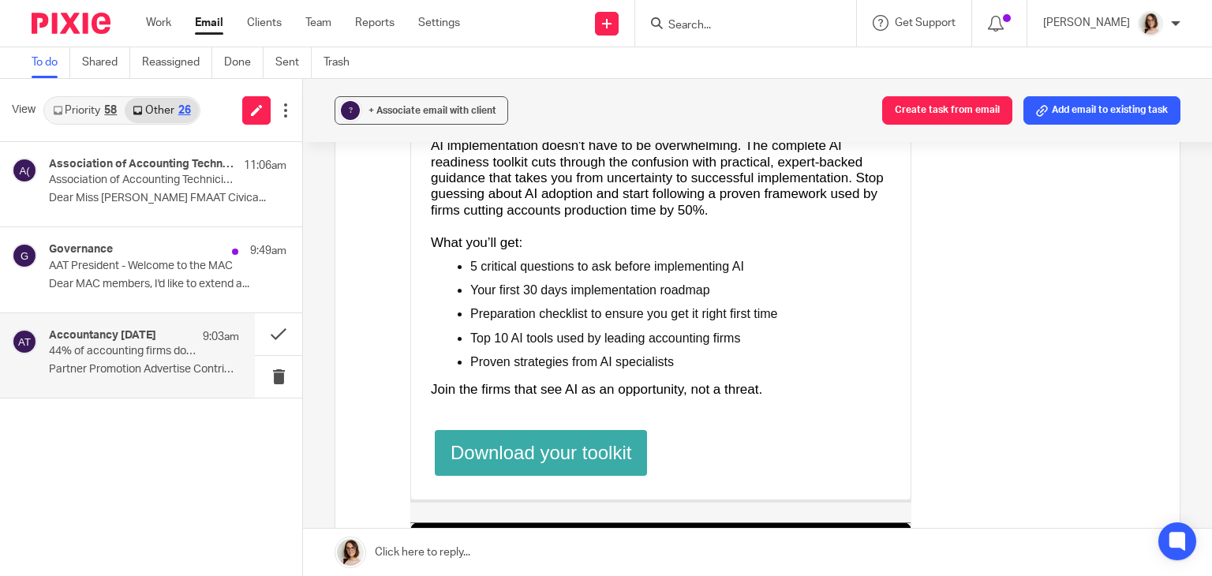
scroll to position [855, 0]
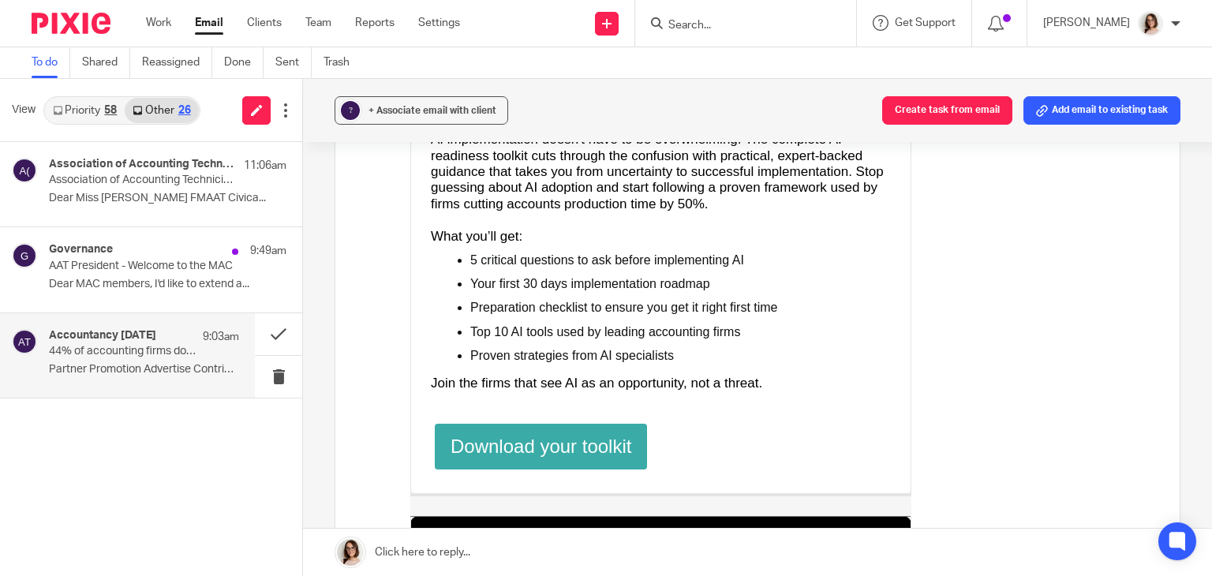
click at [539, 435] on span "Download your toolkit" at bounding box center [540, 445] width 181 height 21
click at [417, 112] on span "+ Associate email with client" at bounding box center [432, 110] width 128 height 9
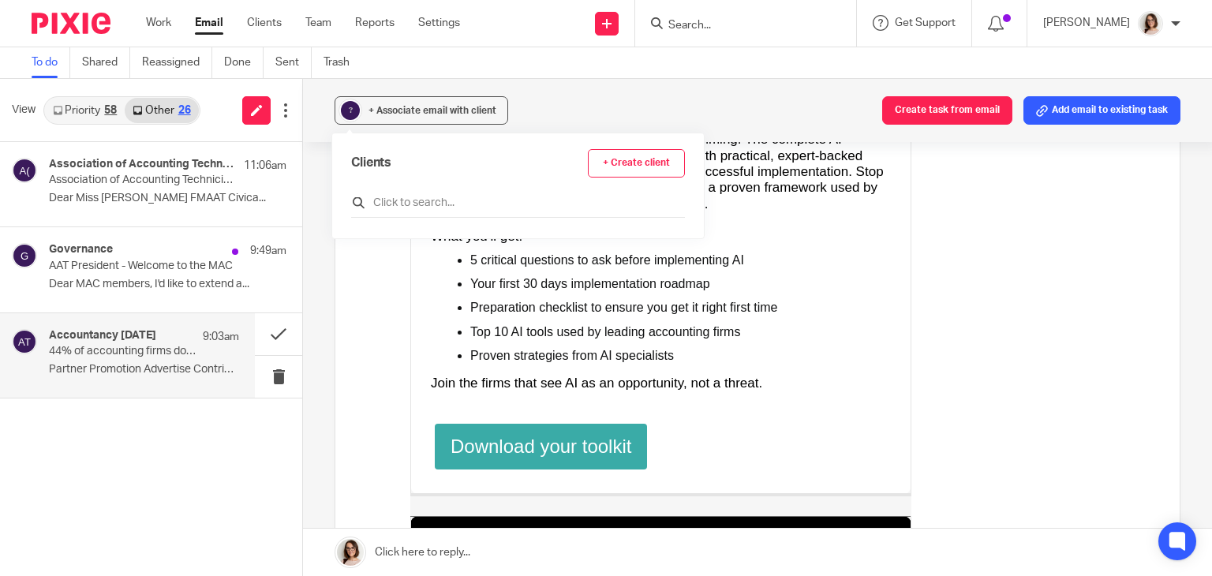
click at [402, 204] on input "text" at bounding box center [518, 203] width 334 height 16
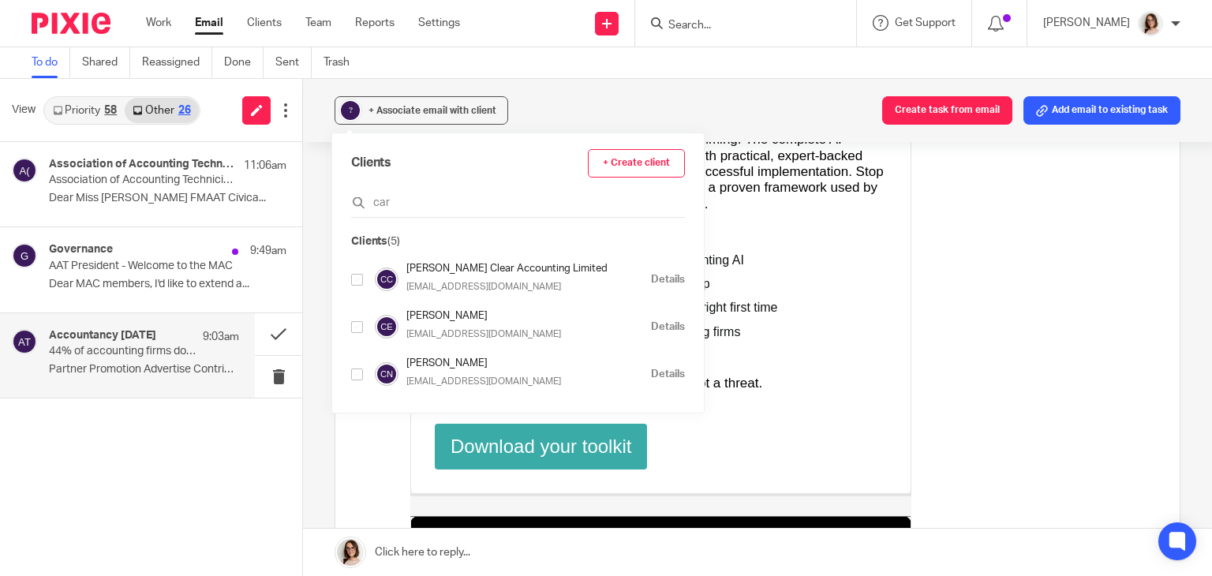
type input "car"
click at [360, 372] on input "checkbox" at bounding box center [357, 374] width 12 height 12
checkbox input "true"
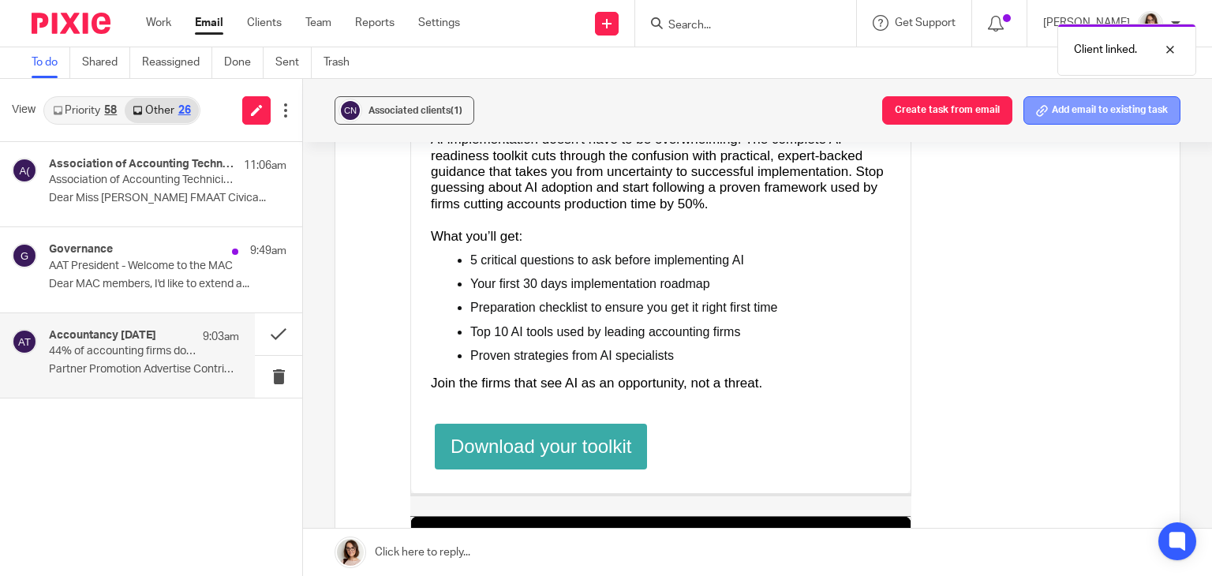
click at [1111, 99] on button "Add email to existing task" at bounding box center [1101, 110] width 157 height 28
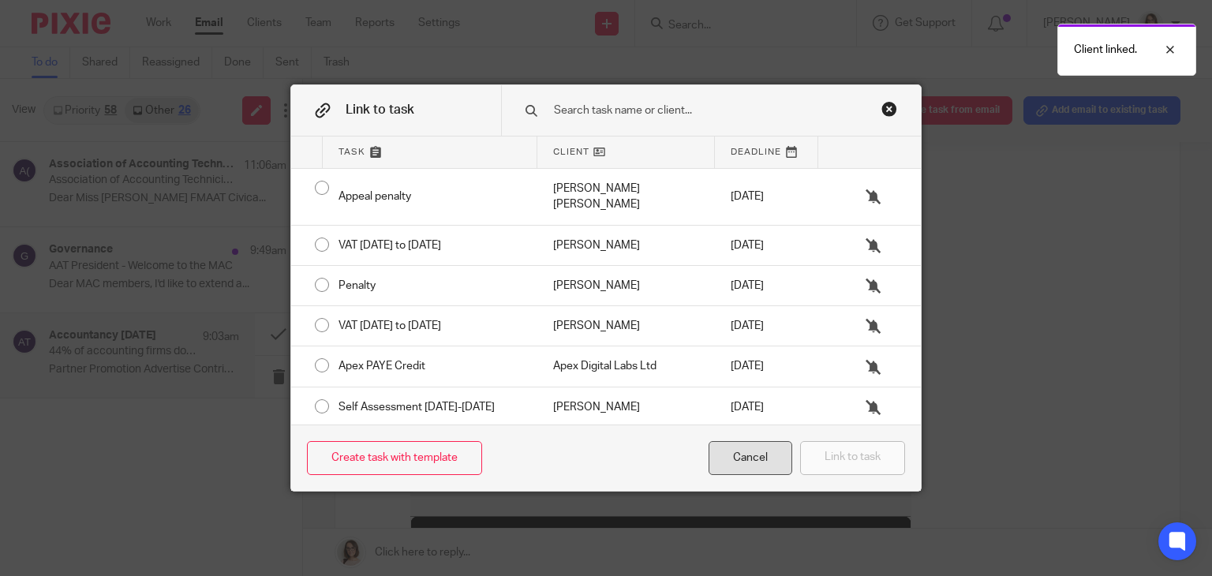
click at [729, 458] on div "Cancel" at bounding box center [750, 458] width 84 height 34
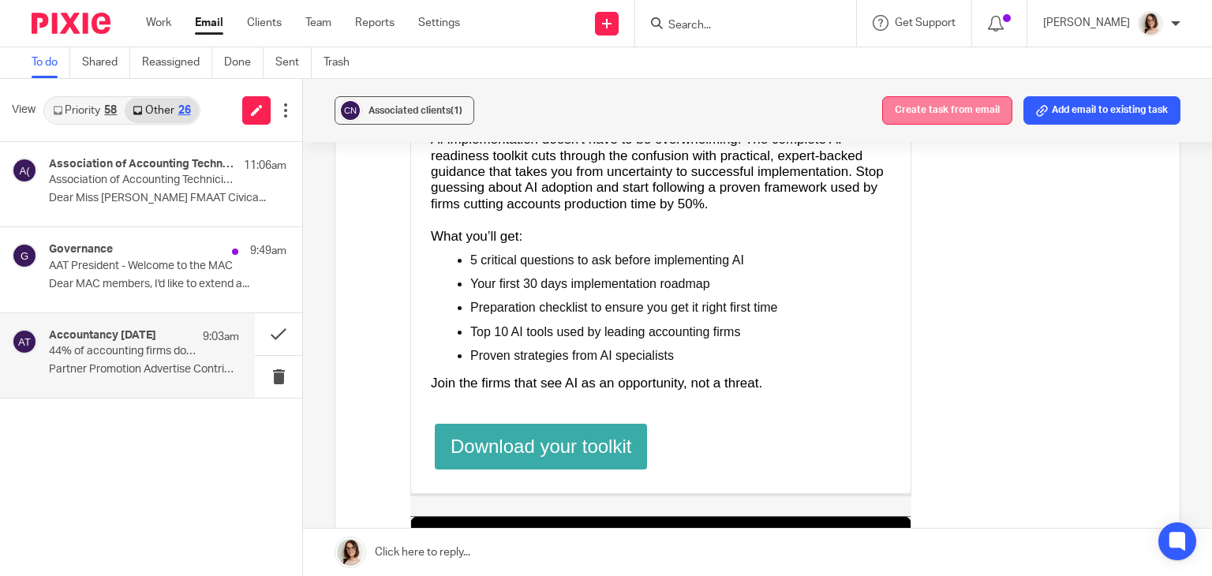
click at [923, 116] on button "Create task from email" at bounding box center [947, 110] width 130 height 28
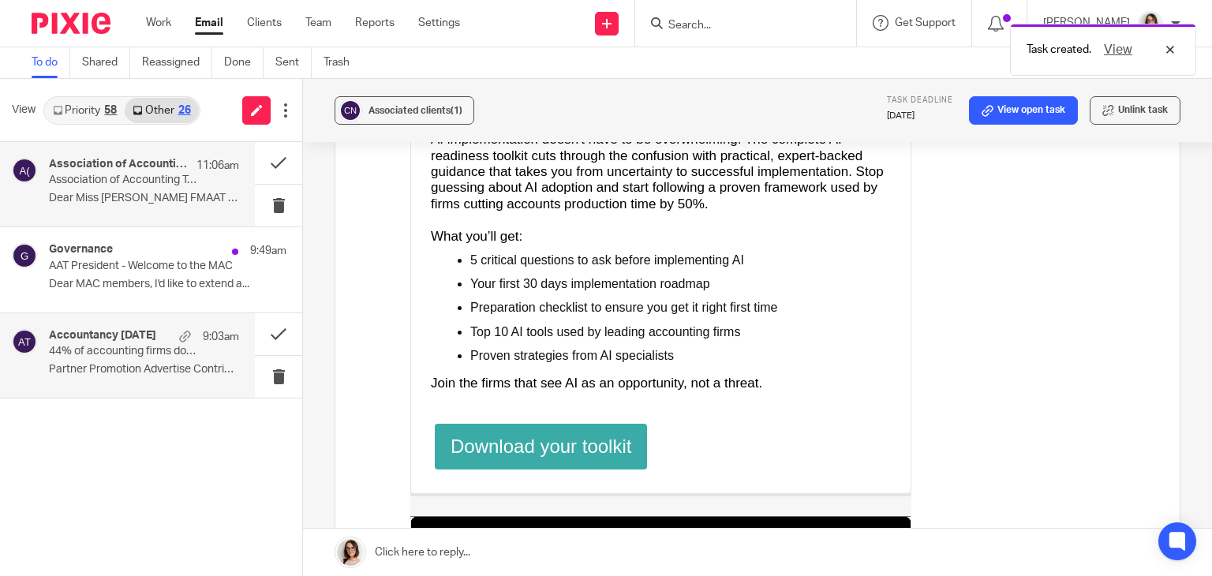
scroll to position [0, 0]
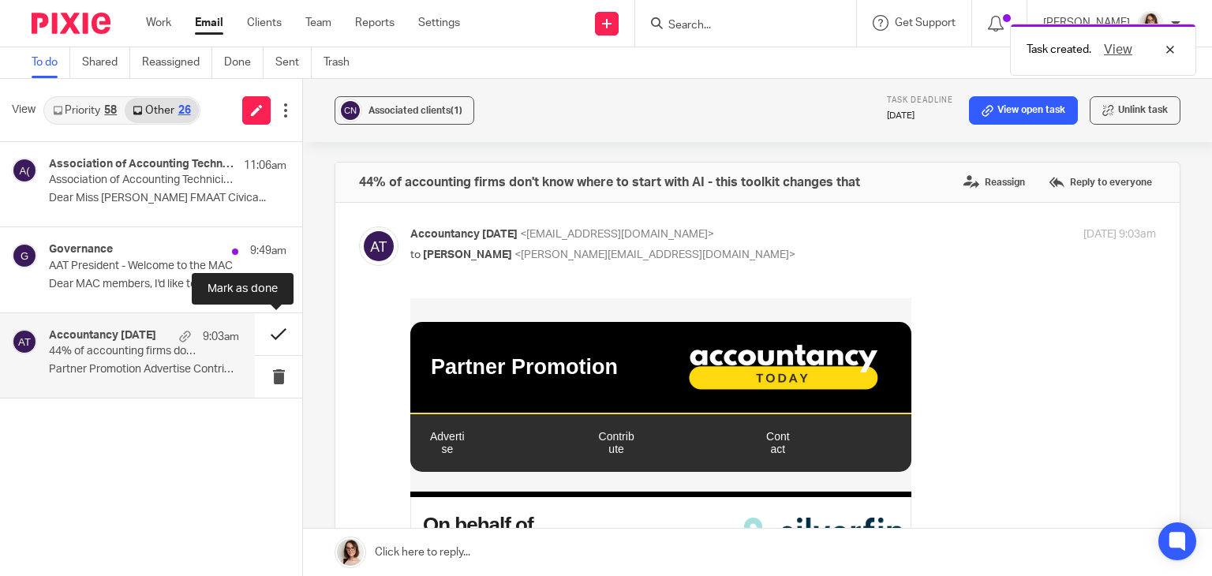
click at [280, 327] on button at bounding box center [278, 334] width 47 height 42
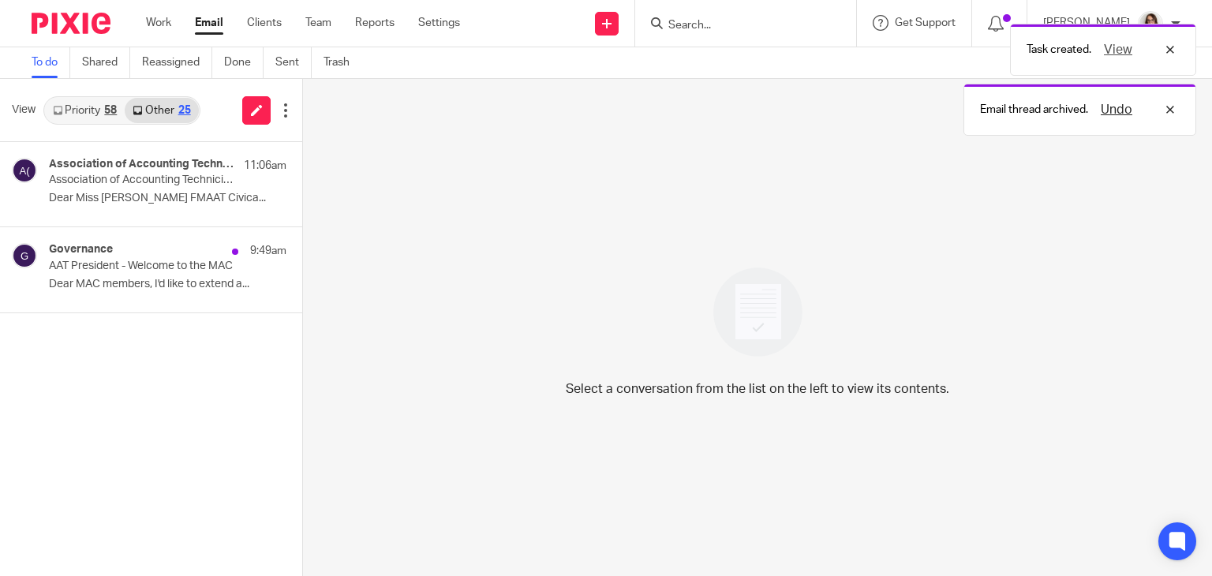
click at [207, 21] on link "Email" at bounding box center [209, 23] width 28 height 16
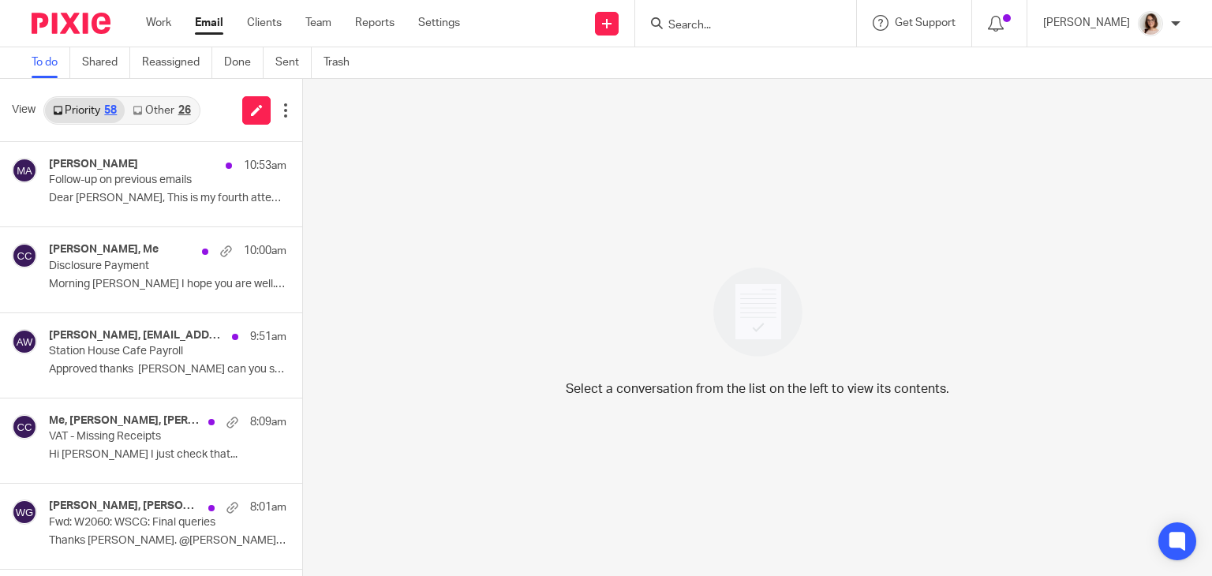
click at [139, 112] on icon at bounding box center [137, 110] width 9 height 9
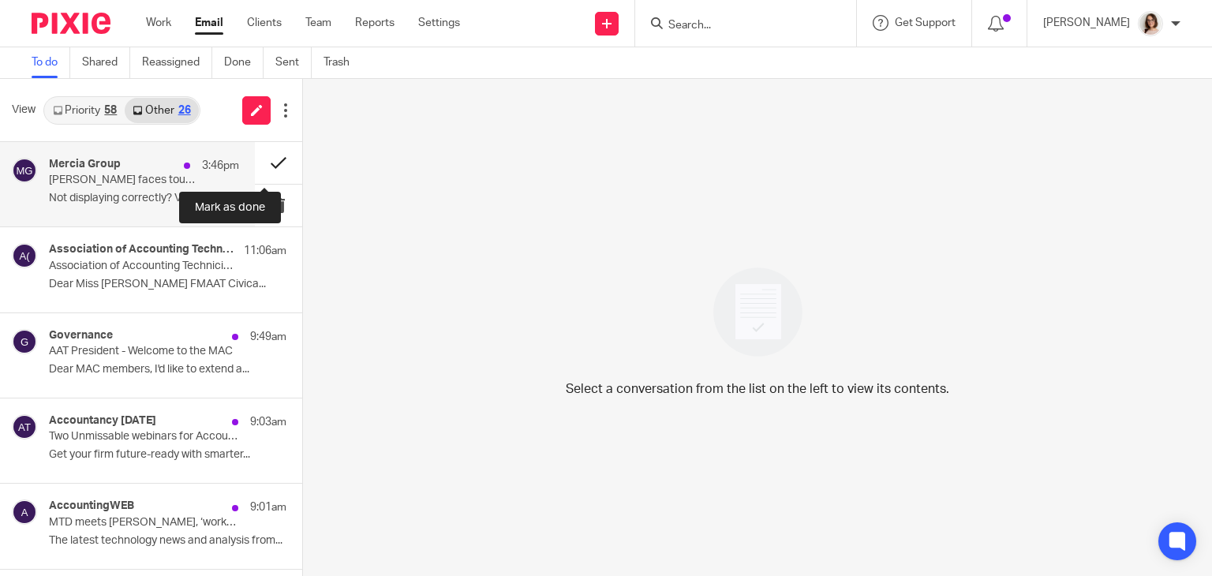
click at [267, 161] on button at bounding box center [278, 163] width 47 height 42
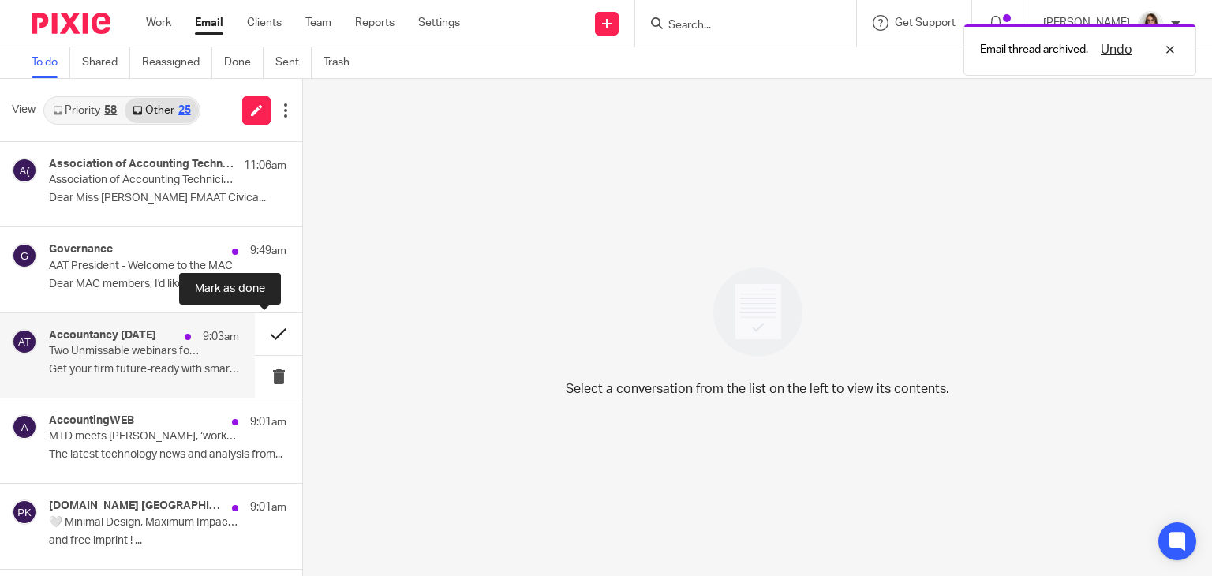
click at [266, 338] on button at bounding box center [278, 334] width 47 height 42
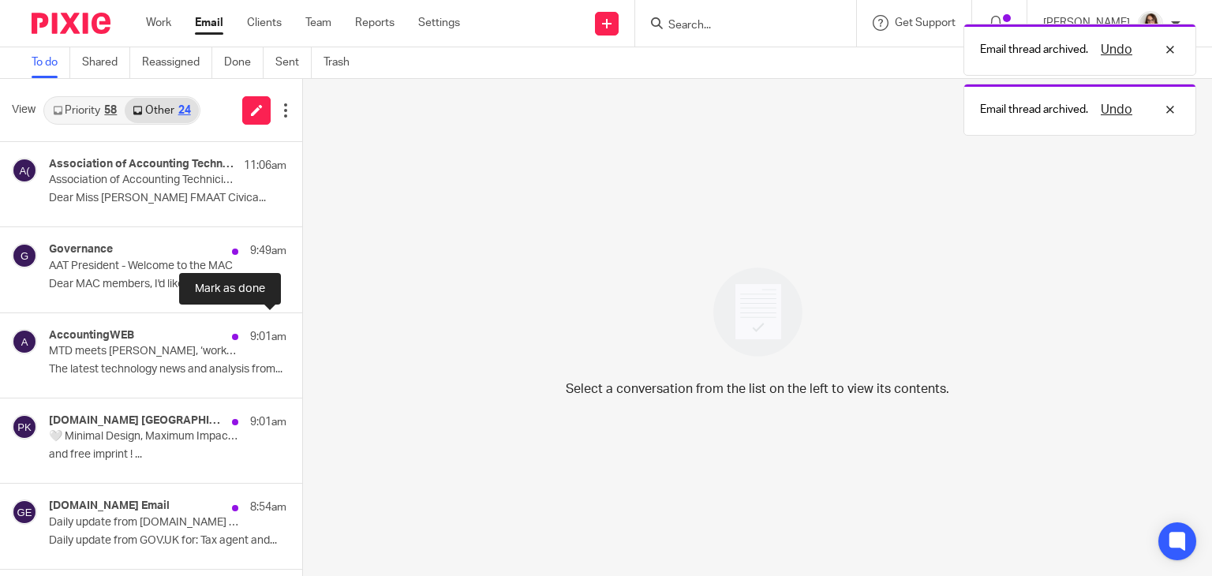
click at [302, 338] on button at bounding box center [308, 334] width 13 height 42
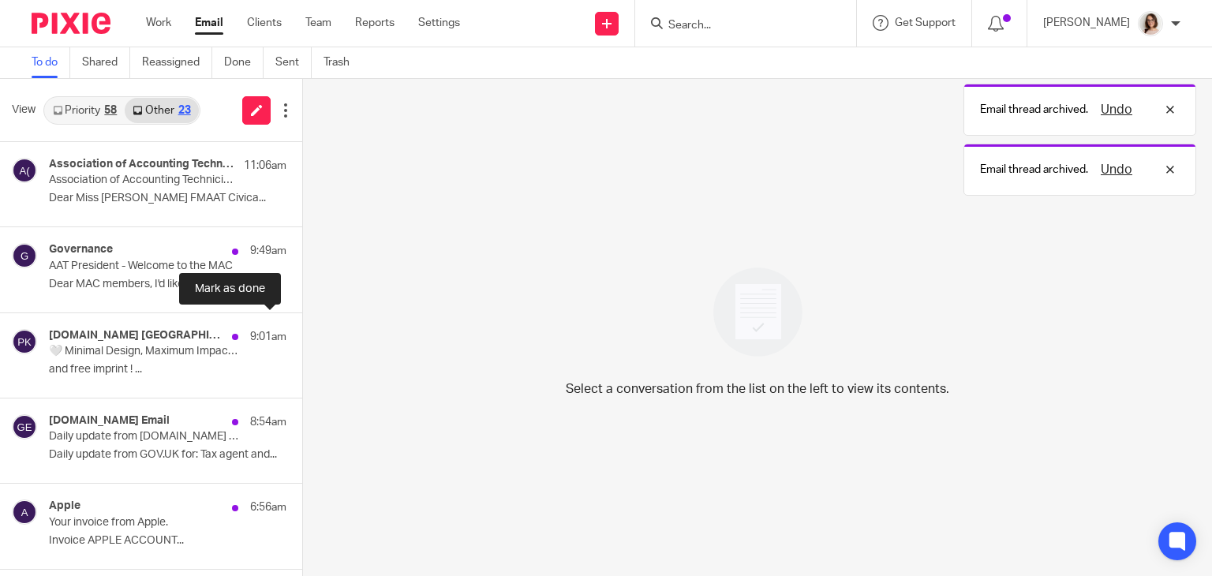
click at [302, 338] on button at bounding box center [308, 334] width 13 height 42
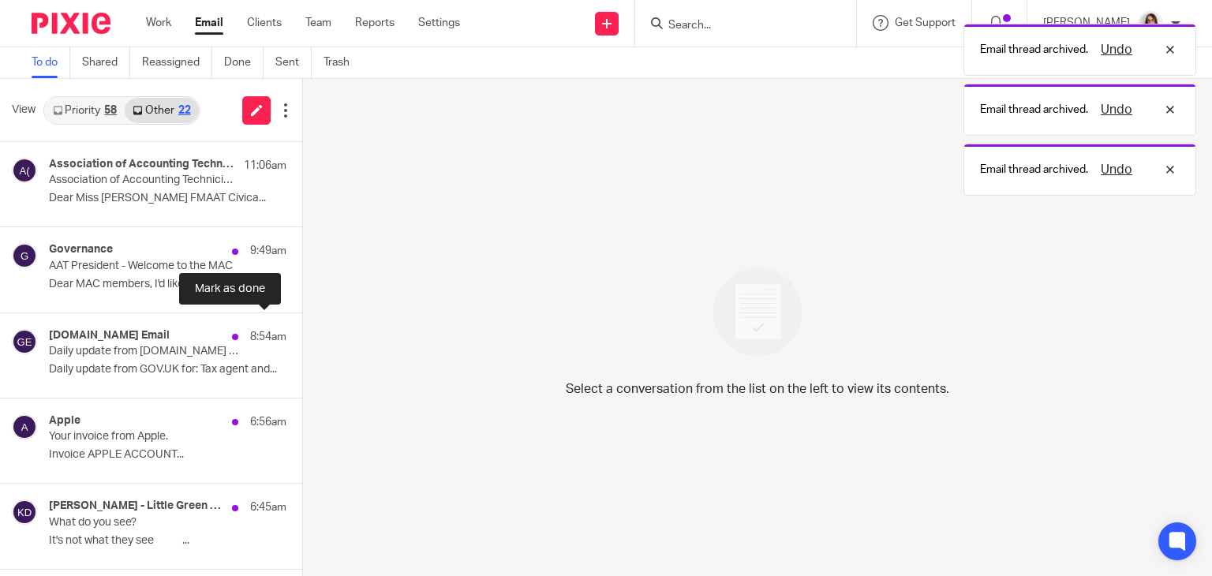
click at [302, 338] on button at bounding box center [308, 334] width 13 height 42
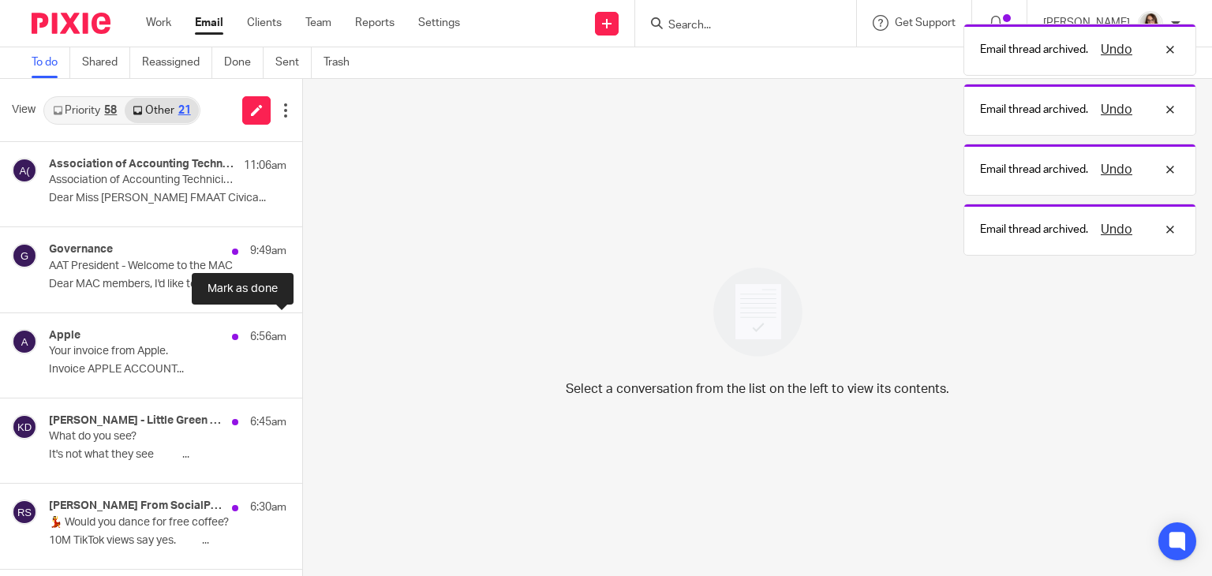
click at [302, 338] on button at bounding box center [308, 334] width 13 height 42
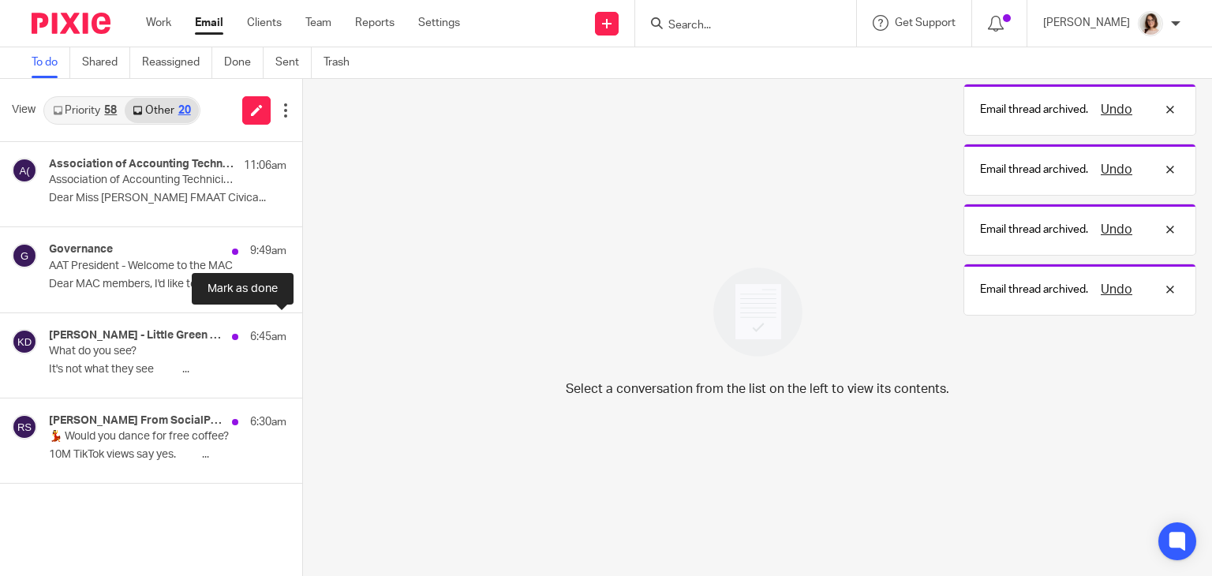
click at [302, 338] on button at bounding box center [308, 334] width 13 height 42
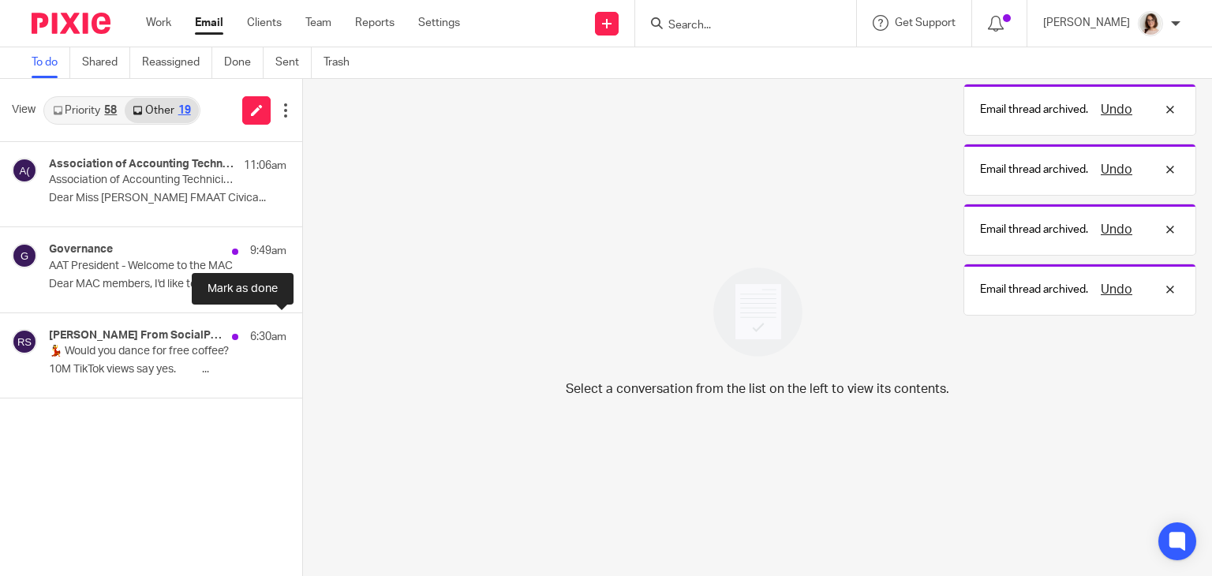
click at [302, 338] on button at bounding box center [308, 334] width 13 height 42
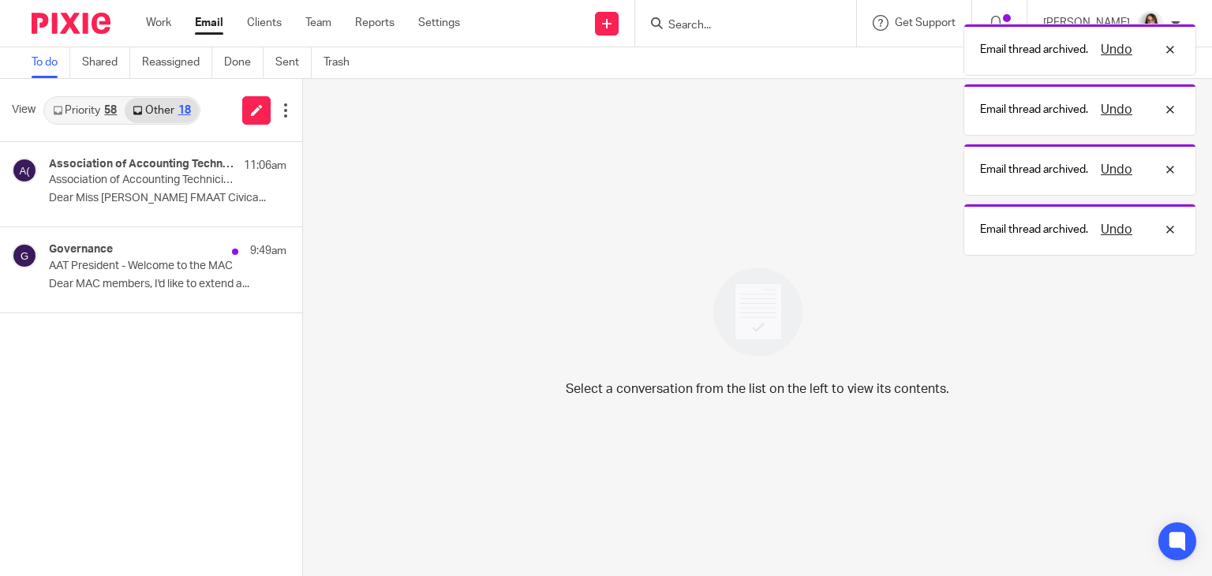
click at [208, 29] on link "Email" at bounding box center [209, 23] width 28 height 16
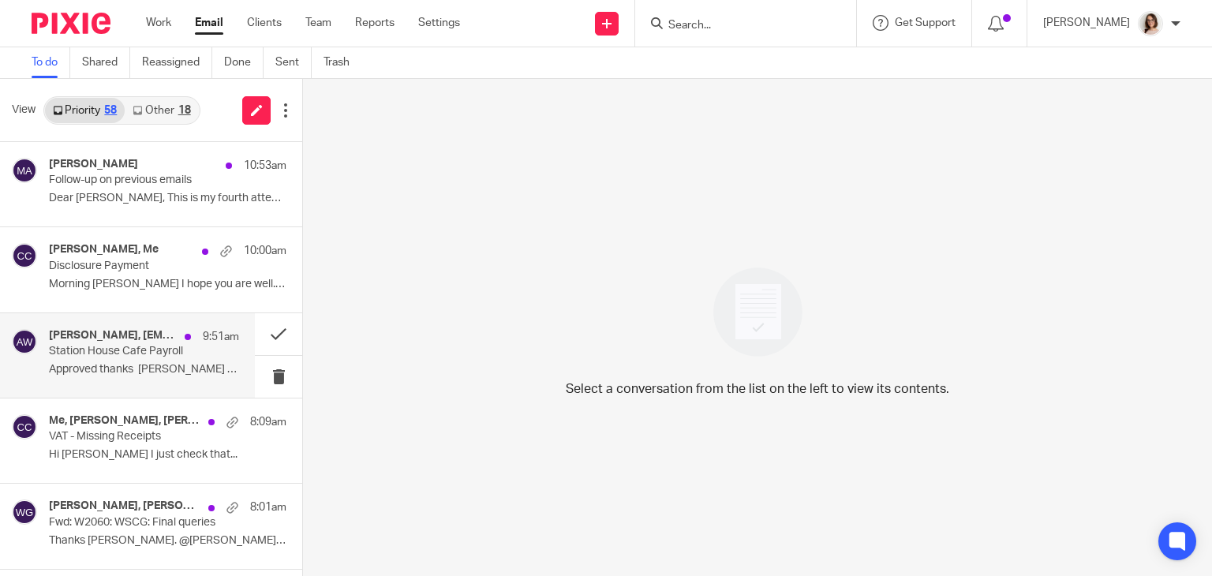
click at [198, 365] on p "Approved thanks [PERSON_NAME] can you sort..." at bounding box center [144, 369] width 190 height 13
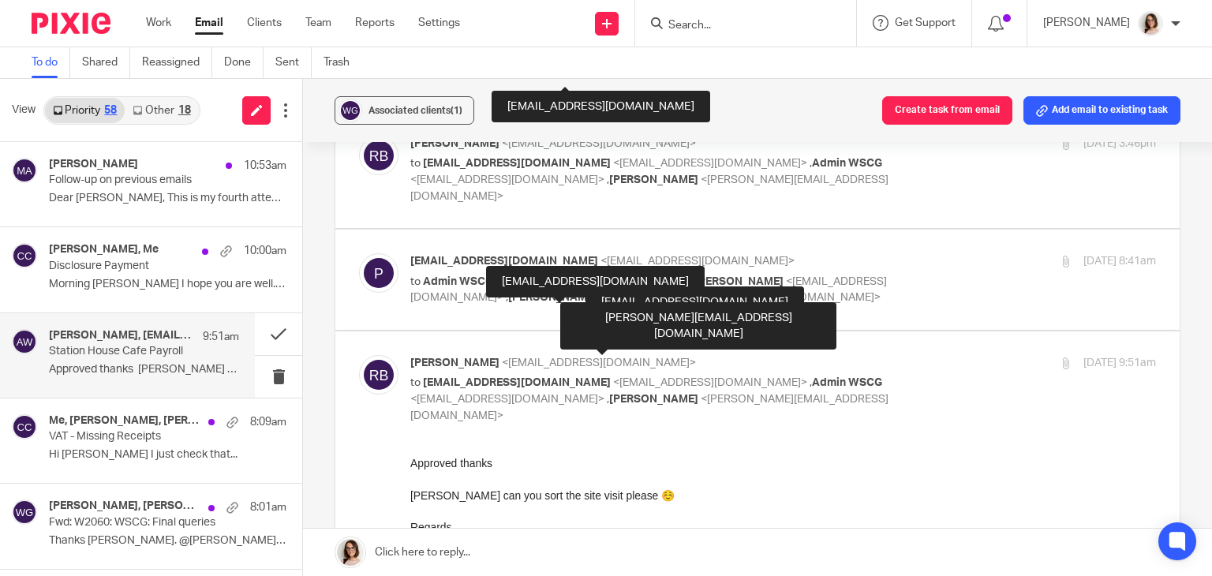
scroll to position [633, 0]
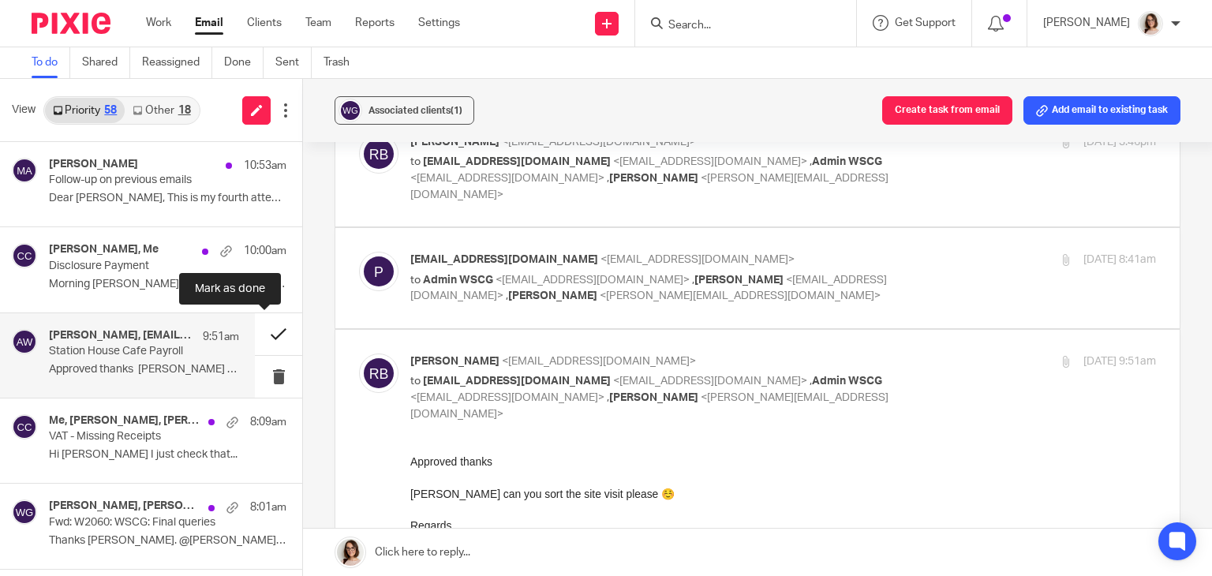
click at [262, 335] on button at bounding box center [278, 334] width 47 height 42
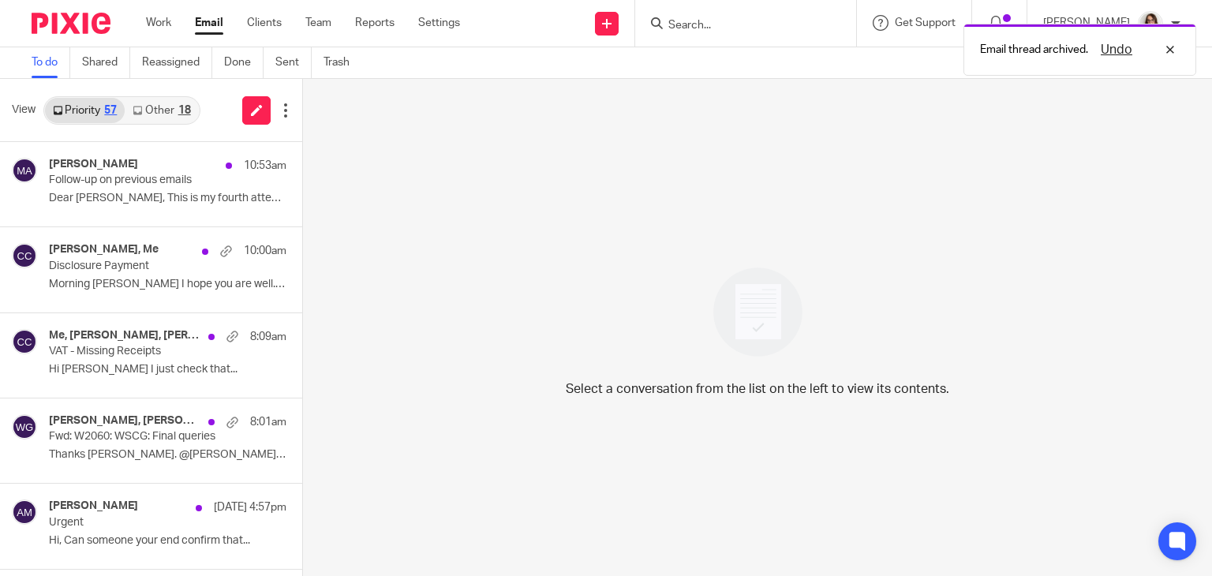
click at [177, 102] on link "Other 18" at bounding box center [161, 110] width 73 height 25
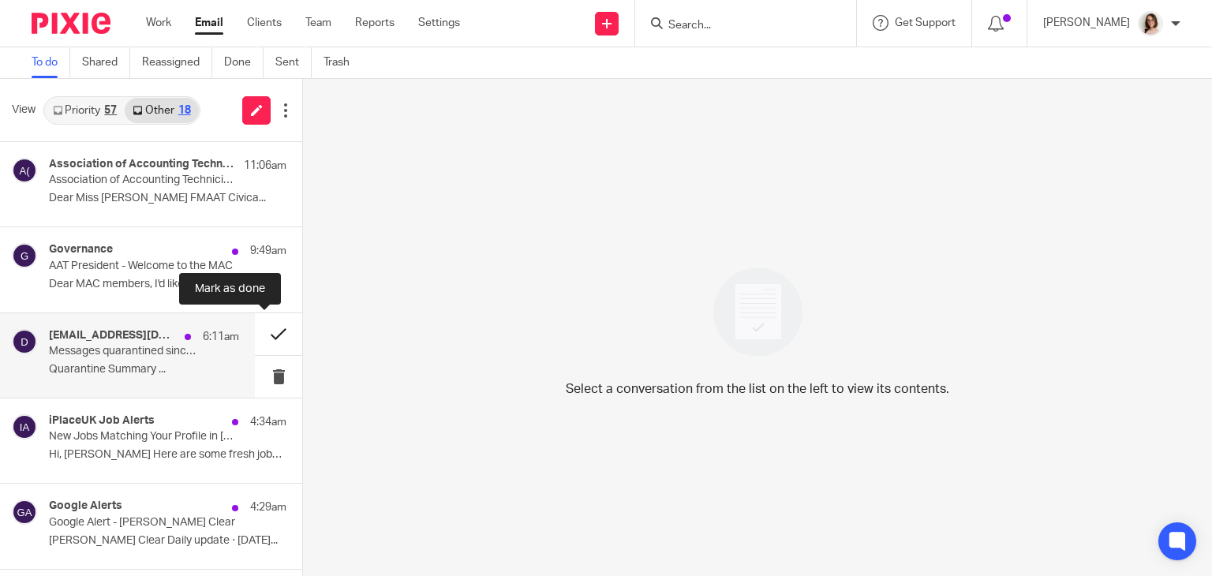
click at [261, 332] on button at bounding box center [278, 334] width 47 height 42
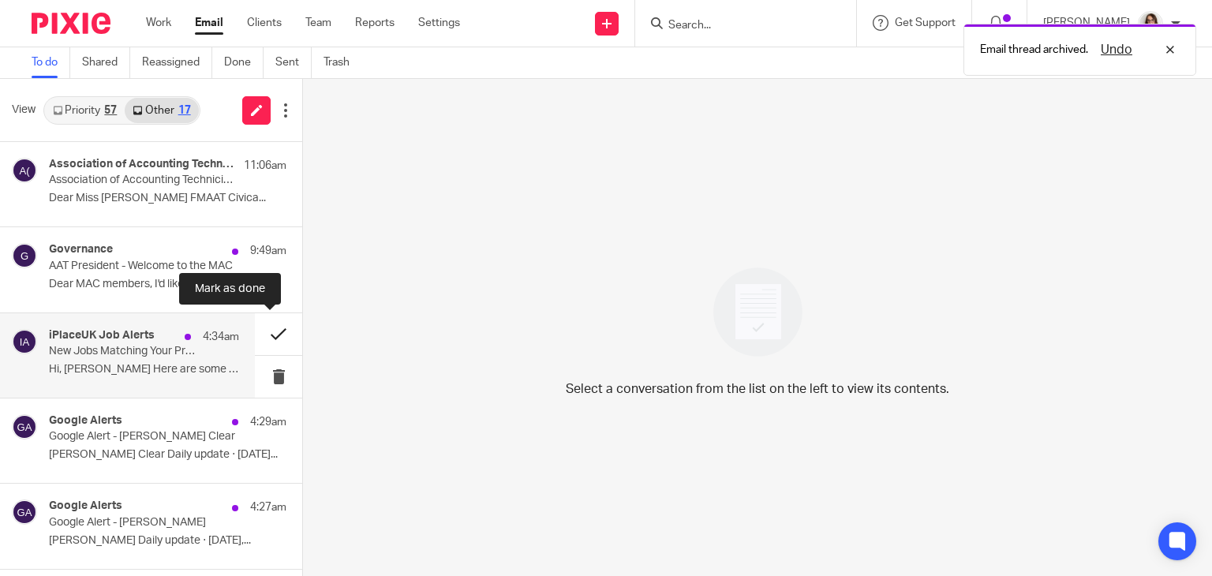
click at [260, 338] on button at bounding box center [278, 334] width 47 height 42
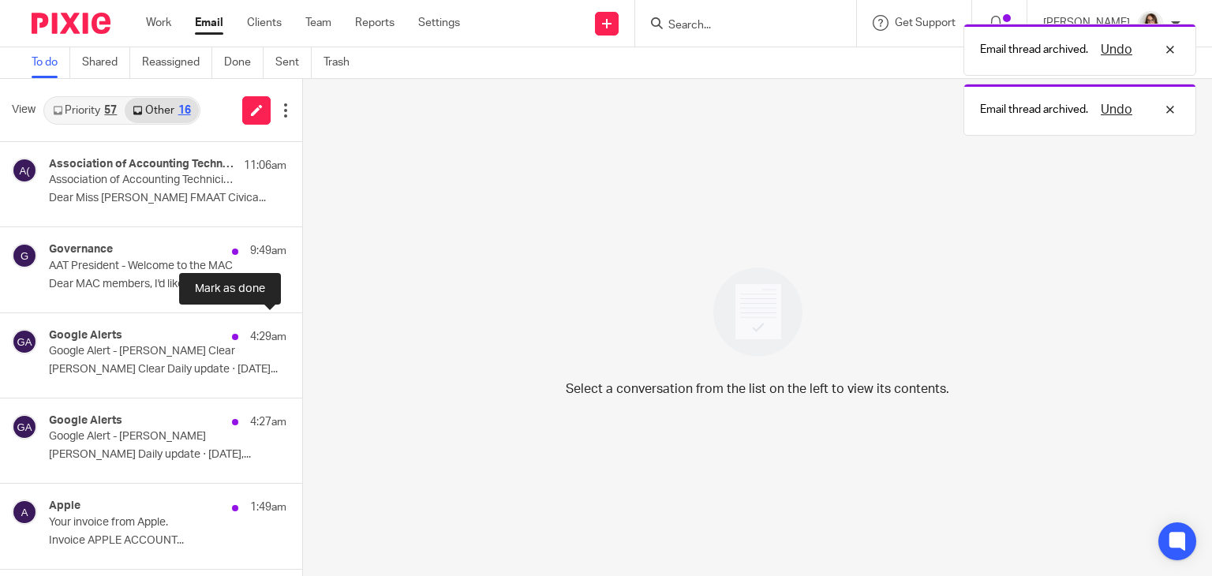
click at [302, 338] on button at bounding box center [308, 334] width 13 height 42
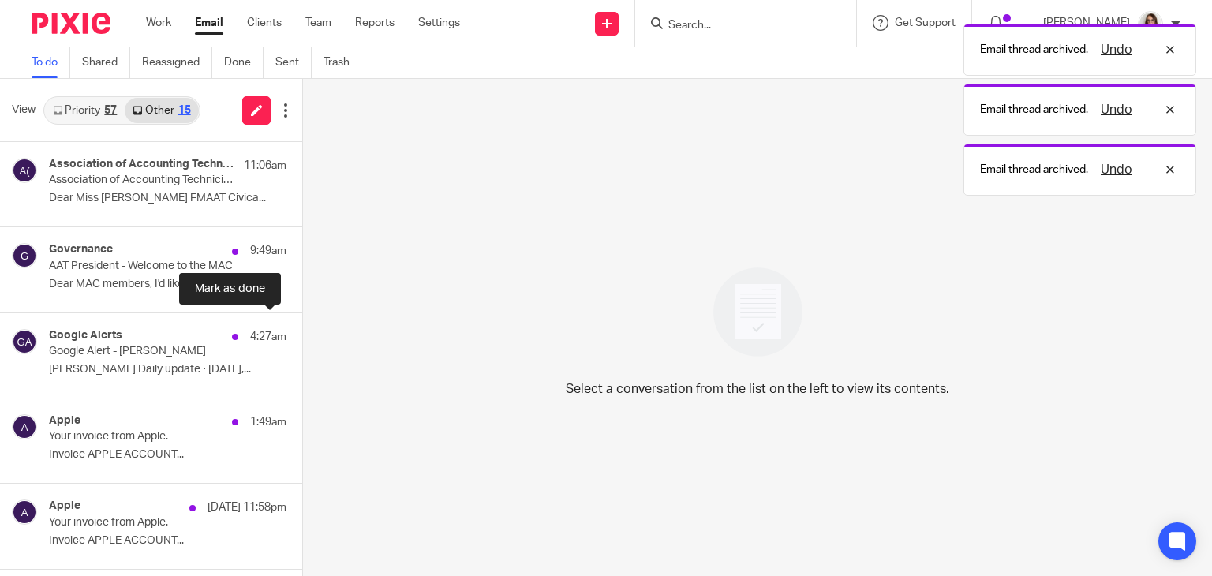
click at [302, 338] on button at bounding box center [308, 334] width 13 height 42
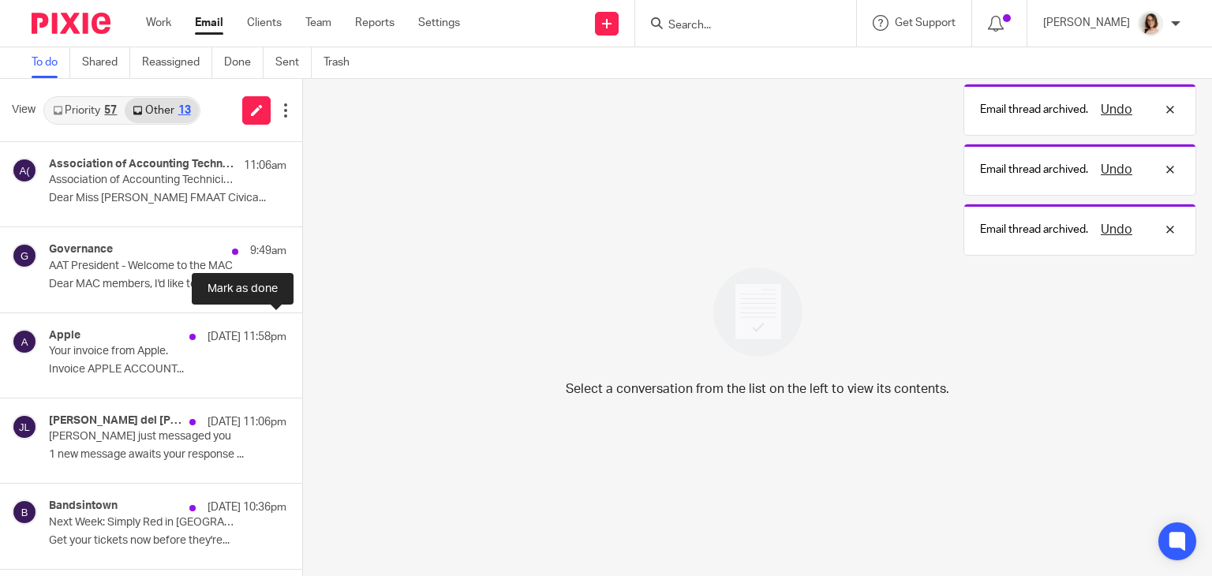
click at [302, 338] on button at bounding box center [308, 334] width 13 height 42
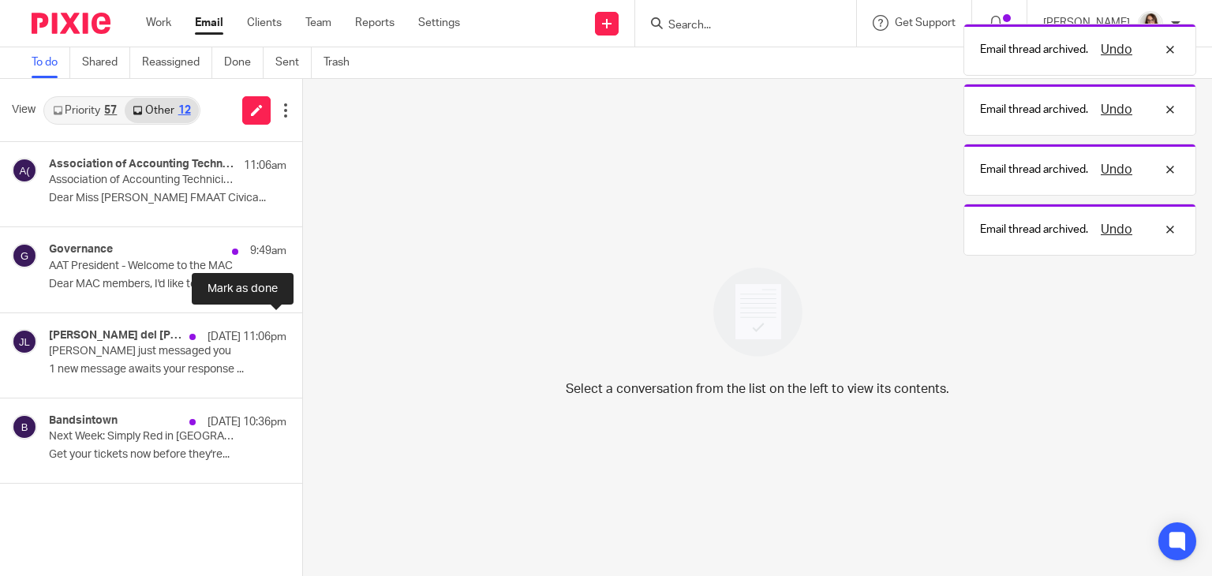
click at [302, 338] on button at bounding box center [308, 334] width 13 height 42
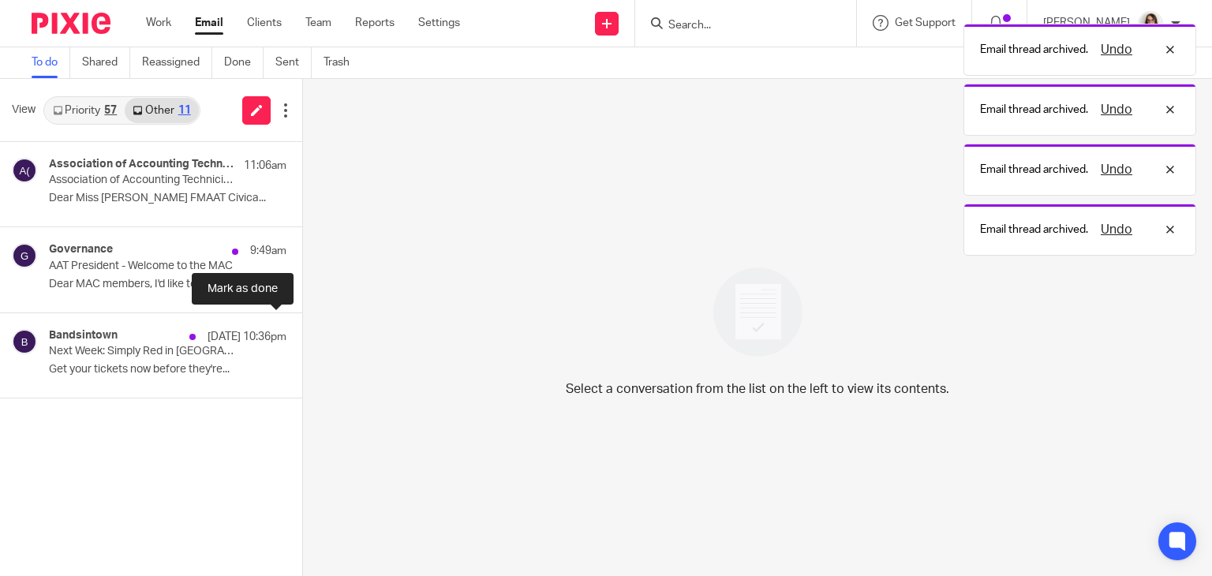
click at [302, 338] on button at bounding box center [308, 334] width 13 height 42
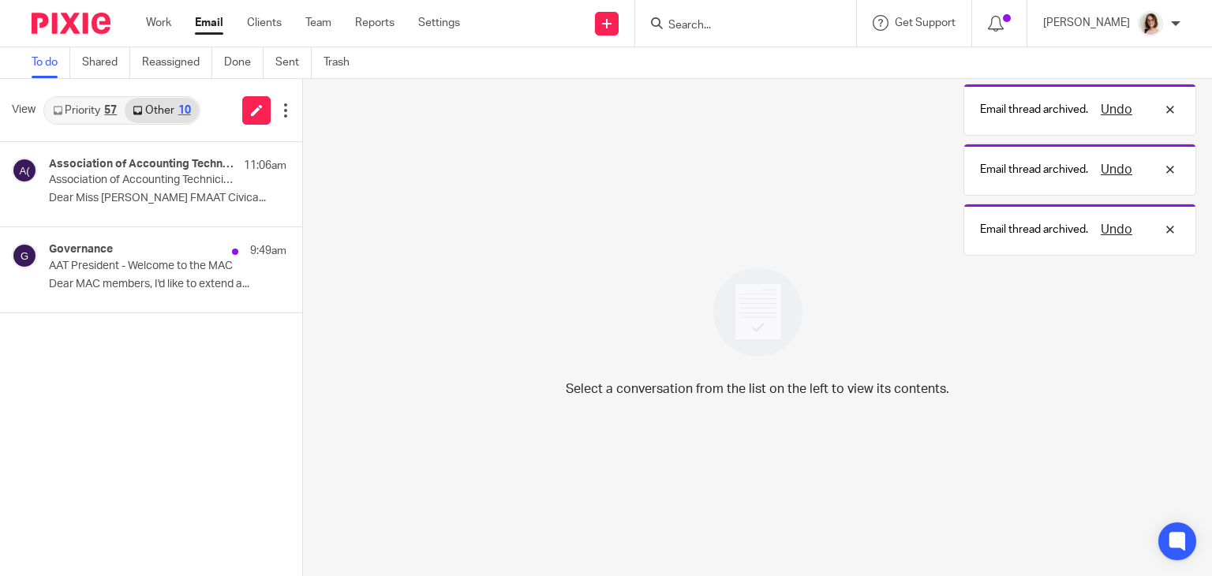
click at [205, 28] on link "Email" at bounding box center [209, 23] width 28 height 16
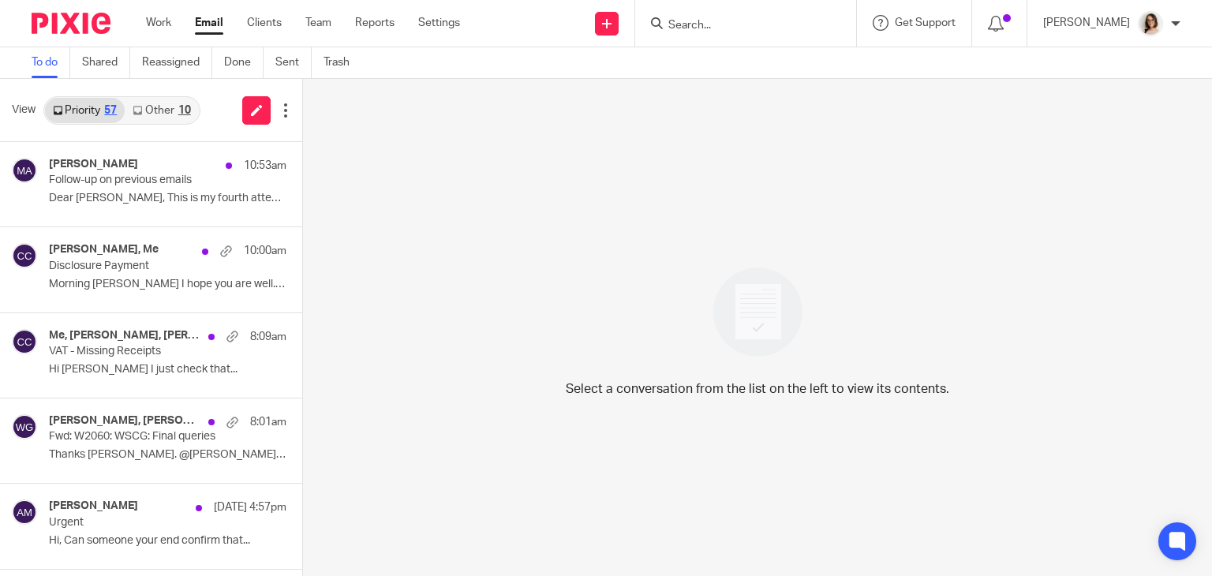
click at [148, 118] on link "Other 10" at bounding box center [161, 110] width 73 height 25
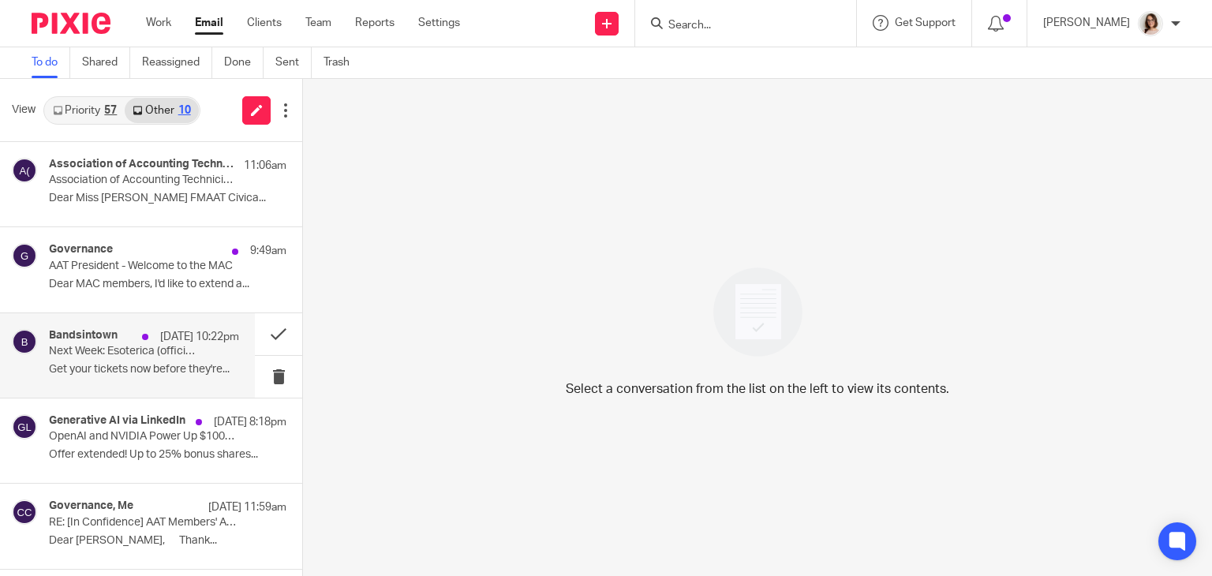
click at [189, 363] on p "Get your tickets now before they're..." at bounding box center [144, 369] width 190 height 13
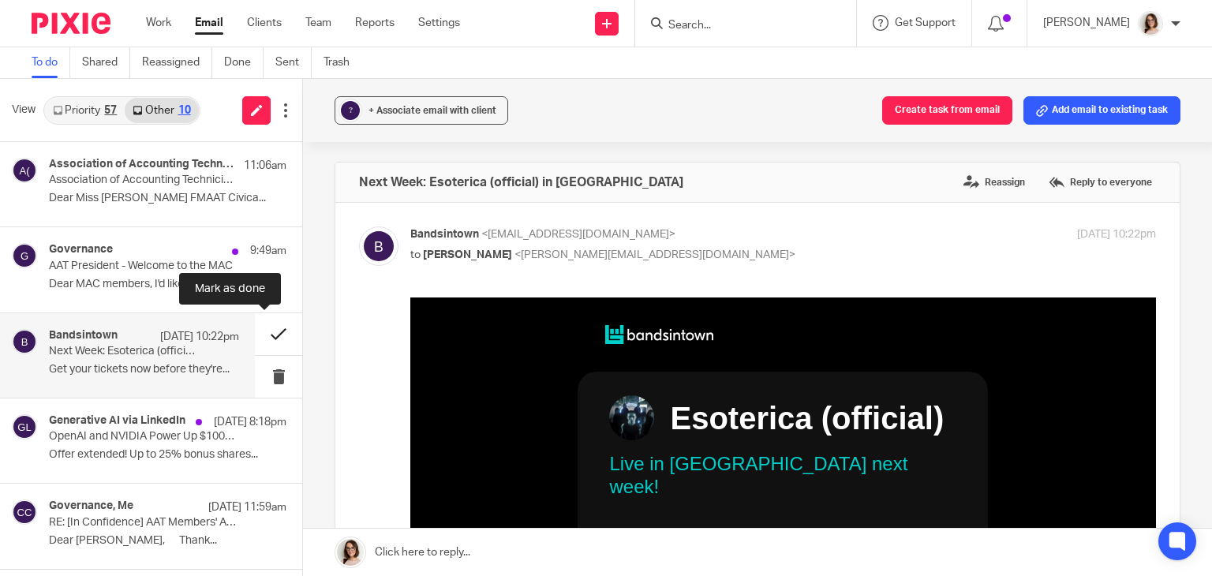
click at [275, 331] on button at bounding box center [278, 334] width 47 height 42
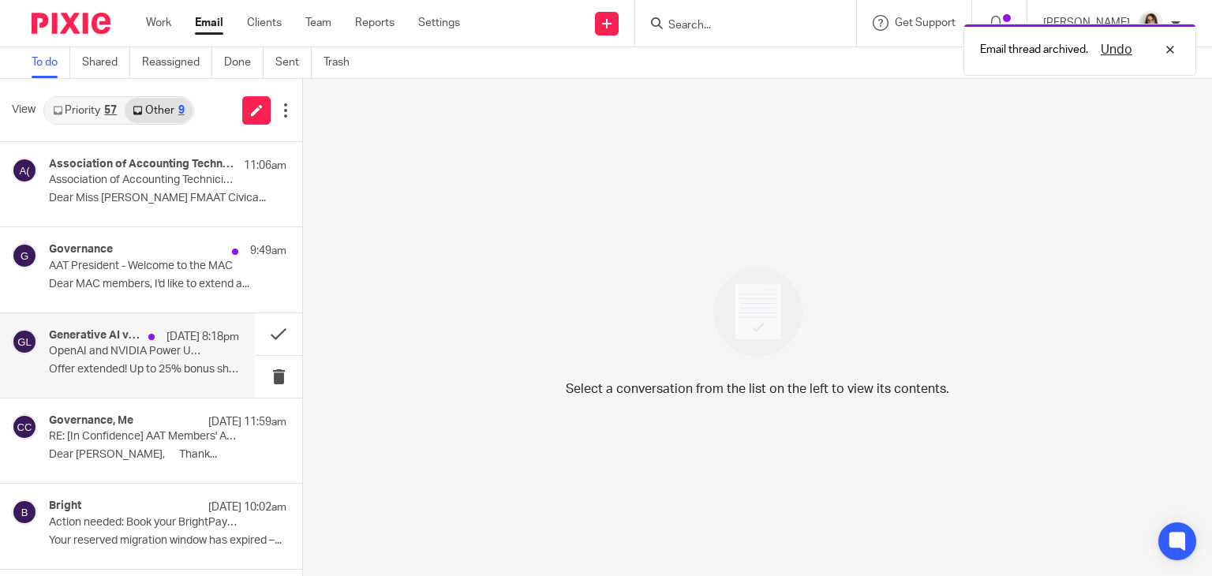
click at [197, 361] on div "Generative AI via LinkedIn [DATE] 8:18pm OpenAI and NVIDIA Power Up $100B for t…" at bounding box center [144, 355] width 190 height 53
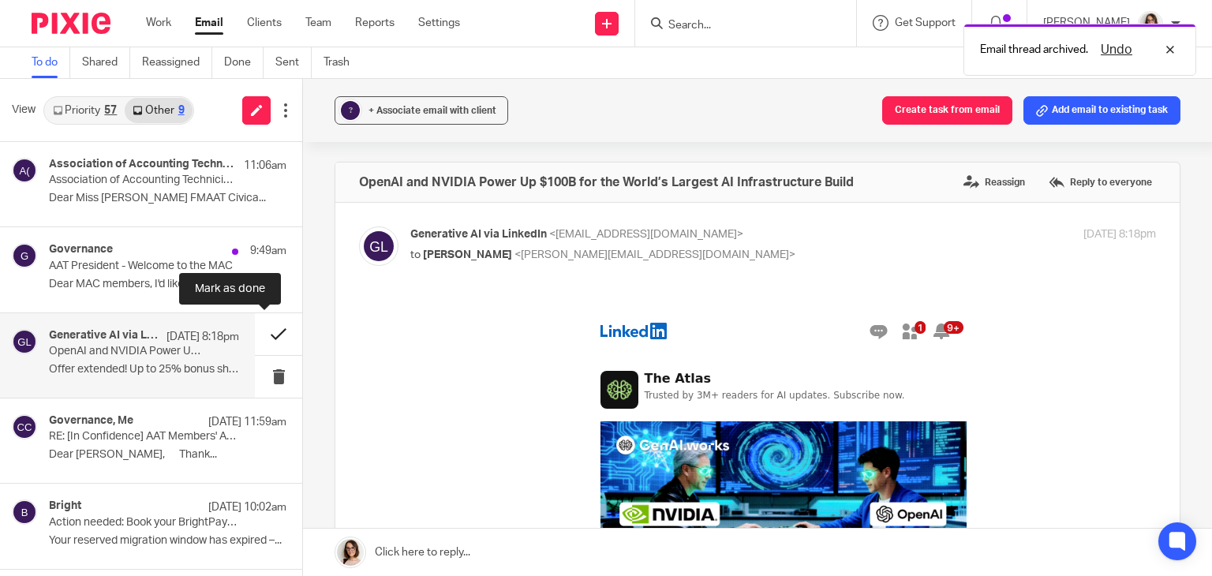
click at [256, 335] on button at bounding box center [278, 334] width 47 height 42
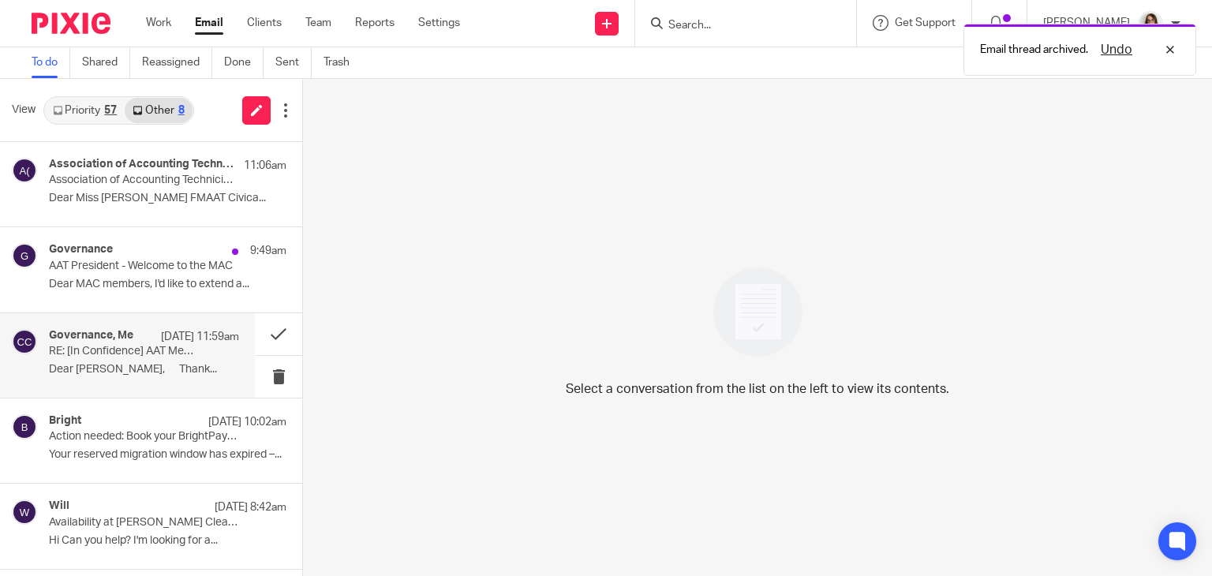
click at [191, 364] on p "Dear [PERSON_NAME], Thank..." at bounding box center [144, 369] width 190 height 13
